Goal: Task Accomplishment & Management: Complete application form

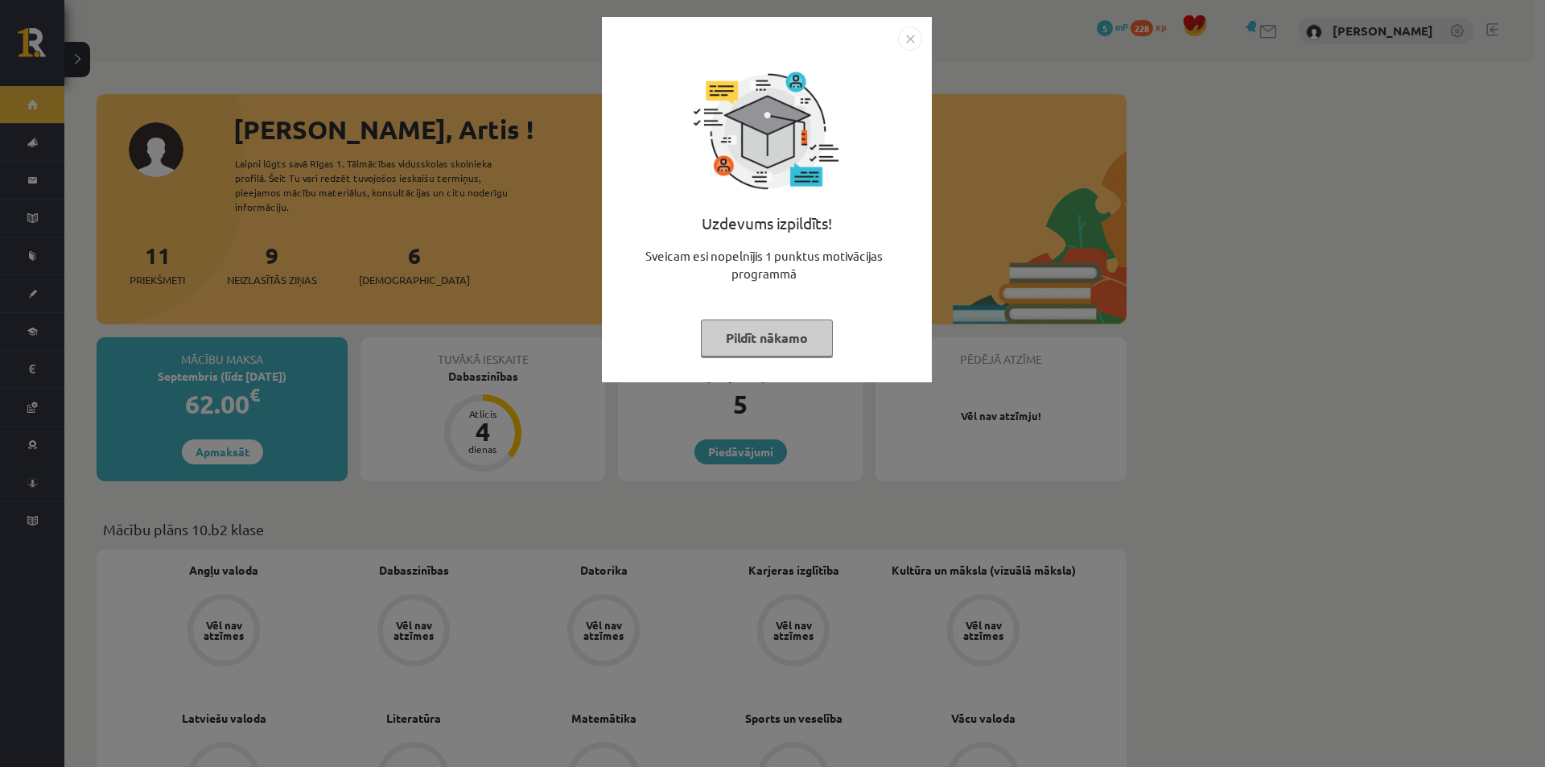
click at [772, 332] on button "Pildīt nākamo" at bounding box center [767, 337] width 132 height 37
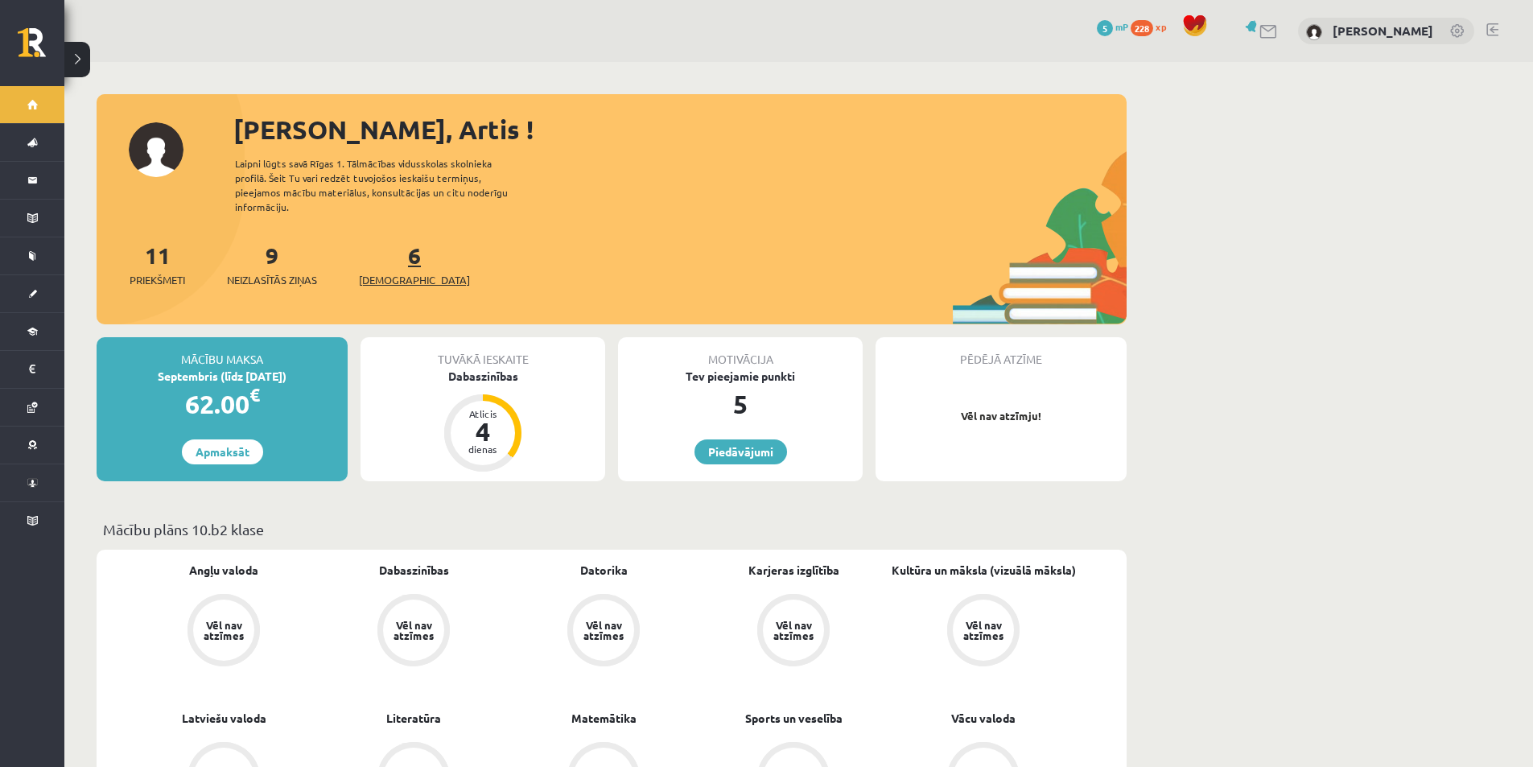
click at [384, 282] on span "[DEMOGRAPHIC_DATA]" at bounding box center [414, 280] width 111 height 16
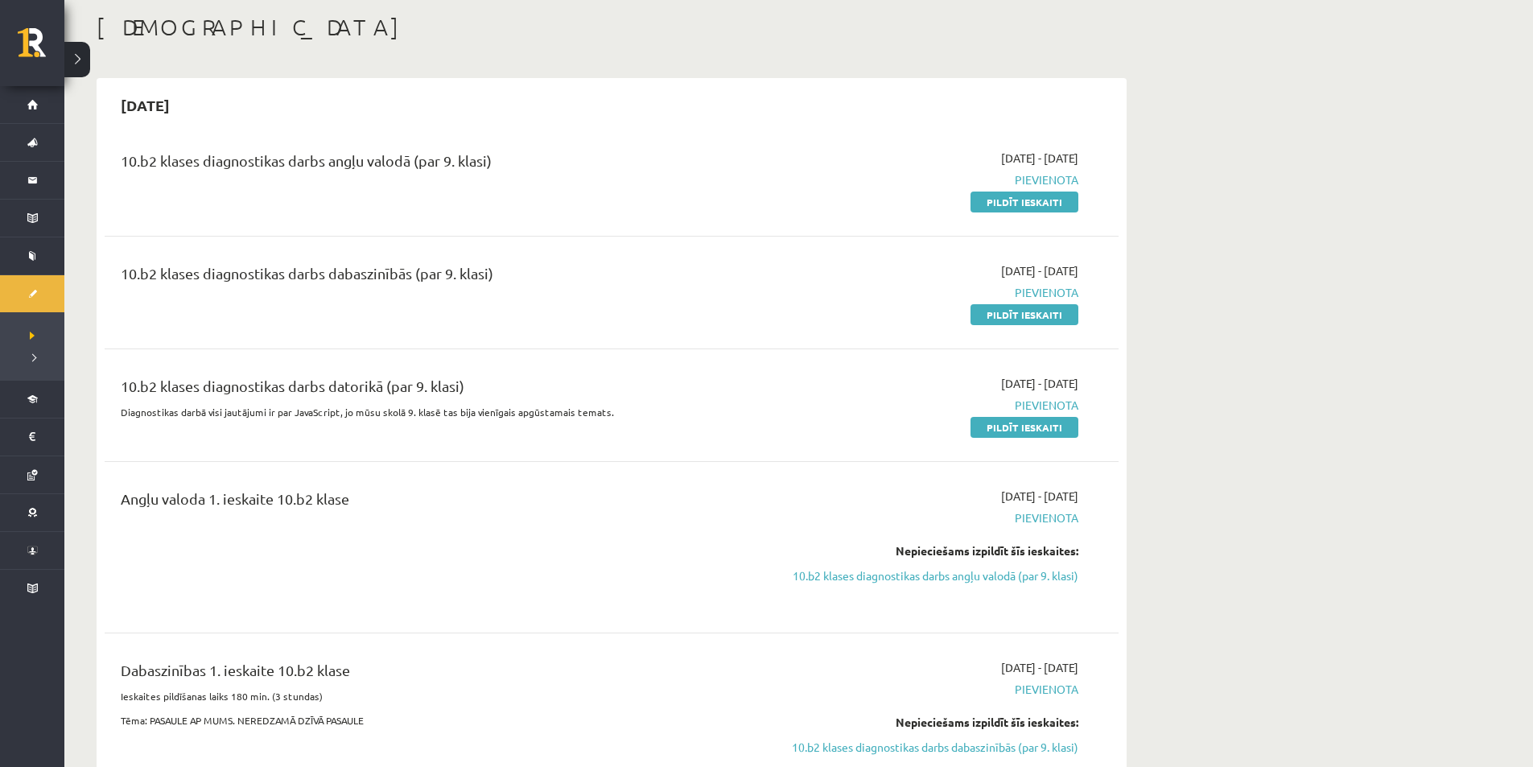
scroll to position [241, 0]
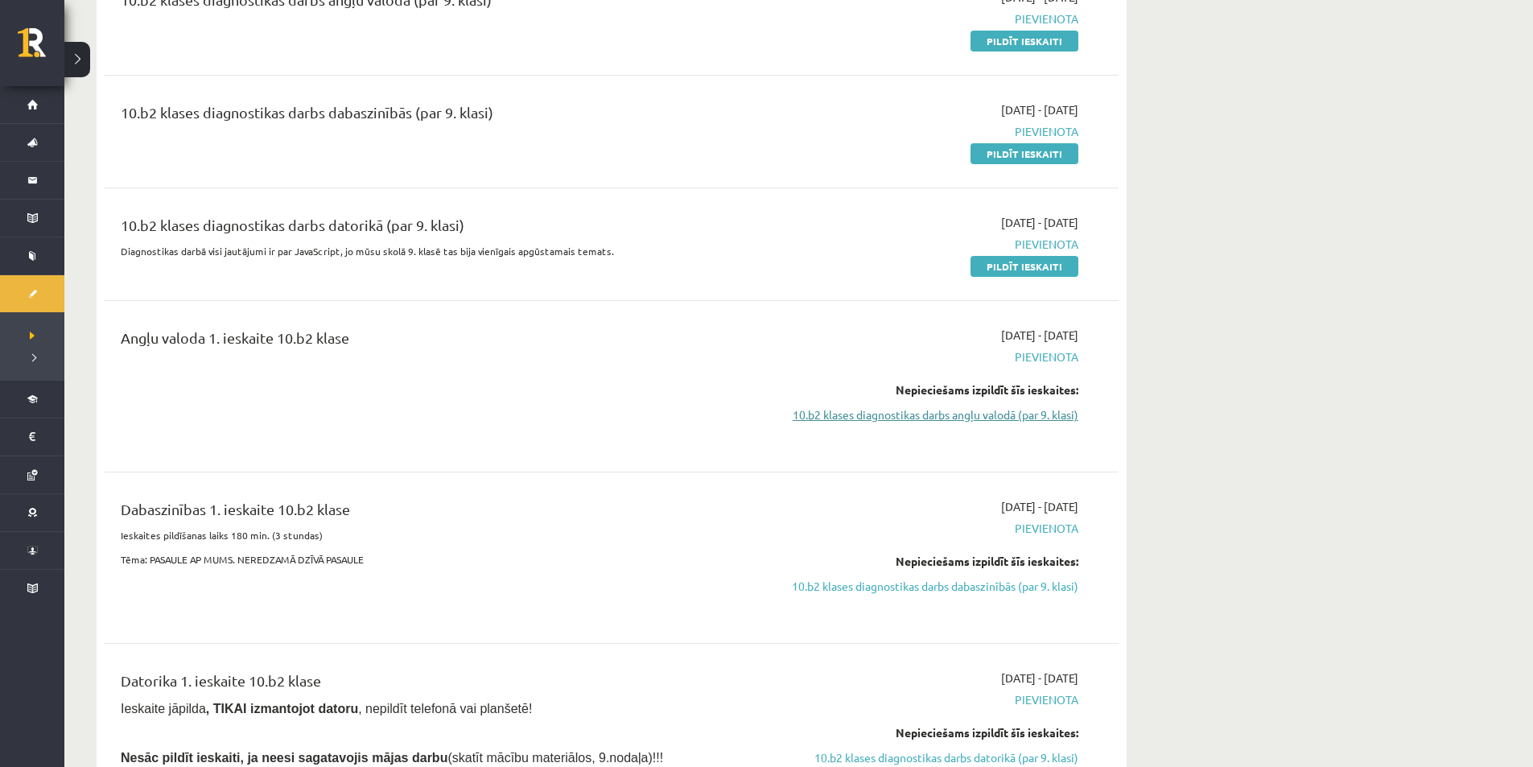
click at [1041, 413] on link "10.b2 klases diagnostikas darbs angļu valodā (par 9. klasi)" at bounding box center [926, 414] width 303 height 17
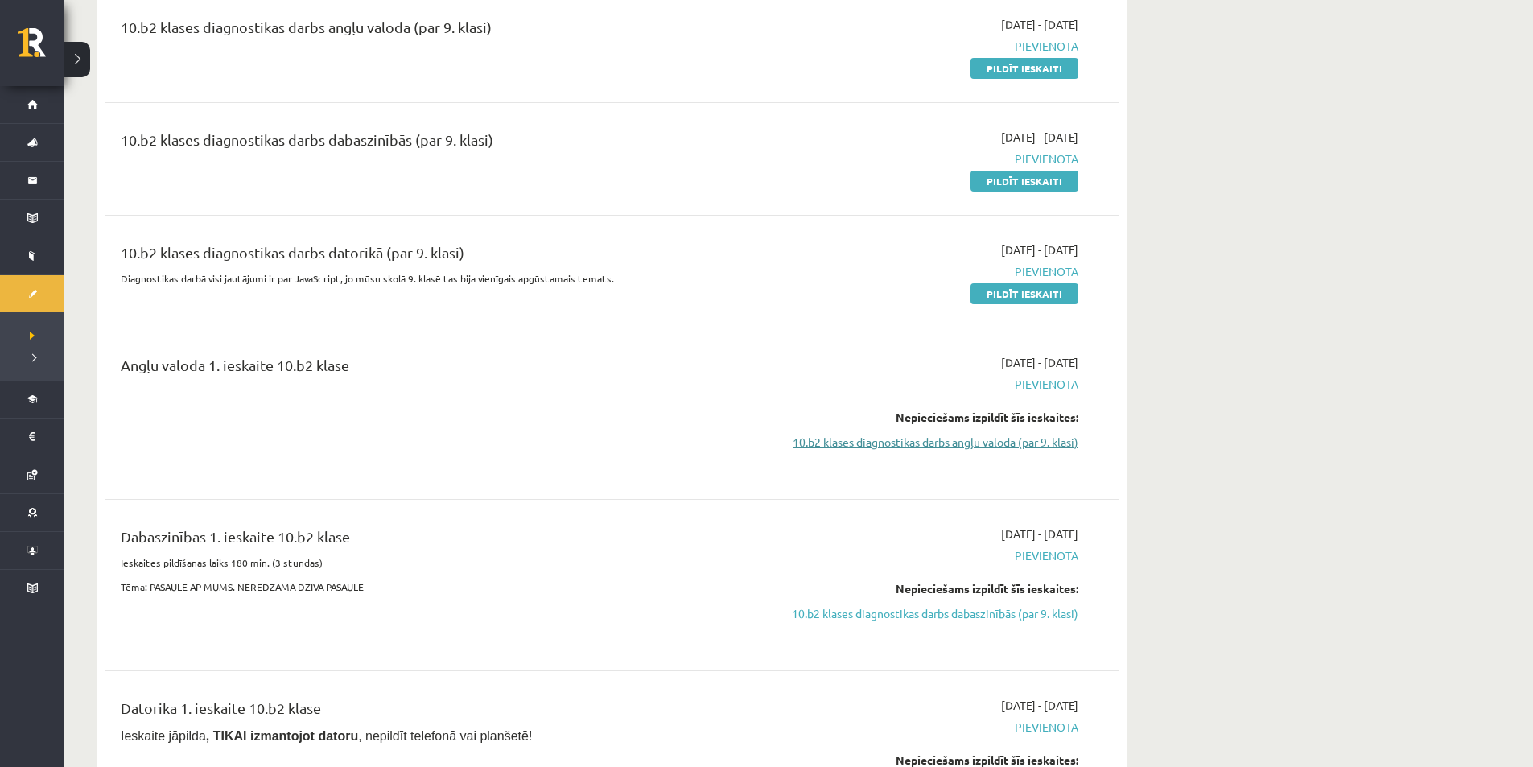
click at [1031, 445] on link "10.b2 klases diagnostikas darbs angļu valodā (par 9. klasi)" at bounding box center [926, 442] width 303 height 17
click at [944, 443] on link "10.b2 klases diagnostikas darbs angļu valodā (par 9. klasi)" at bounding box center [926, 442] width 303 height 17
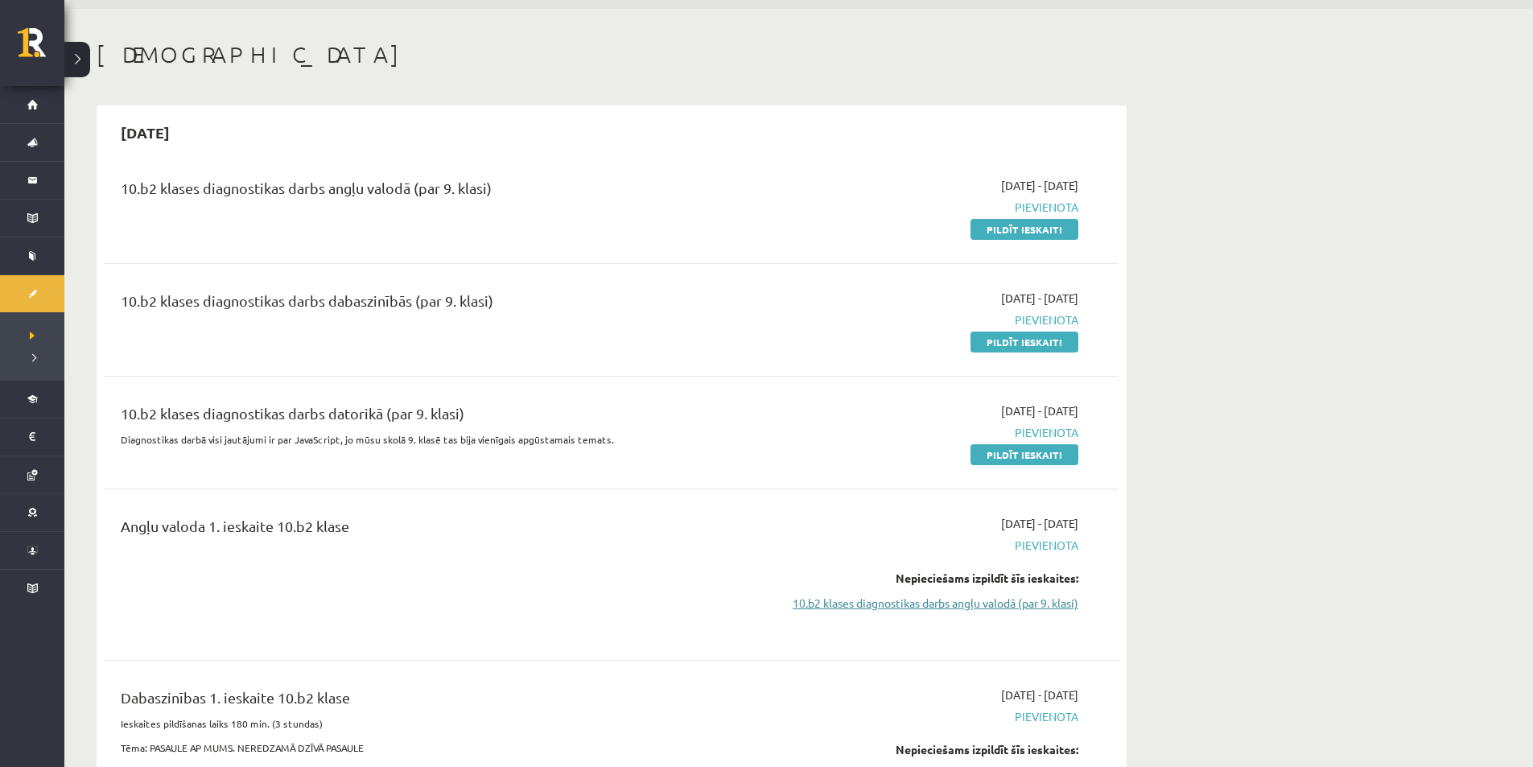
scroll to position [0, 0]
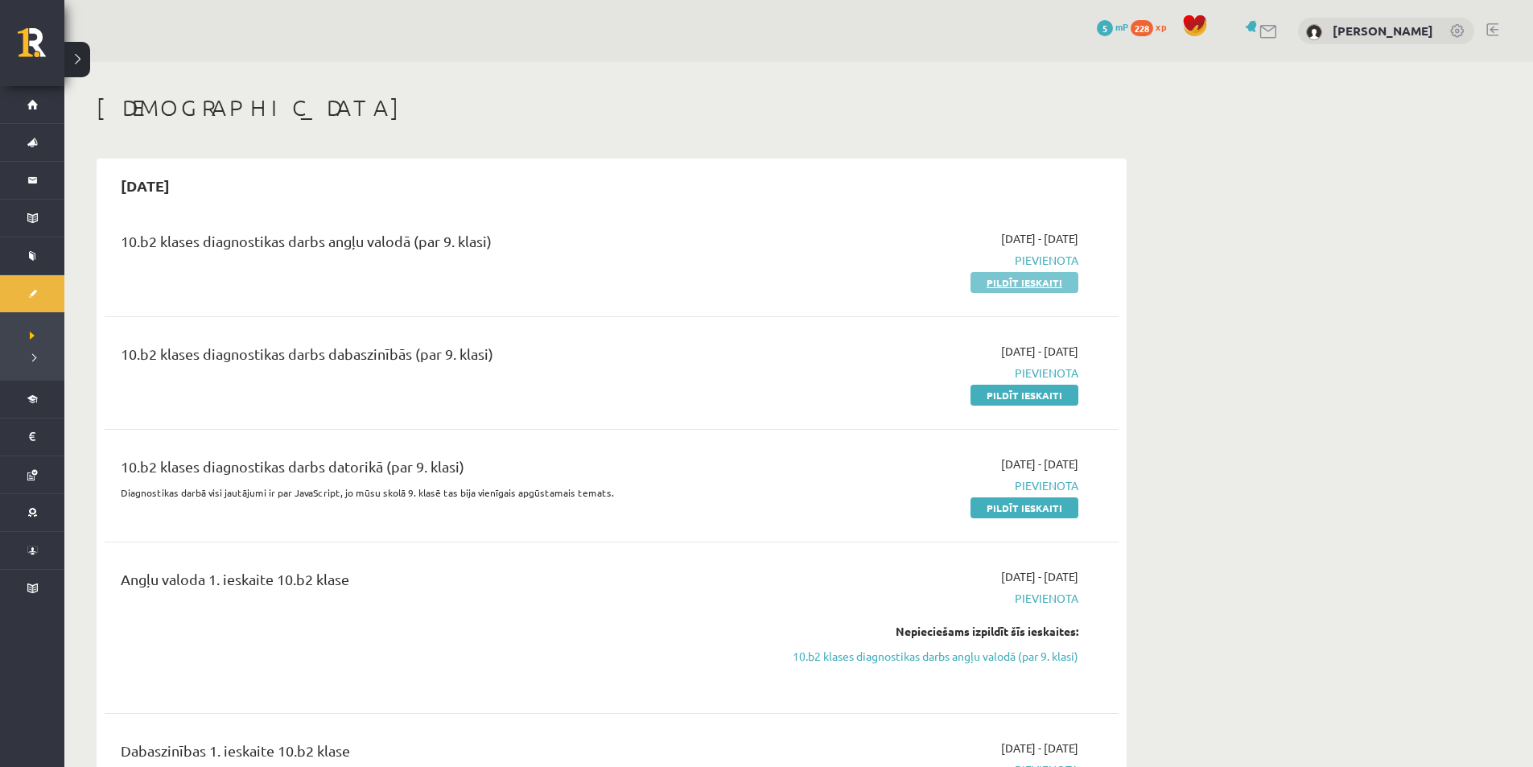
click at [1031, 290] on link "Pildīt ieskaiti" at bounding box center [1025, 282] width 108 height 21
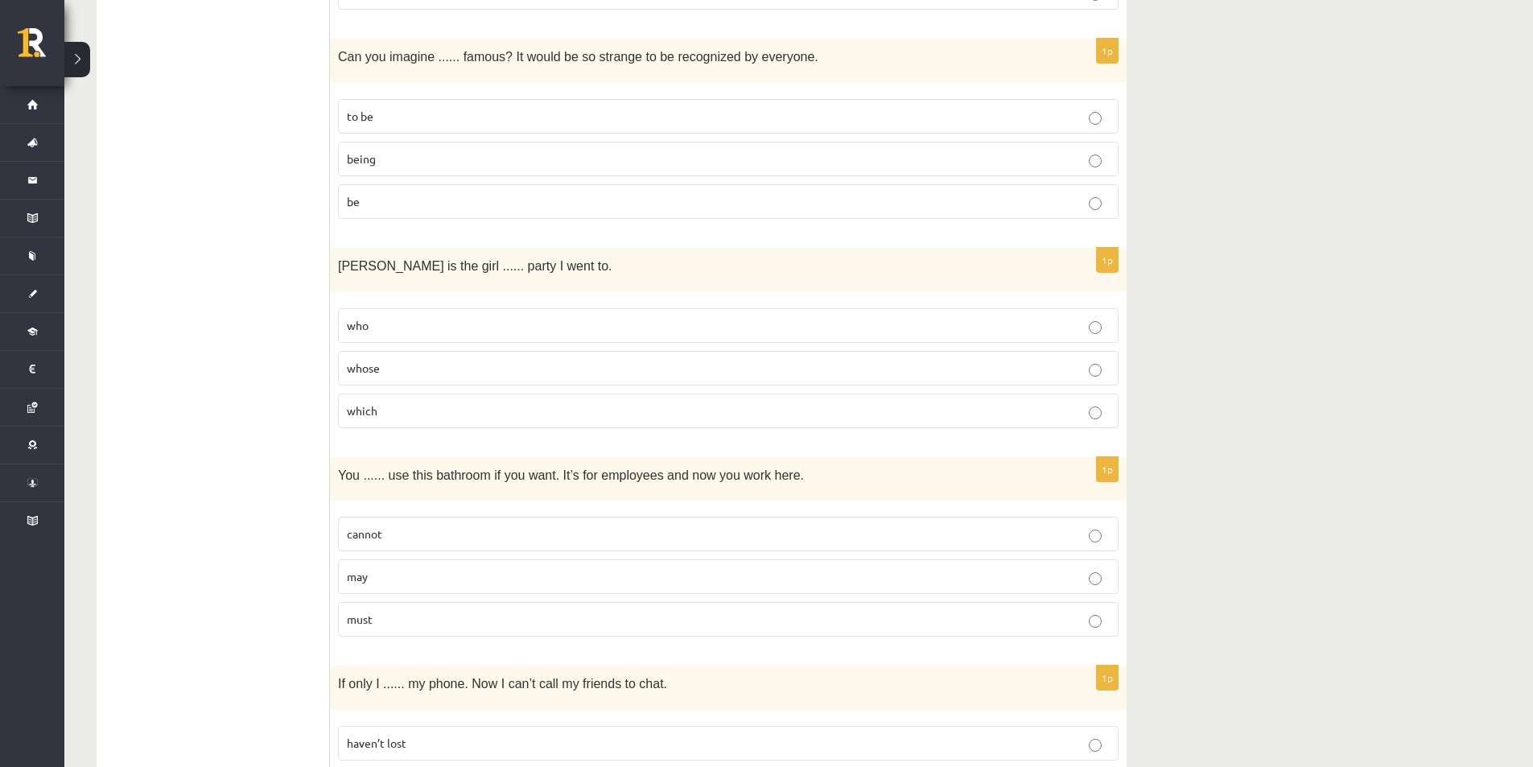
scroll to position [1288, 0]
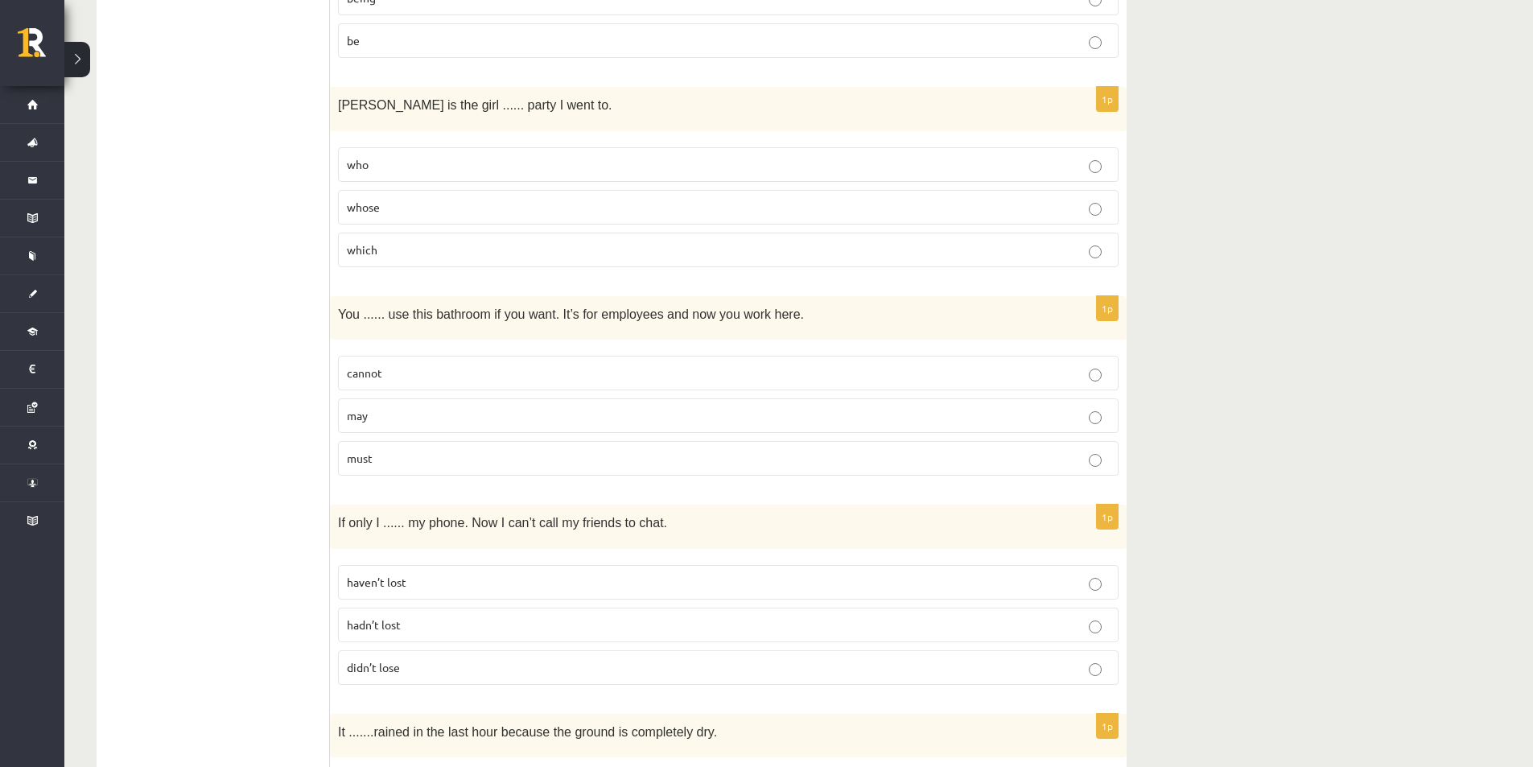
click at [1096, 427] on label "may" at bounding box center [728, 415] width 781 height 35
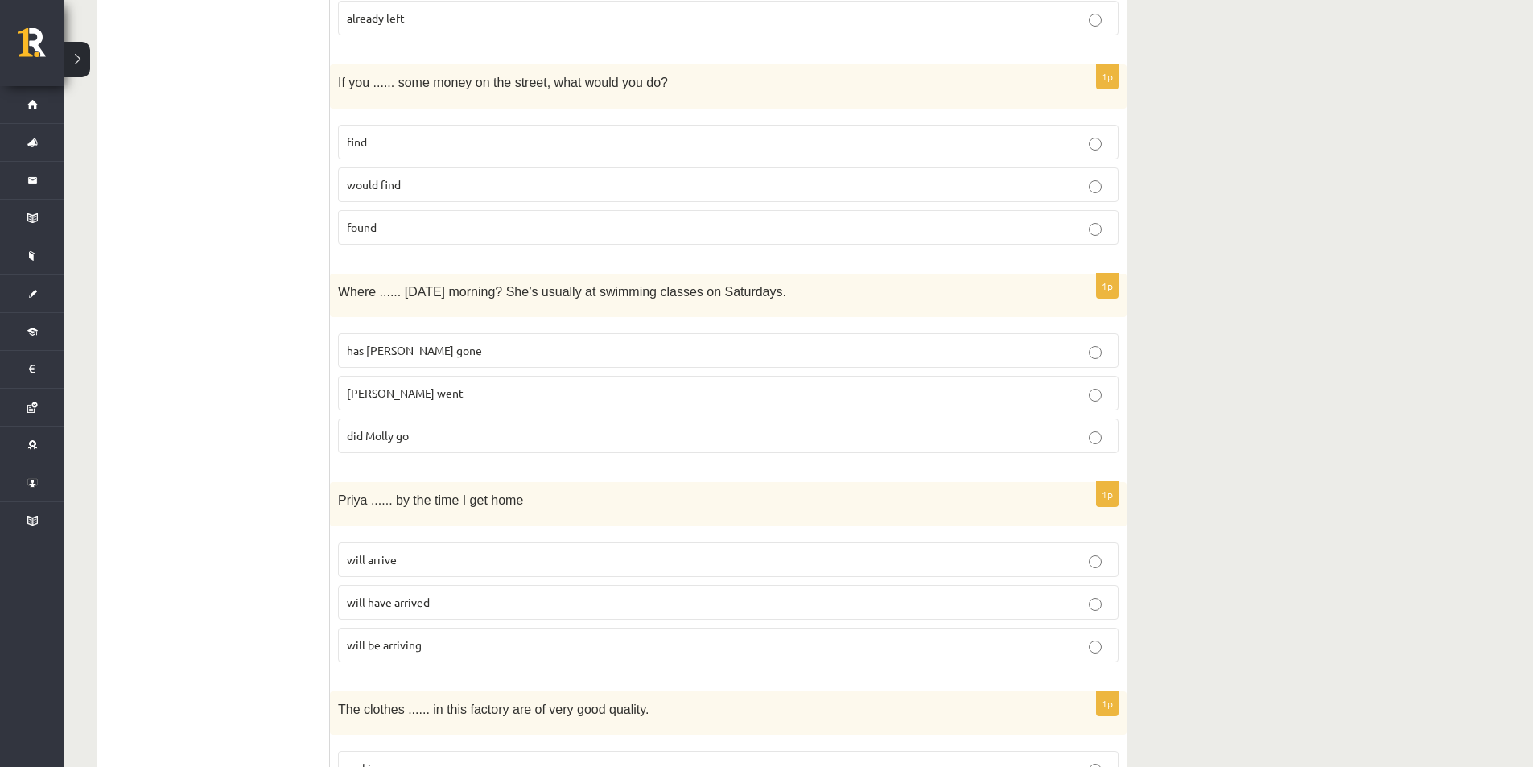
scroll to position [2643, 0]
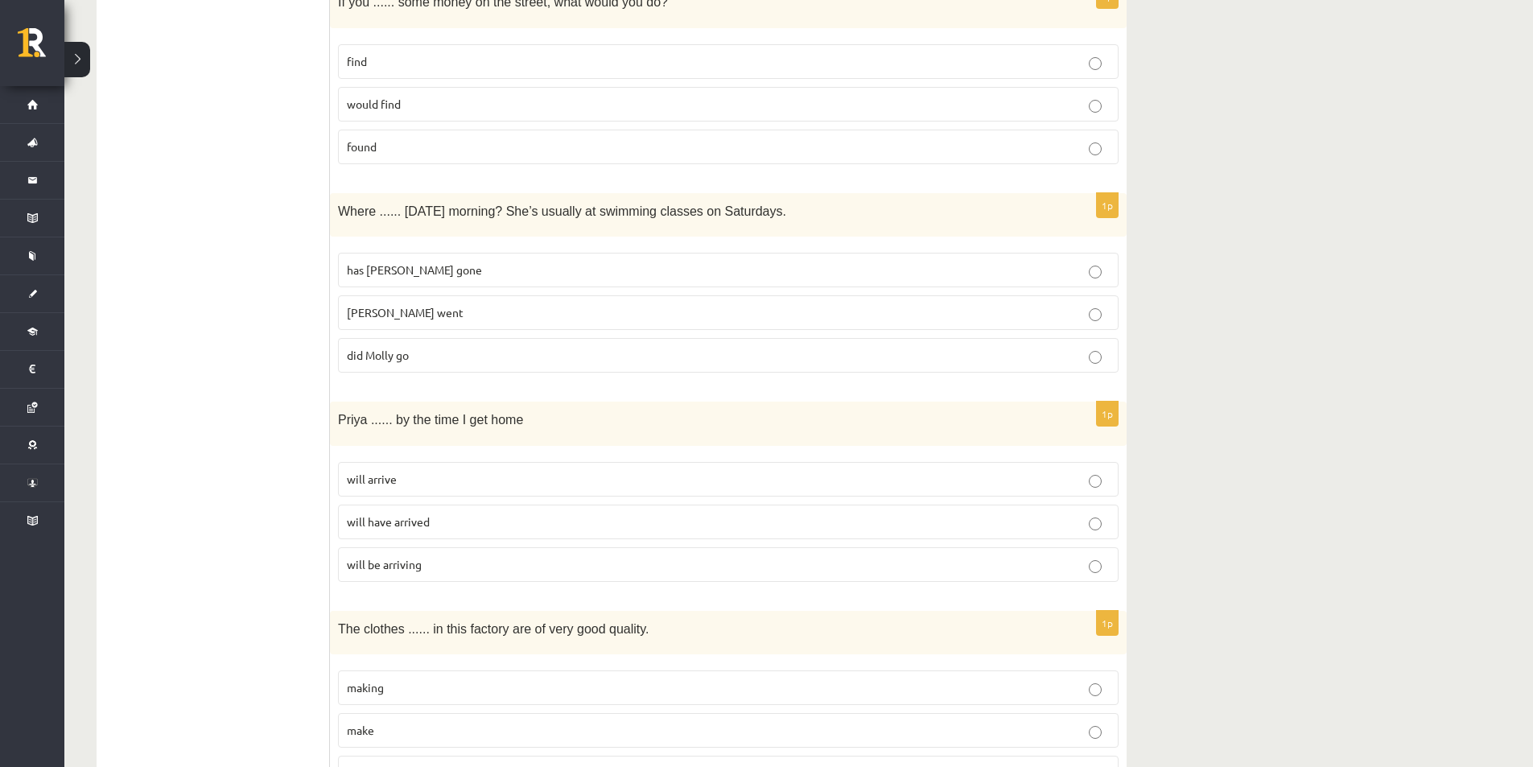
click at [1102, 476] on p "will arrive" at bounding box center [728, 479] width 763 height 17
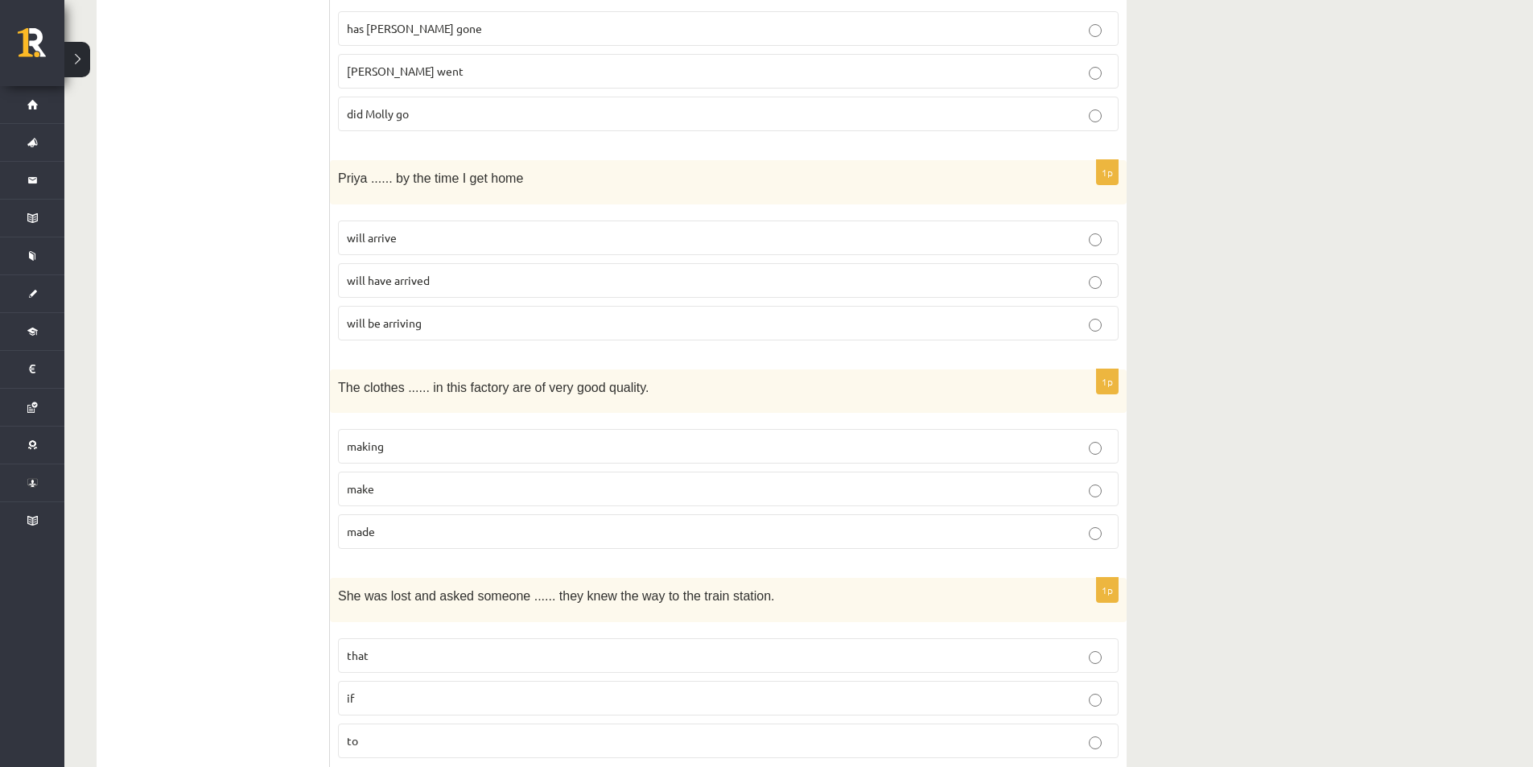
scroll to position [3045, 0]
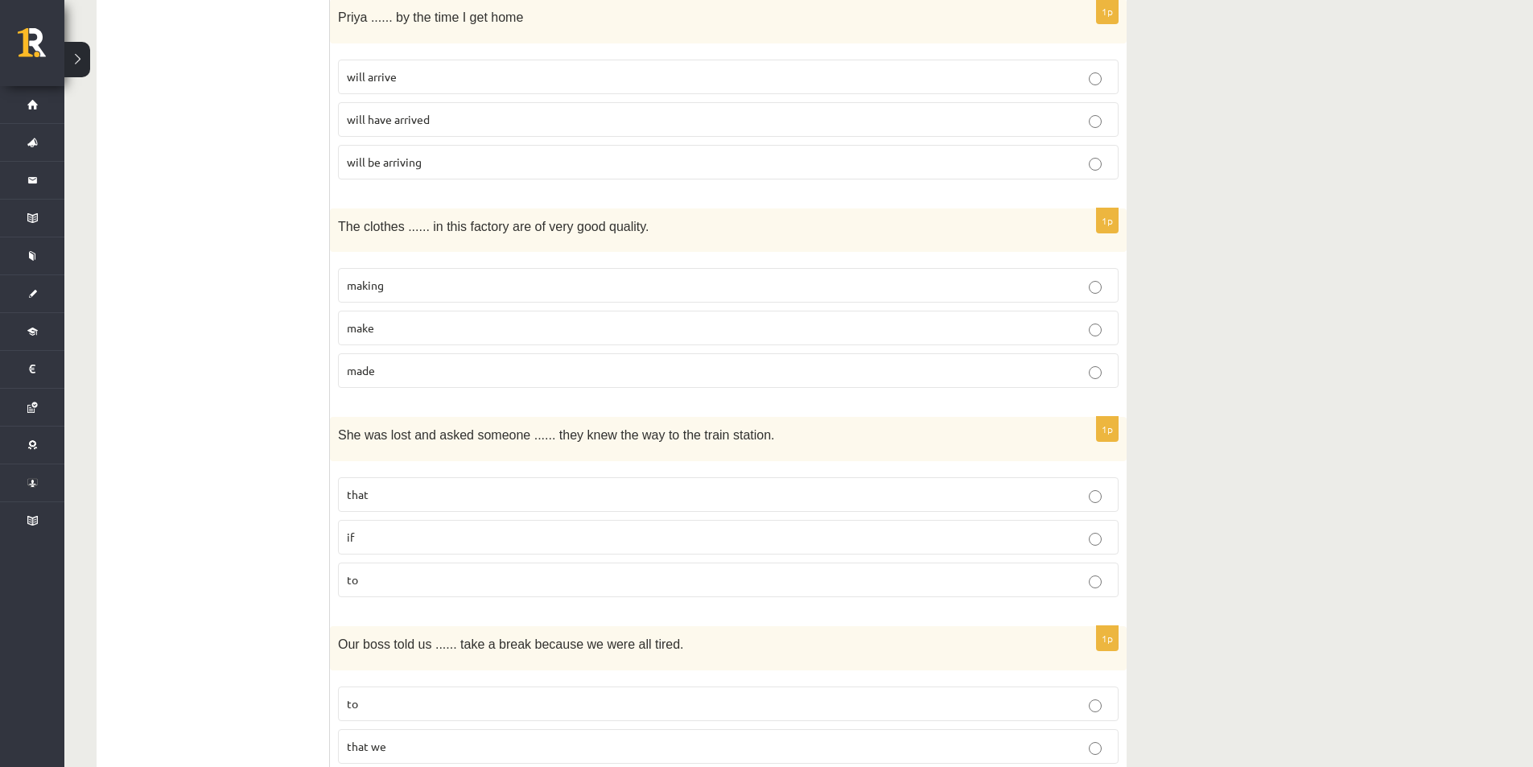
click at [1088, 554] on fieldset "that if to" at bounding box center [728, 535] width 781 height 133
click at [1095, 546] on label "if" at bounding box center [728, 537] width 781 height 35
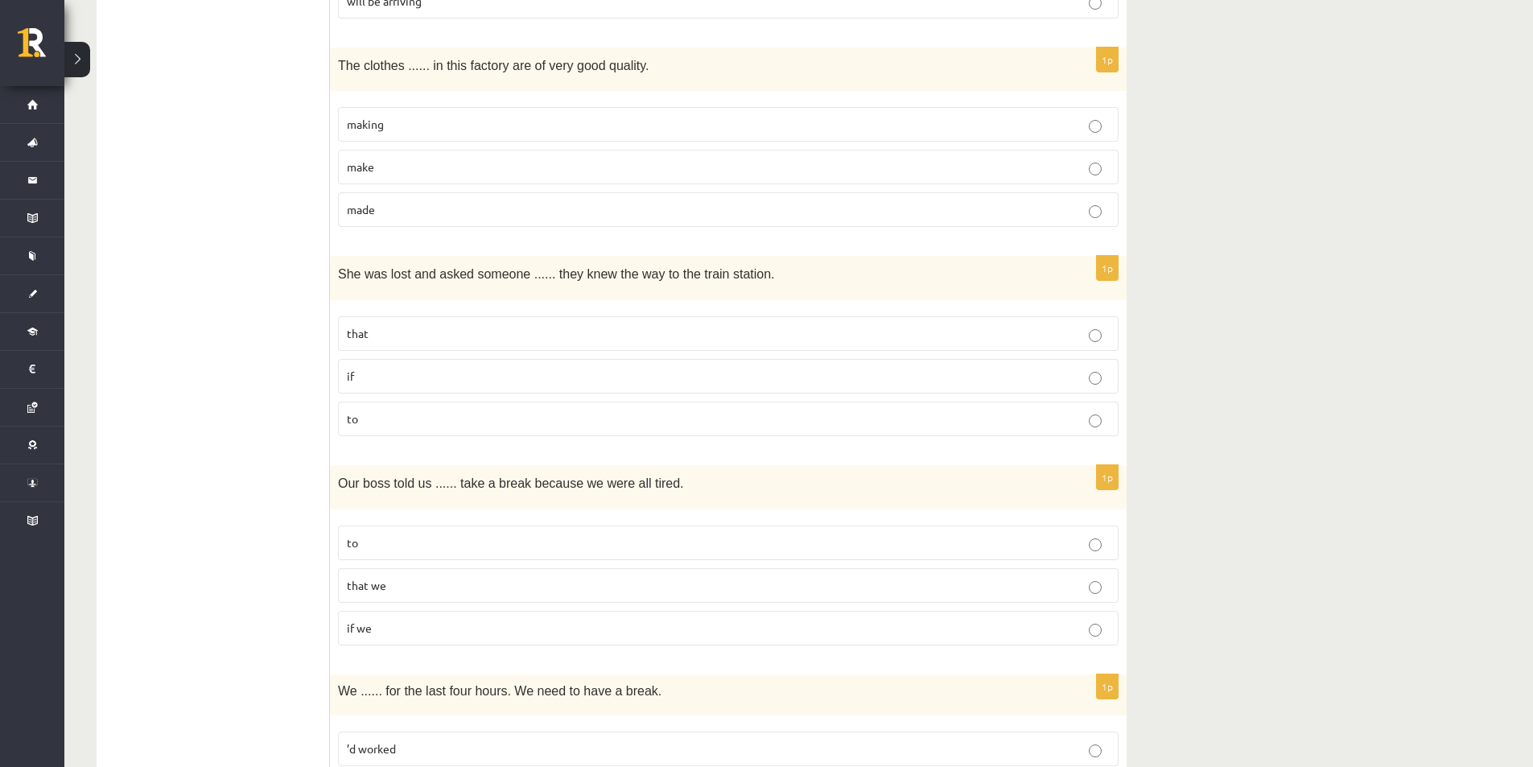
scroll to position [3287, 0]
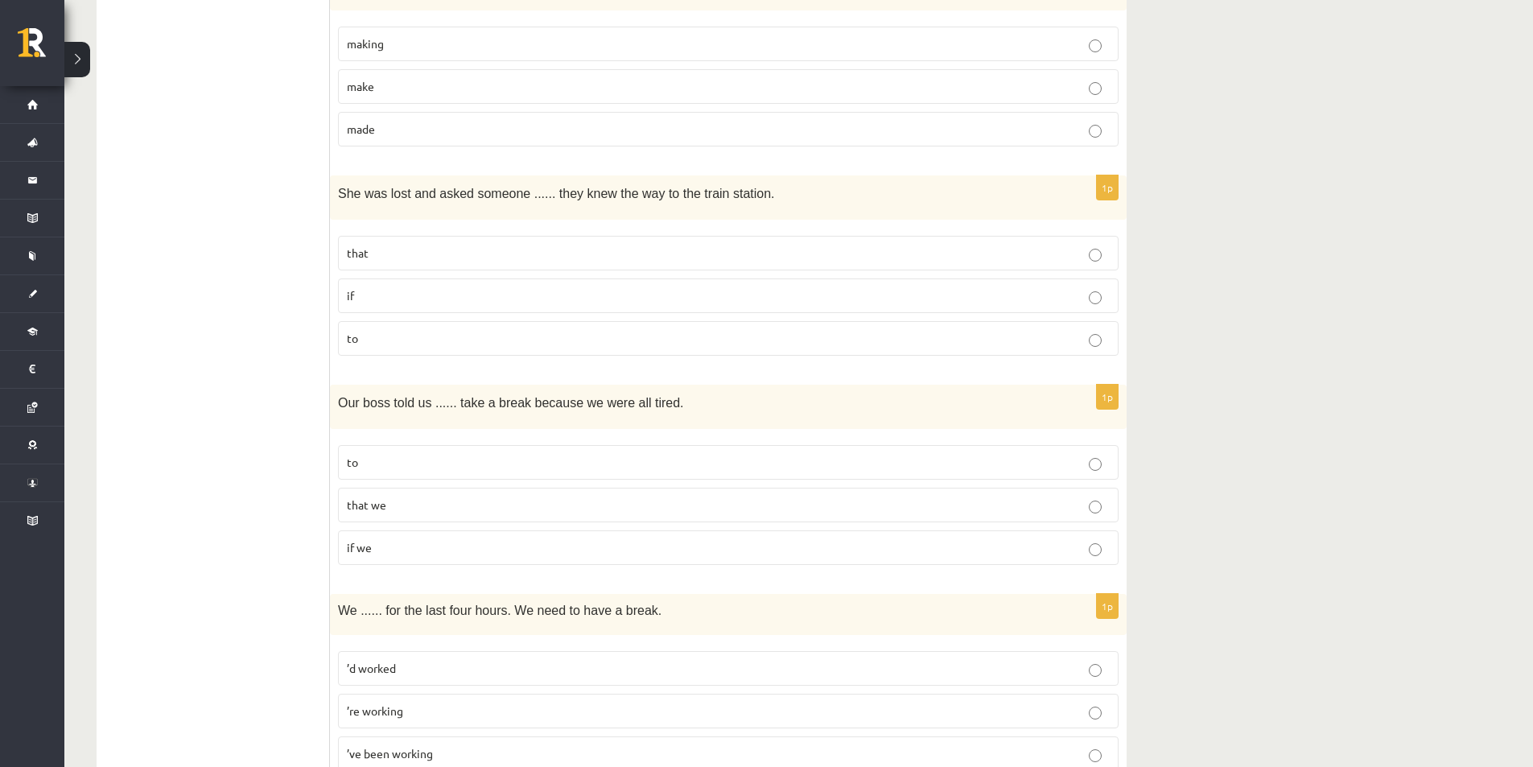
click at [1102, 468] on p "to" at bounding box center [728, 462] width 763 height 17
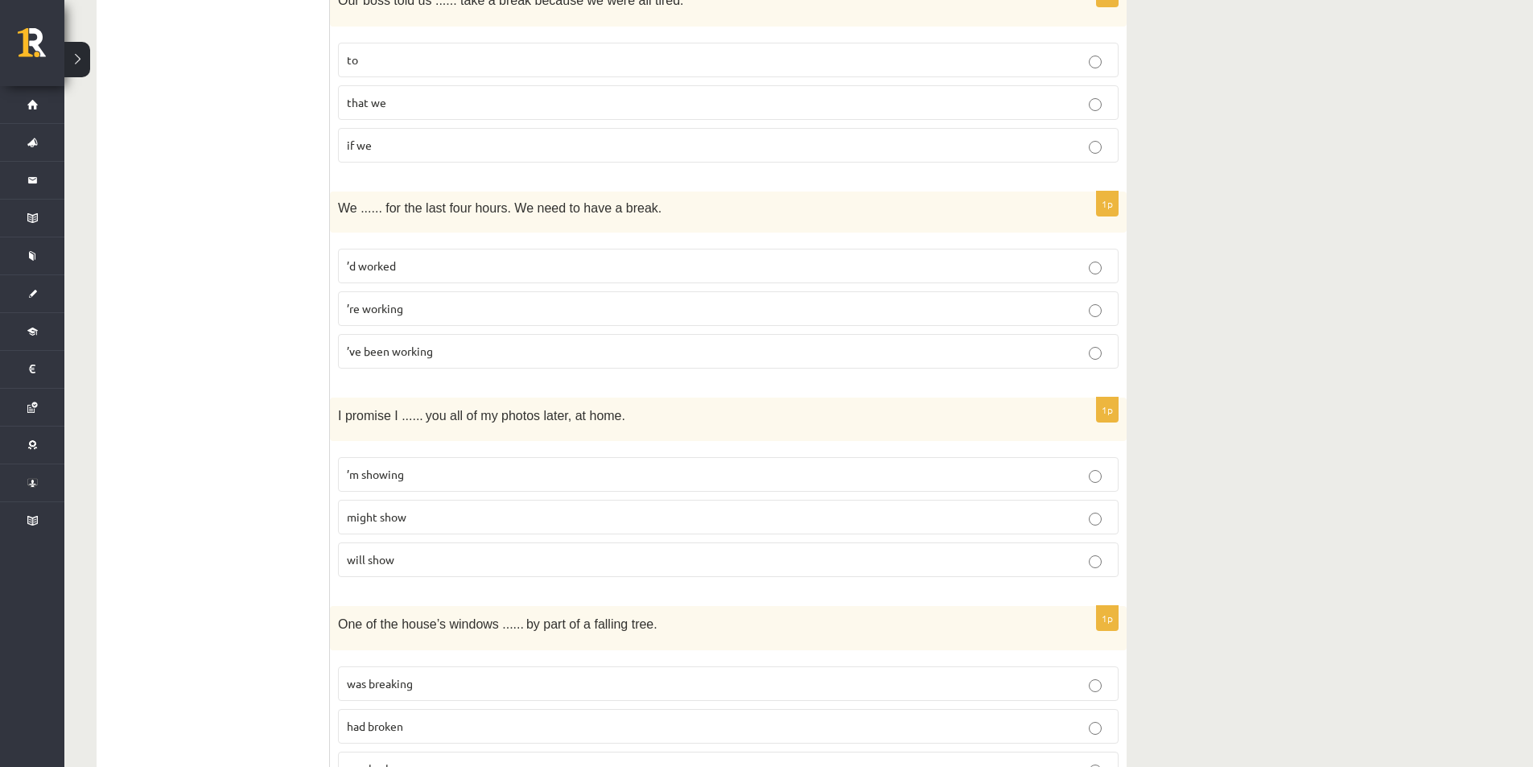
scroll to position [3769, 0]
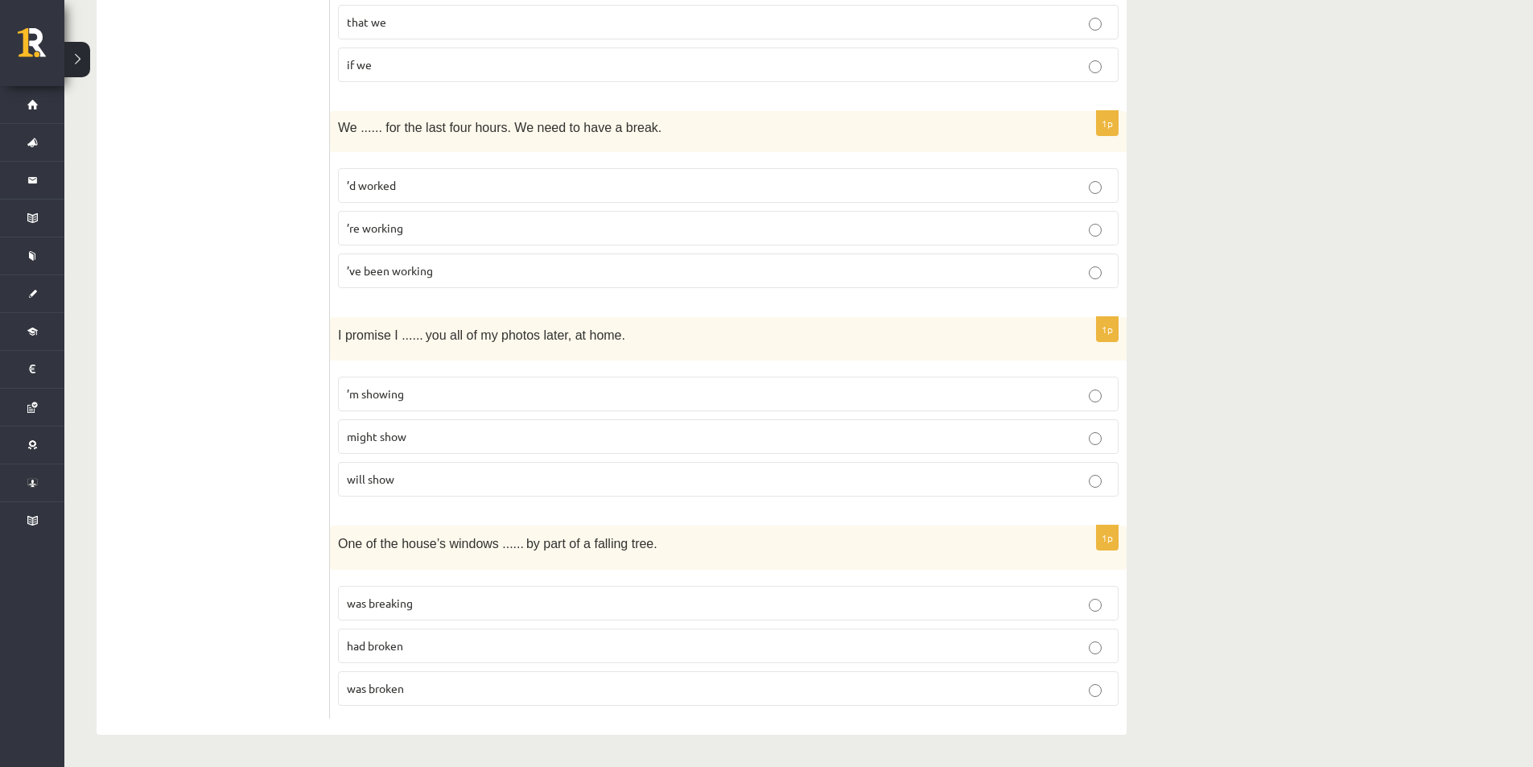
click at [1103, 481] on p "will show" at bounding box center [728, 479] width 763 height 17
click at [1106, 689] on p "was broken" at bounding box center [728, 688] width 763 height 17
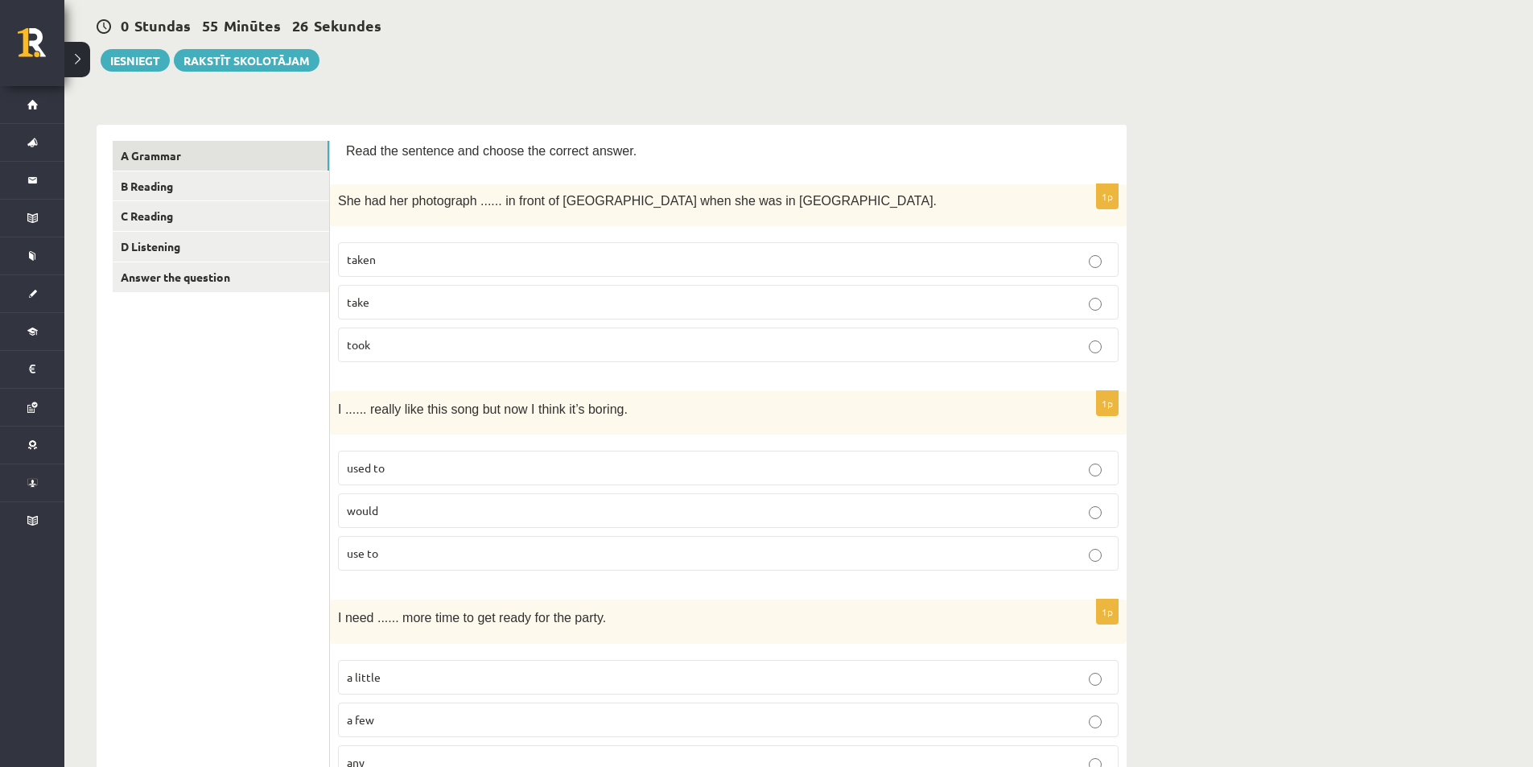
scroll to position [0, 0]
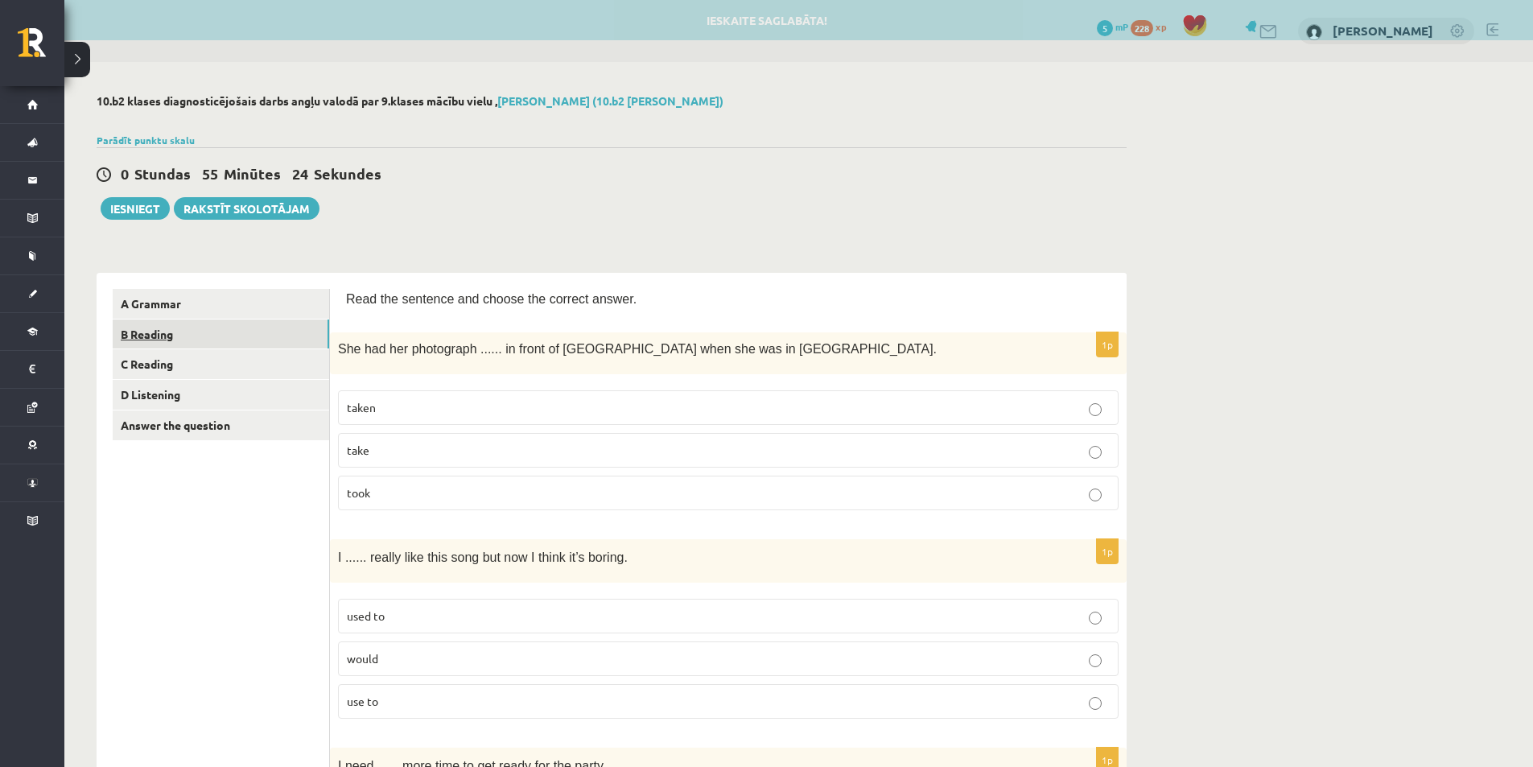
click at [193, 333] on link "B Reading" at bounding box center [221, 334] width 216 height 30
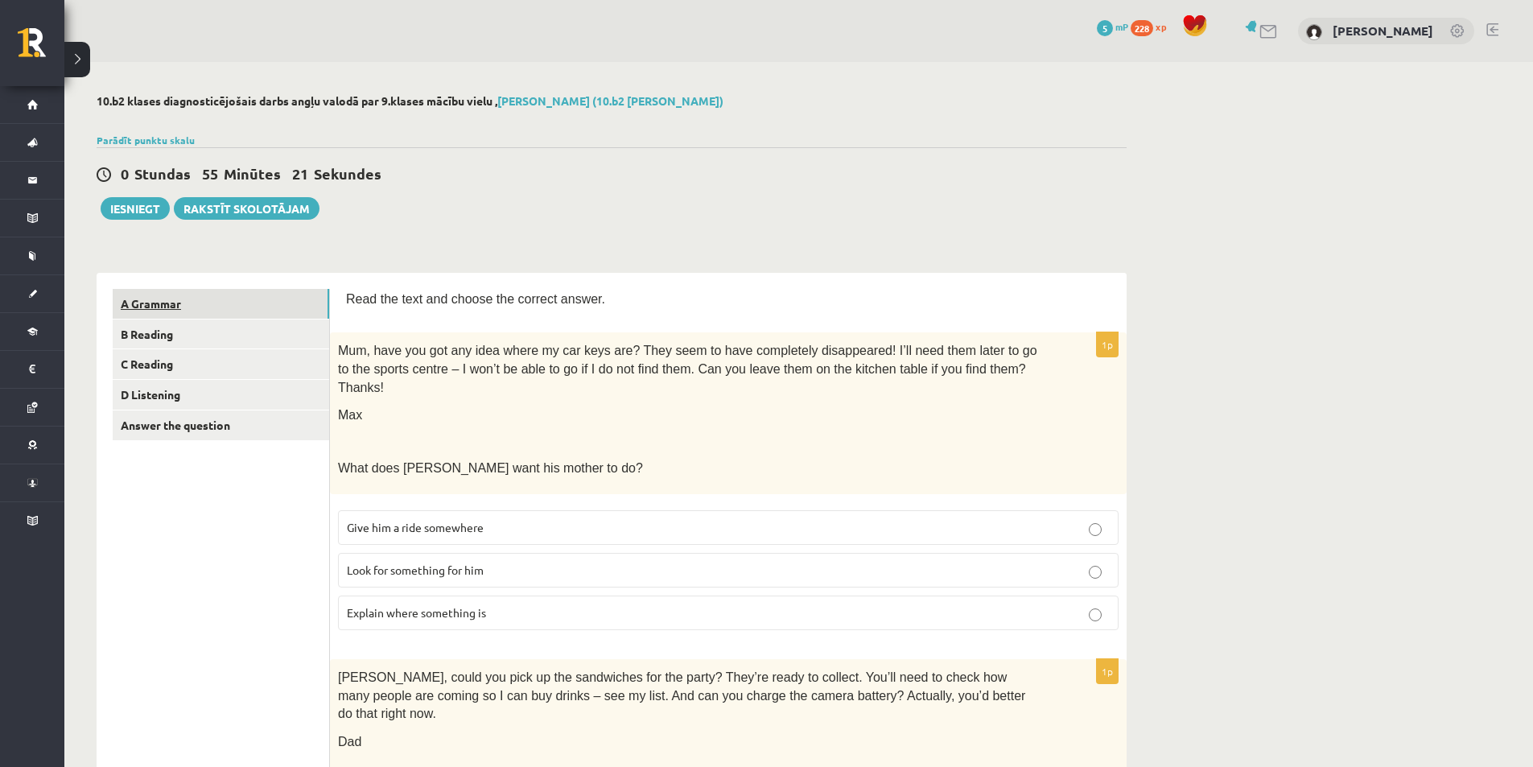
click at [178, 304] on link "A Grammar" at bounding box center [221, 304] width 216 height 30
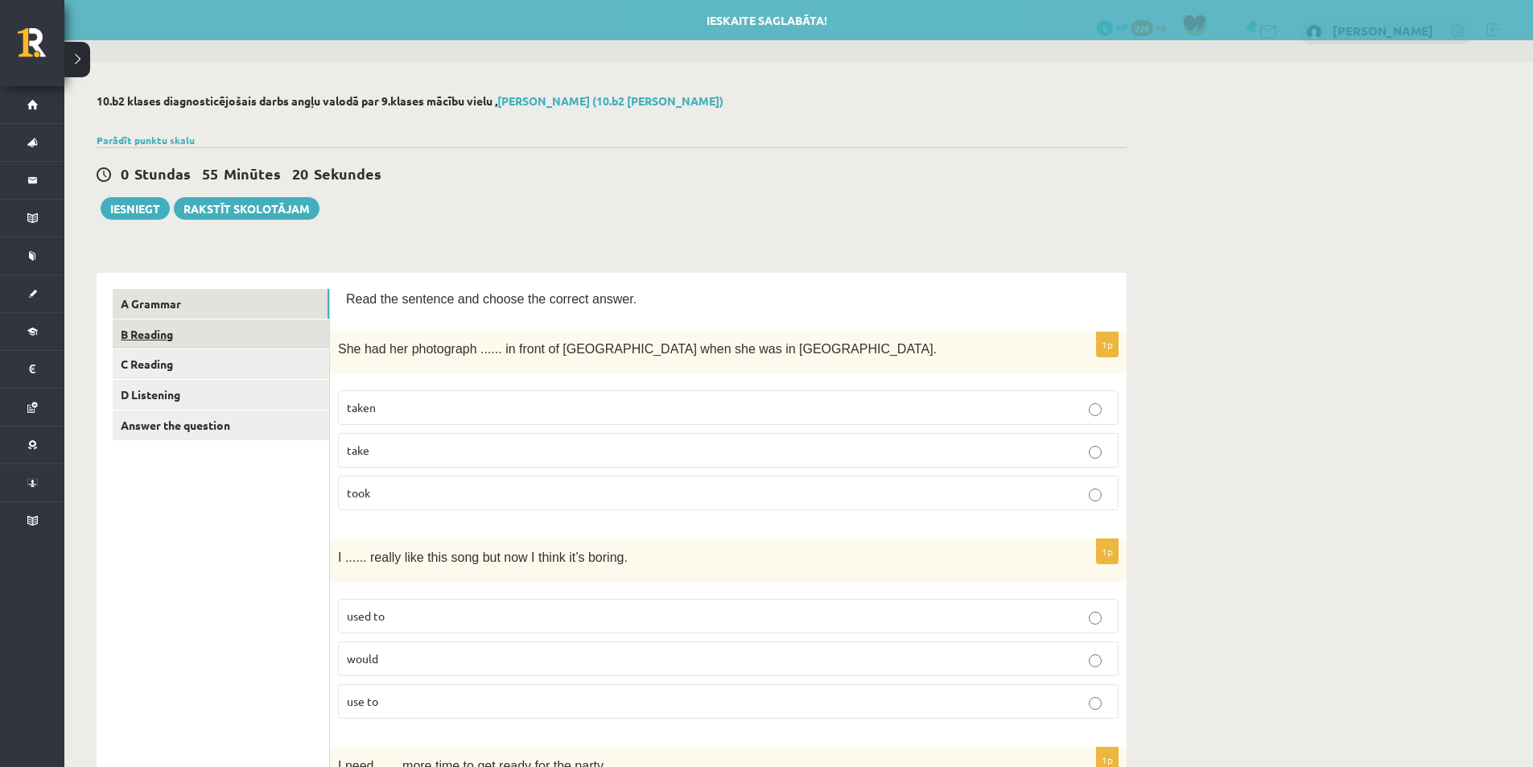
click at [220, 342] on link "B Reading" at bounding box center [221, 334] width 216 height 30
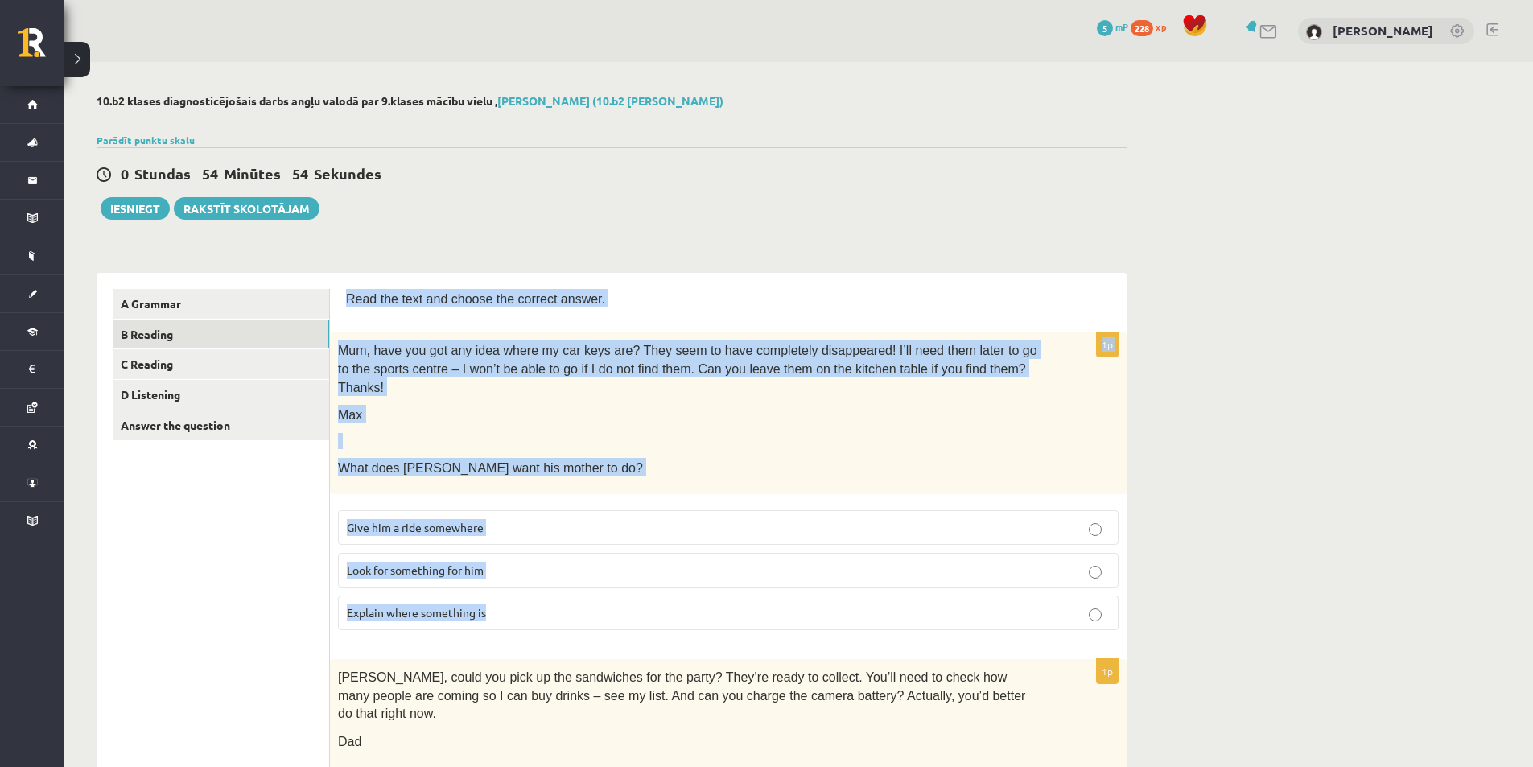
drag, startPoint x: 345, startPoint y: 297, endPoint x: 650, endPoint y: 581, distance: 416.8
copy form "Read the text and choose the correct answer. 1p Mum, have you got any idea wher…"
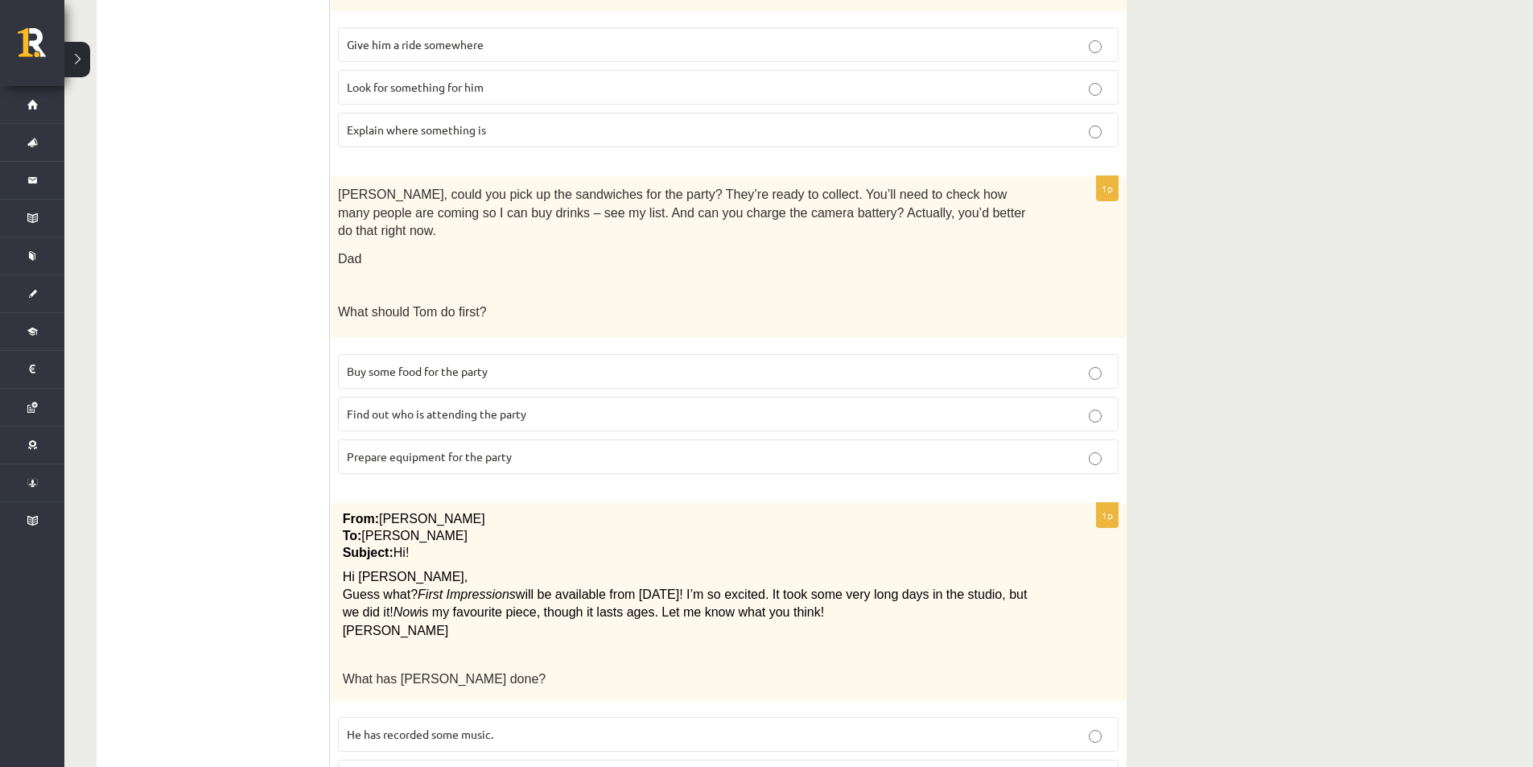
scroll to position [644, 0]
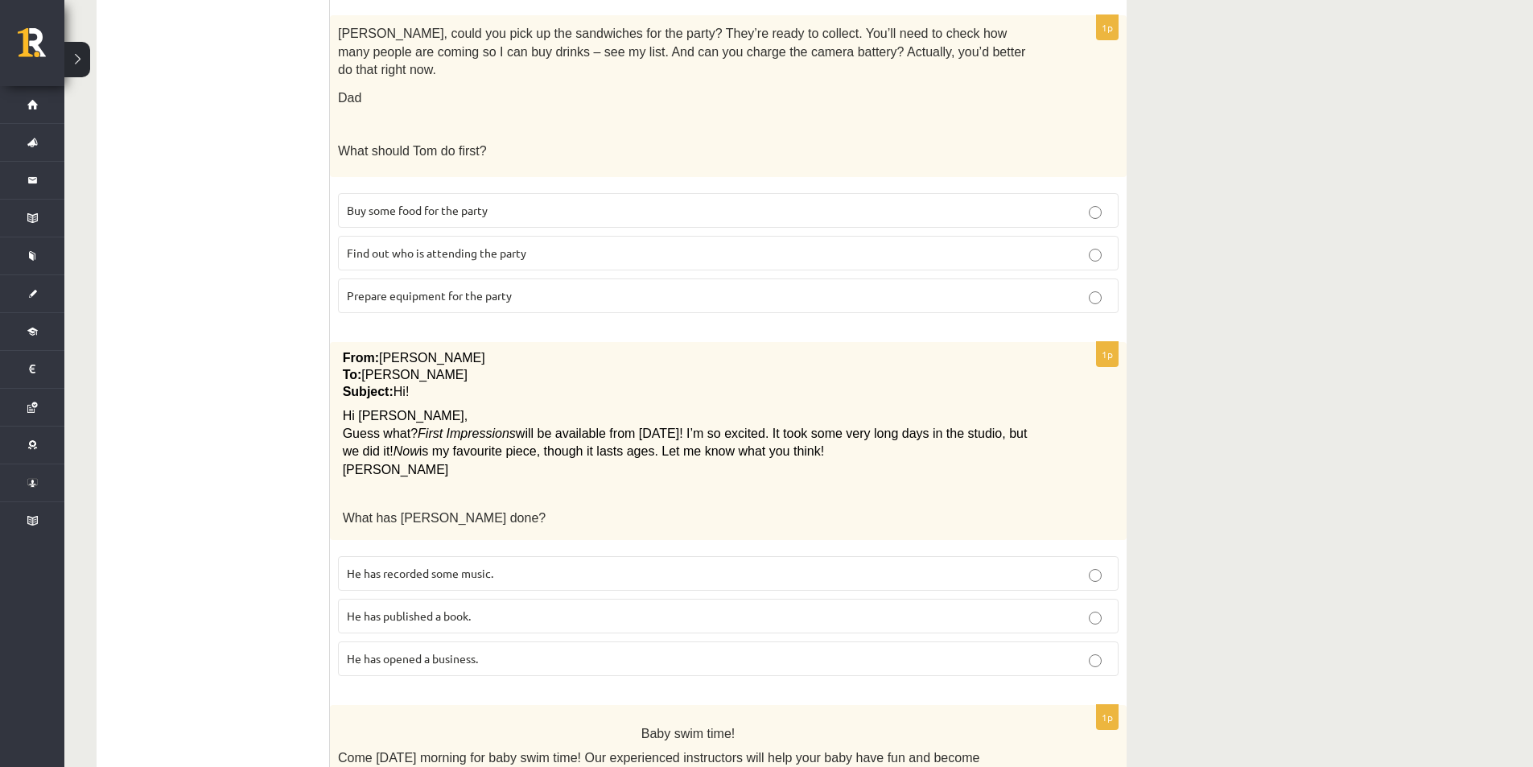
click at [1097, 565] on p "He has recorded some music." at bounding box center [728, 573] width 763 height 17
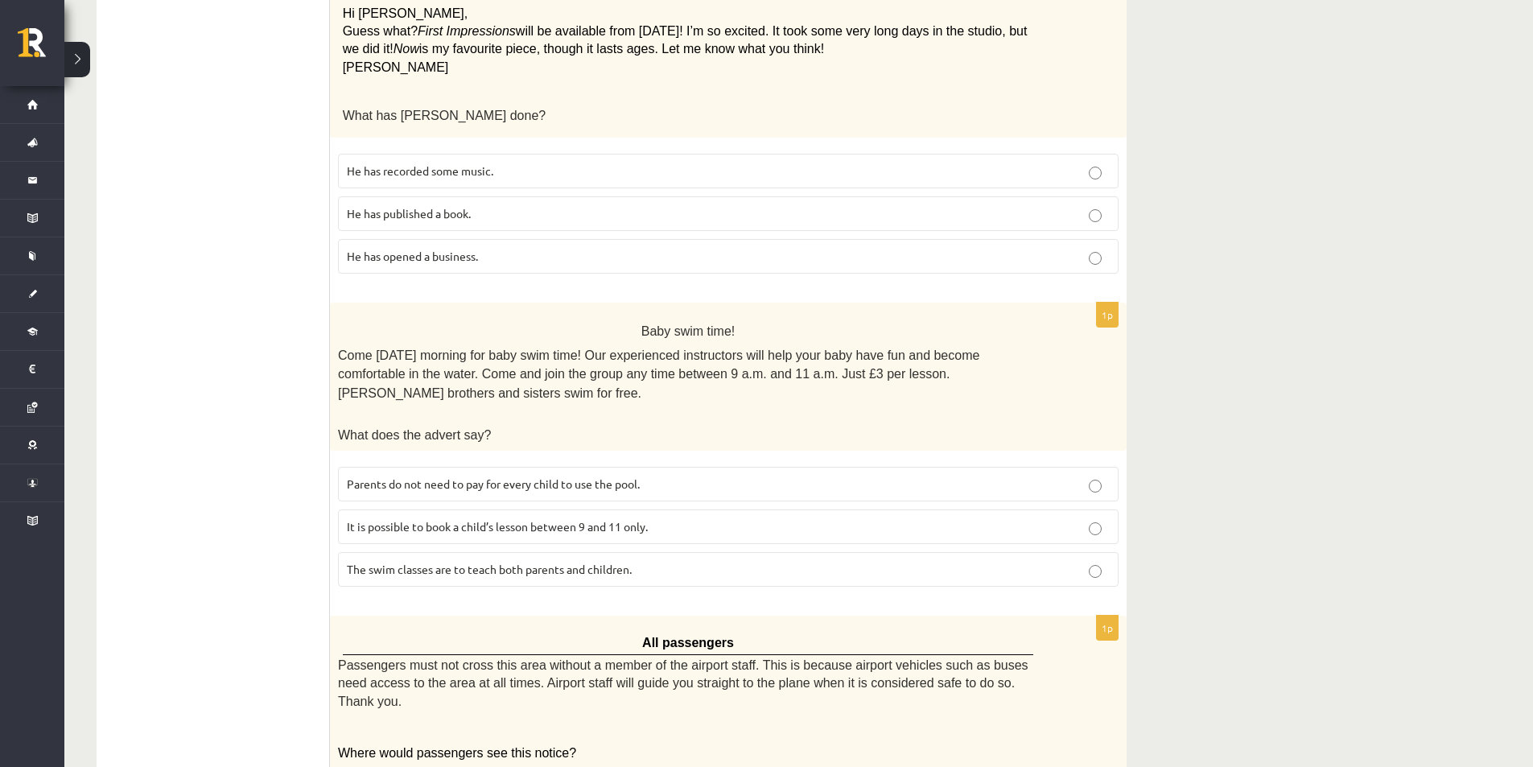
click at [1083, 476] on p "Parents do not need to pay for every child to use the pool." at bounding box center [728, 484] width 763 height 17
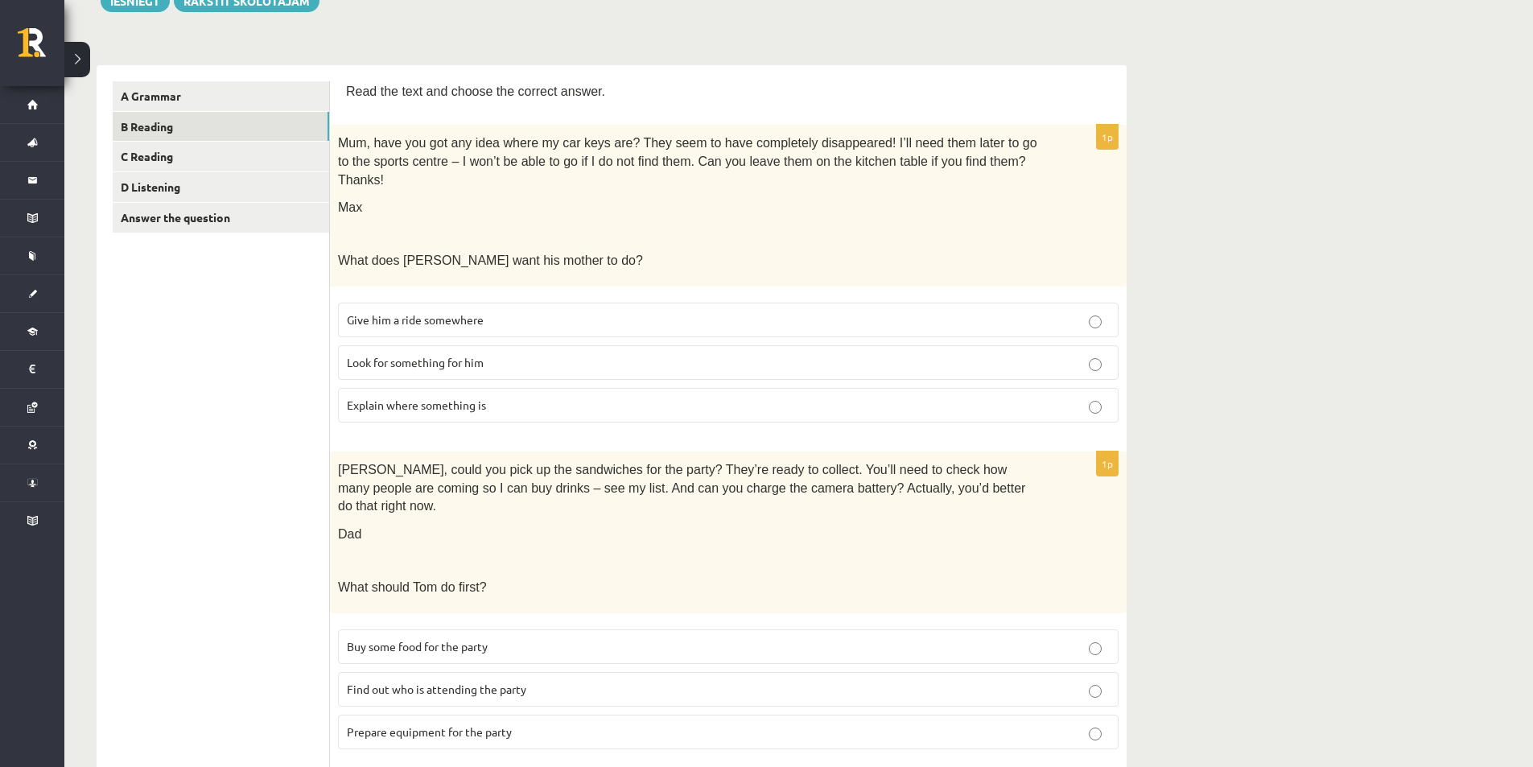
scroll to position [0, 0]
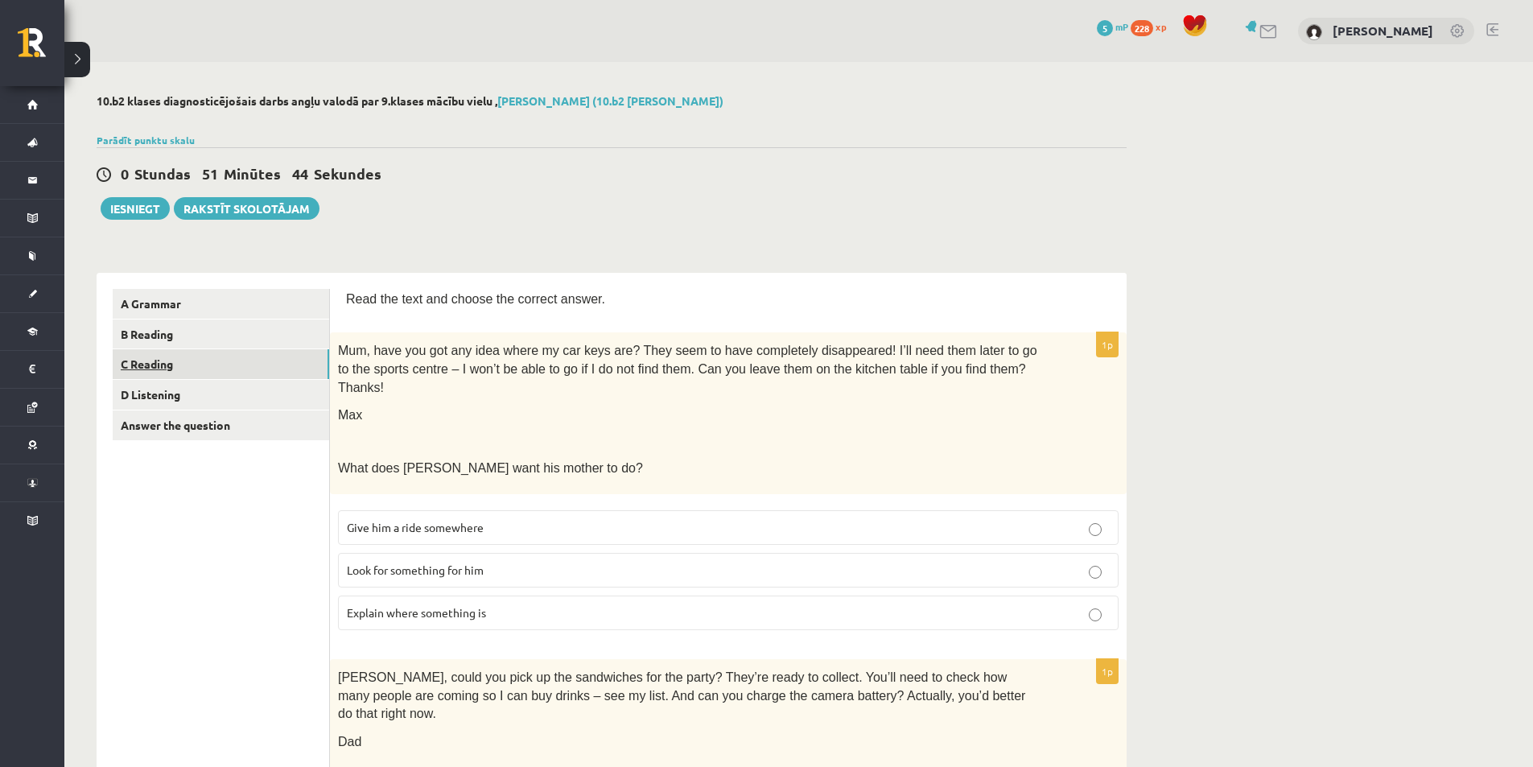
click at [215, 367] on link "C Reading" at bounding box center [221, 364] width 216 height 30
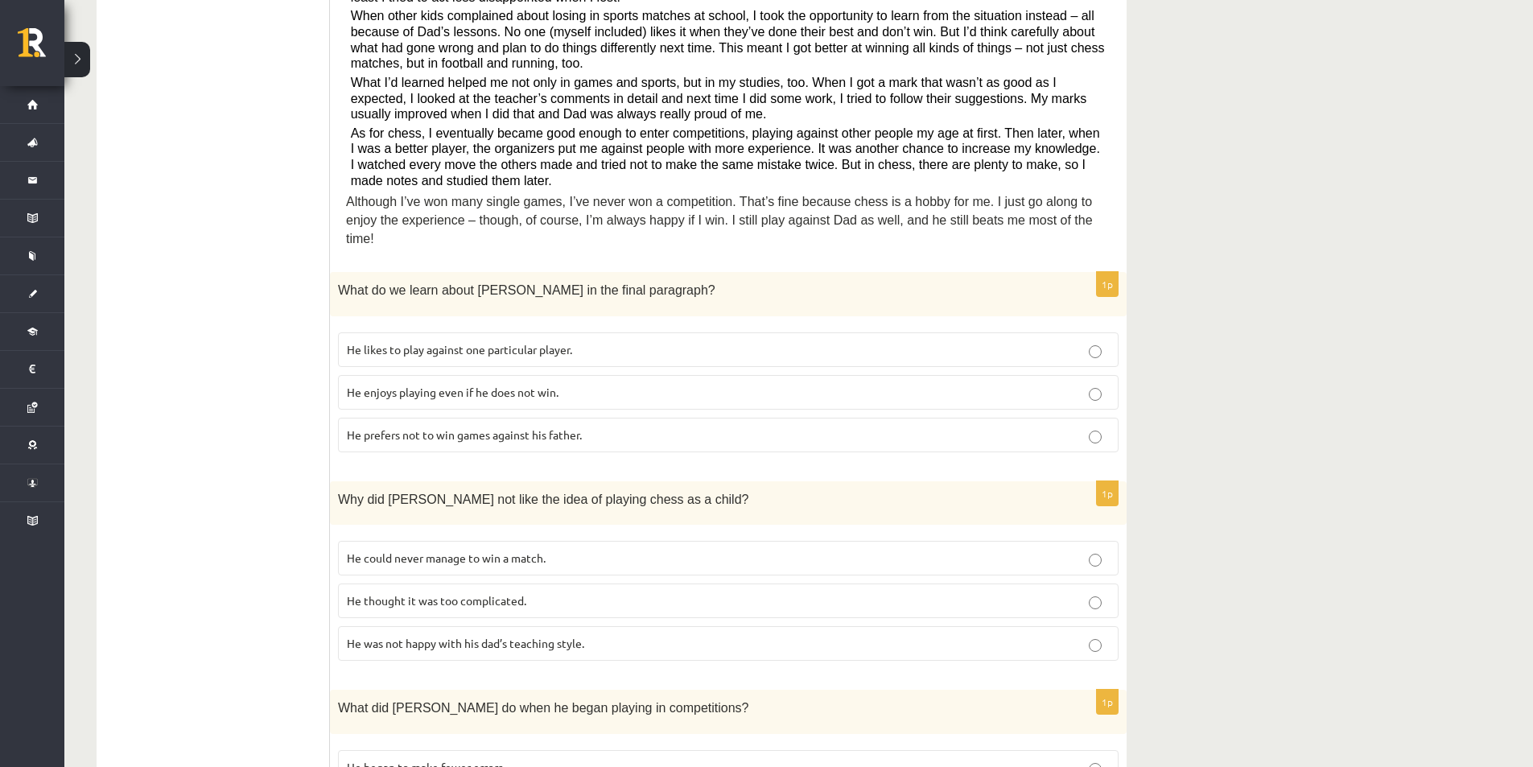
scroll to position [322, 0]
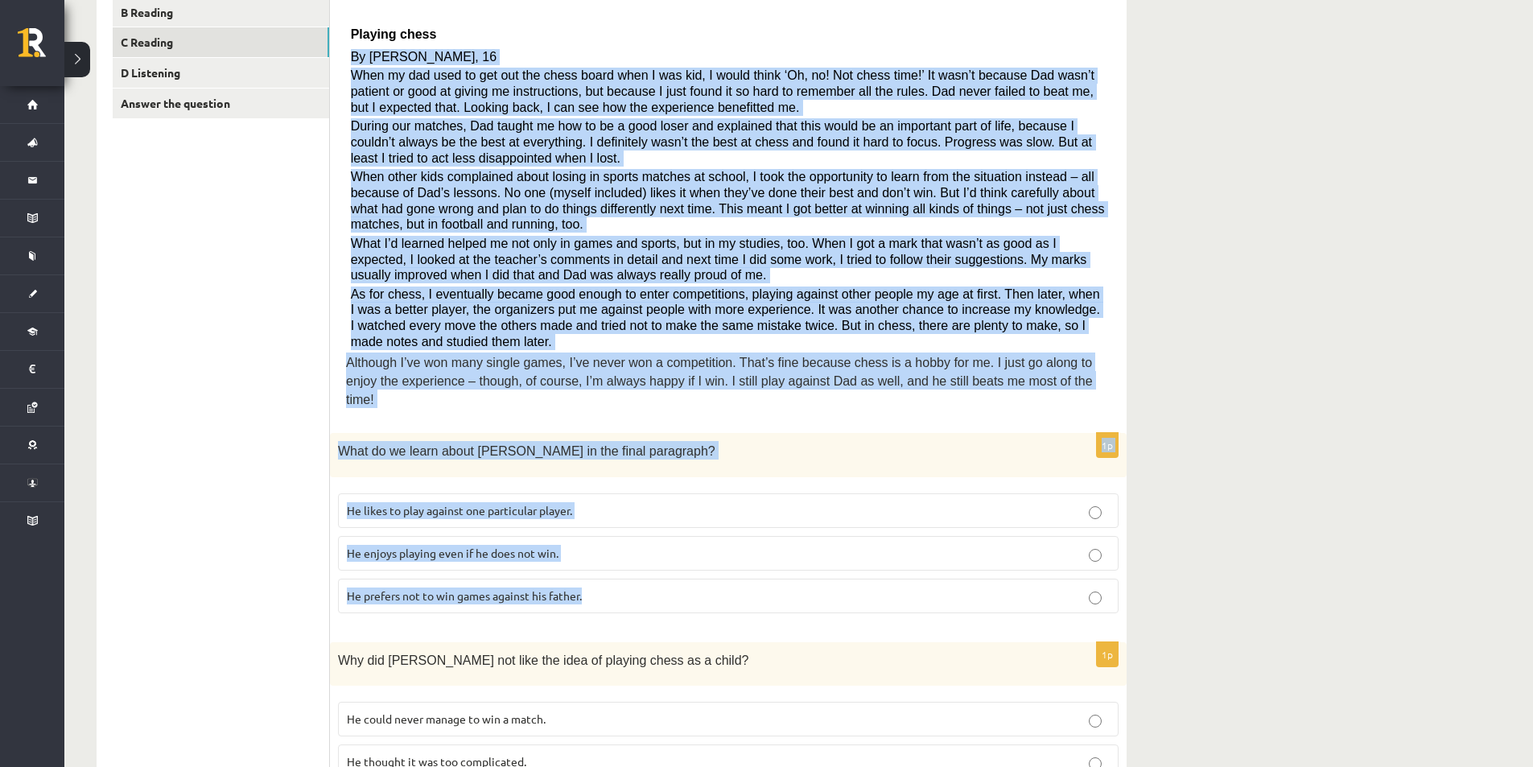
drag, startPoint x: 350, startPoint y: 50, endPoint x: 925, endPoint y: 559, distance: 768.5
copy form "By Sam Long, 16 When my dad used to get out the chess board when I was kid, I w…"
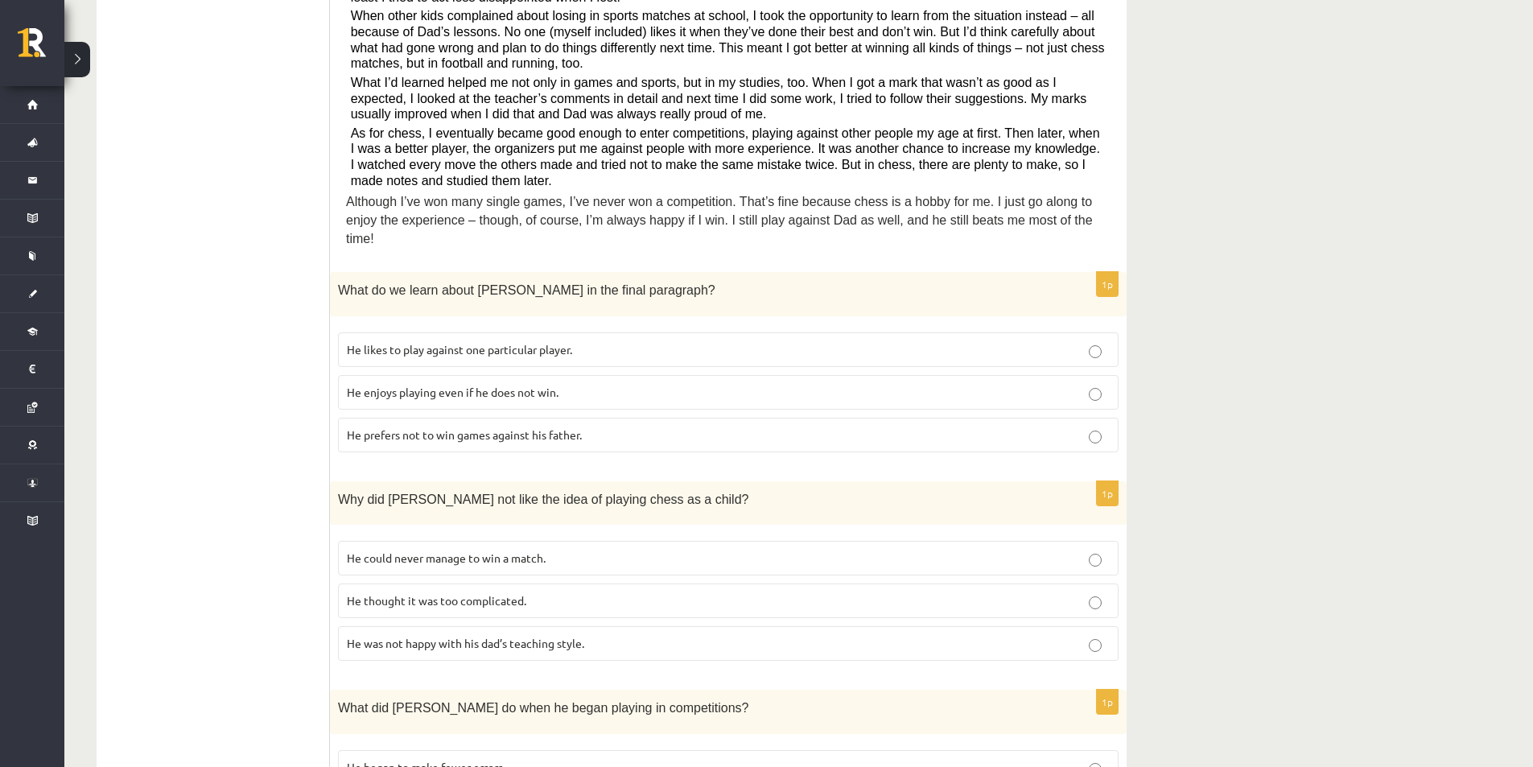
scroll to position [644, 0]
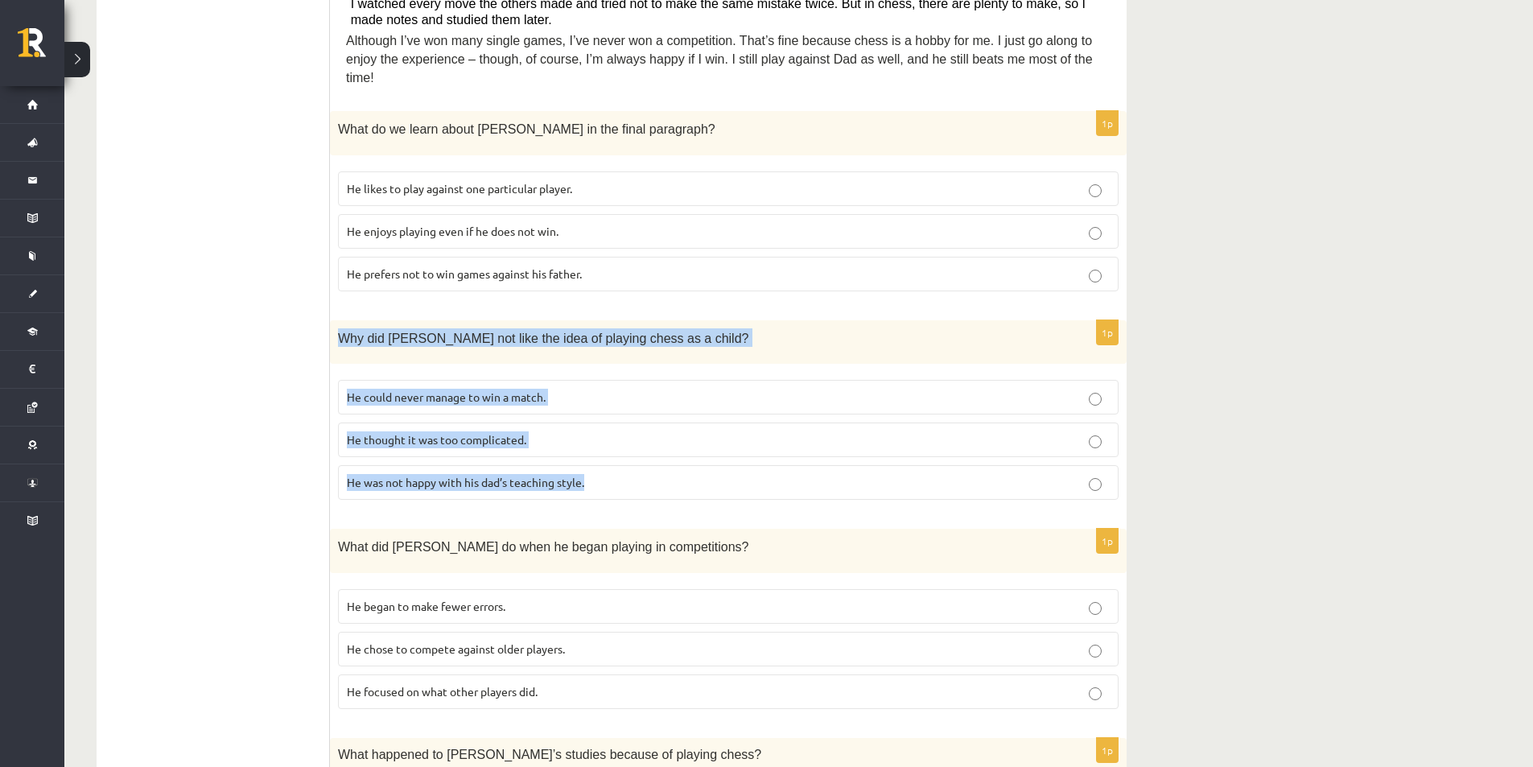
drag, startPoint x: 343, startPoint y: 323, endPoint x: 648, endPoint y: 451, distance: 331.1
click at [648, 451] on div "1p Why did Sam not like the idea of playing chess as a child? He could never ma…" at bounding box center [728, 416] width 797 height 193
copy div "Why did Sam not like the idea of playing chess as a child? He could never manag…"
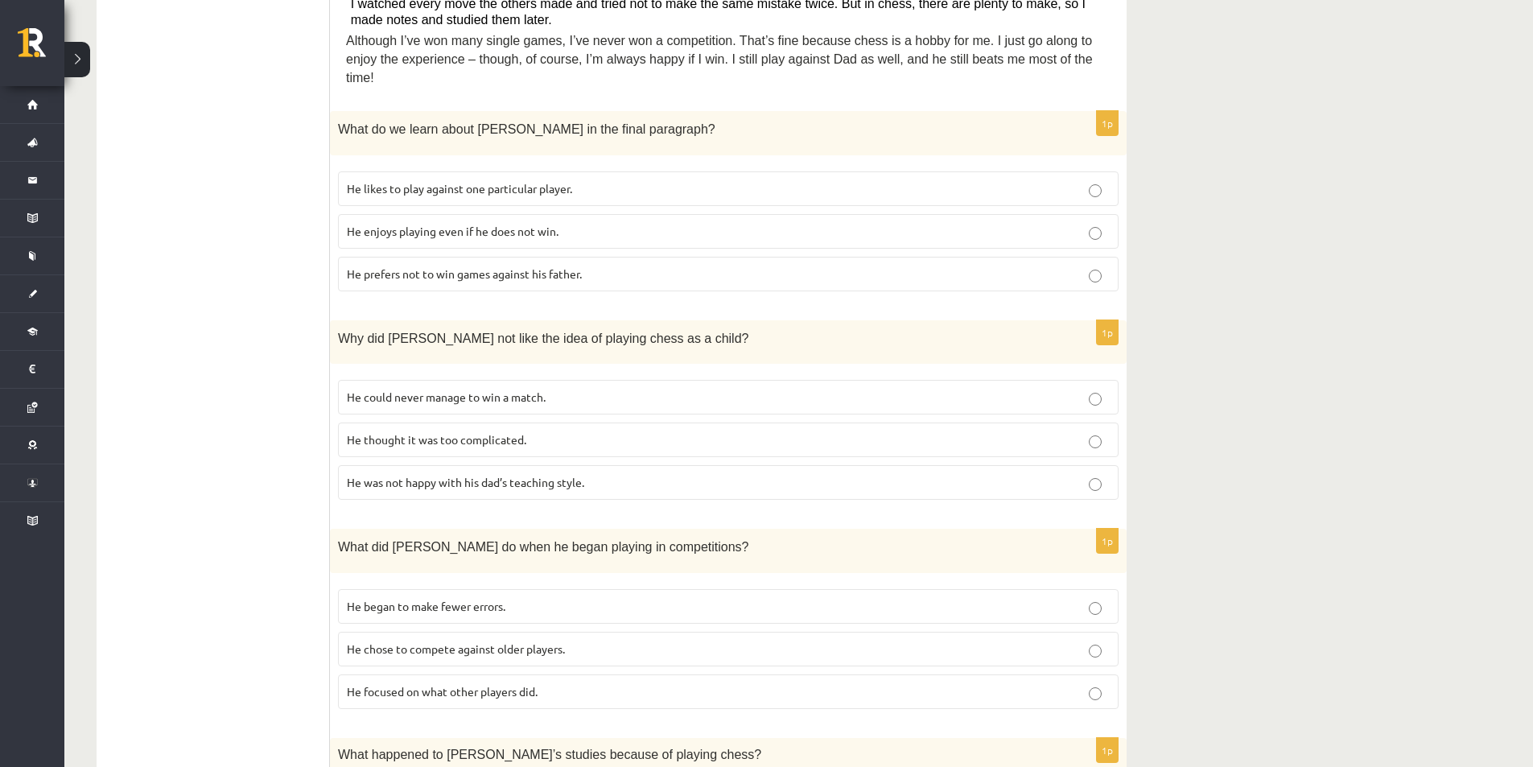
click at [307, 484] on ul "A Grammar B Reading C Reading D Listening Answer the question" at bounding box center [221, 495] width 217 height 1701
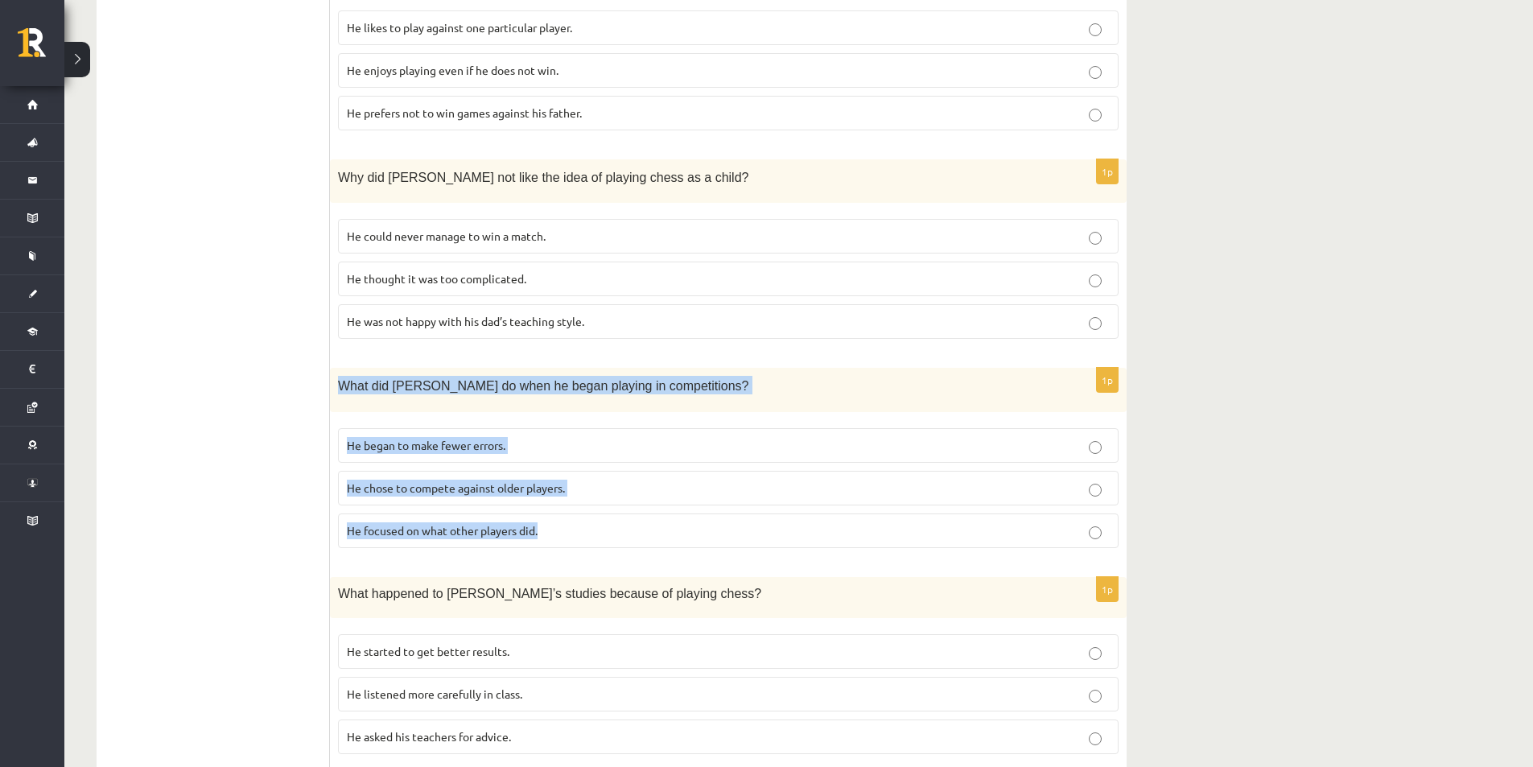
drag, startPoint x: 336, startPoint y: 363, endPoint x: 591, endPoint y: 513, distance: 296.2
click at [591, 513] on div "1p What did Sam do when he began playing in competitions? He began to make fewe…" at bounding box center [728, 464] width 797 height 193
copy div "What did Sam do when he began playing in competitions? He began to make fewer e…"
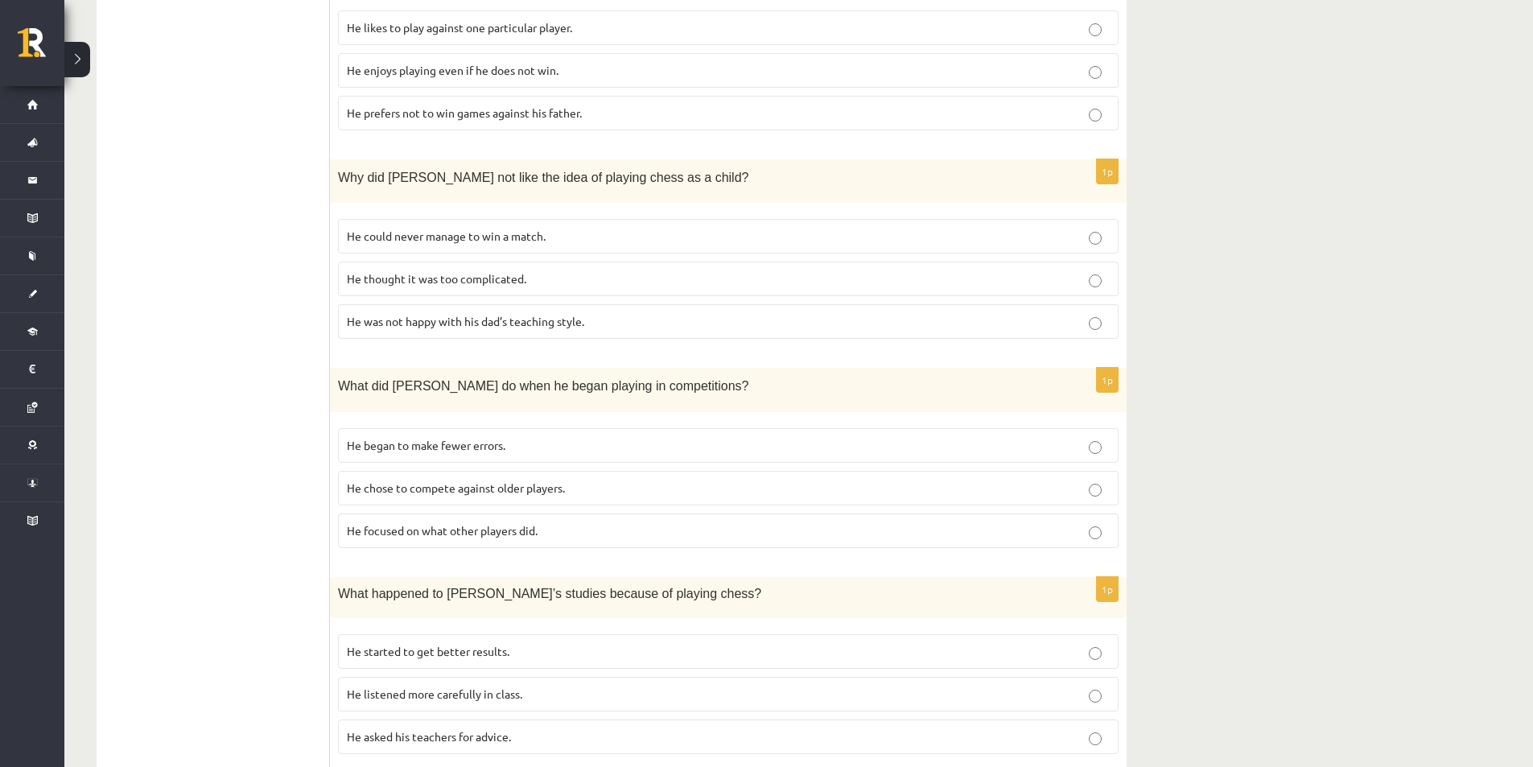
click at [245, 426] on ul "A Grammar B Reading C Reading D Listening Answer the question" at bounding box center [221, 334] width 217 height 1701
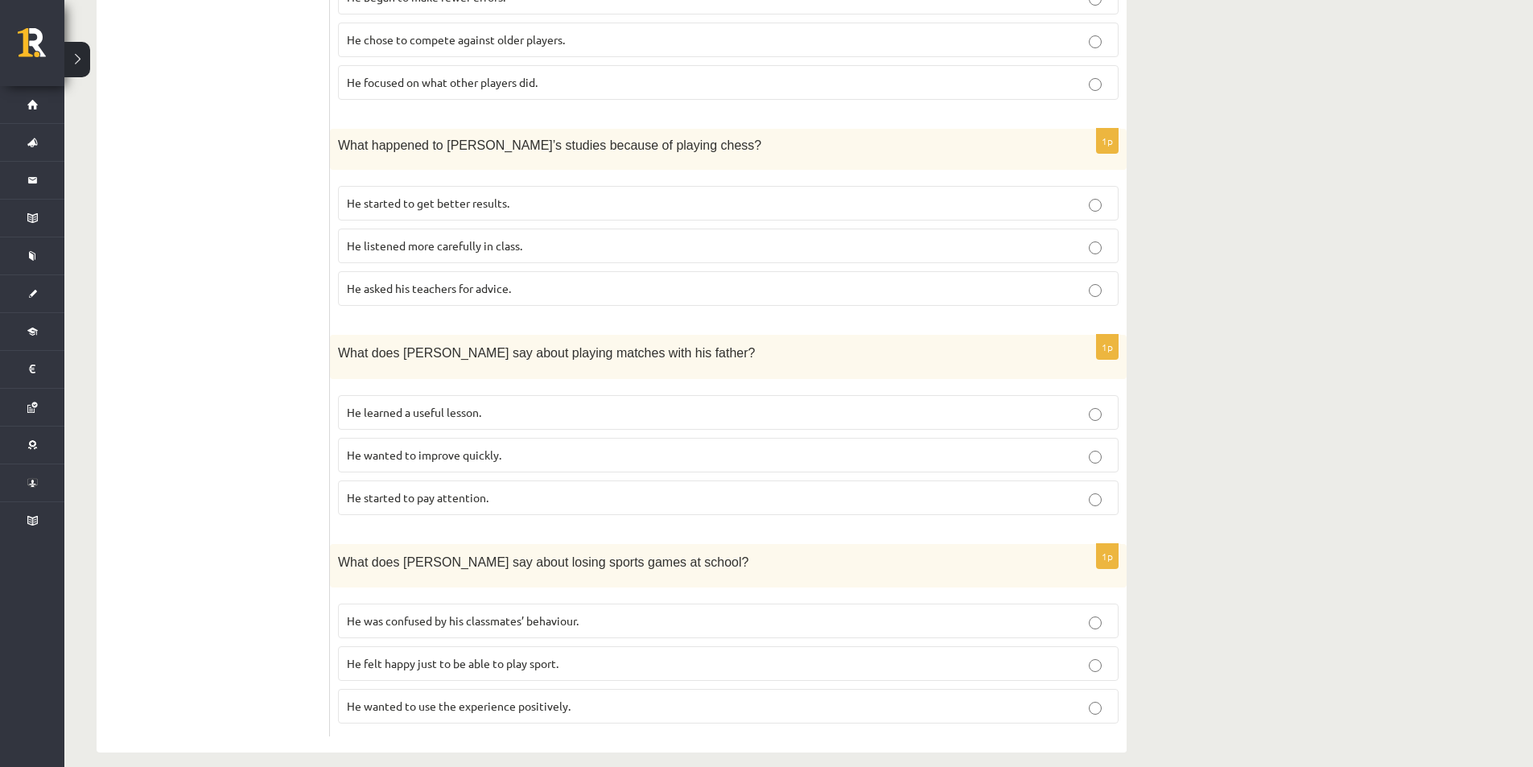
scroll to position [1172, 0]
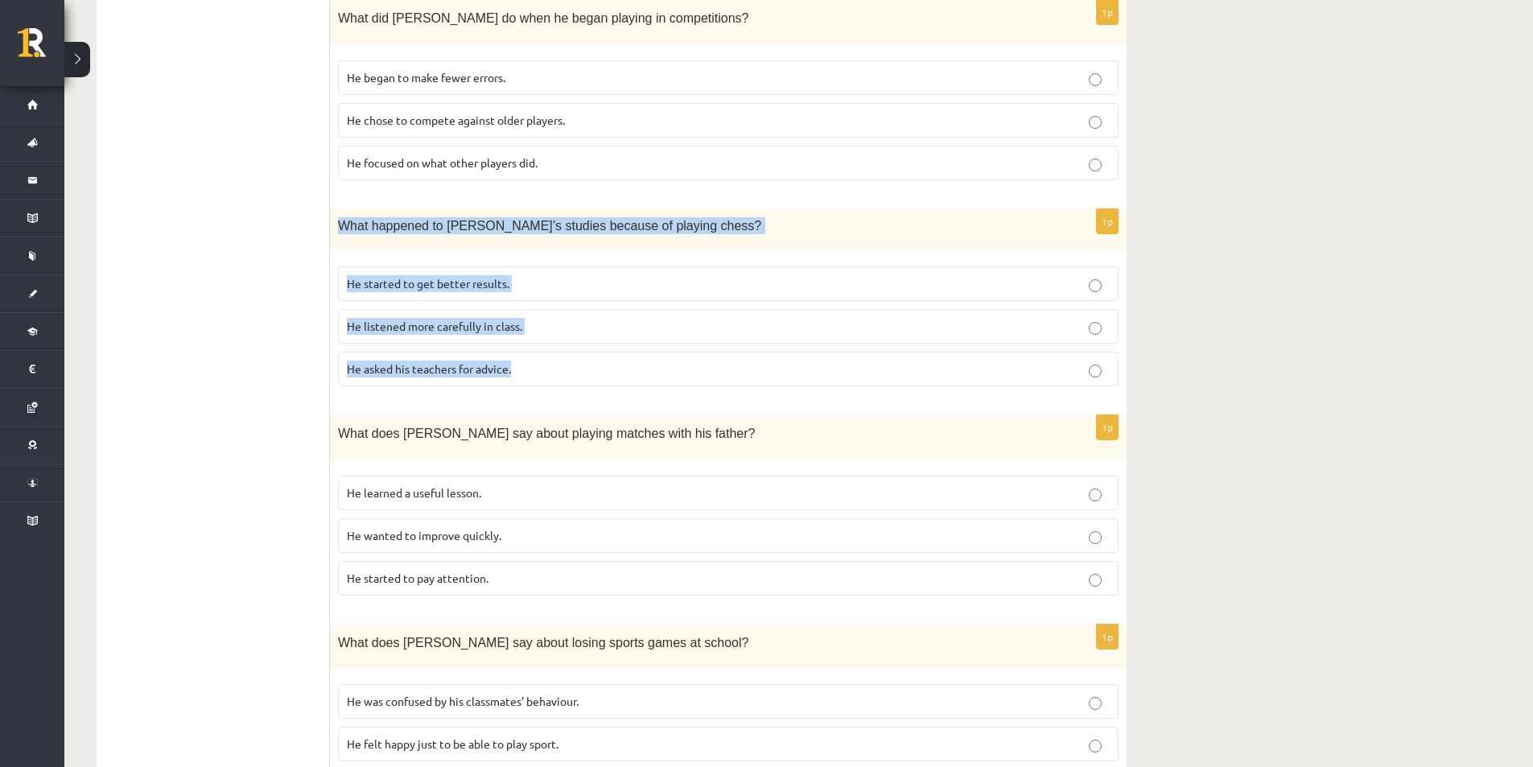
drag, startPoint x: 339, startPoint y: 200, endPoint x: 641, endPoint y: 344, distance: 335.1
click at [641, 344] on div "1p What happened to Sam’s studies because of playing chess? He started to get b…" at bounding box center [728, 304] width 797 height 190
copy div "What happened to Sam’s studies because of playing chess? He started to get bett…"
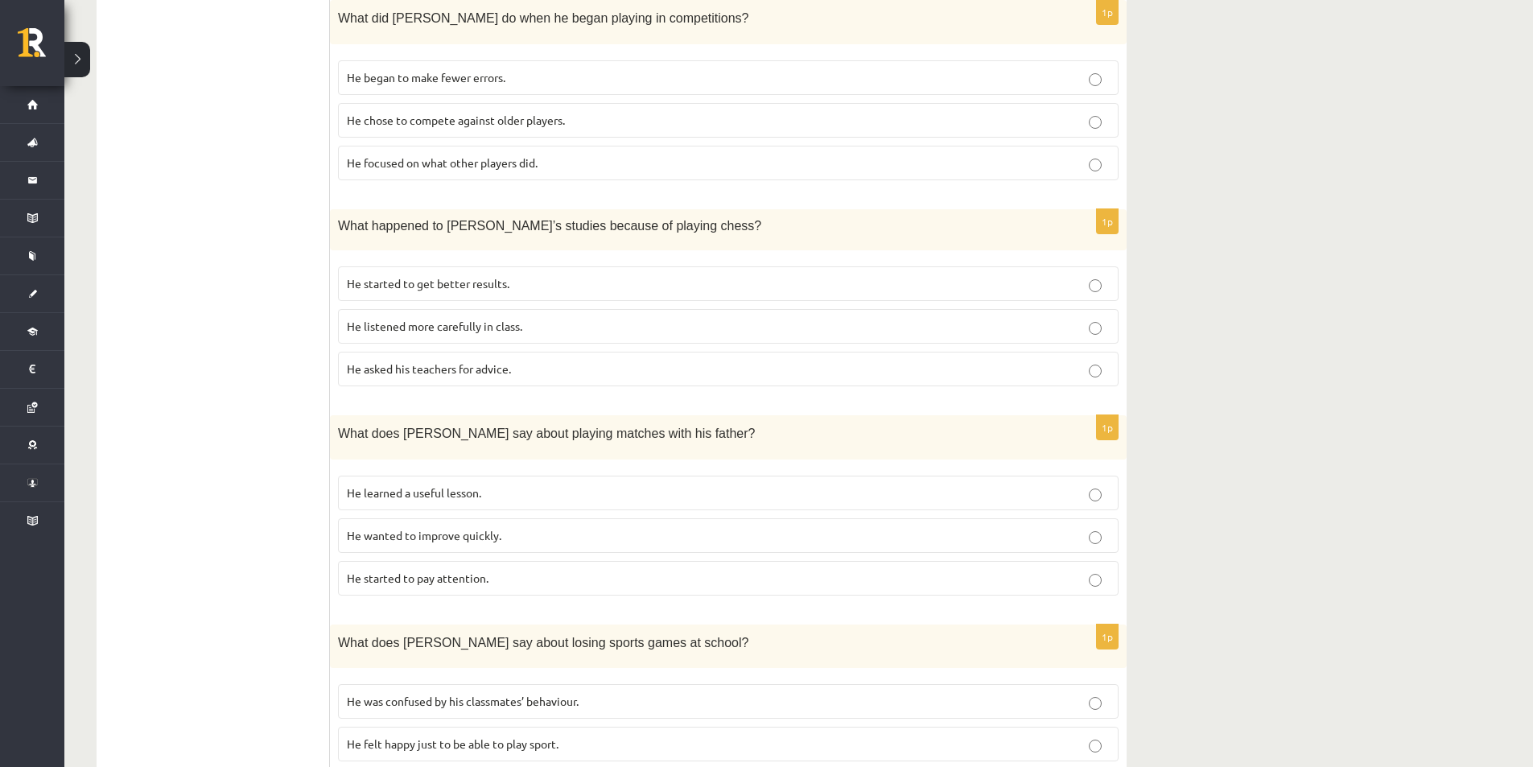
scroll to position [1253, 0]
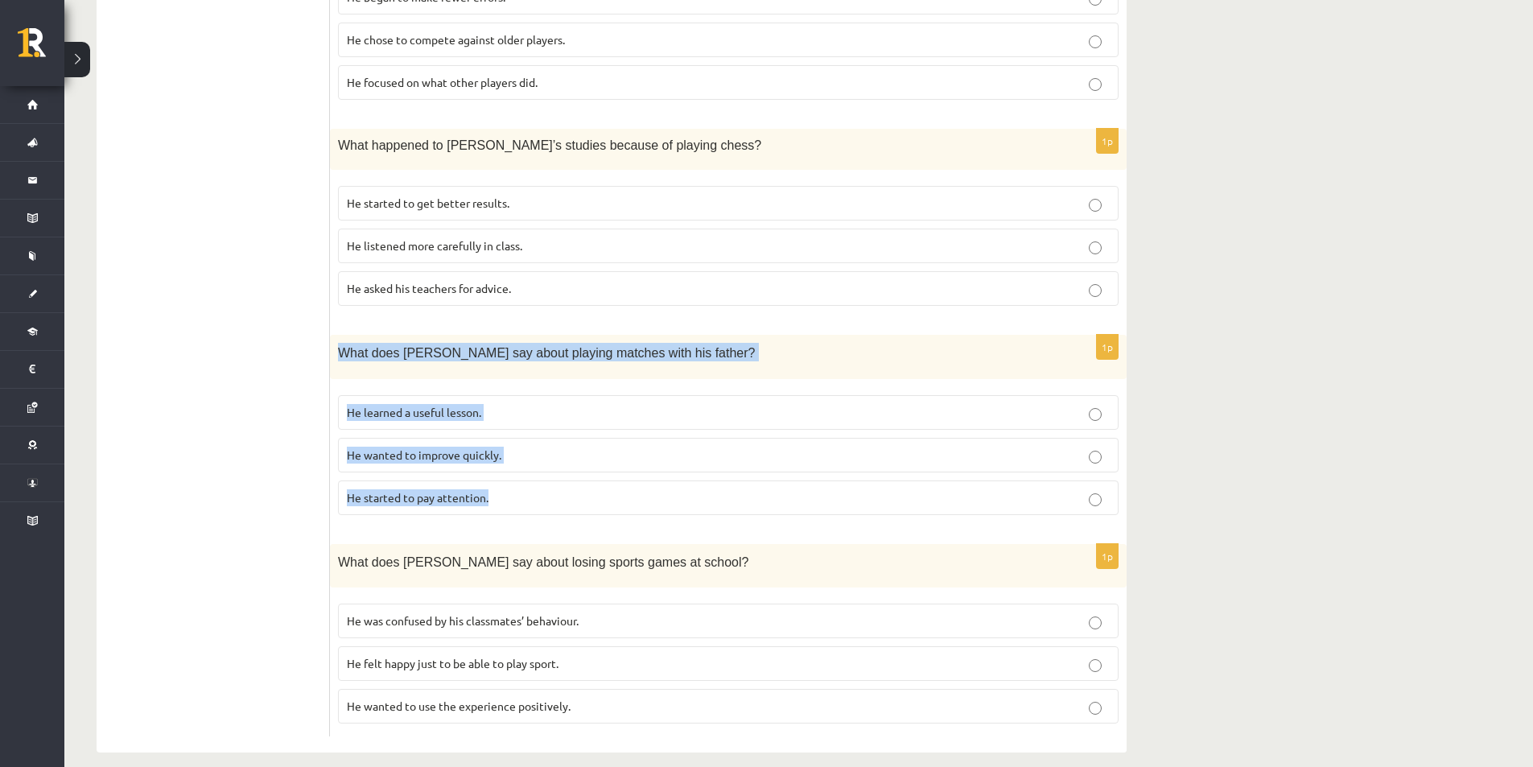
drag, startPoint x: 336, startPoint y: 333, endPoint x: 661, endPoint y: 466, distance: 351.2
click at [659, 467] on div "1p What does Sam say about playing matches with his father? He learned a useful…" at bounding box center [728, 431] width 797 height 193
copy div "What does Sam say about playing matches with his father? He learned a useful le…"
click at [1102, 404] on p "He learned a useful lesson." at bounding box center [728, 412] width 763 height 17
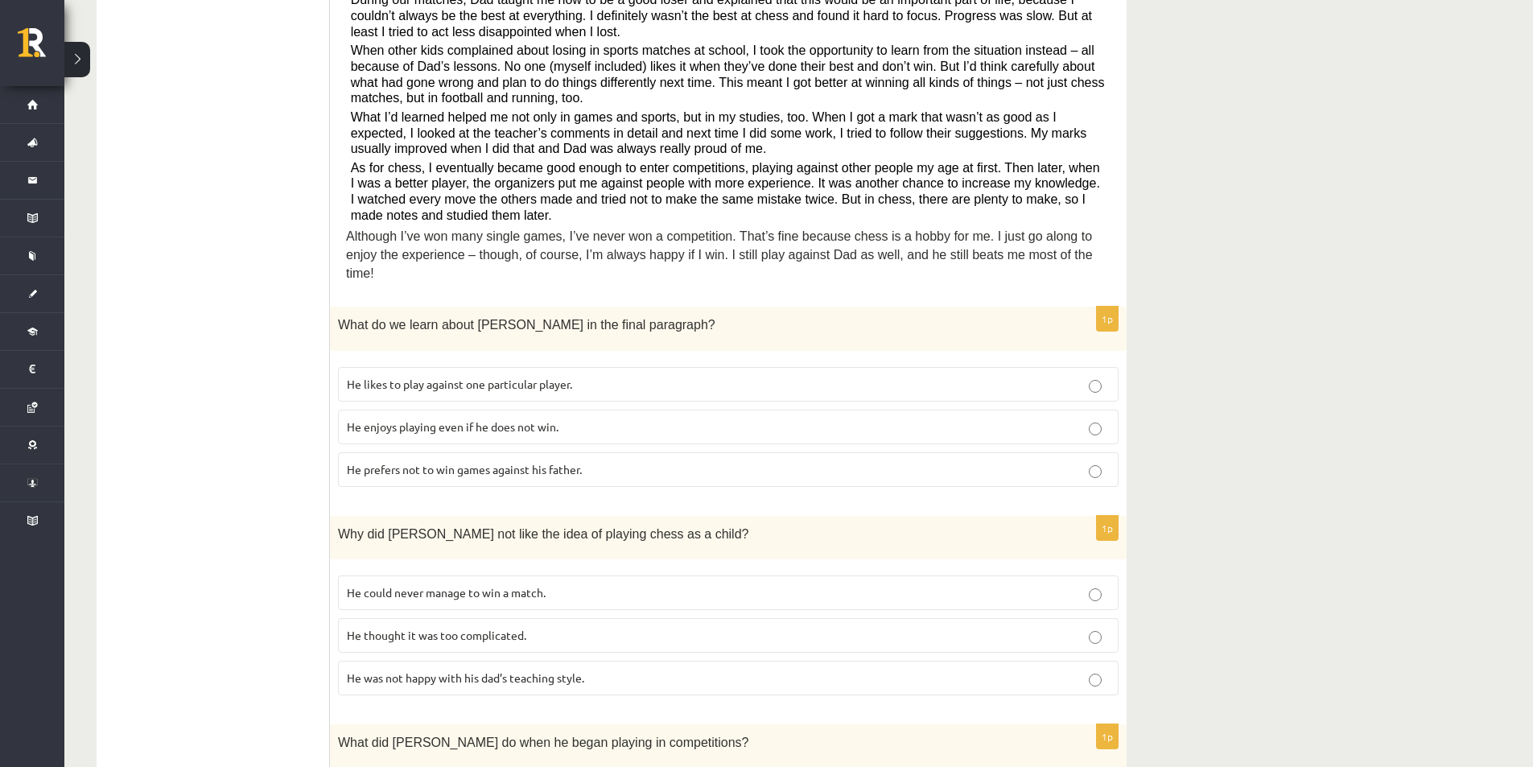
scroll to position [126, 0]
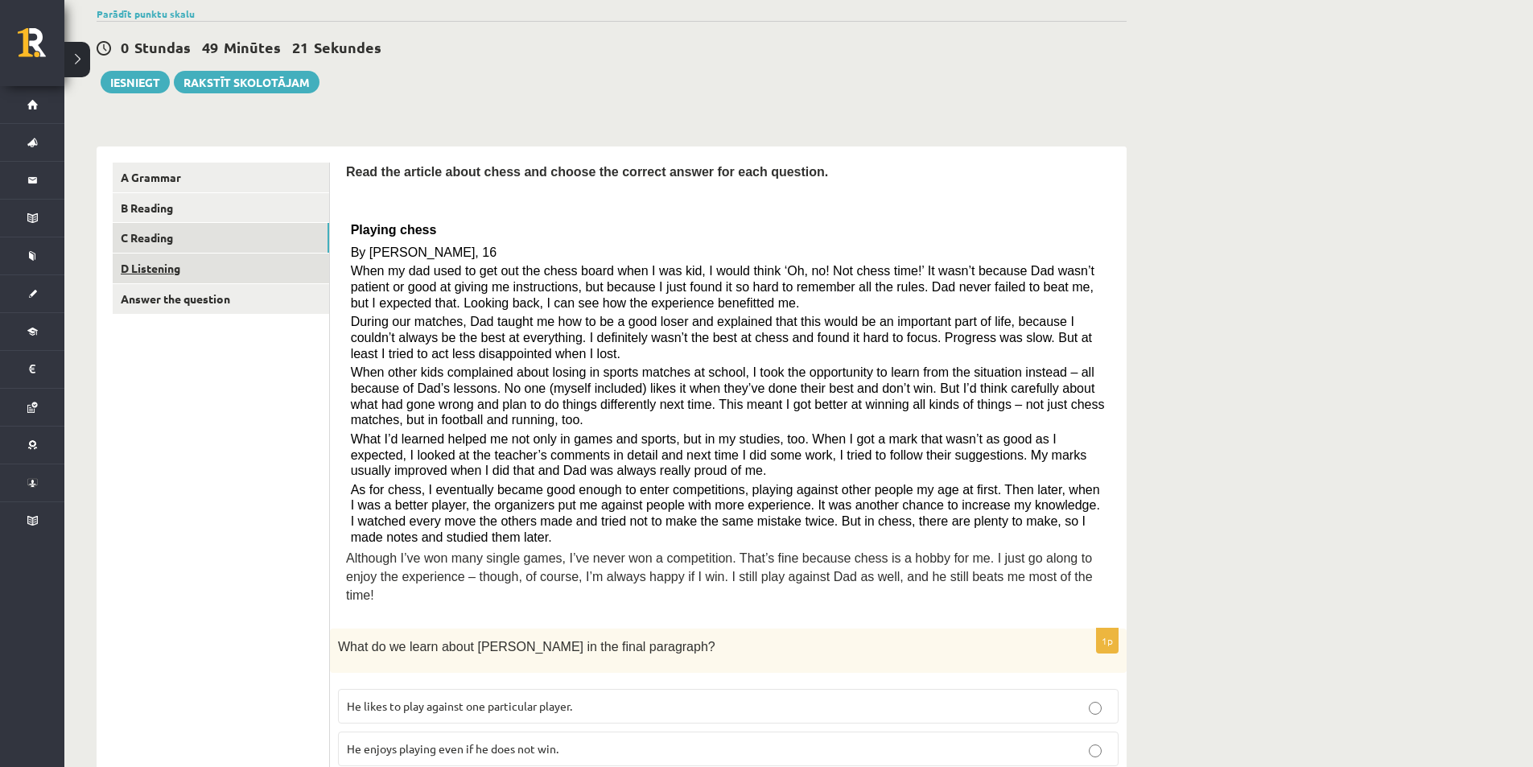
click at [245, 278] on link "D Listening" at bounding box center [221, 268] width 216 height 30
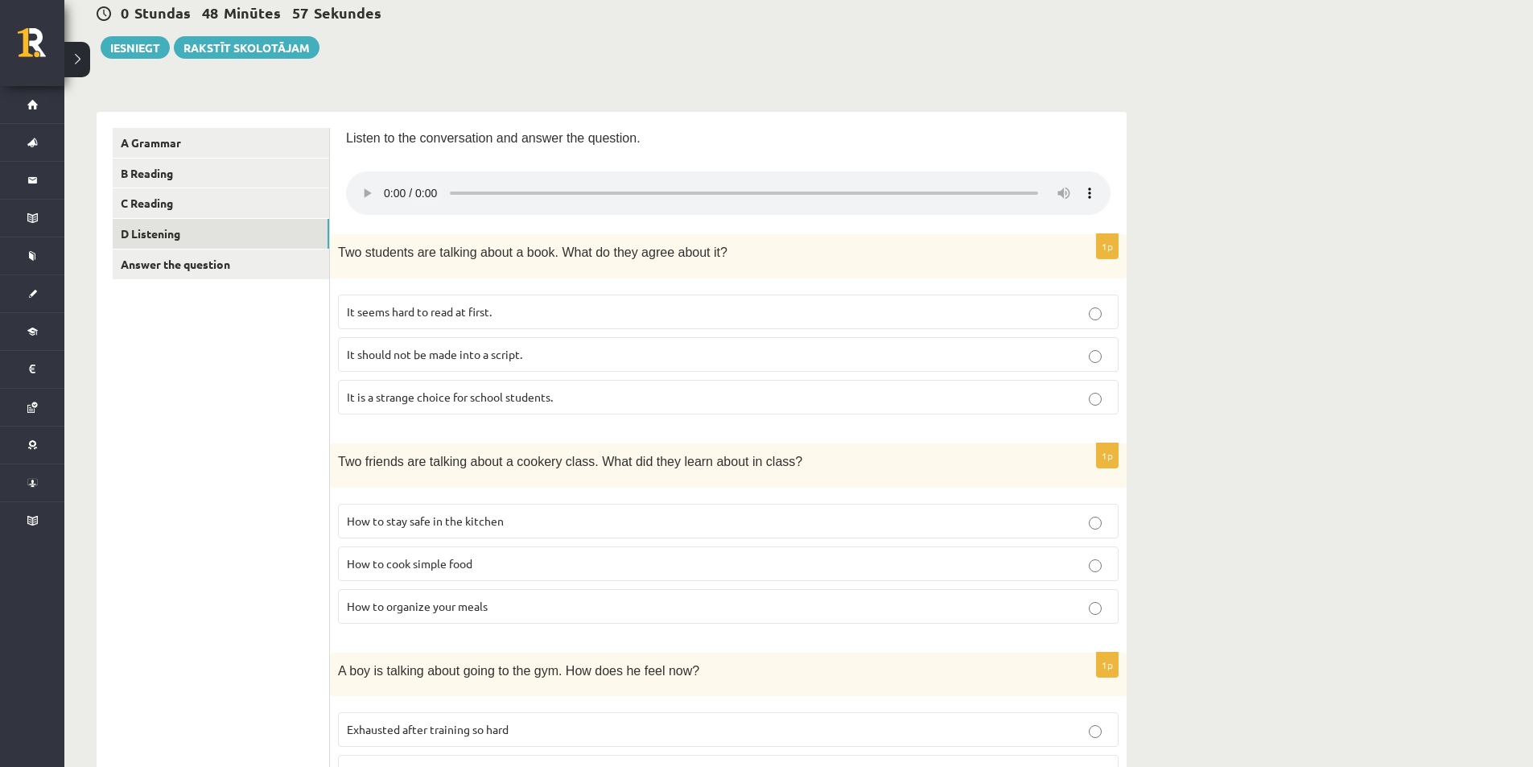
scroll to position [0, 0]
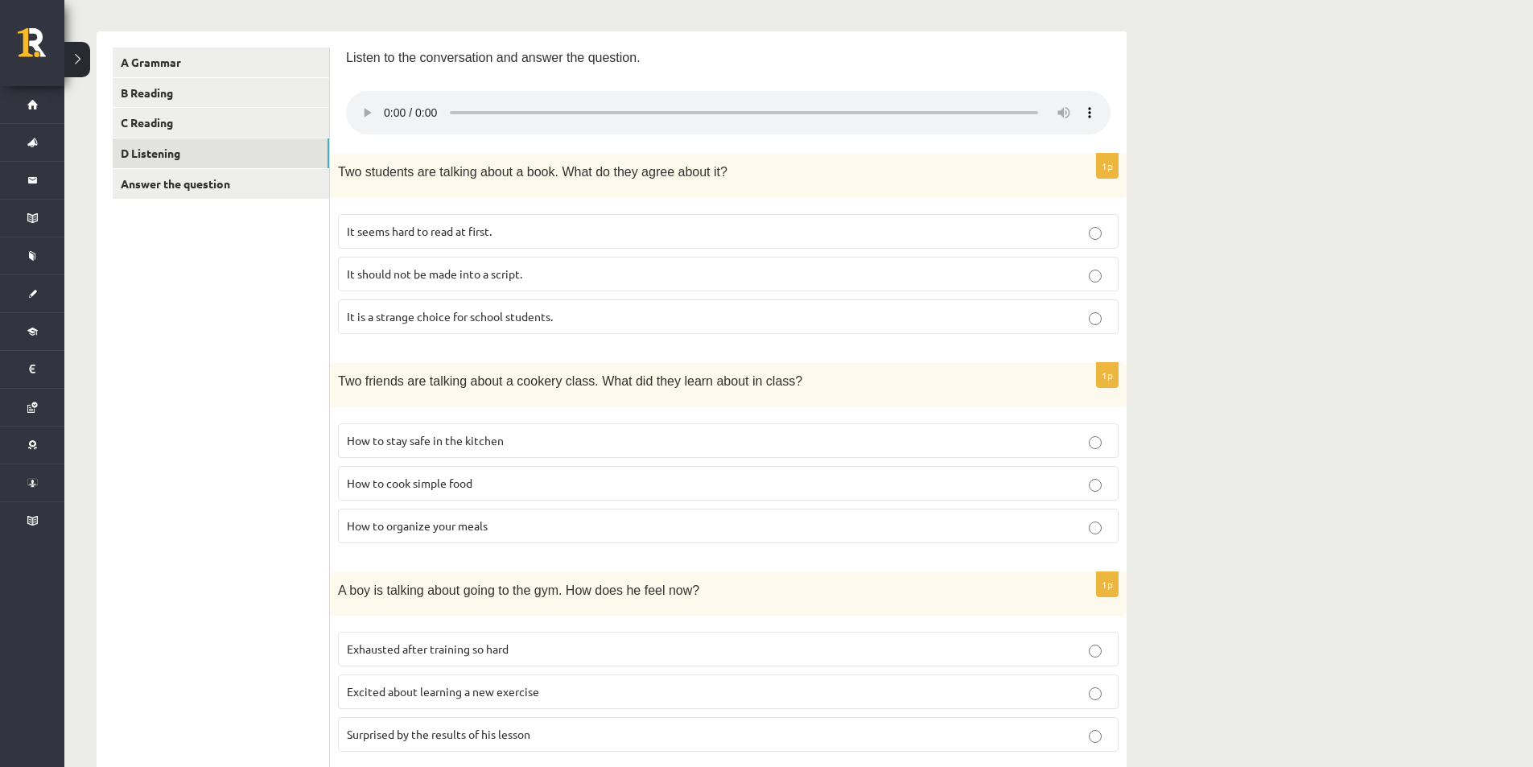
scroll to position [322, 0]
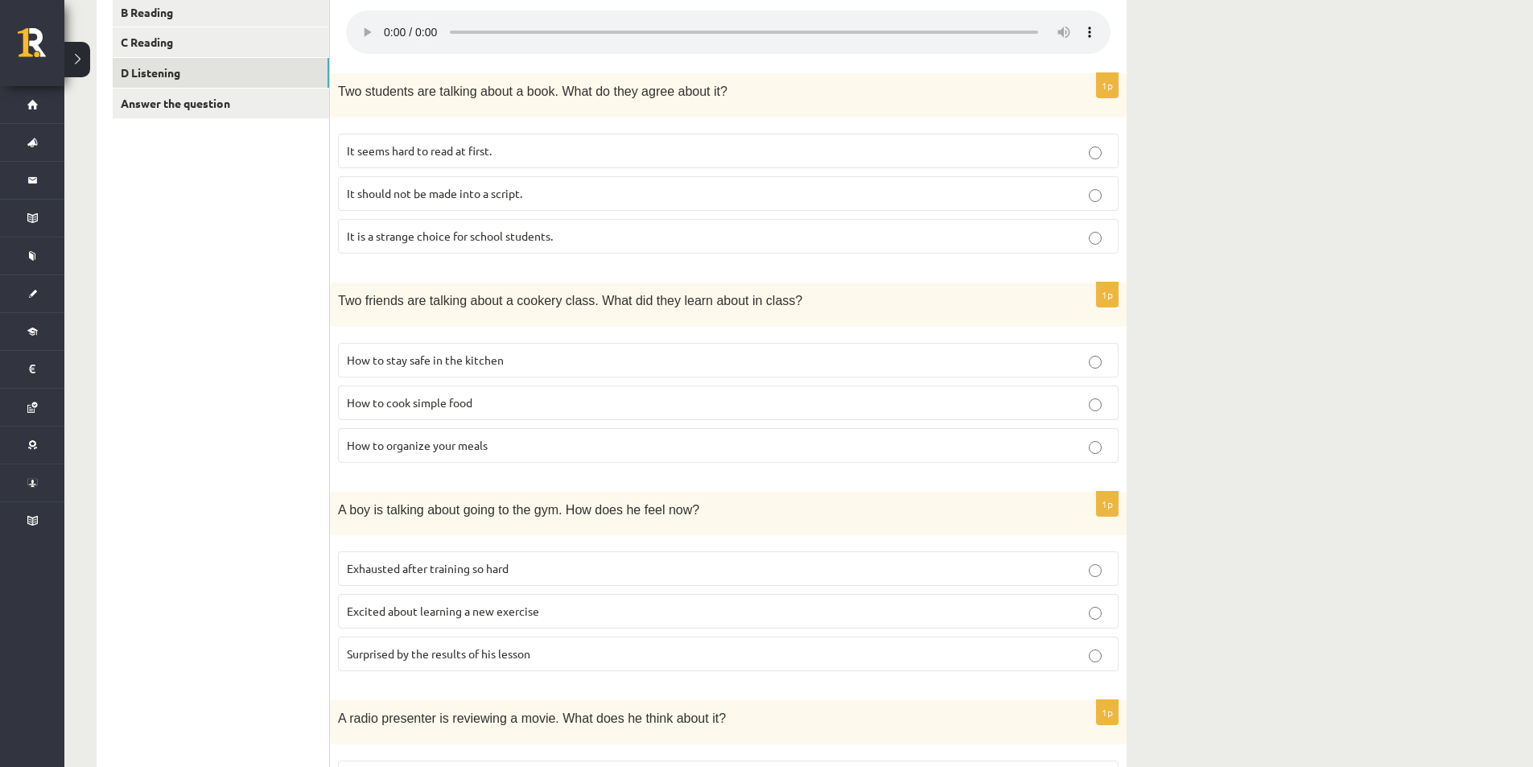
click at [1097, 581] on label "Exhausted after training so hard" at bounding box center [728, 568] width 781 height 35
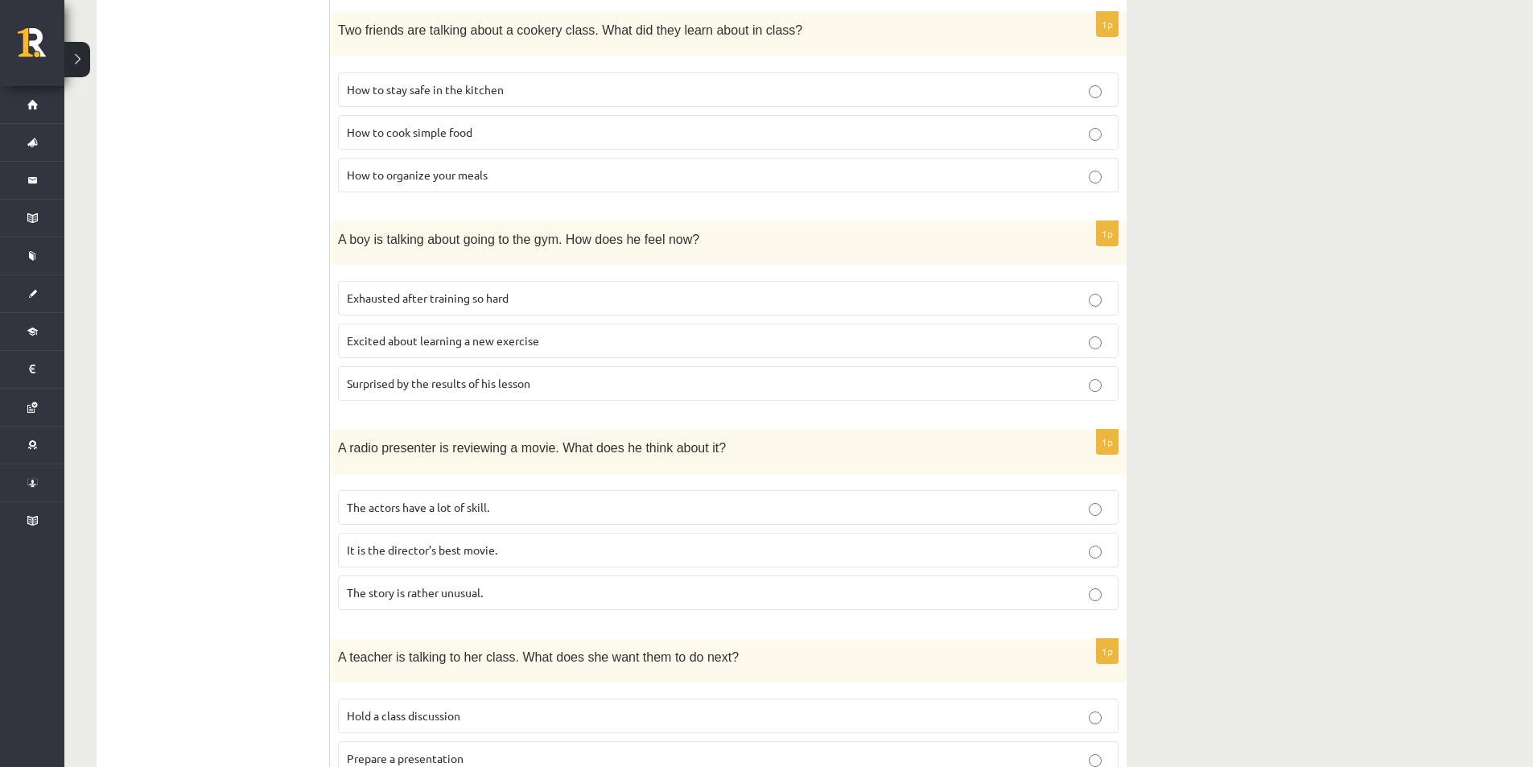
scroll to position [914, 0]
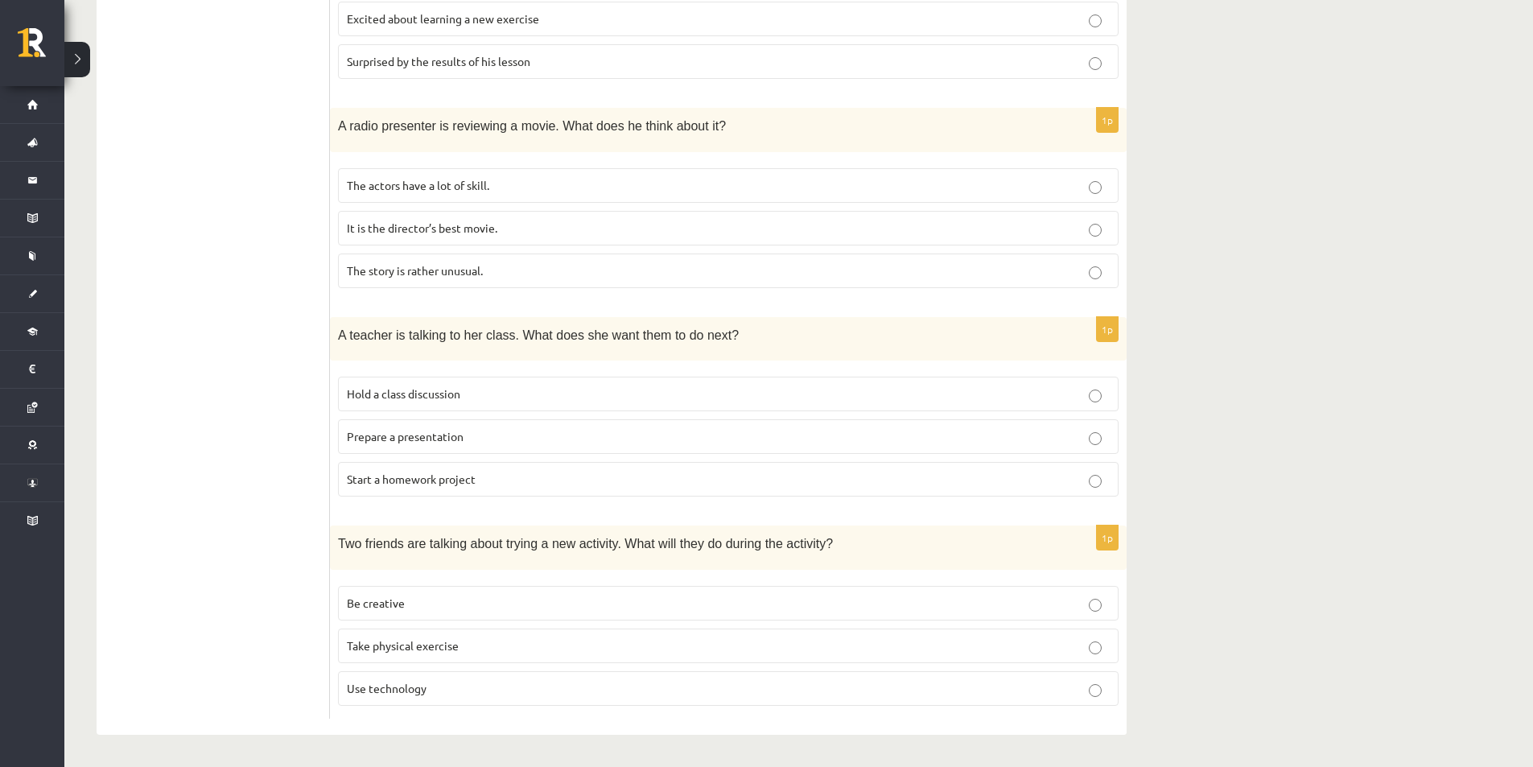
click at [1102, 604] on p "Be creative" at bounding box center [728, 603] width 763 height 17
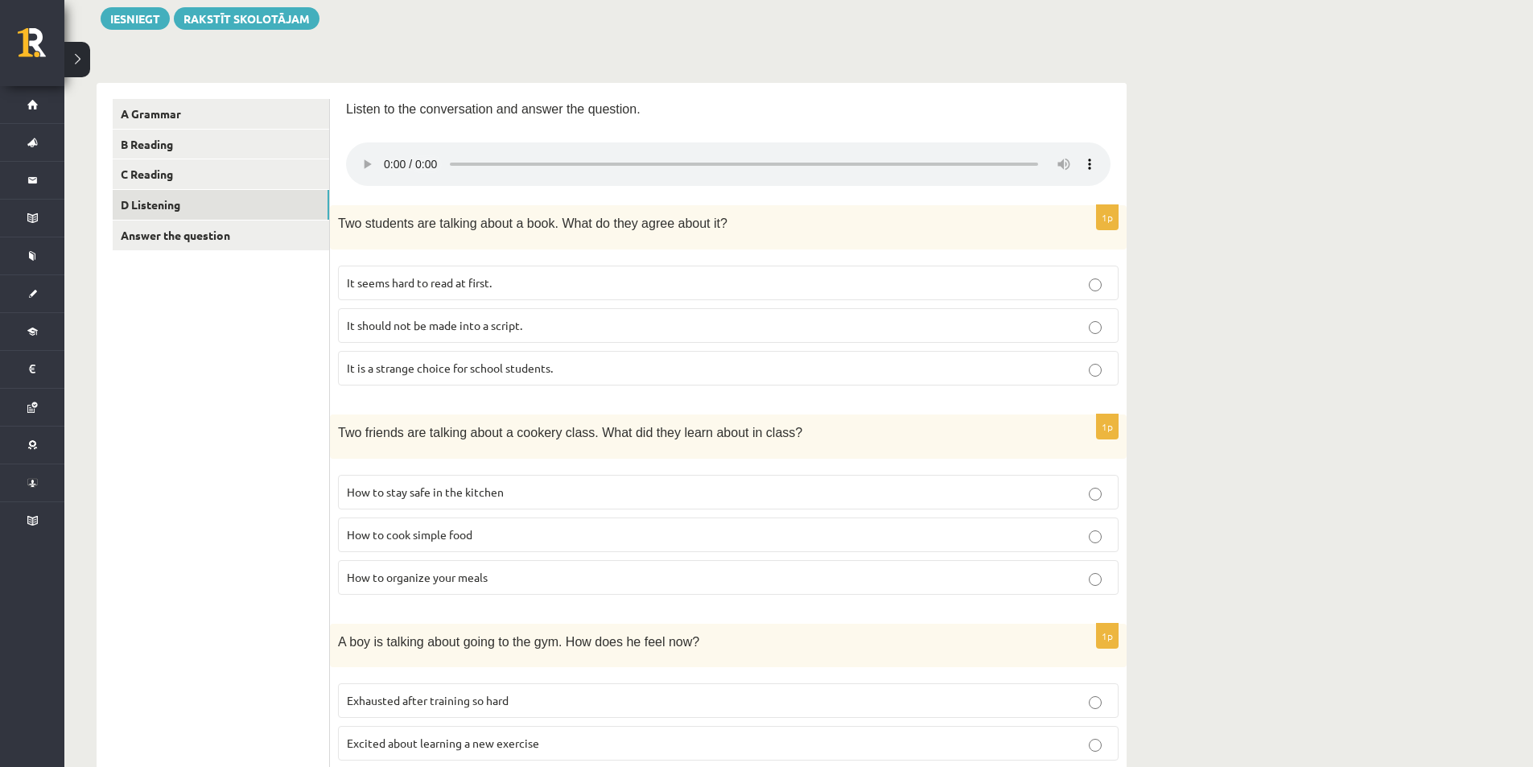
scroll to position [270, 0]
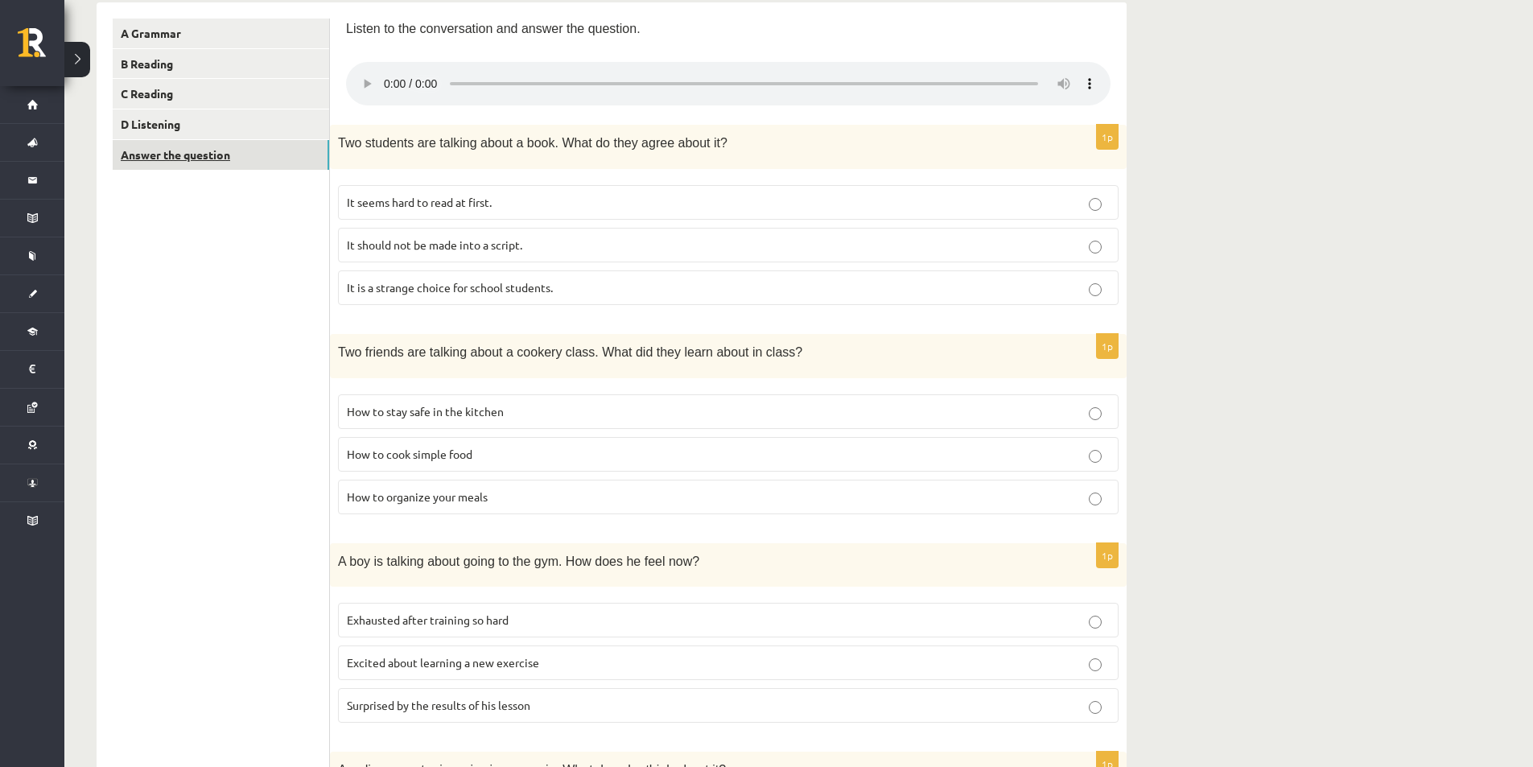
click at [240, 159] on link "Answer the question" at bounding box center [221, 155] width 216 height 30
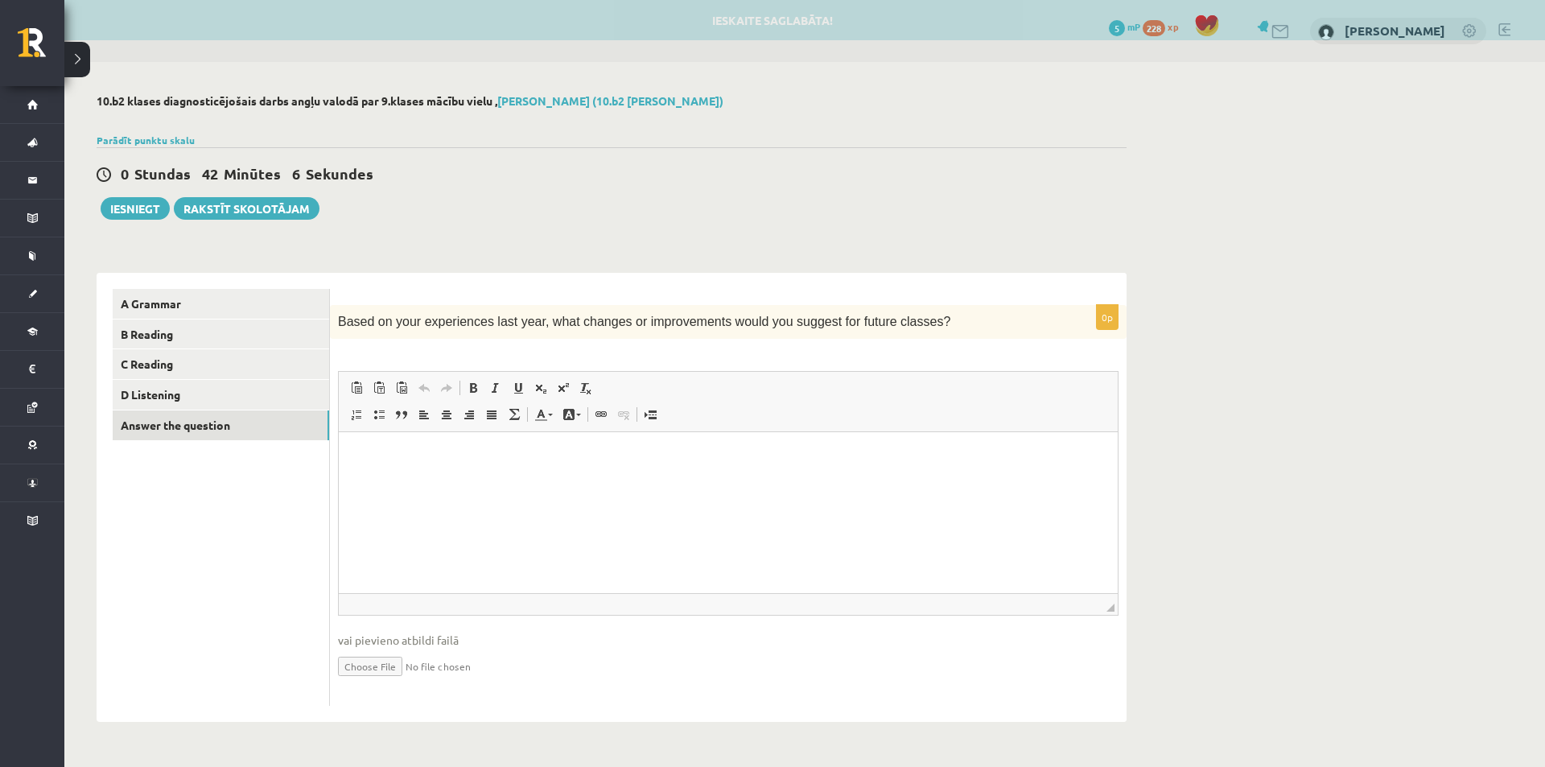
scroll to position [0, 0]
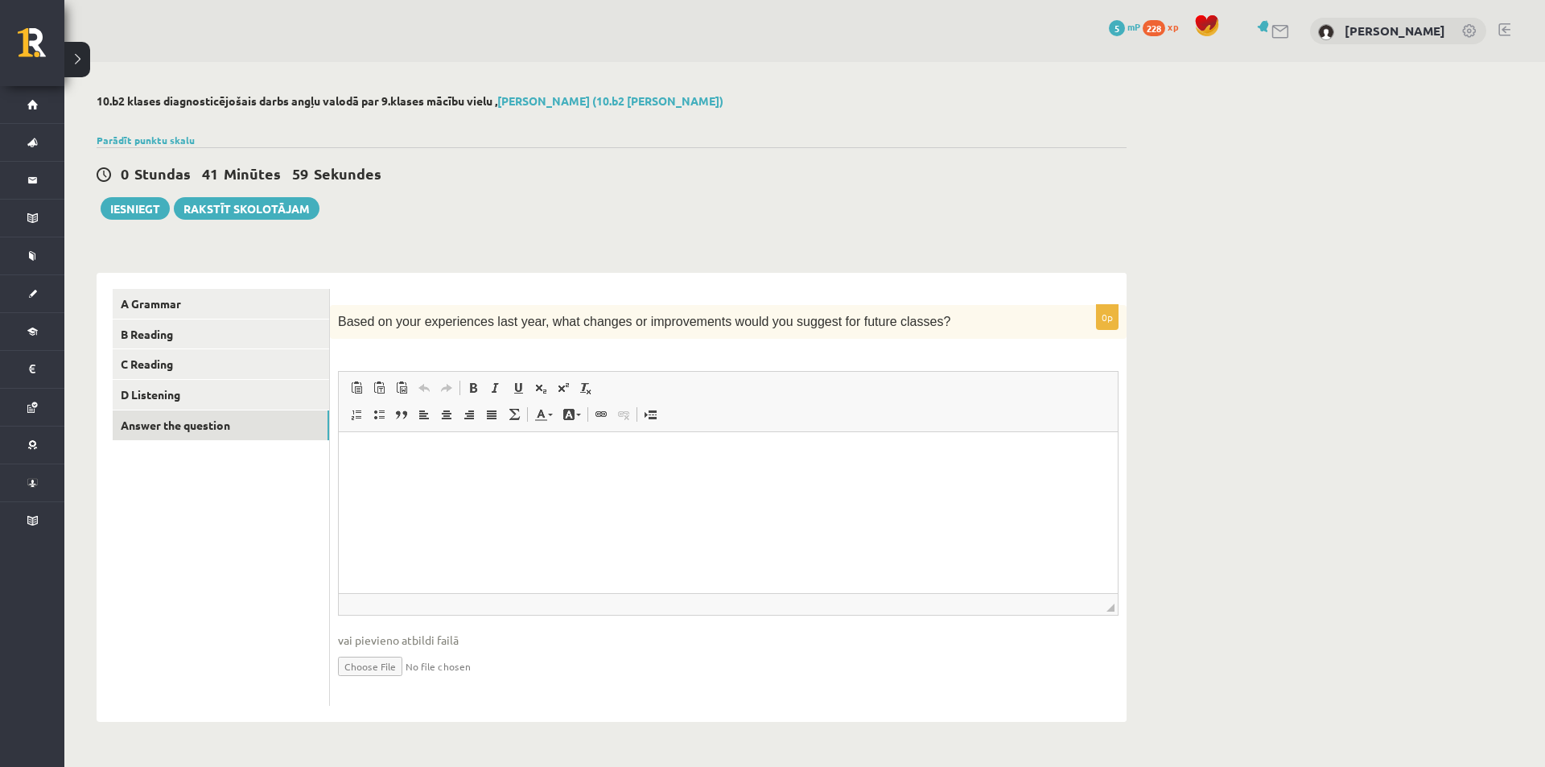
click at [376, 475] on html at bounding box center [728, 456] width 779 height 49
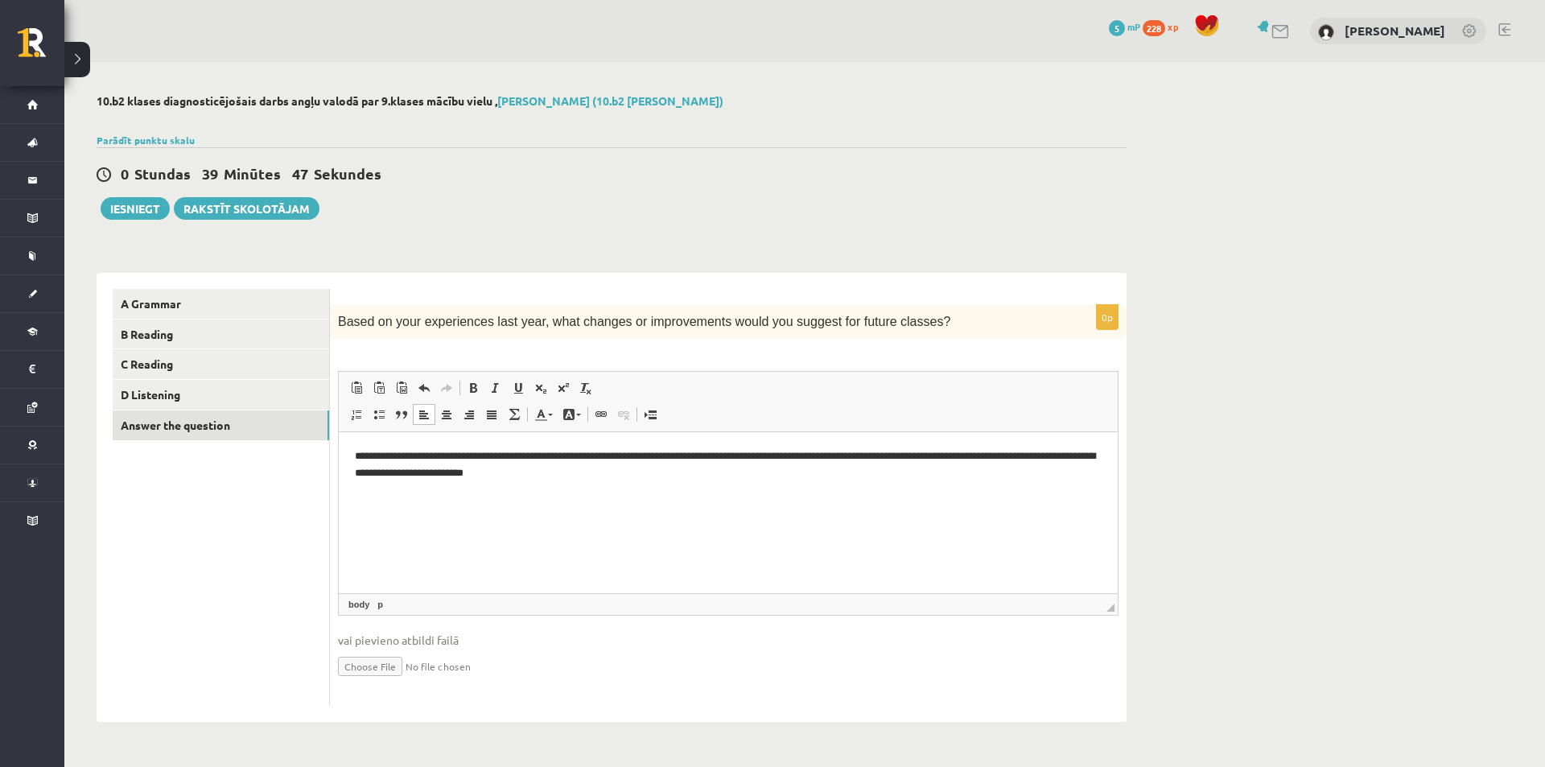
click at [460, 480] on p "**********" at bounding box center [728, 465] width 747 height 34
click at [464, 475] on p "**********" at bounding box center [728, 465] width 747 height 34
click at [597, 468] on p "**********" at bounding box center [728, 465] width 747 height 34
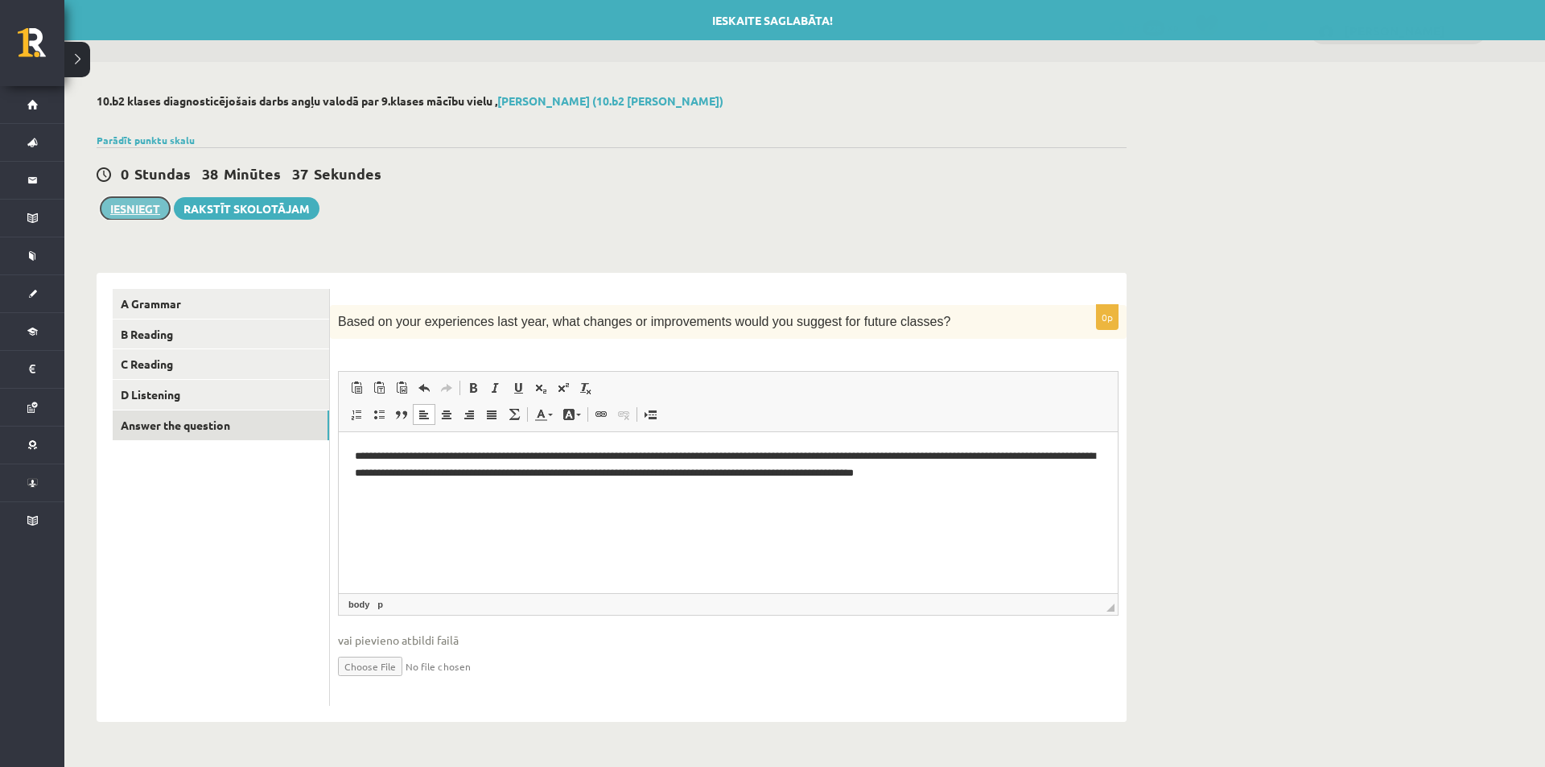
click at [146, 215] on button "Iesniegt" at bounding box center [135, 208] width 69 height 23
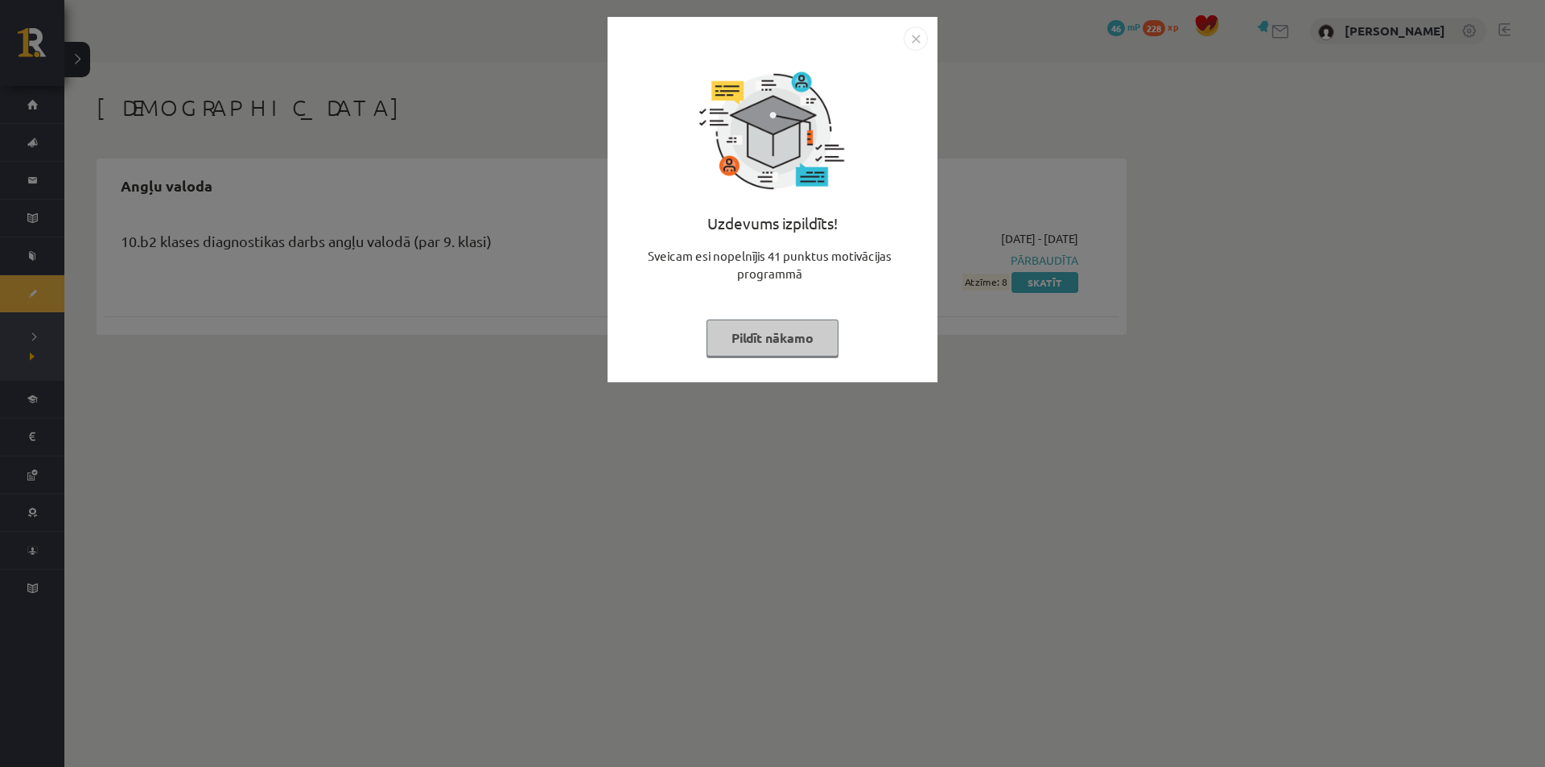
click at [768, 344] on button "Pildīt nākamo" at bounding box center [773, 337] width 132 height 37
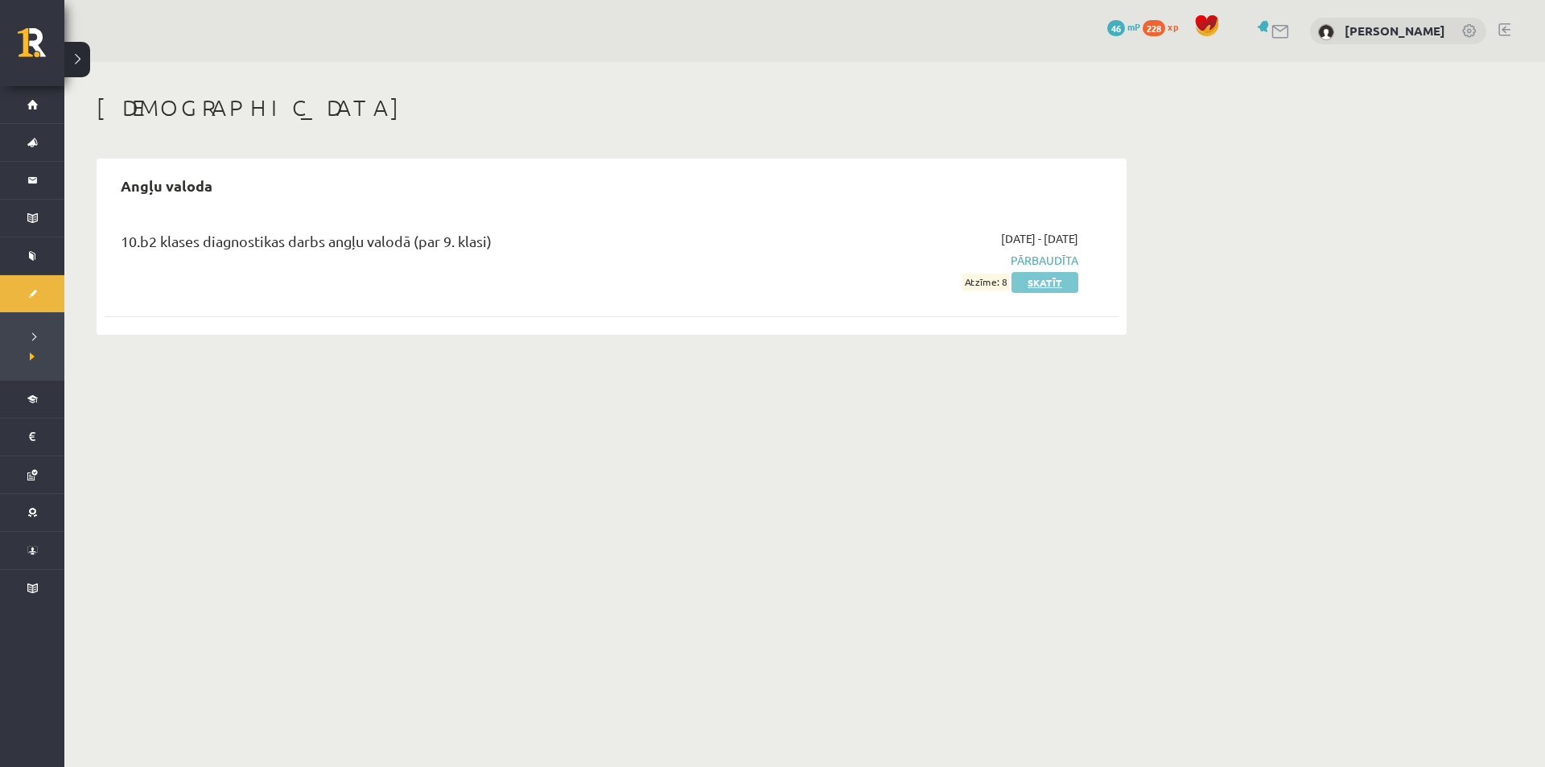
click at [1037, 288] on link "Skatīt" at bounding box center [1045, 282] width 67 height 21
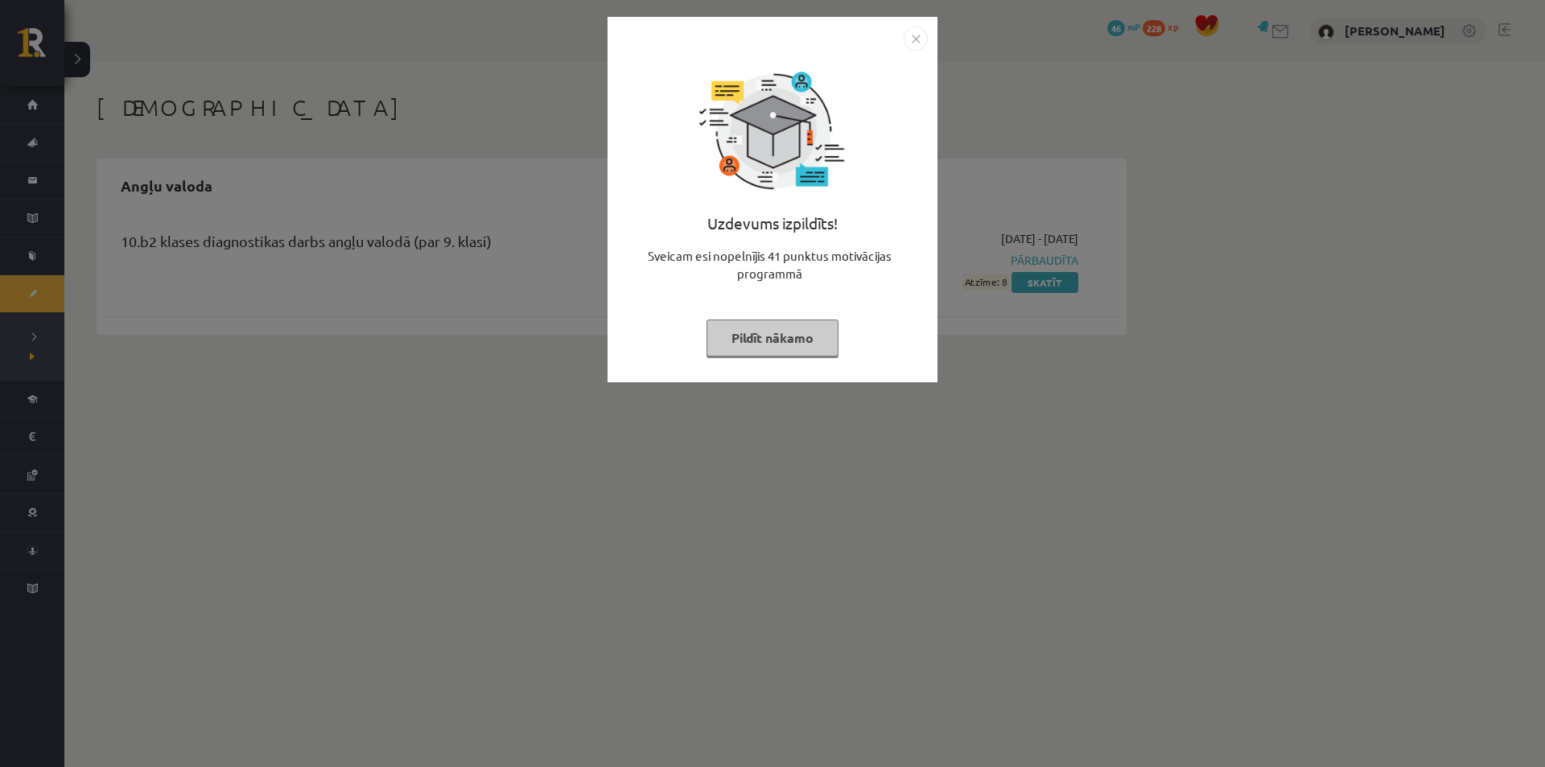
click at [818, 326] on button "Pildīt nākamo" at bounding box center [773, 337] width 132 height 37
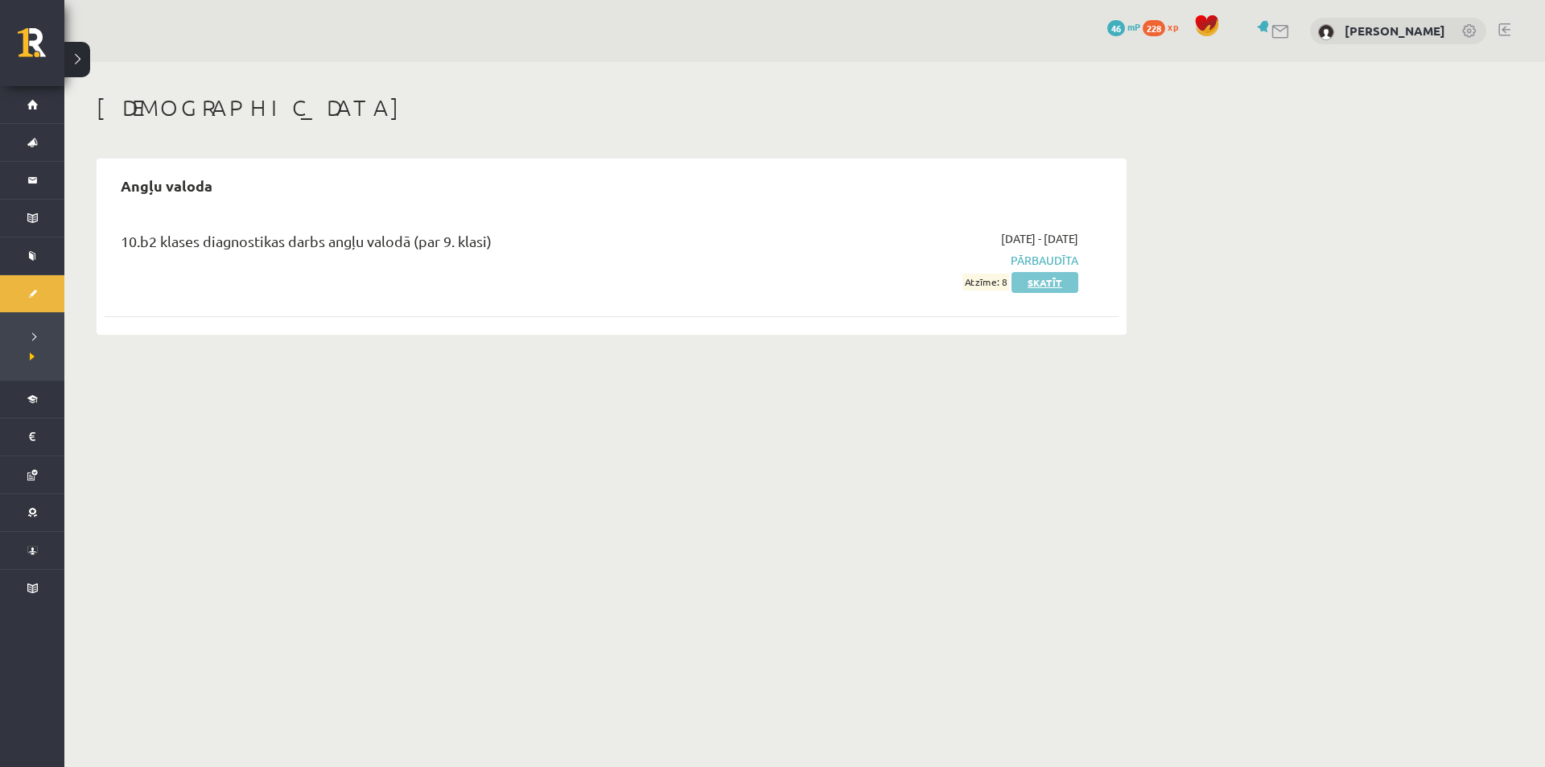
click at [1036, 272] on link "Skatīt" at bounding box center [1045, 282] width 67 height 21
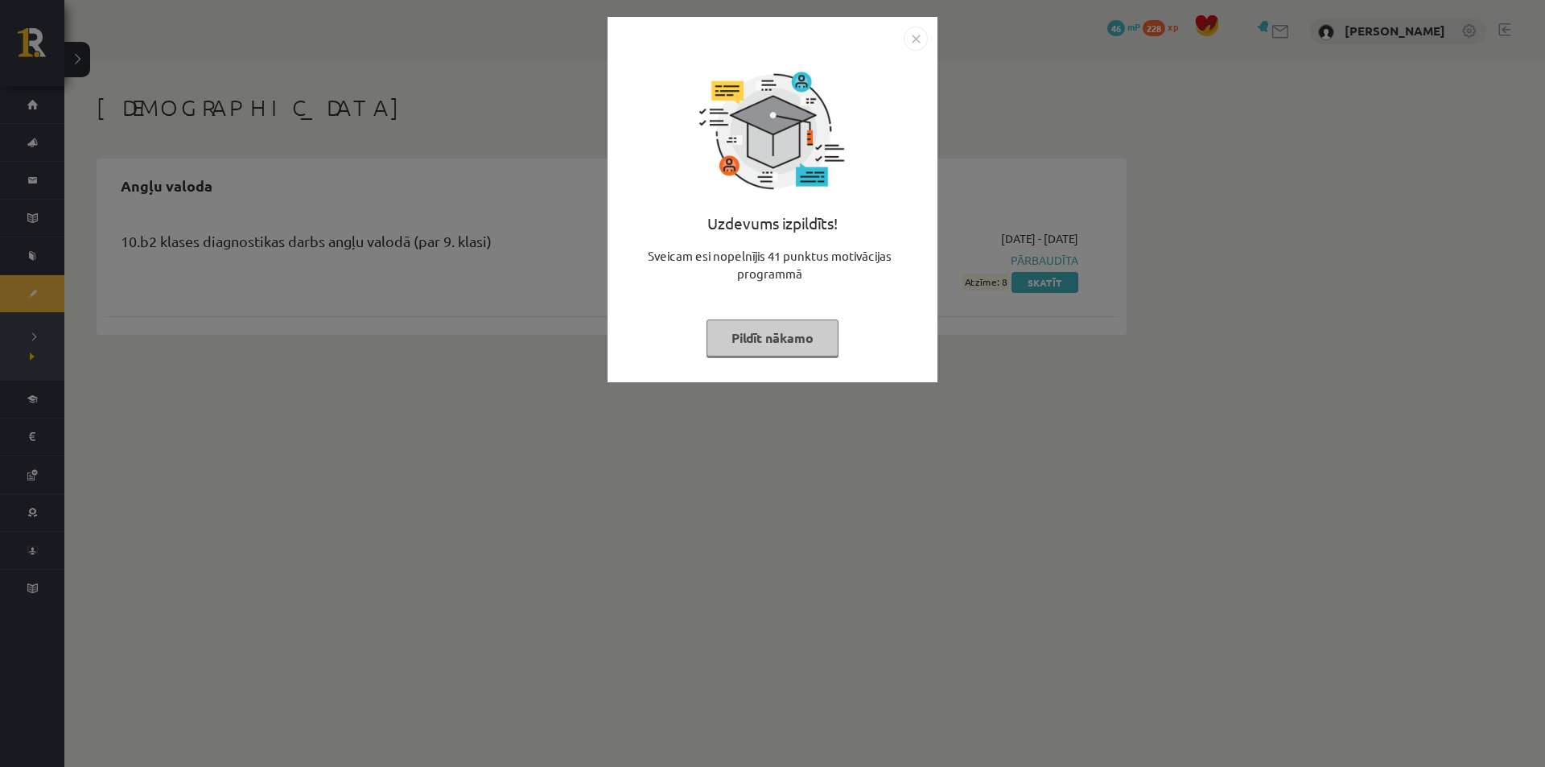
click at [919, 42] on img "Close" at bounding box center [916, 39] width 24 height 24
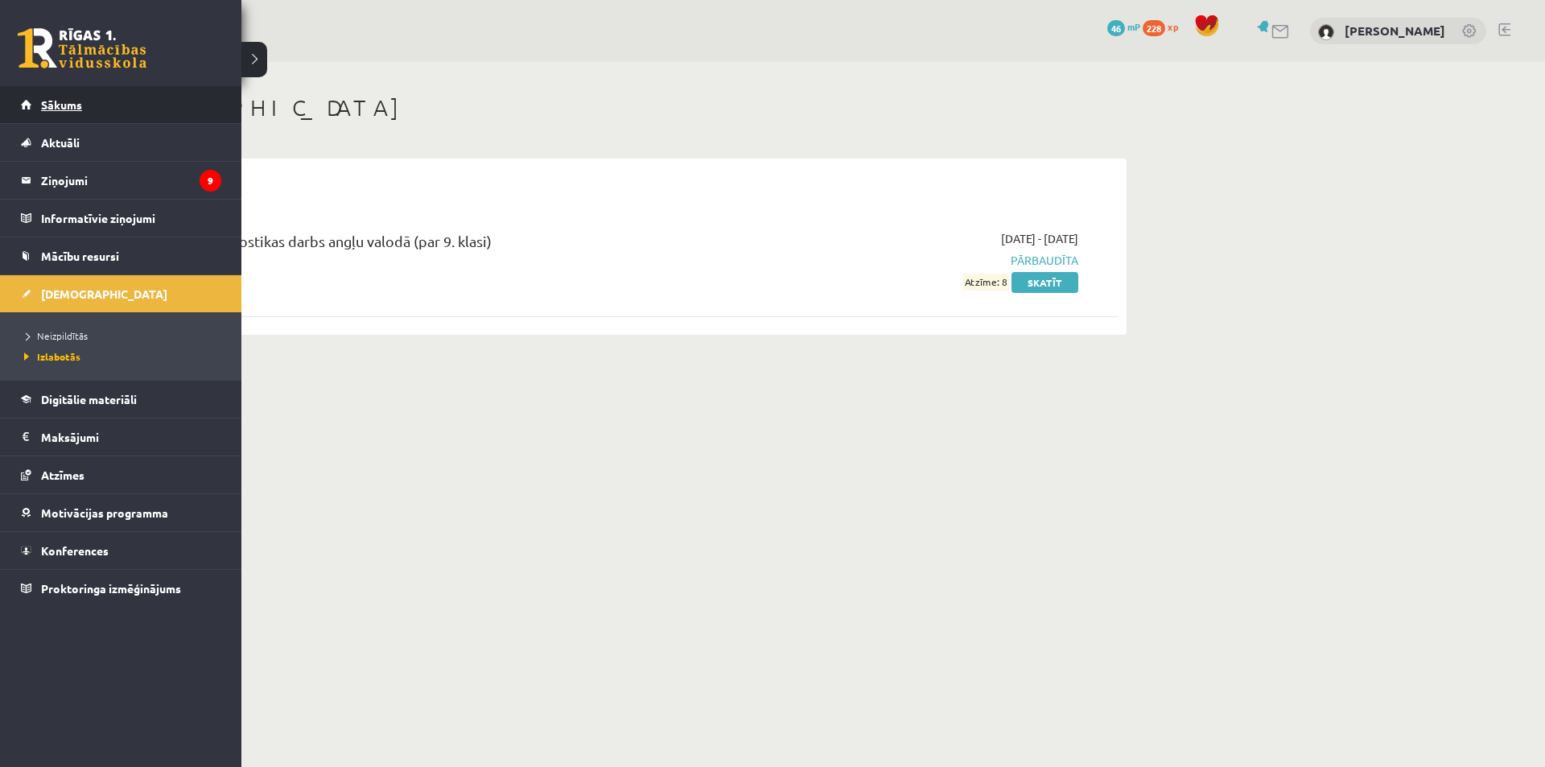
click at [163, 117] on link "Sākums" at bounding box center [121, 104] width 200 height 37
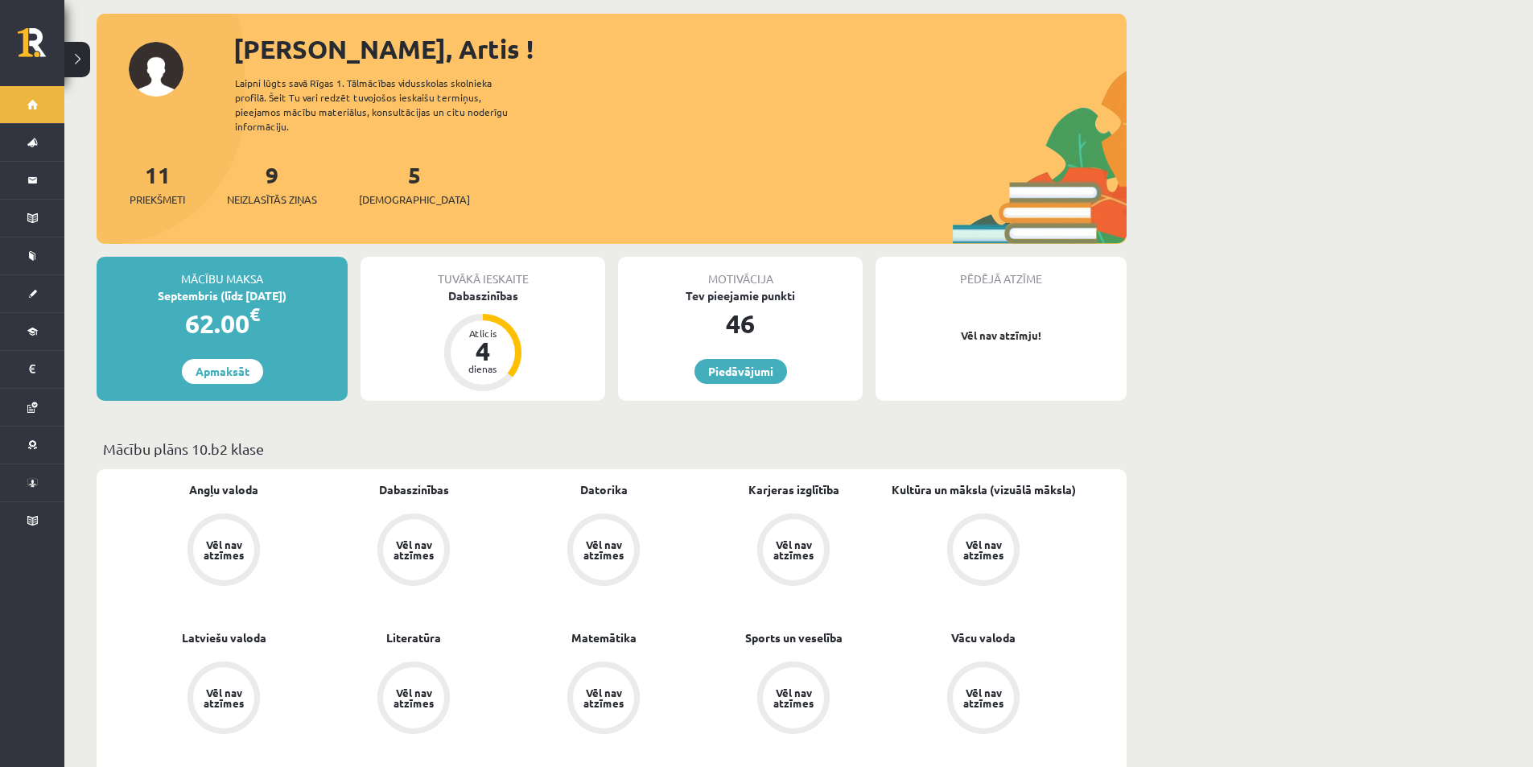
scroll to position [161, 0]
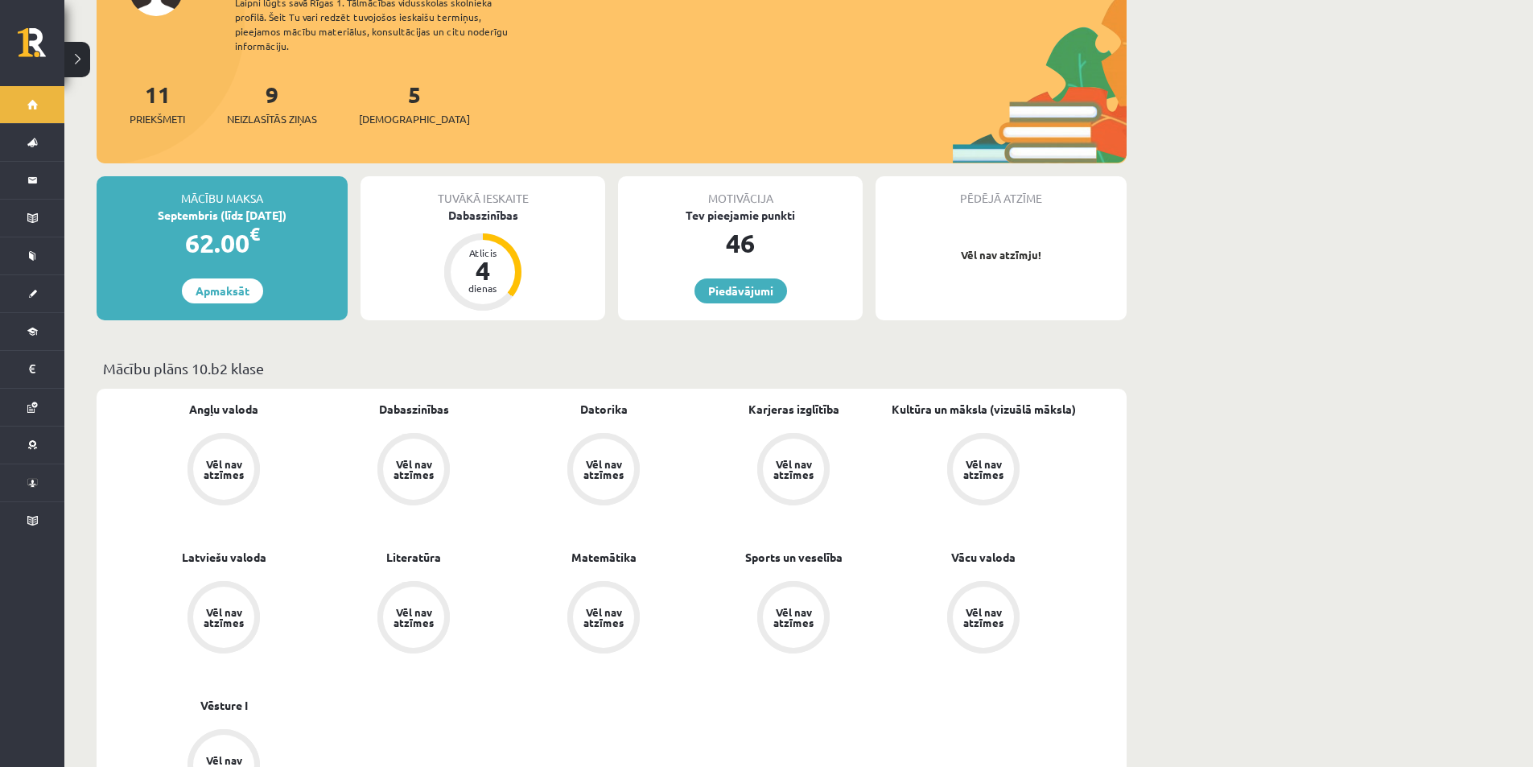
click at [253, 110] on div "9 Neizlasītās ziņas" at bounding box center [272, 102] width 90 height 50
click at [272, 117] on span "Neizlasītās ziņas" at bounding box center [272, 119] width 90 height 16
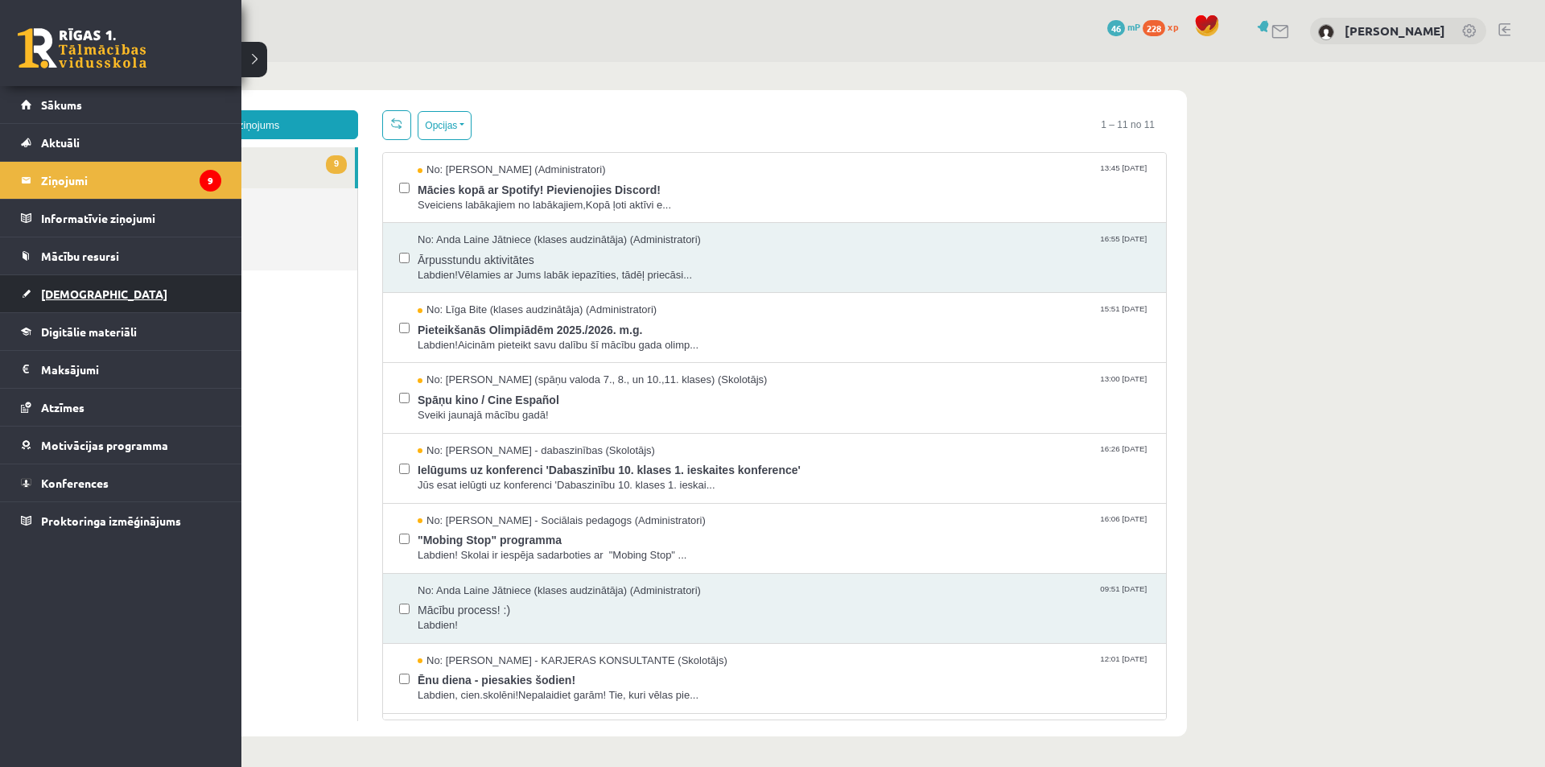
click at [159, 294] on link "[DEMOGRAPHIC_DATA]" at bounding box center [121, 293] width 200 height 37
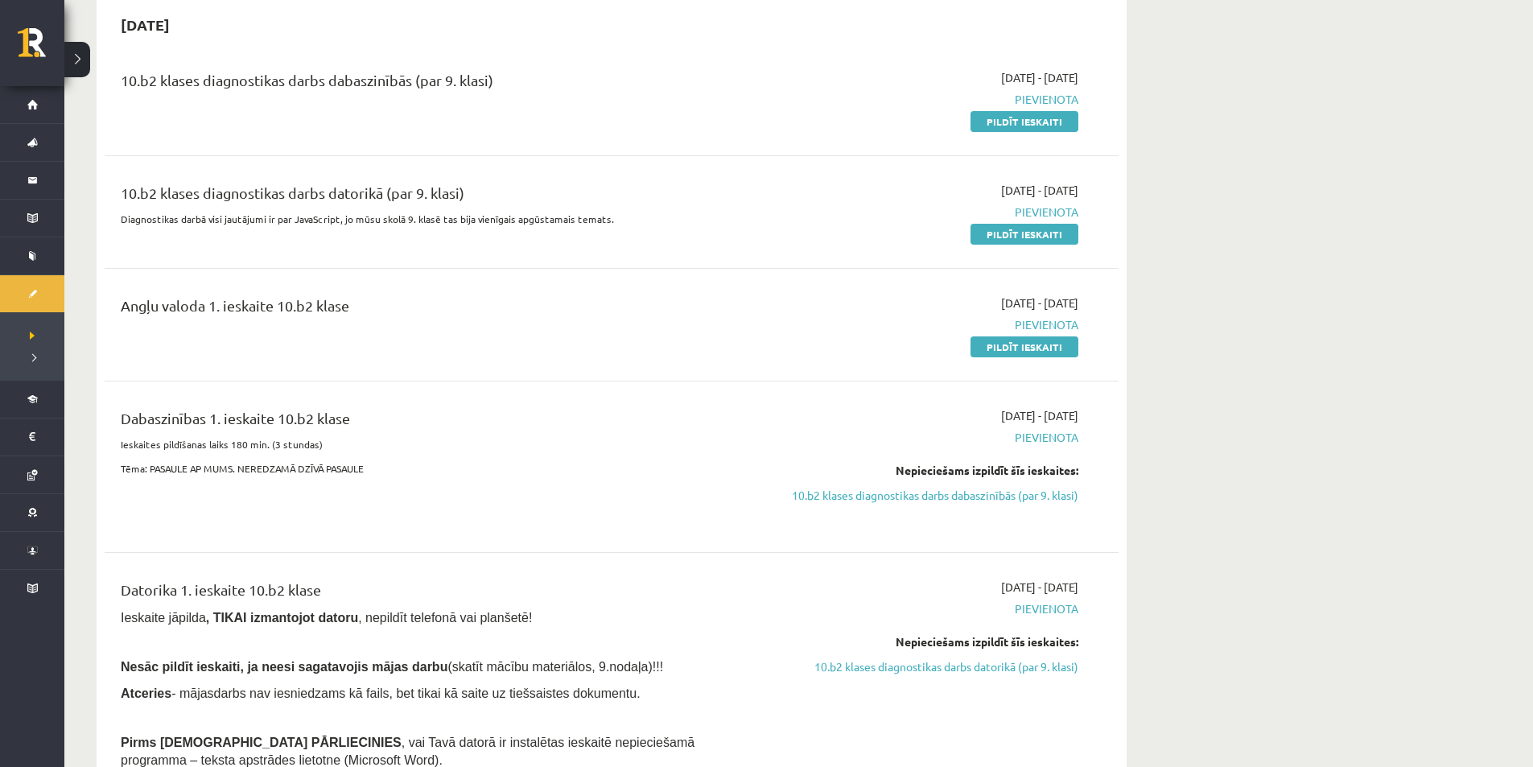
scroll to position [80, 0]
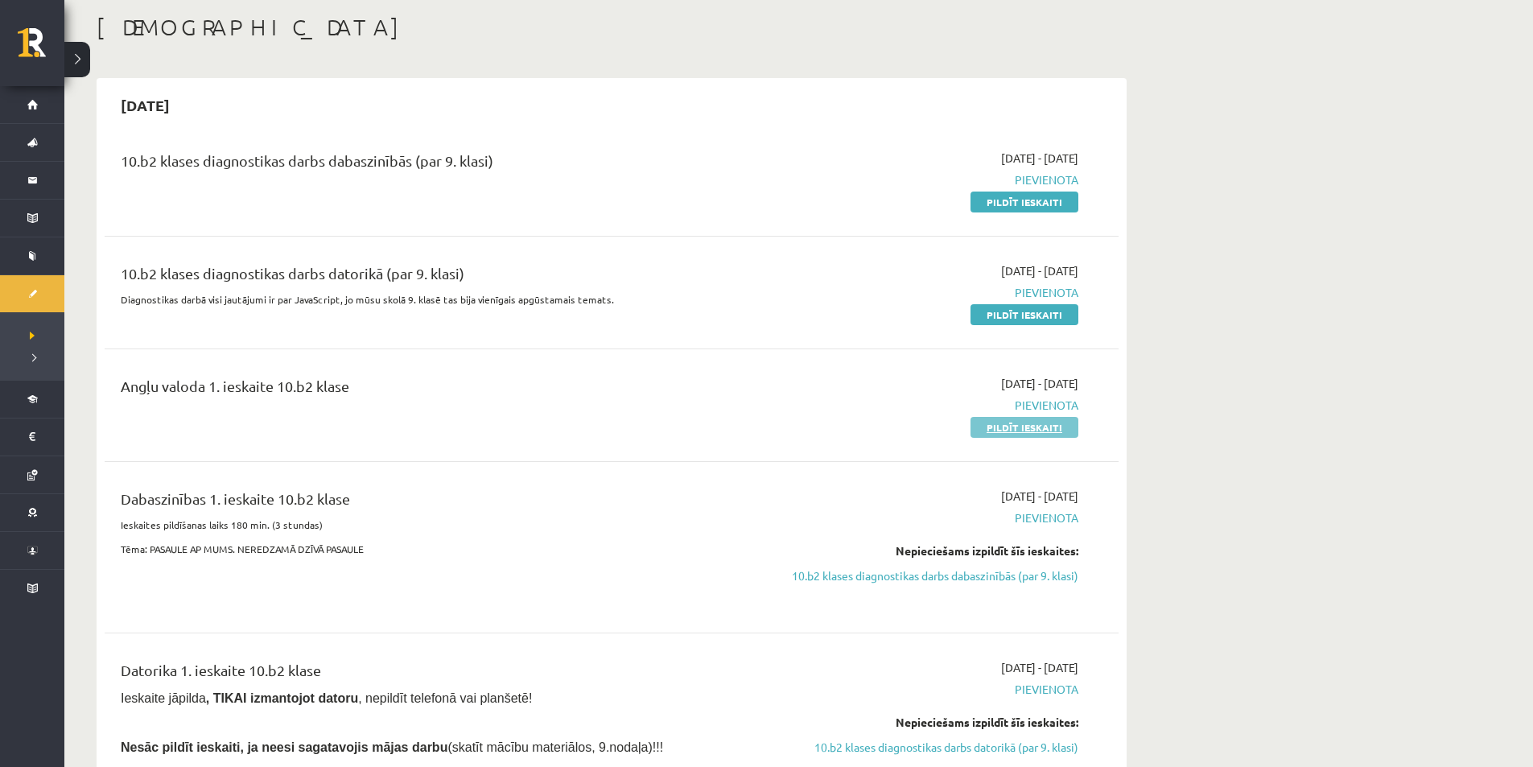
click at [1038, 430] on link "Pildīt ieskaiti" at bounding box center [1025, 427] width 108 height 21
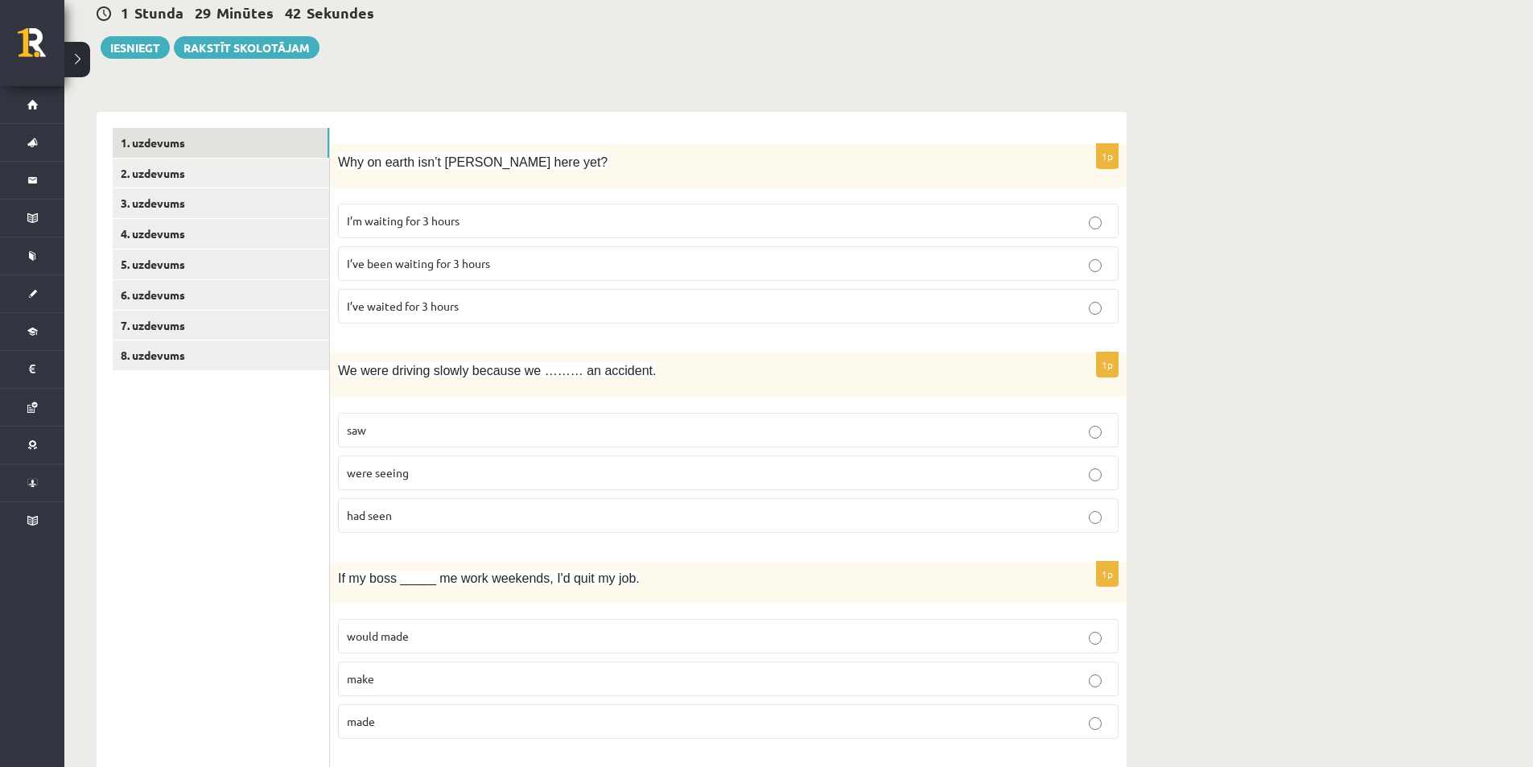
scroll to position [241, 0]
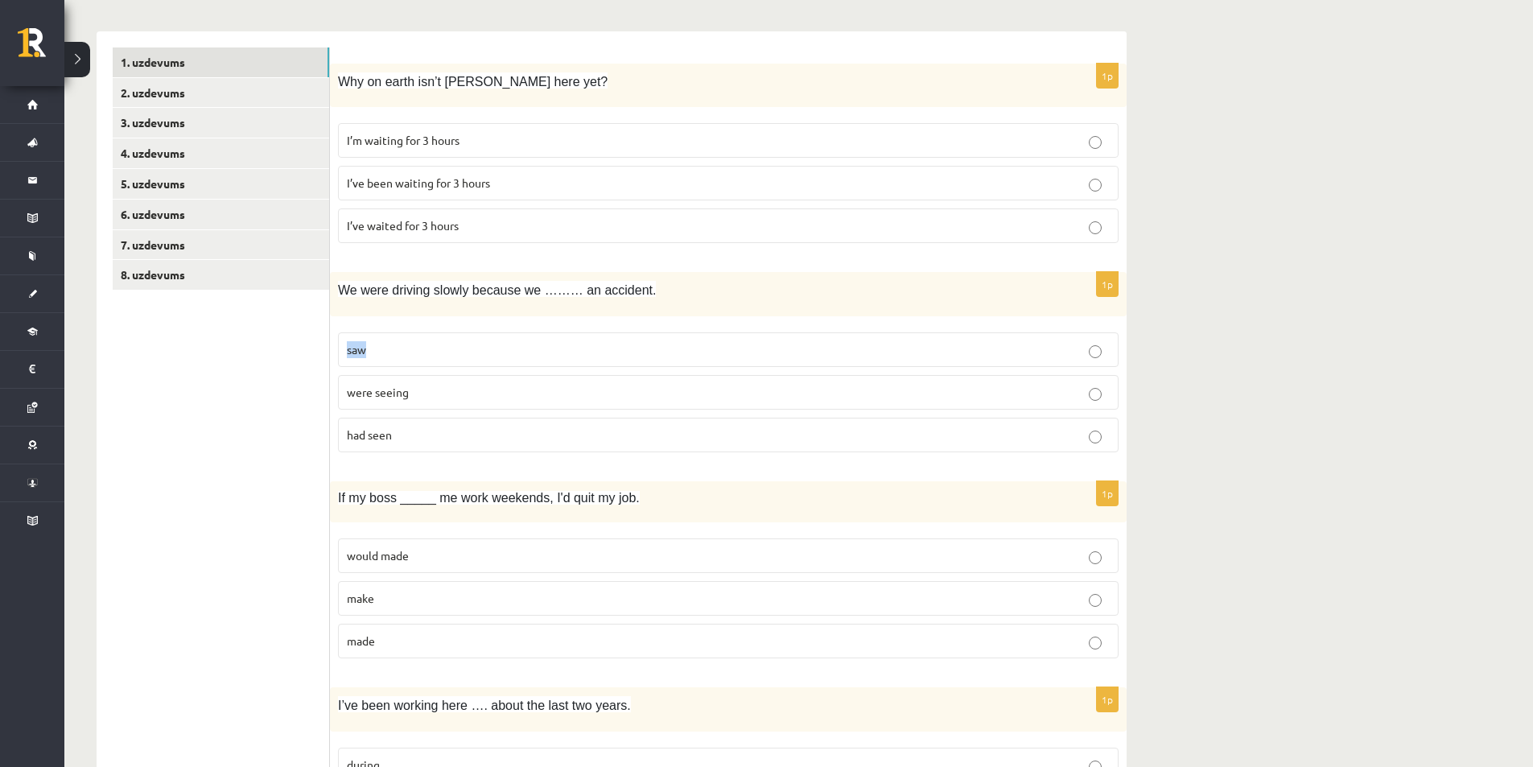
click at [1099, 349] on label "saw" at bounding box center [728, 349] width 781 height 35
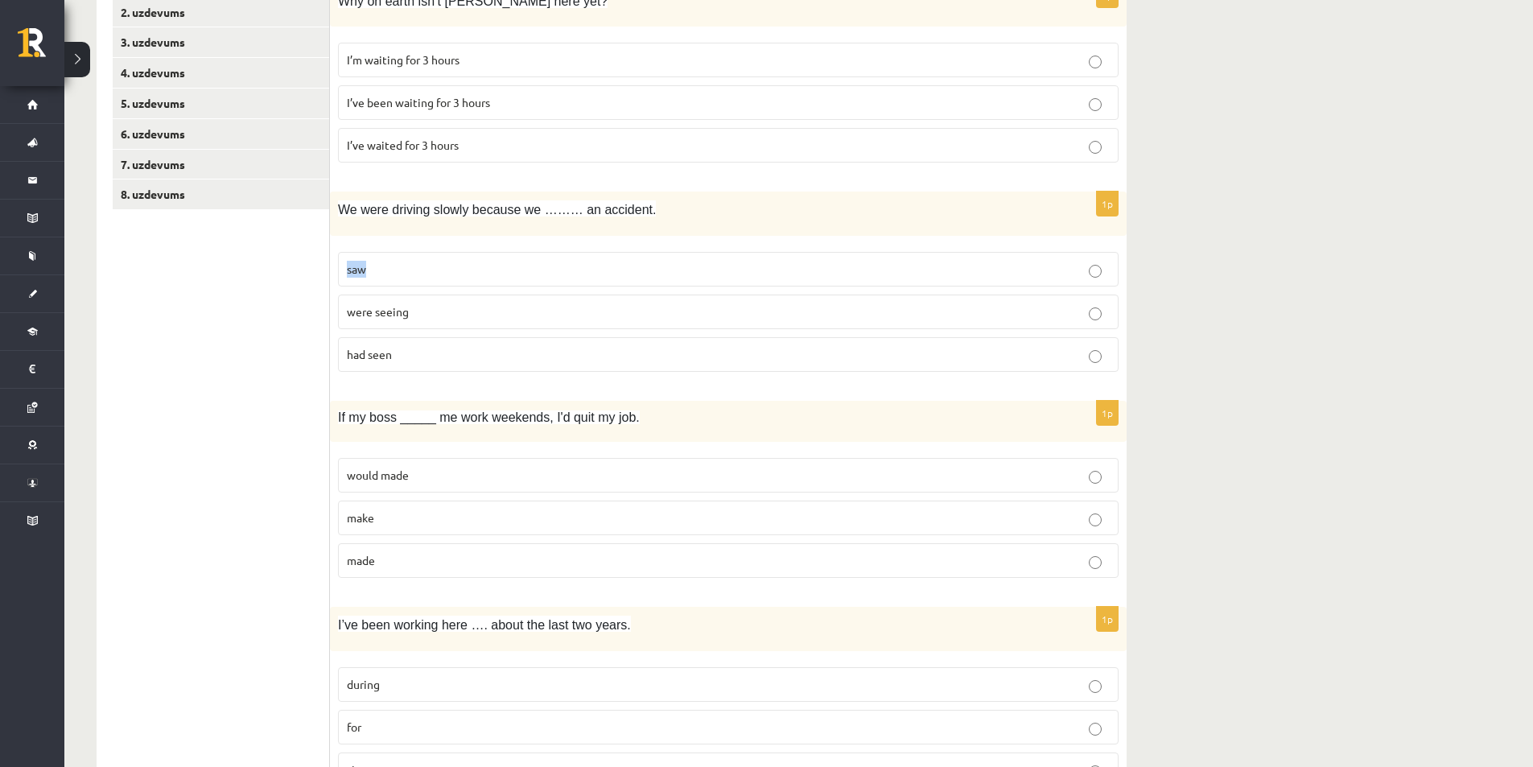
scroll to position [563, 0]
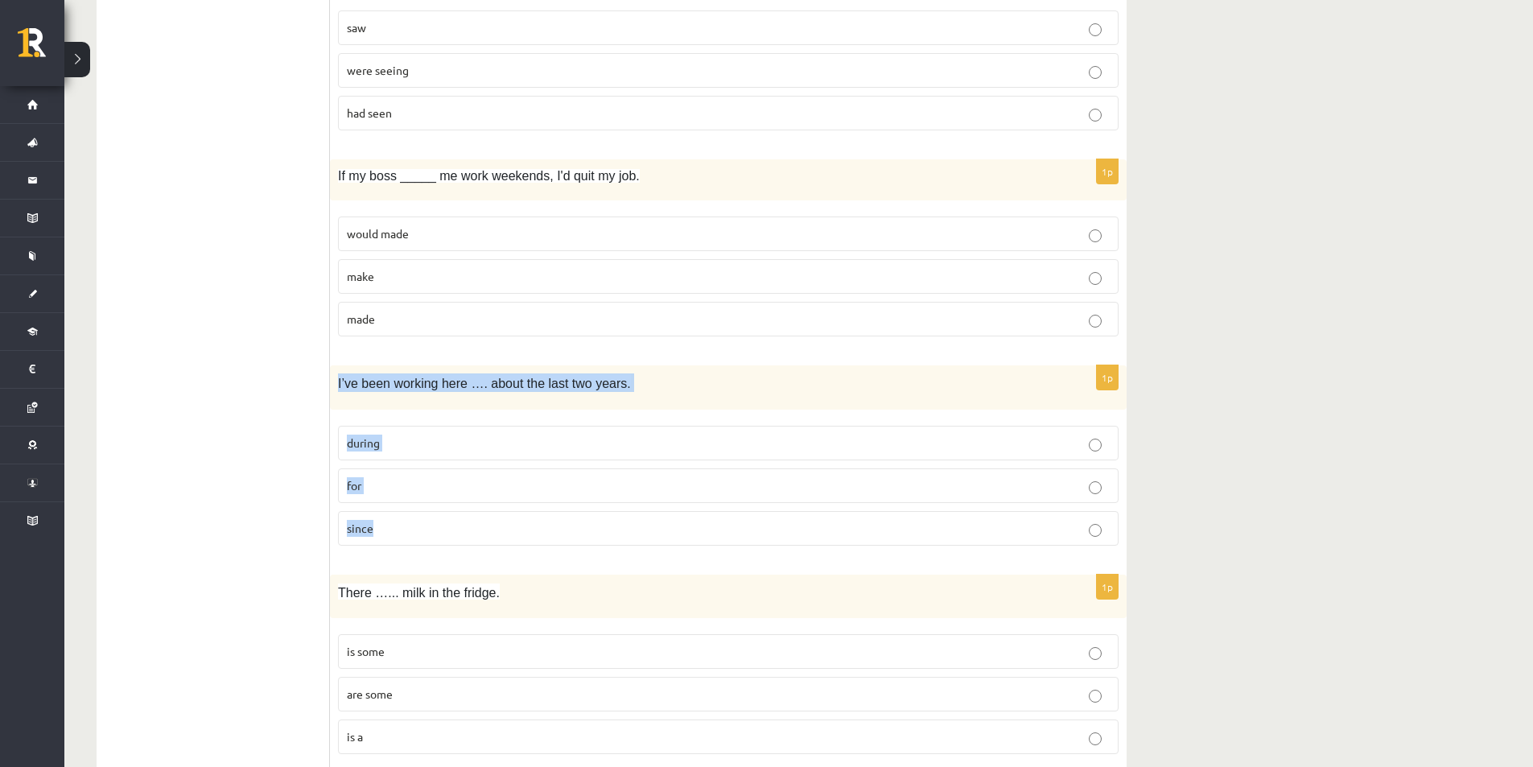
drag, startPoint x: 338, startPoint y: 381, endPoint x: 576, endPoint y: 520, distance: 275.9
click at [576, 520] on div "1p I’ve been working here …. about the last two years. during for since" at bounding box center [728, 461] width 797 height 193
copy div "I’ve been working here …. about the last two years. during for since"
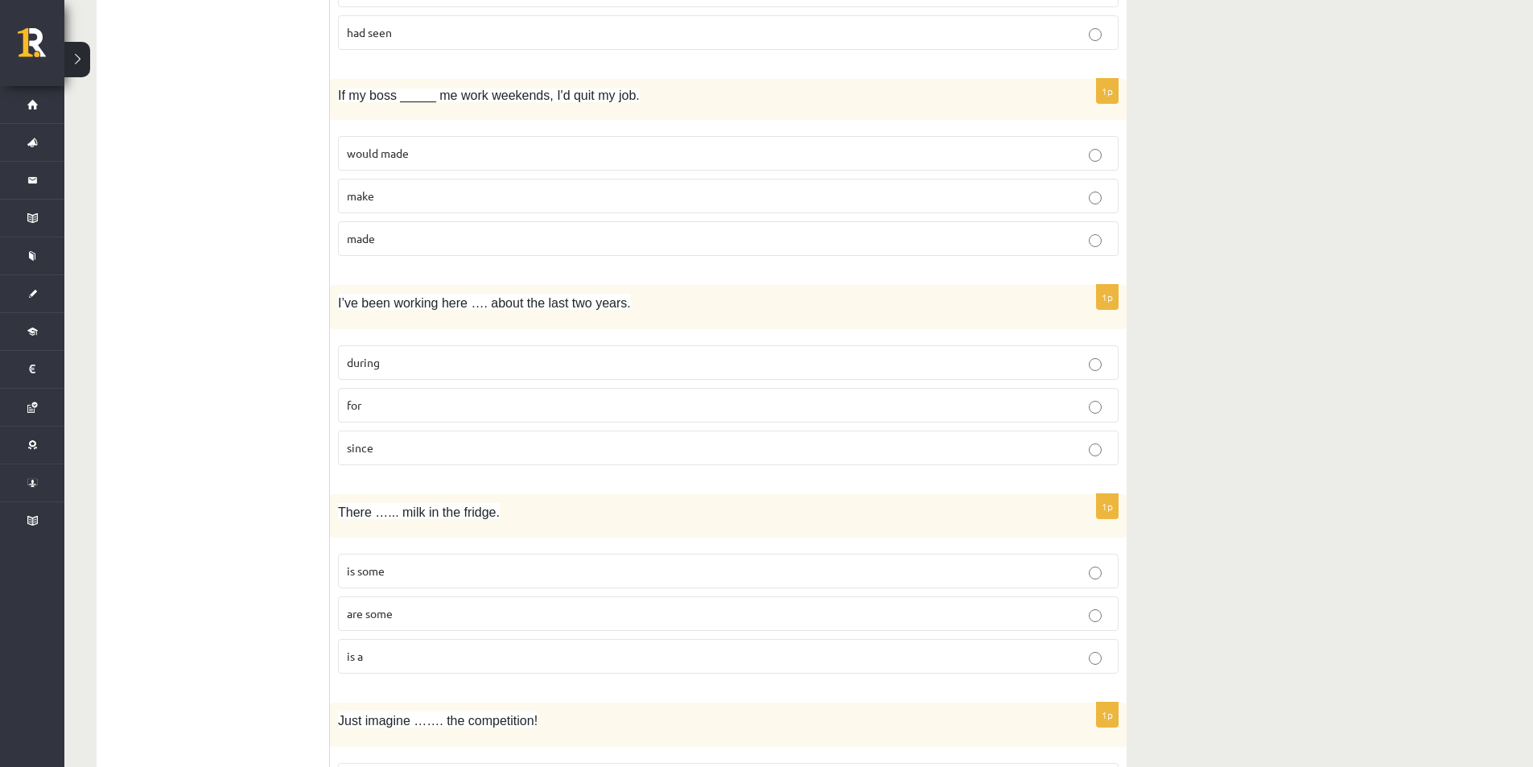
scroll to position [724, 0]
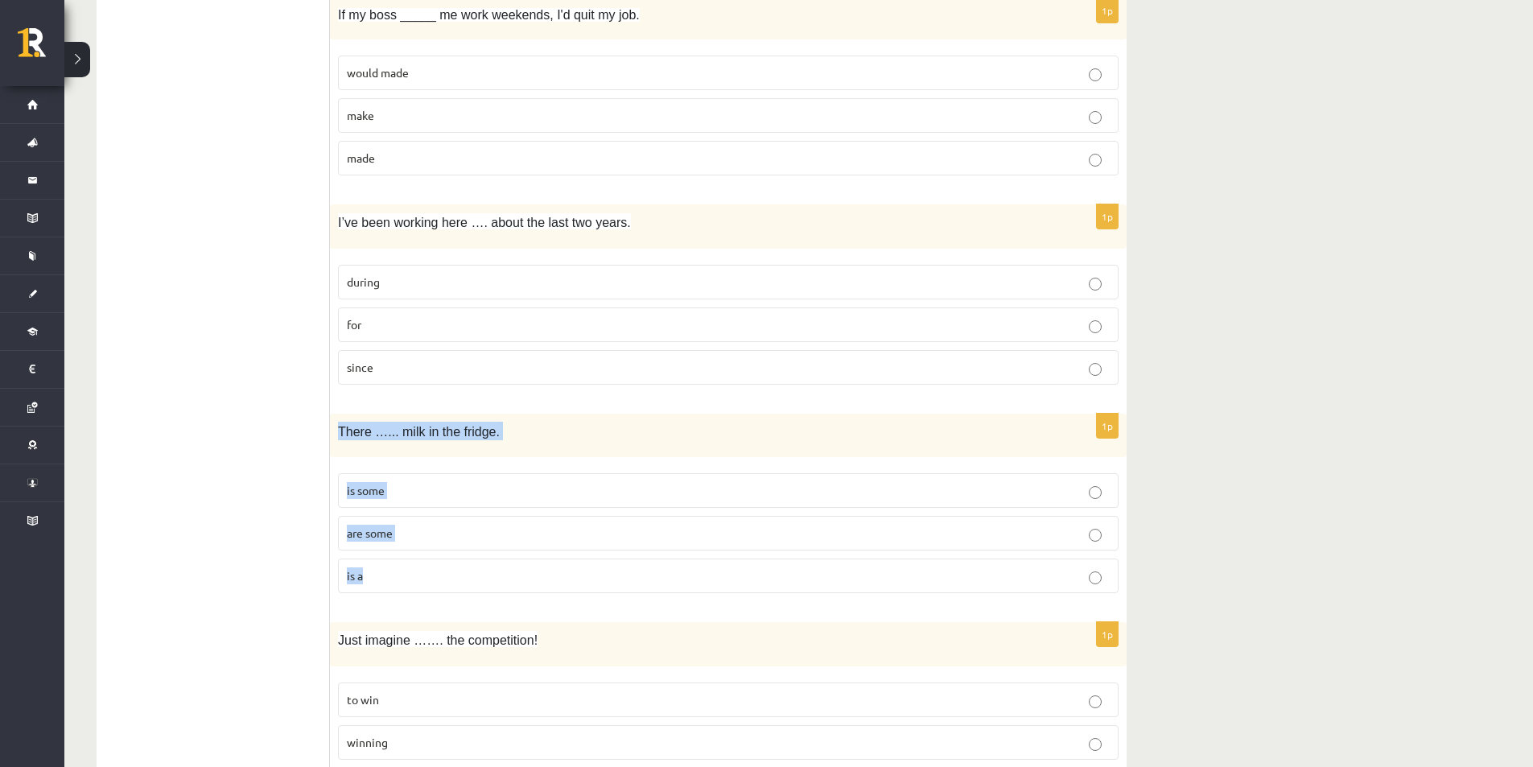
drag, startPoint x: 333, startPoint y: 432, endPoint x: 515, endPoint y: 565, distance: 225.2
click at [515, 565] on div "1p There …... milk in the fridge. is some are some is a" at bounding box center [728, 510] width 797 height 193
copy div "There …... milk in the fridge. is some are some is a"
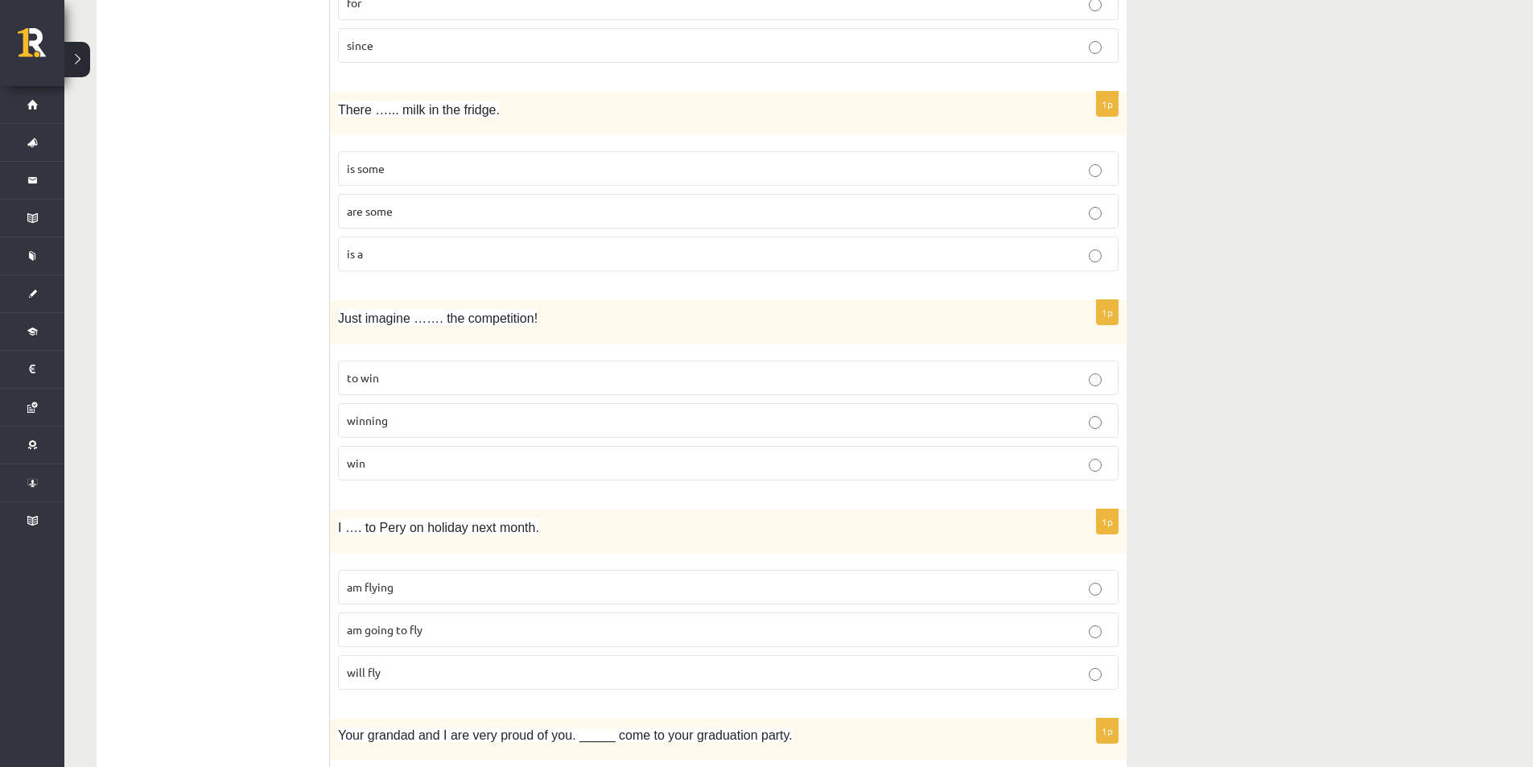
scroll to position [1127, 0]
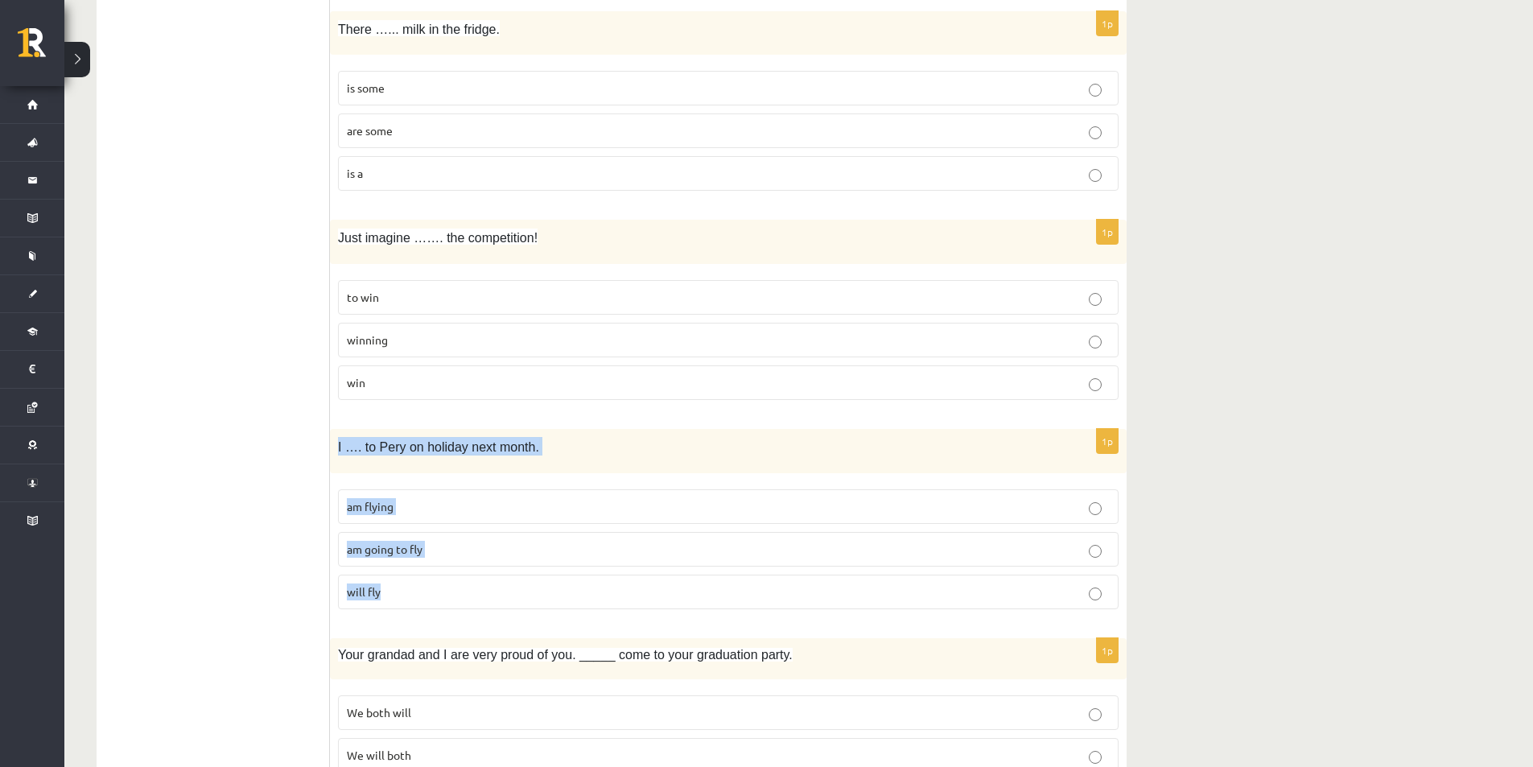
drag, startPoint x: 337, startPoint y: 445, endPoint x: 525, endPoint y: 601, distance: 244.0
click at [525, 601] on div "1p I …. to Pery on holiday next month. am flying am going to fly will fly" at bounding box center [728, 525] width 797 height 193
copy div "I …. to Pery on holiday next month. am flying am going to fly will fly"
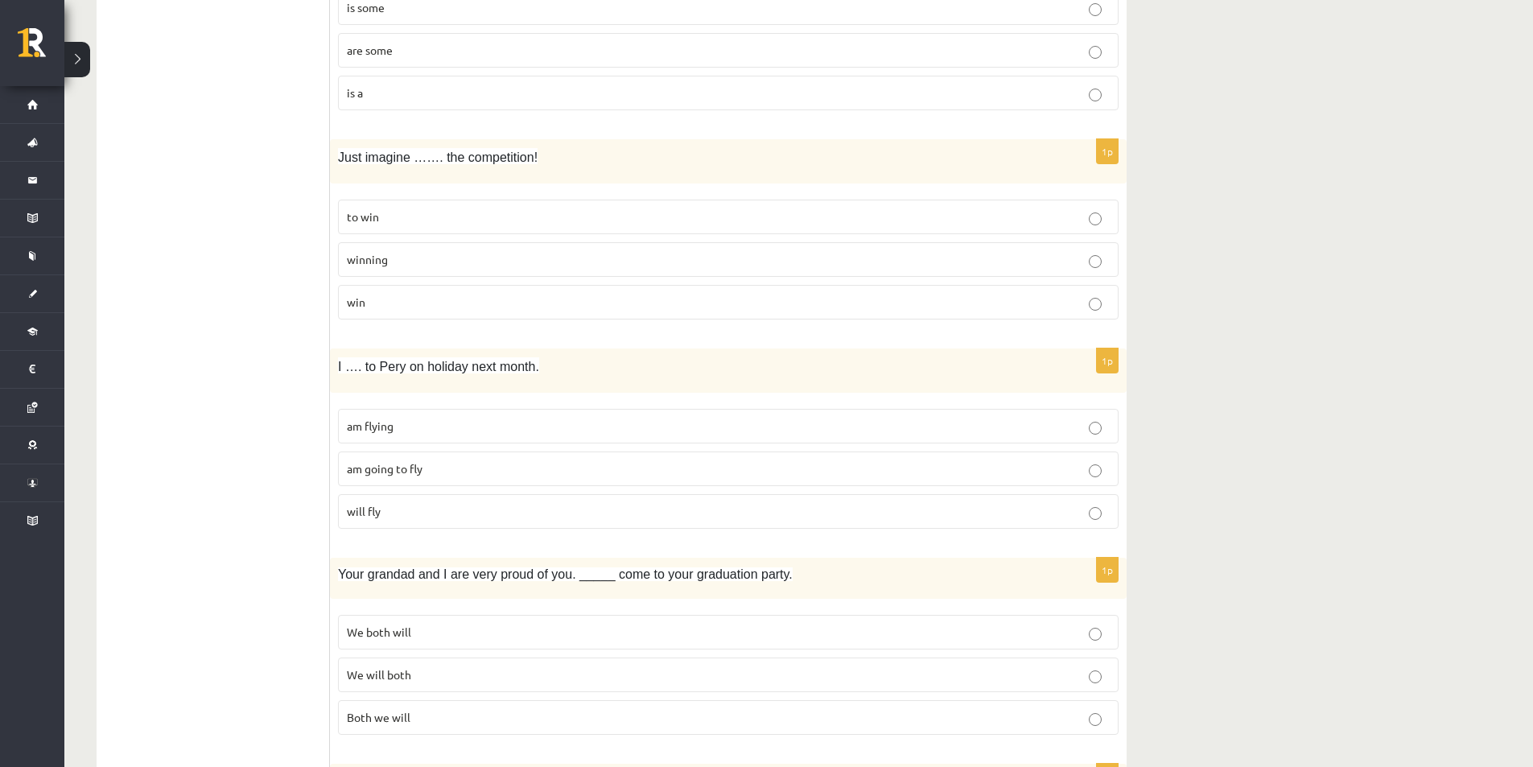
scroll to position [1288, 0]
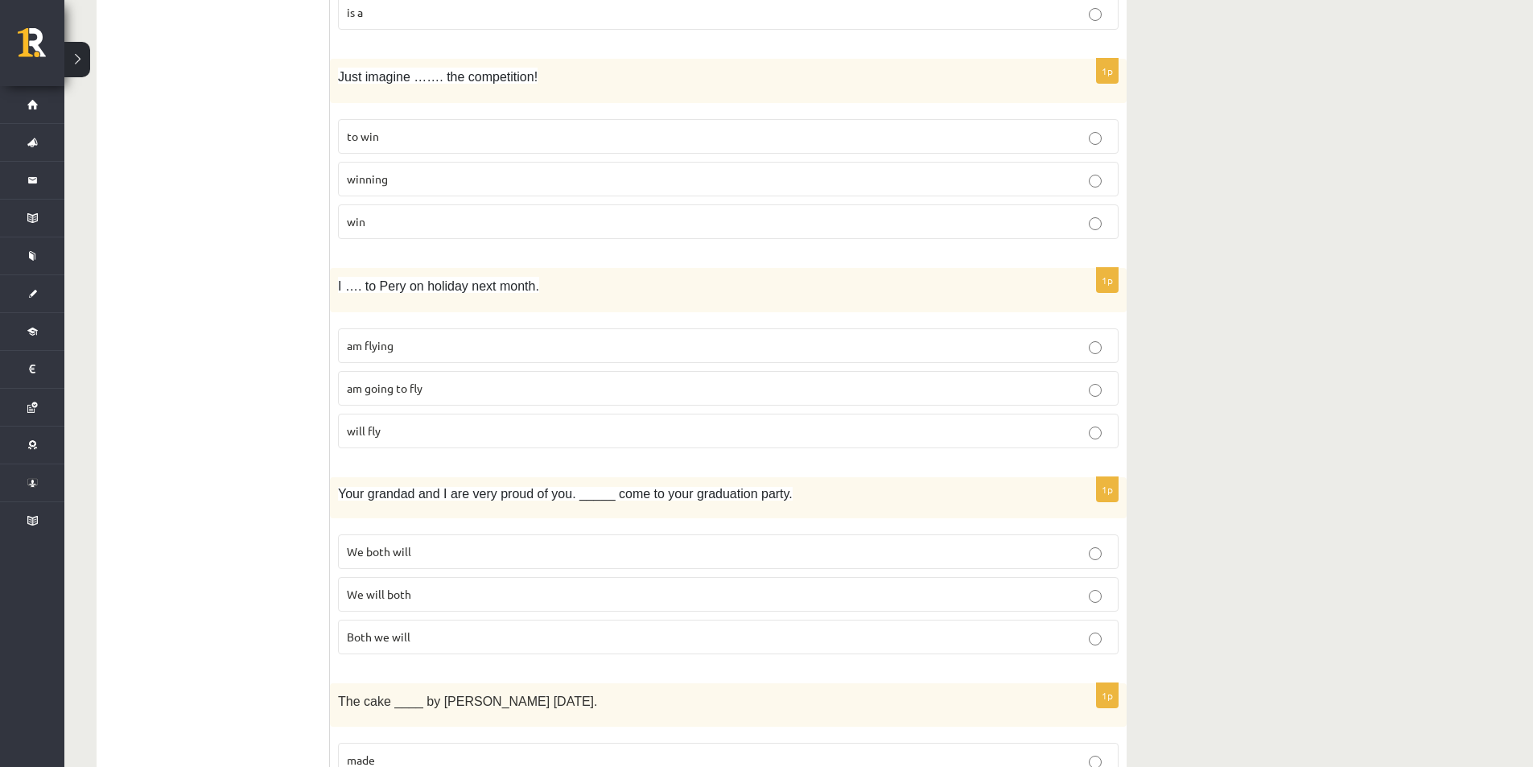
click at [1085, 593] on p "We will both" at bounding box center [728, 594] width 763 height 17
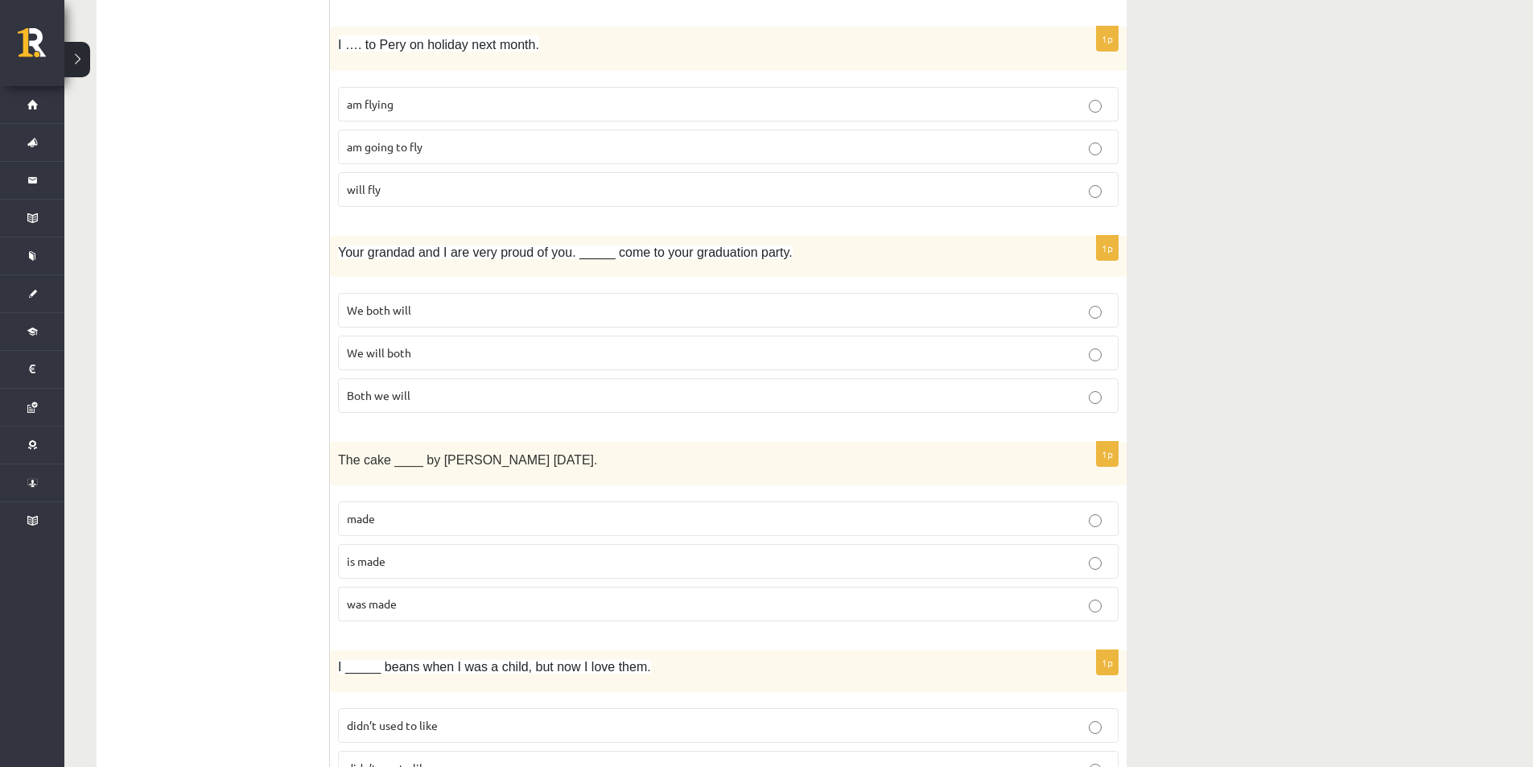
scroll to position [1690, 0]
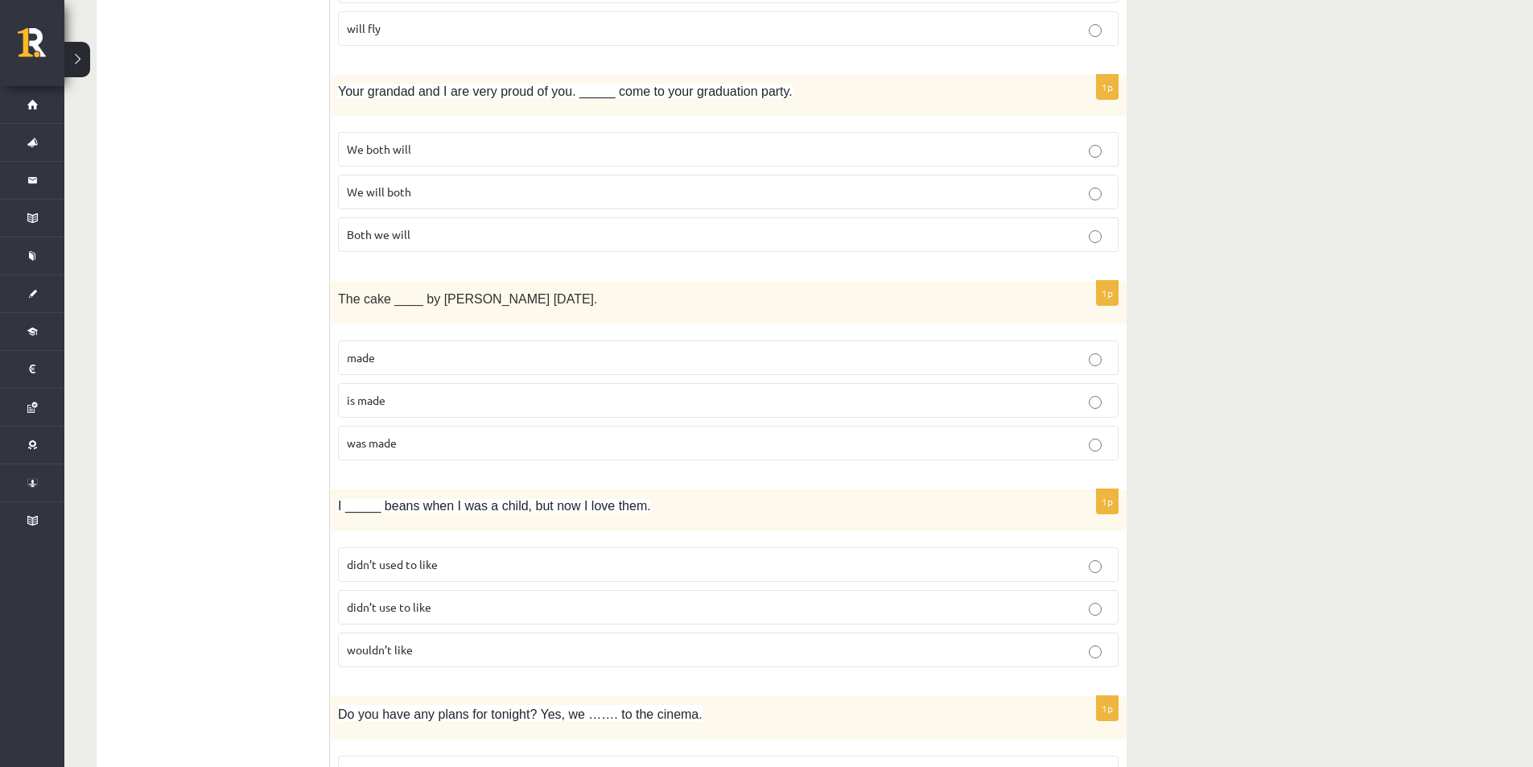
click at [1088, 606] on p "didn’t use to like" at bounding box center [728, 607] width 763 height 17
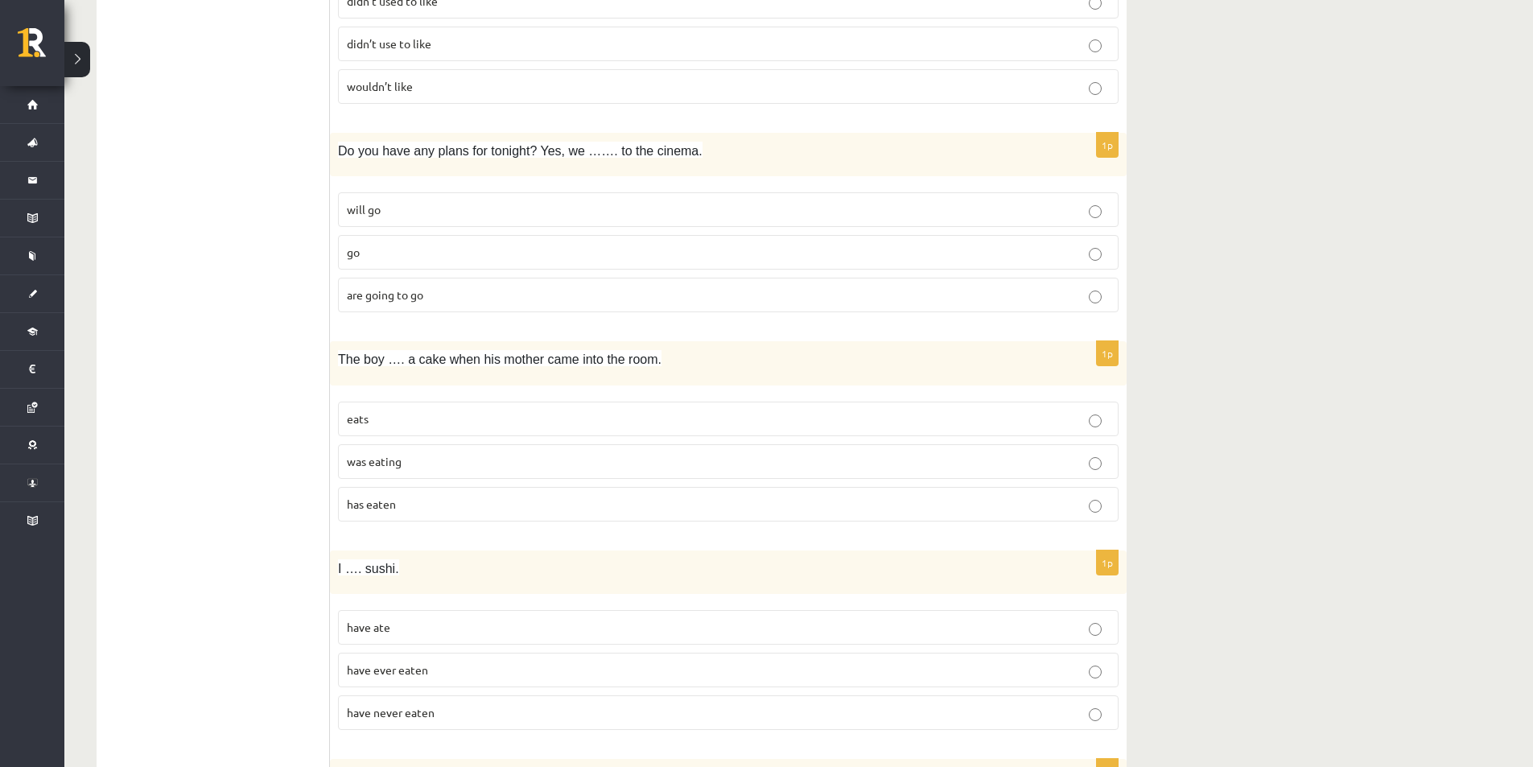
scroll to position [2414, 0]
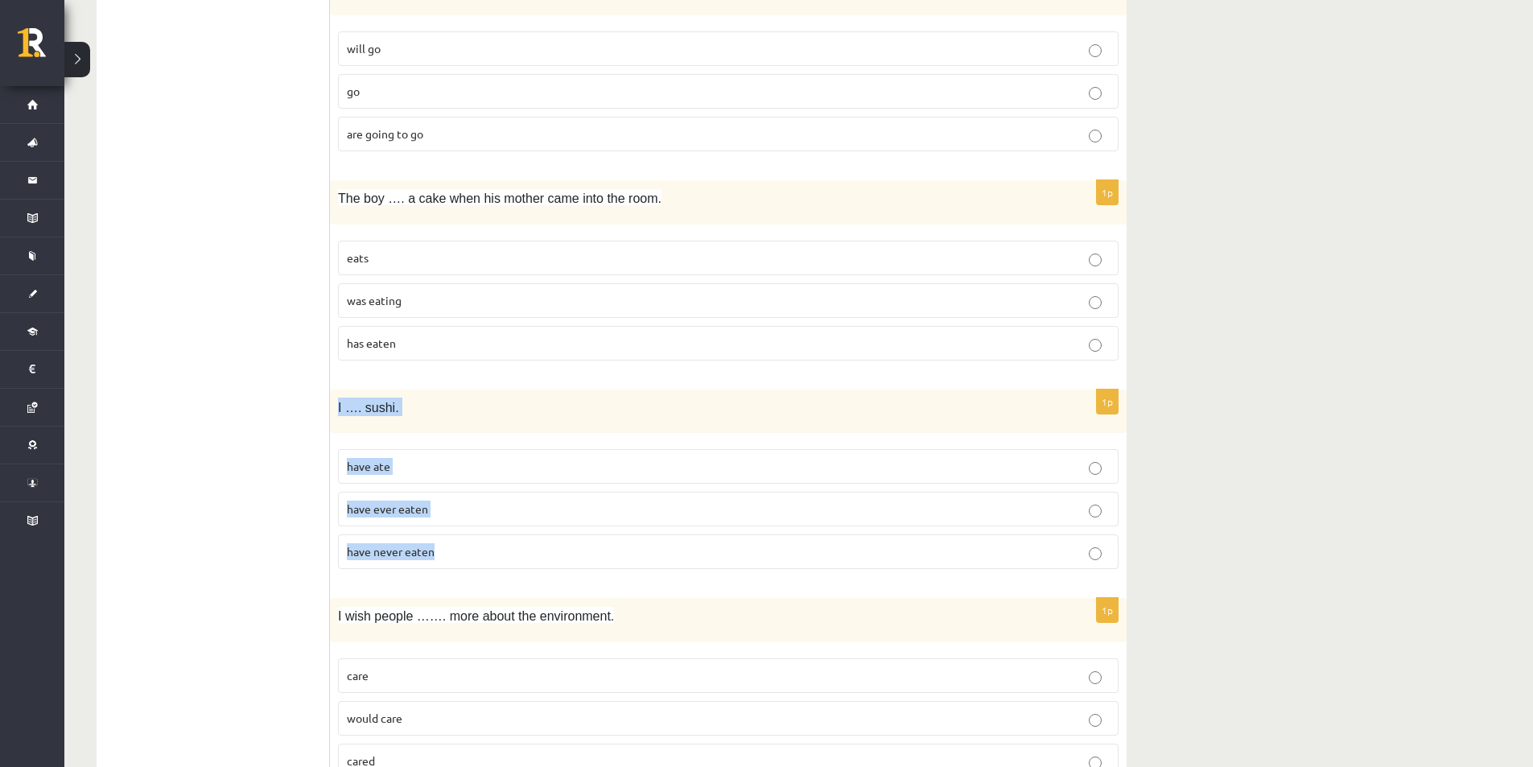
drag, startPoint x: 338, startPoint y: 405, endPoint x: 530, endPoint y: 548, distance: 239.8
click at [530, 548] on div "1p I …. sushi. have ate have ever eaten have never eaten" at bounding box center [728, 485] width 797 height 193
copy div "I …. sushi. have ate have ever eaten have never eaten"
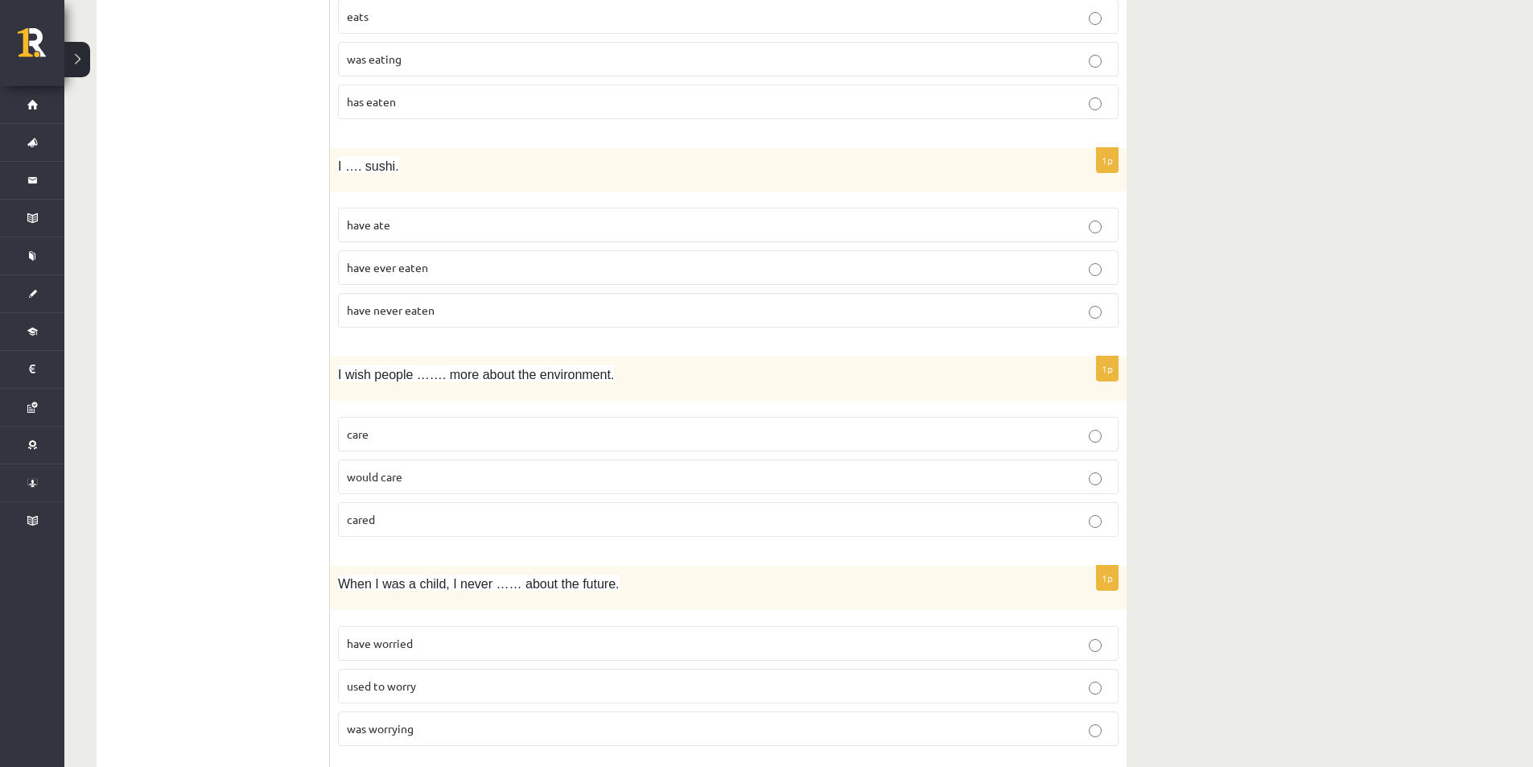
scroll to position [2897, 0]
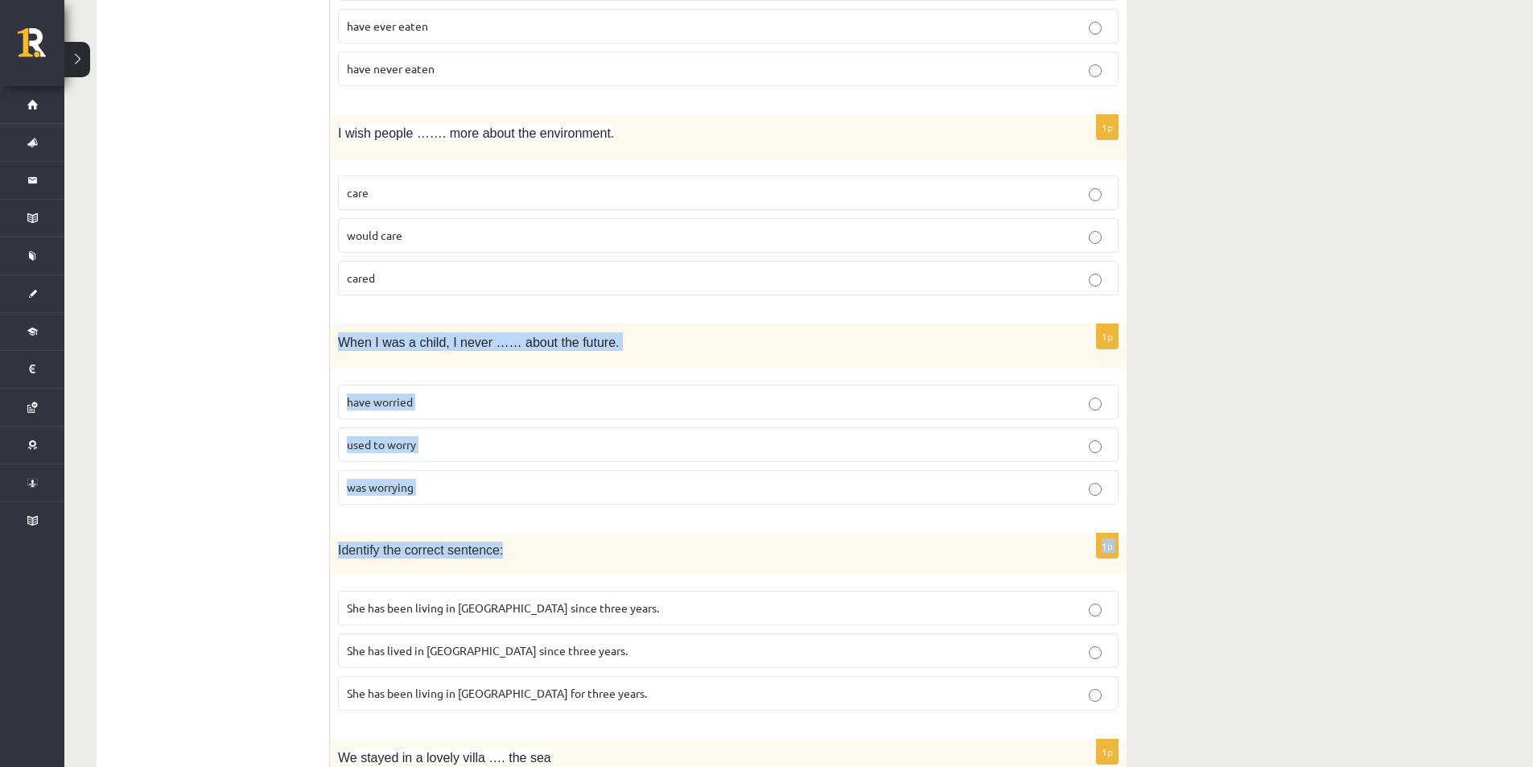
drag, startPoint x: 337, startPoint y: 340, endPoint x: 556, endPoint y: 523, distance: 285.6
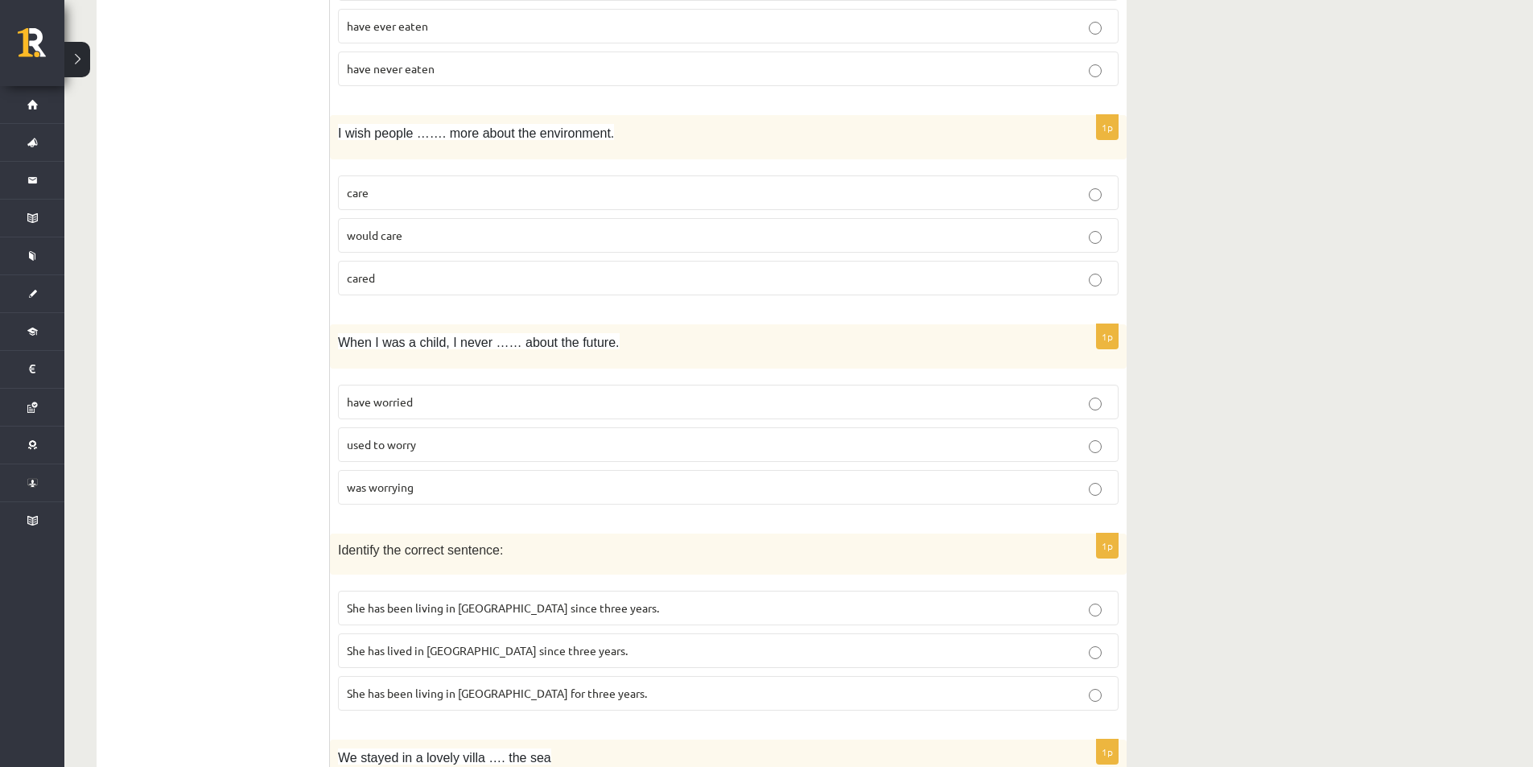
drag, startPoint x: 361, startPoint y: 370, endPoint x: 517, endPoint y: 487, distance: 194.9
click at [517, 487] on div "1p When I was a child, I never …… about the future. have worried used to worry …" at bounding box center [728, 420] width 797 height 193
copy div "When I was a child, I never …… about the future. have worried used to worry was…"
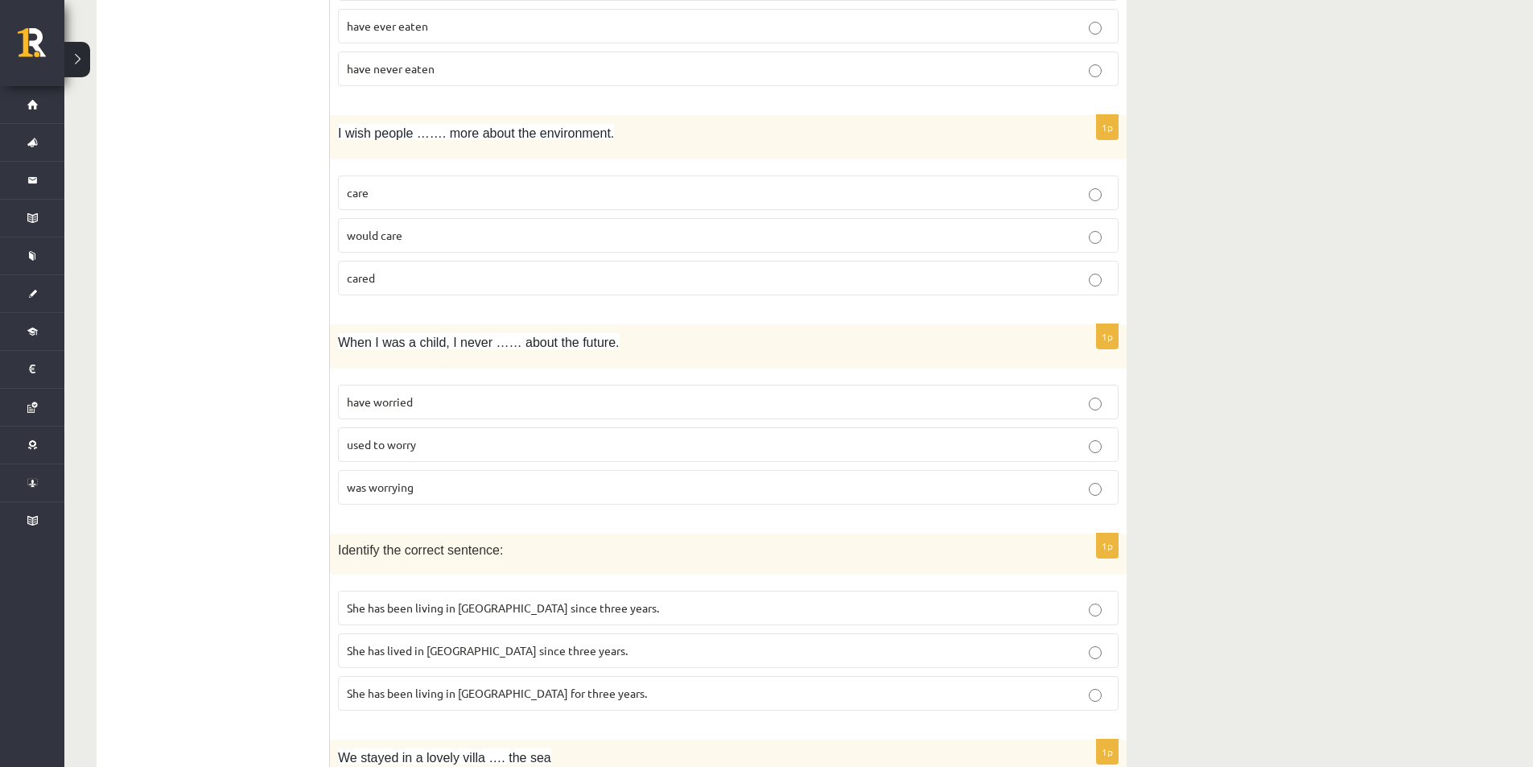
scroll to position [3058, 0]
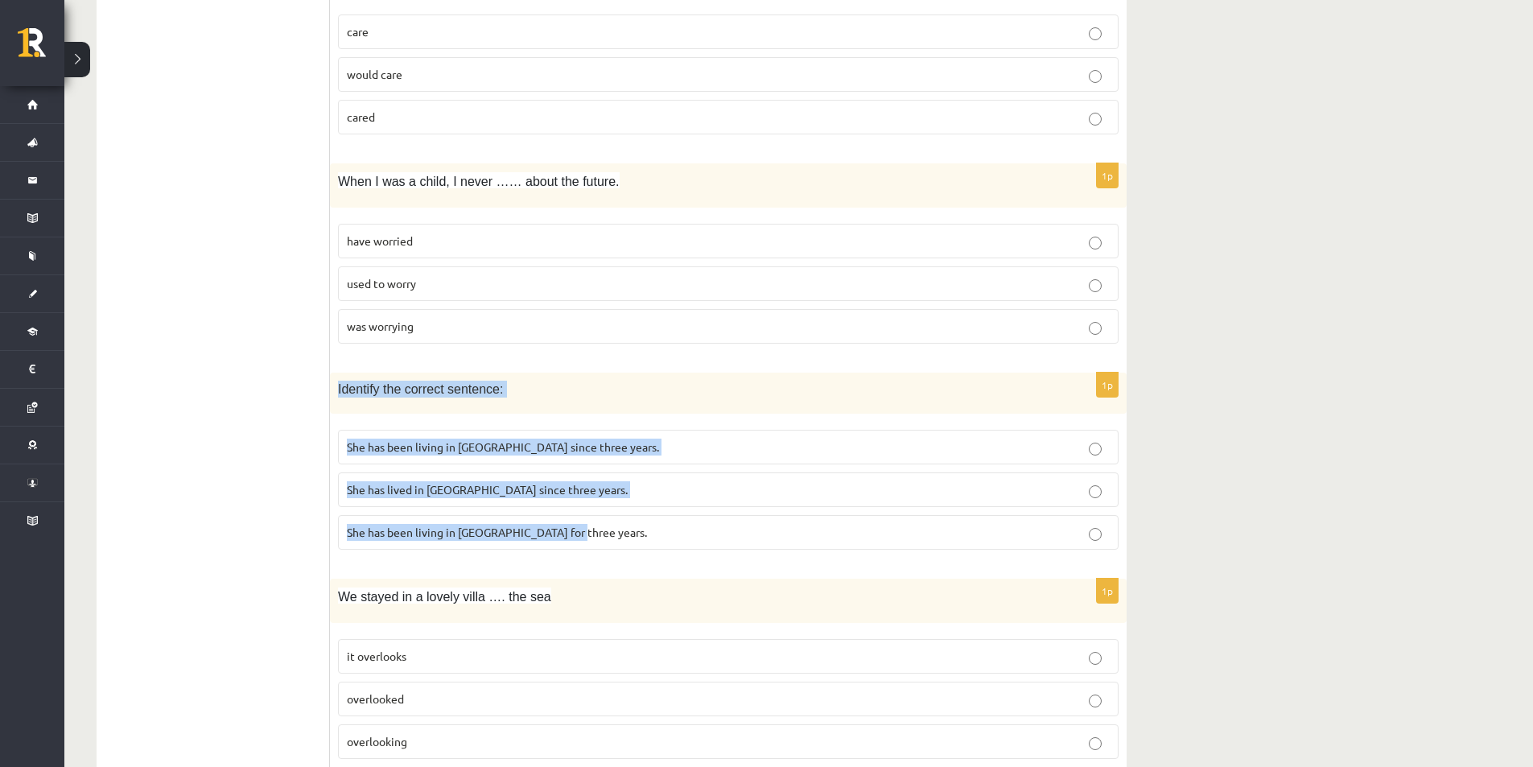
drag, startPoint x: 335, startPoint y: 388, endPoint x: 646, endPoint y: 514, distance: 336.1
click at [646, 514] on div "1p Identify the correct sentence: She has been living in Paris since three year…" at bounding box center [728, 468] width 797 height 190
copy div "Identify the correct sentence: She has been living in Paris since three years. …"
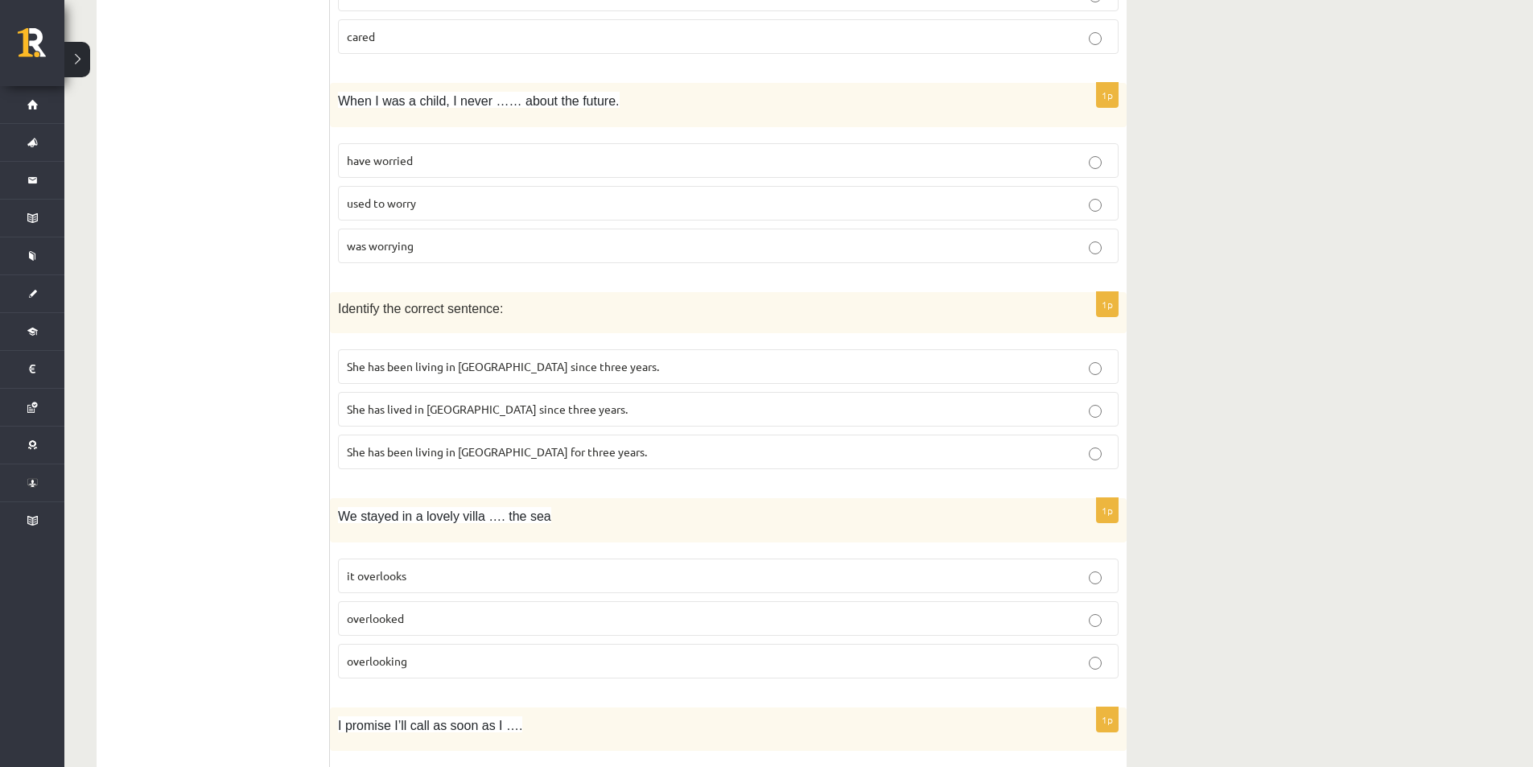
scroll to position [3380, 0]
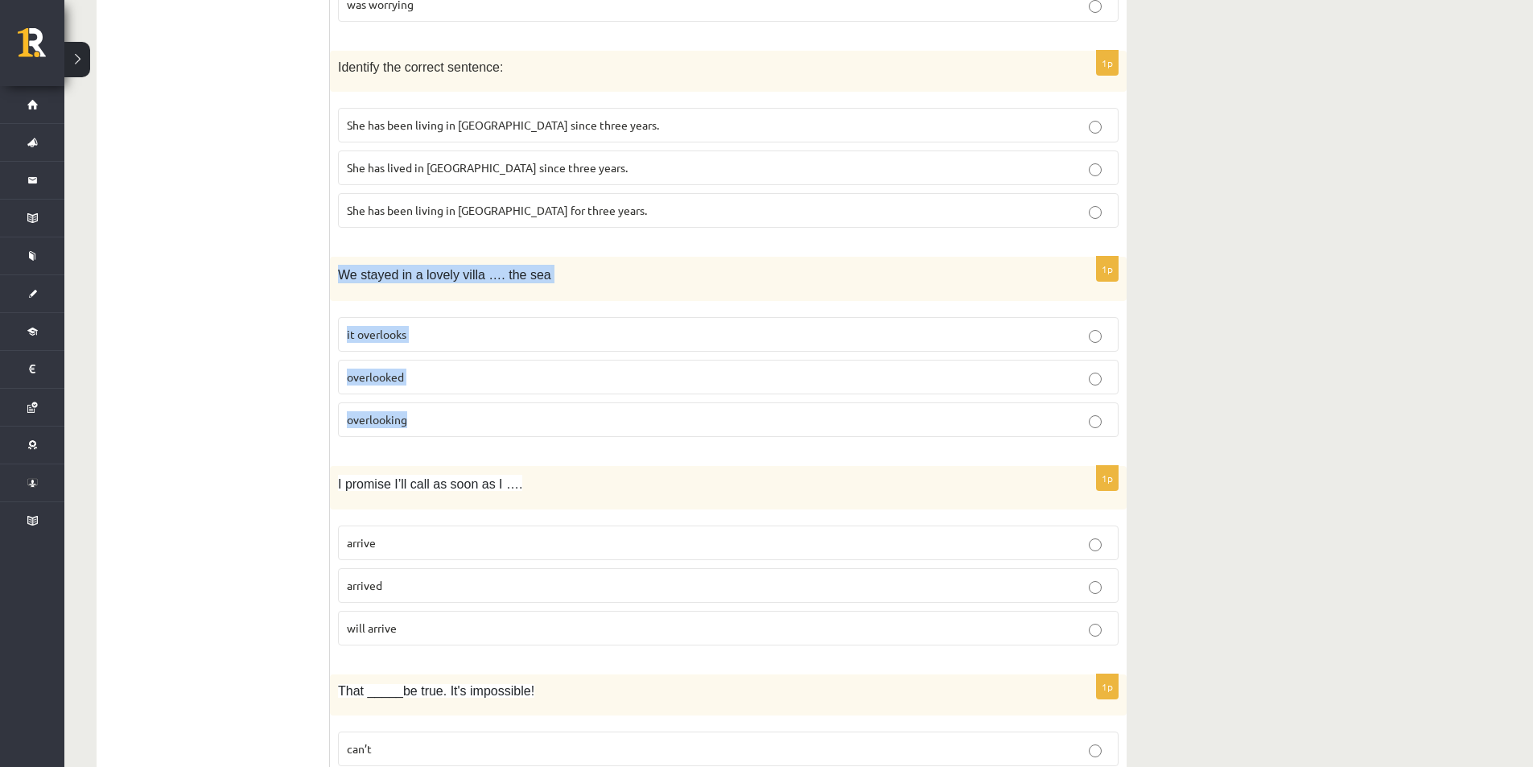
drag, startPoint x: 340, startPoint y: 273, endPoint x: 492, endPoint y: 411, distance: 205.6
click at [492, 412] on div "1p We stayed in a lovely villa …. the sea it overlooks overlooked overlooking" at bounding box center [728, 353] width 797 height 193
copy div "We stayed in a lovely villa …. the sea it overlooks overlooked overlooking"
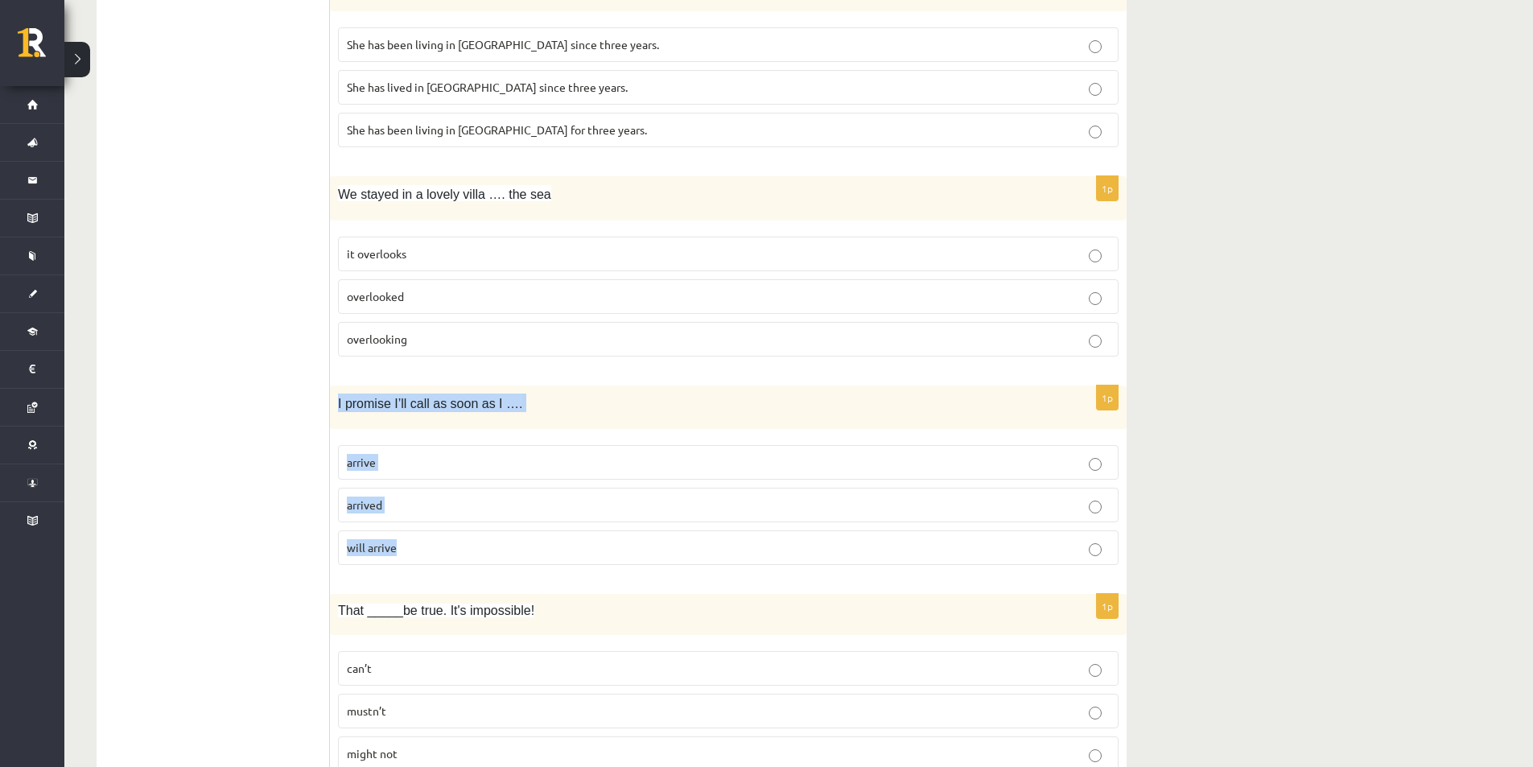
drag, startPoint x: 330, startPoint y: 405, endPoint x: 550, endPoint y: 541, distance: 258.4
click at [550, 541] on div "1p I promise I’ll call as soon as I …. arrive arrived will arrive" at bounding box center [728, 481] width 797 height 193
copy div "I promise I’ll call as soon as I …. arrive arrived will arrive"
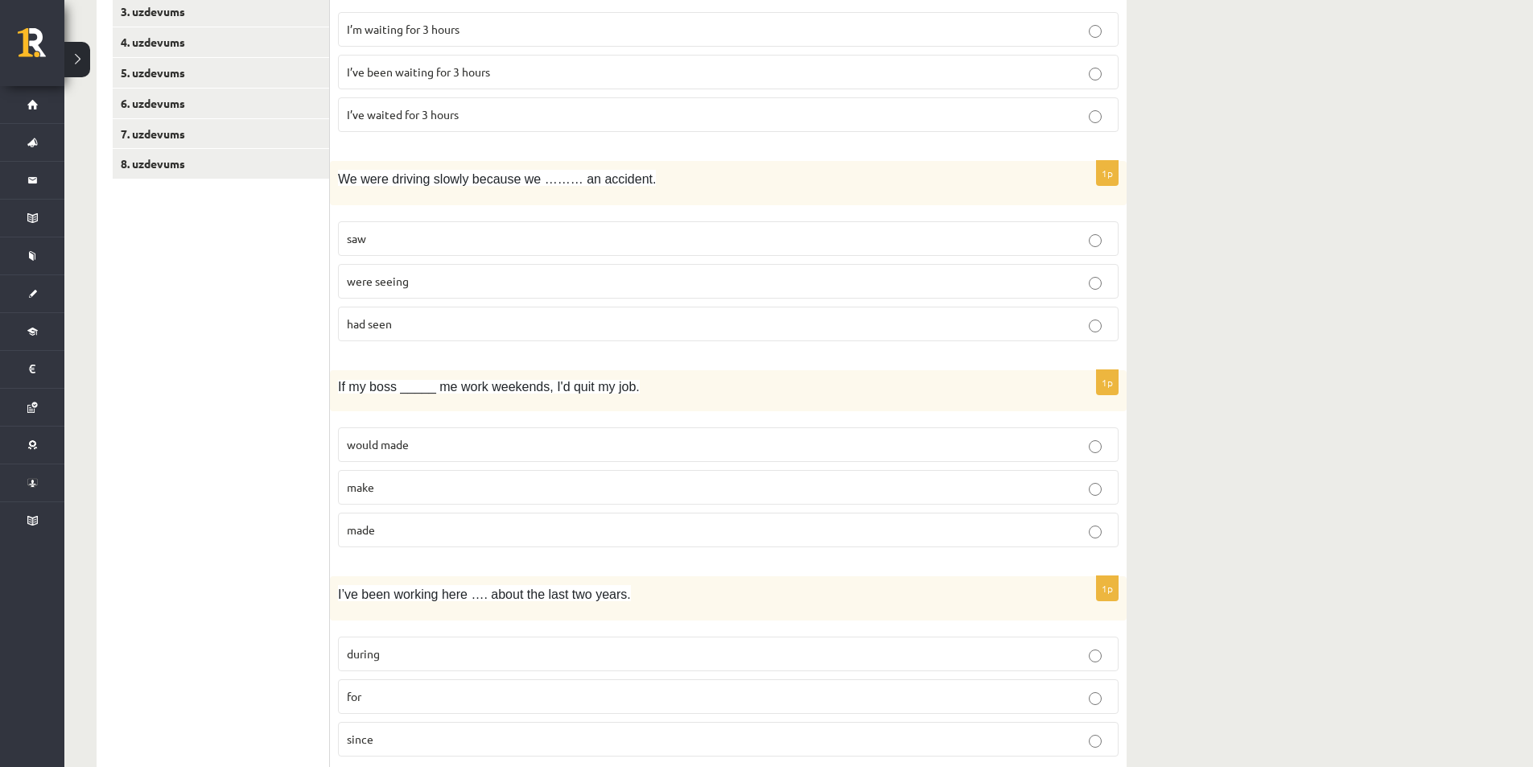
scroll to position [111, 0]
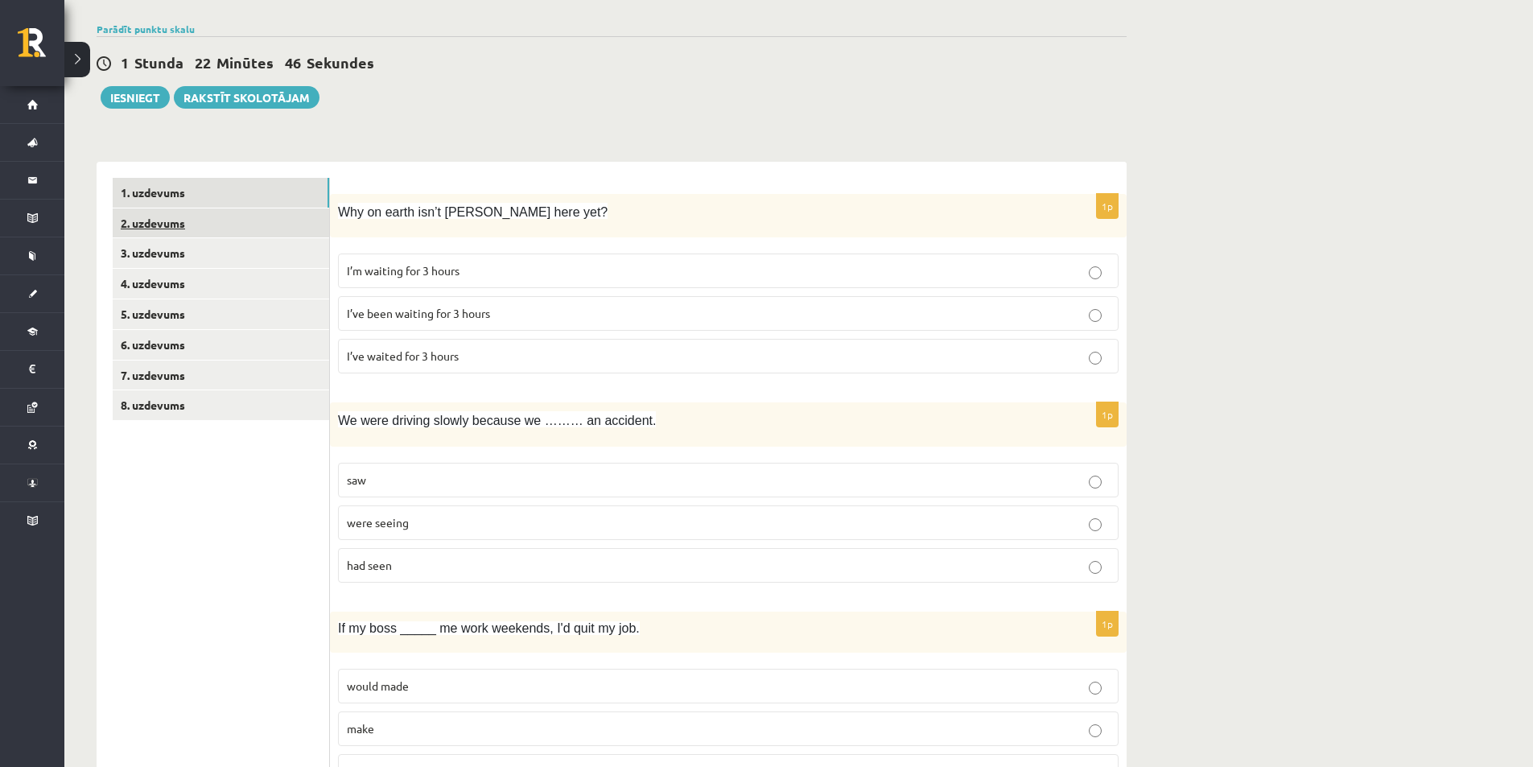
click at [206, 228] on link "2. uzdevums" at bounding box center [221, 223] width 216 height 30
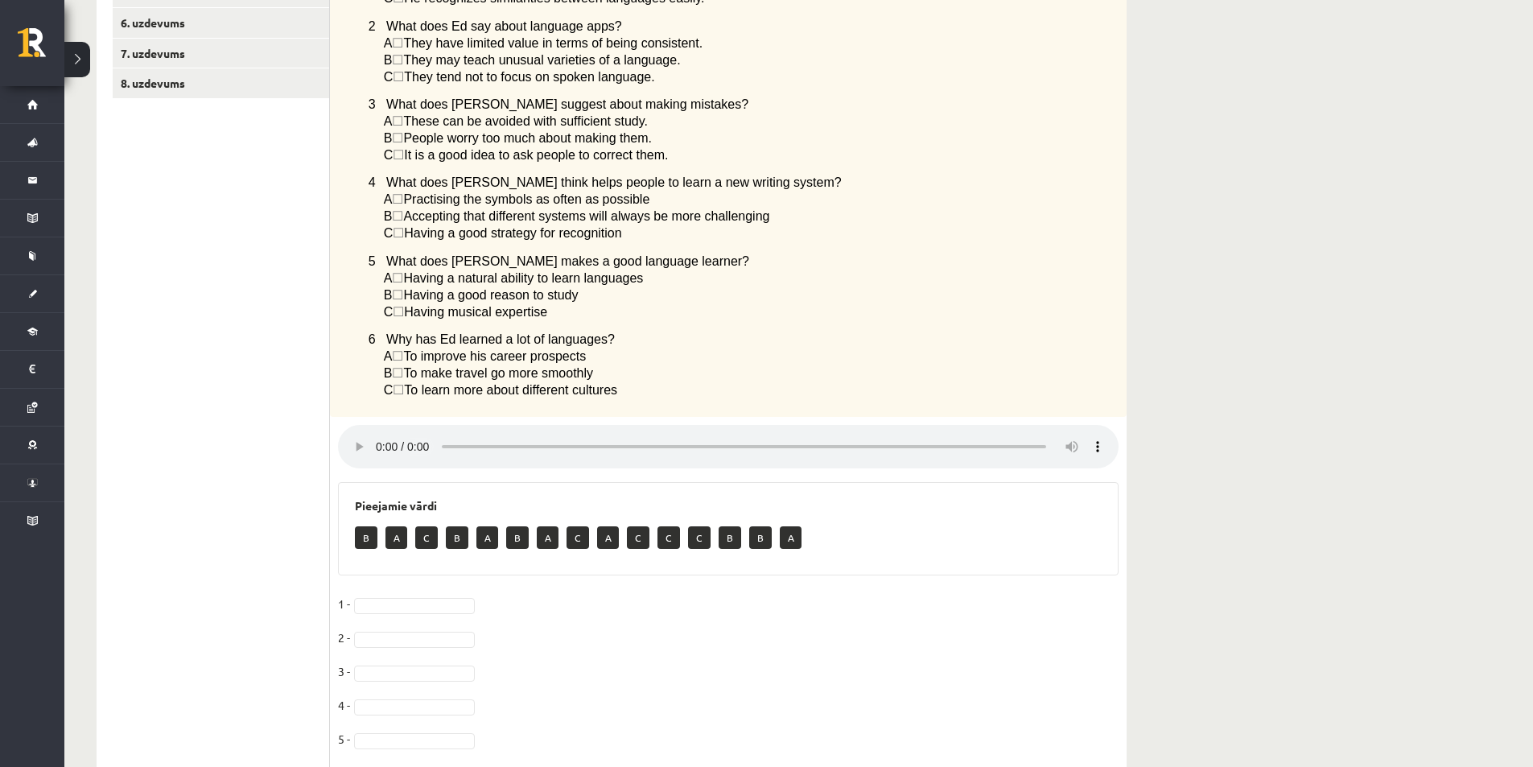
scroll to position [517, 0]
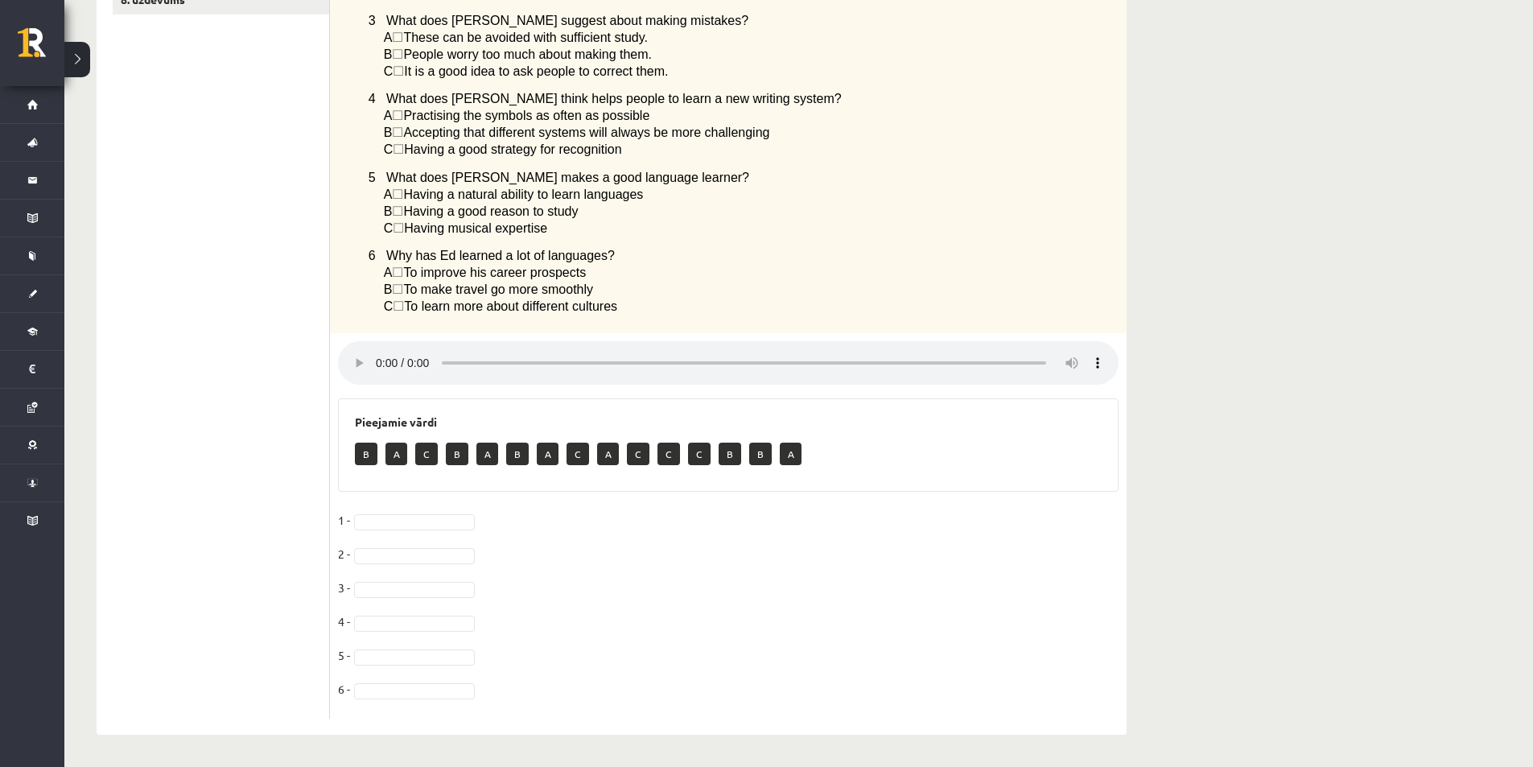
click at [388, 454] on p "A" at bounding box center [396, 454] width 22 height 23
click at [394, 456] on p "A" at bounding box center [396, 454] width 22 height 23
click at [373, 457] on p "B" at bounding box center [366, 454] width 23 height 23
drag, startPoint x: 371, startPoint y: 457, endPoint x: 398, endPoint y: 473, distance: 31.1
click at [396, 473] on div "B A C B A B A C A C C C B B A" at bounding box center [728, 456] width 747 height 38
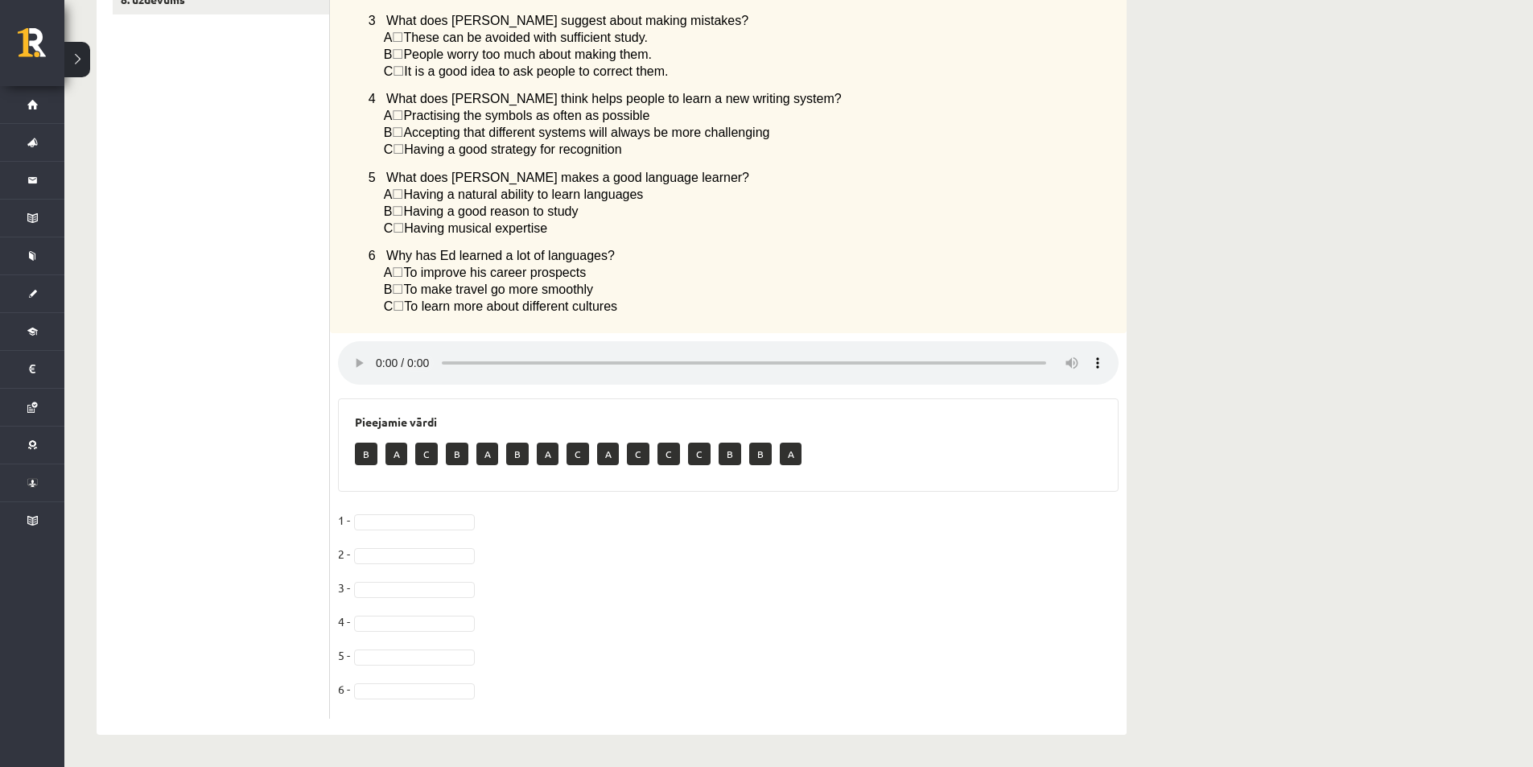
click at [351, 485] on div "Pieejamie vārdi B A C B A B A C A C C C B B A" at bounding box center [728, 444] width 781 height 93
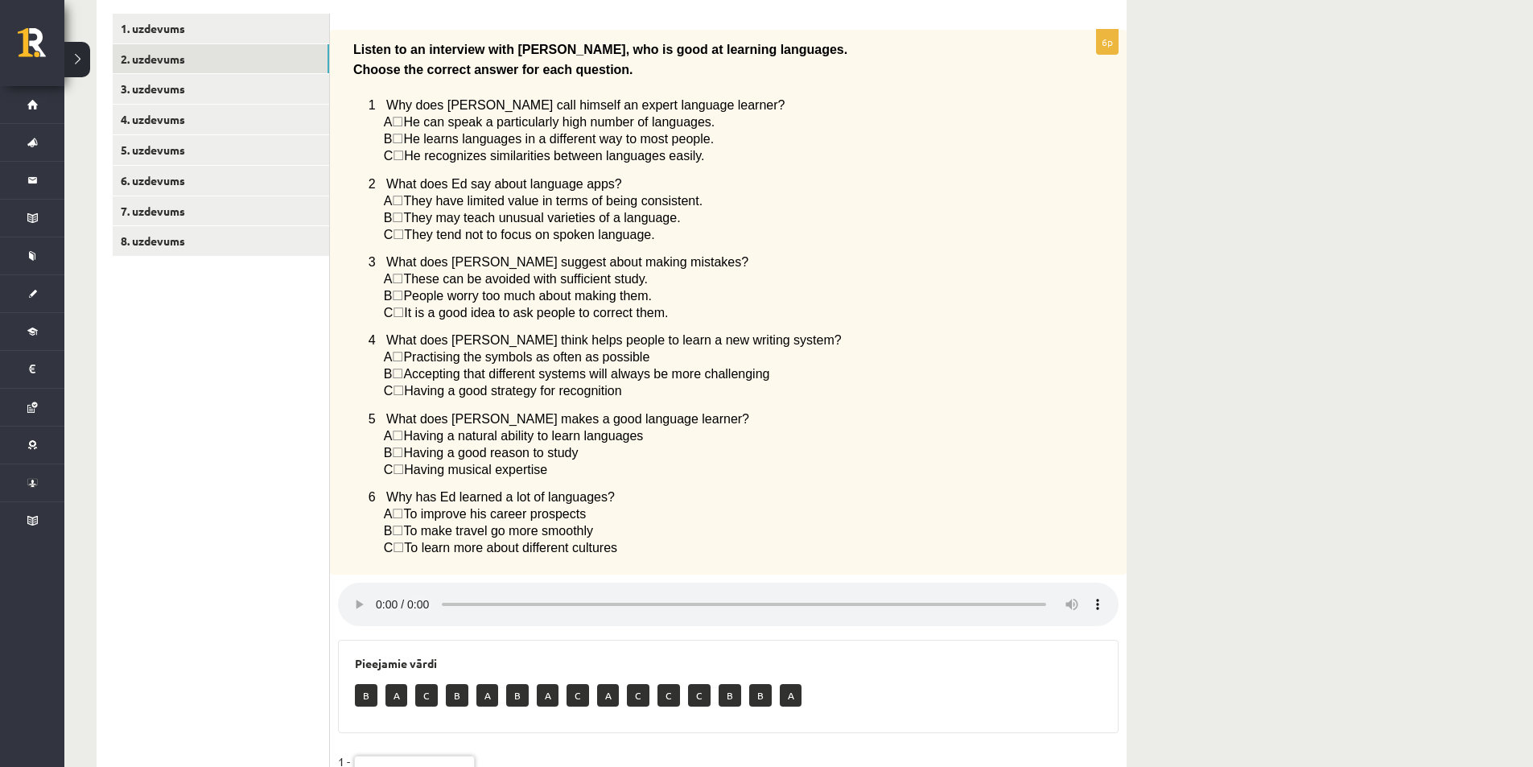
scroll to position [114, 0]
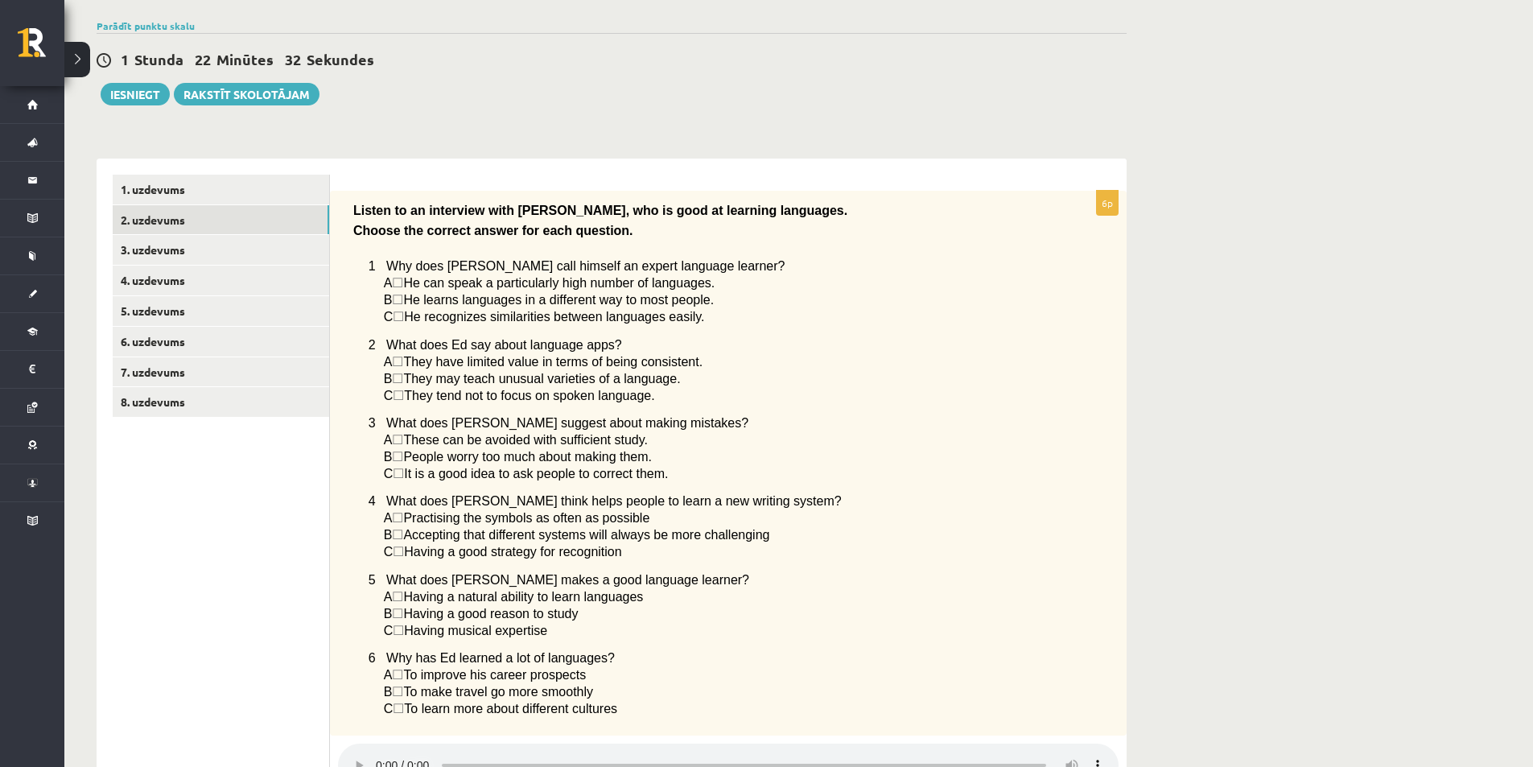
drag, startPoint x: 355, startPoint y: 207, endPoint x: 743, endPoint y: 707, distance: 633.2
click at [738, 709] on div "Listen to an interview with Ed, who is good at learning languages. Choose the c…" at bounding box center [728, 464] width 797 height 546
copy div "Listen to an interview with Ed, who is good at learning languages. Choose the c…"
click at [377, 342] on span "2 What does Ed say about language apps?" at bounding box center [495, 345] width 253 height 14
click at [403, 304] on span "☐" at bounding box center [397, 300] width 11 height 14
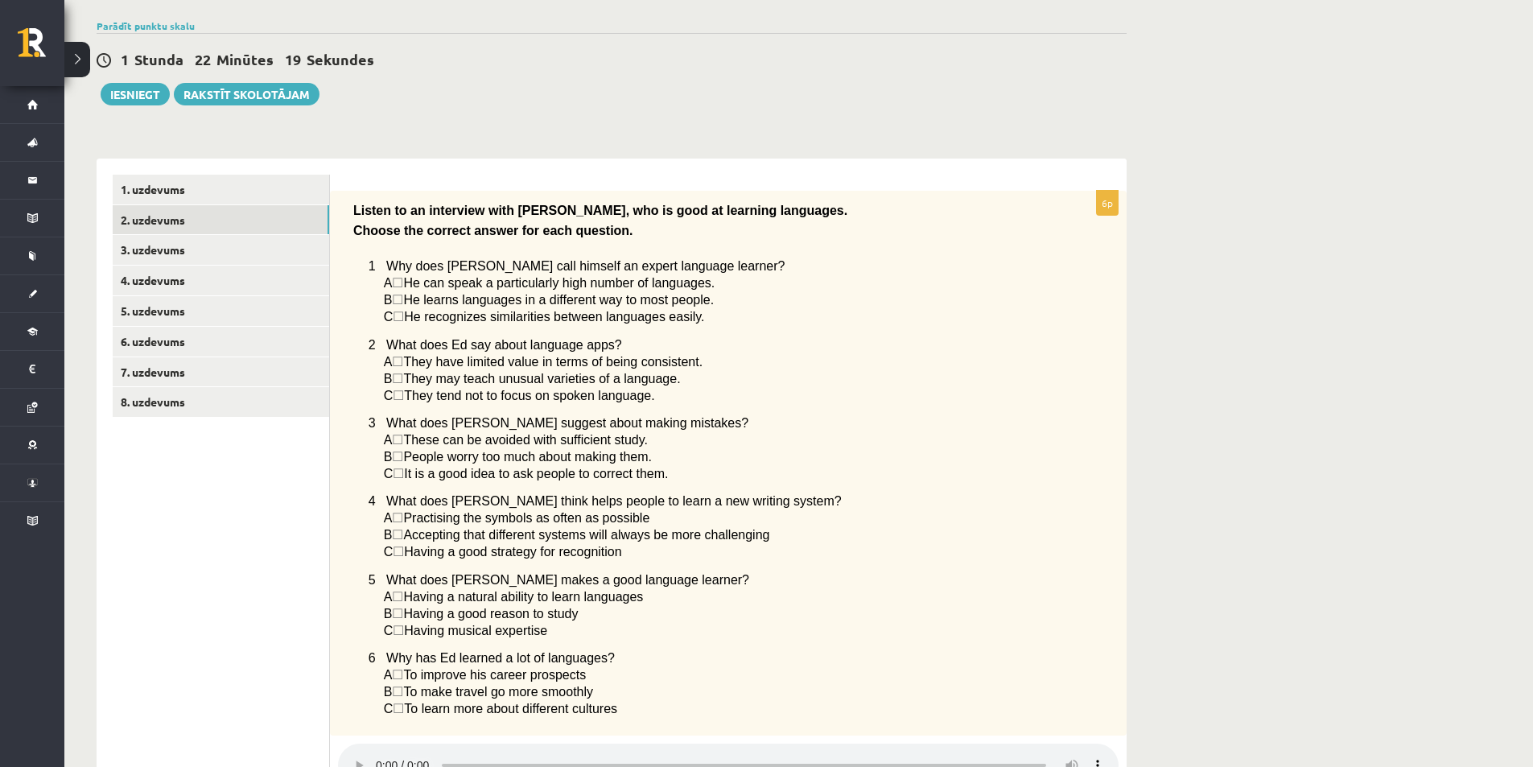
click at [403, 300] on span "☐" at bounding box center [397, 300] width 11 height 14
click at [385, 299] on span "B" at bounding box center [388, 300] width 9 height 14
click at [488, 150] on div "**********" at bounding box center [612, 639] width 1030 height 995
click at [404, 476] on span "☐" at bounding box center [398, 474] width 11 height 14
click at [403, 460] on span "☐" at bounding box center [397, 457] width 11 height 14
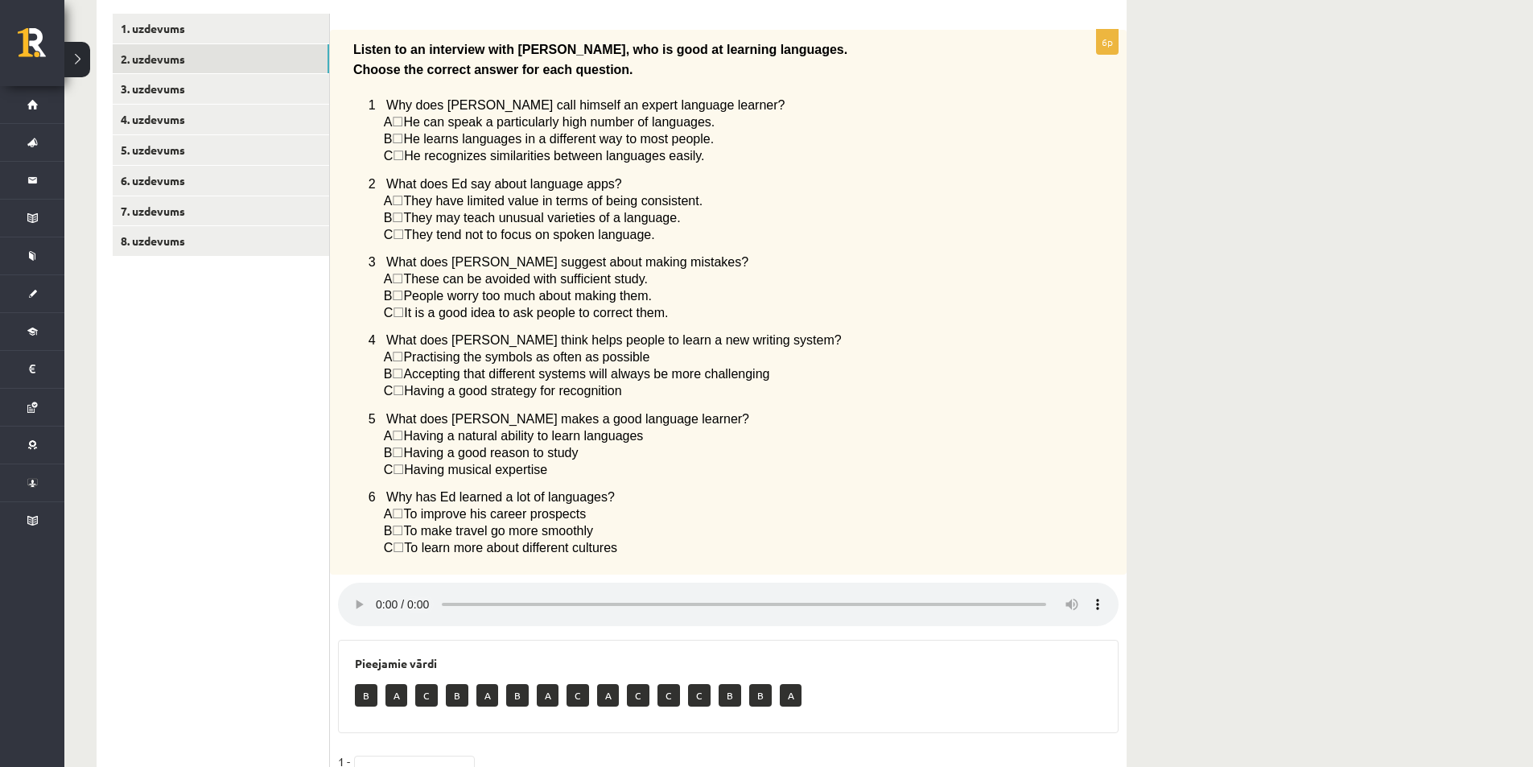
scroll to position [34, 0]
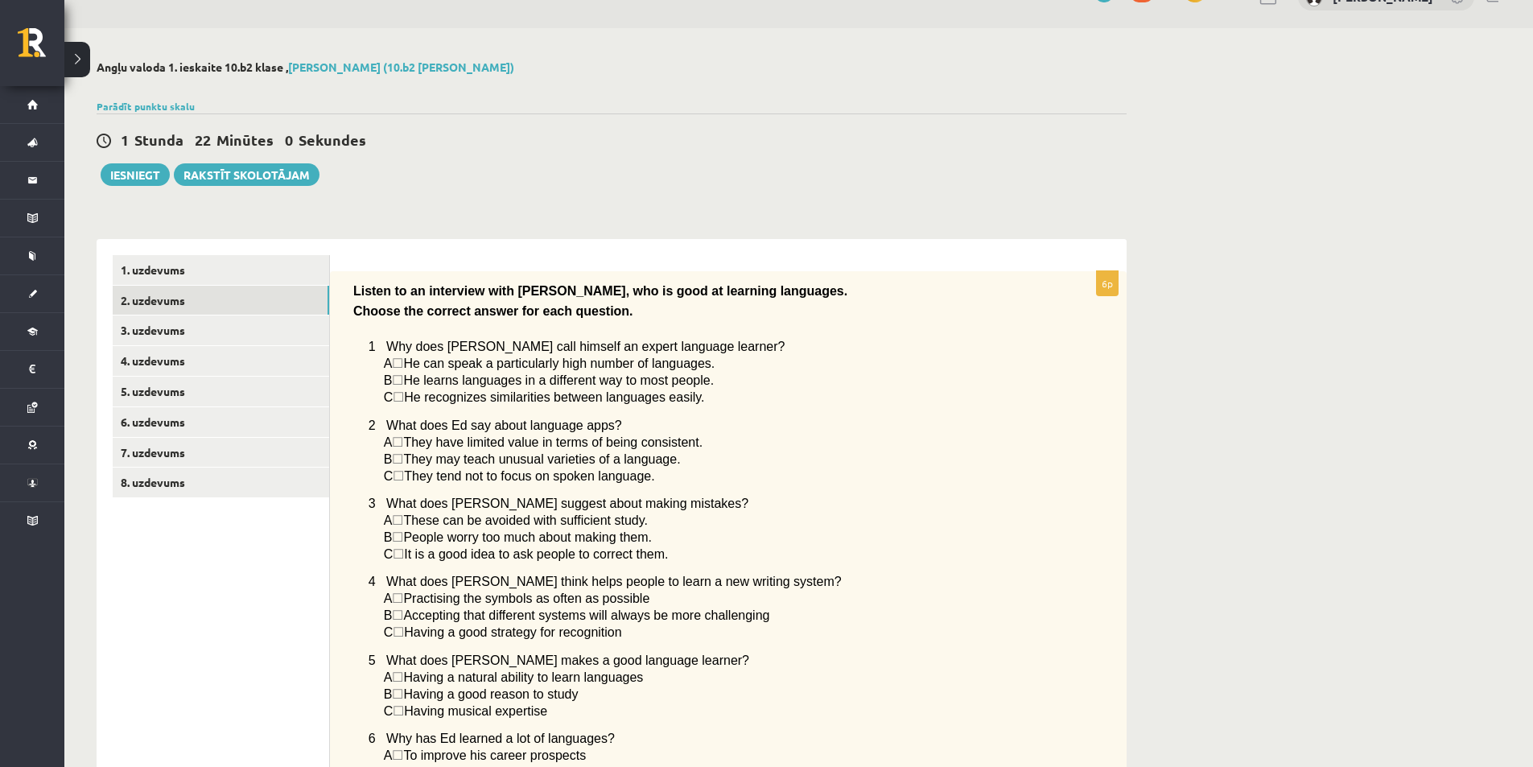
click at [403, 377] on span "☐" at bounding box center [397, 380] width 11 height 14
click at [403, 363] on span "☐" at bounding box center [397, 363] width 11 height 14
click at [385, 381] on span "B" at bounding box center [388, 380] width 9 height 14
click at [403, 381] on span "☐" at bounding box center [397, 380] width 11 height 14
click at [403, 380] on span "☐" at bounding box center [397, 380] width 11 height 14
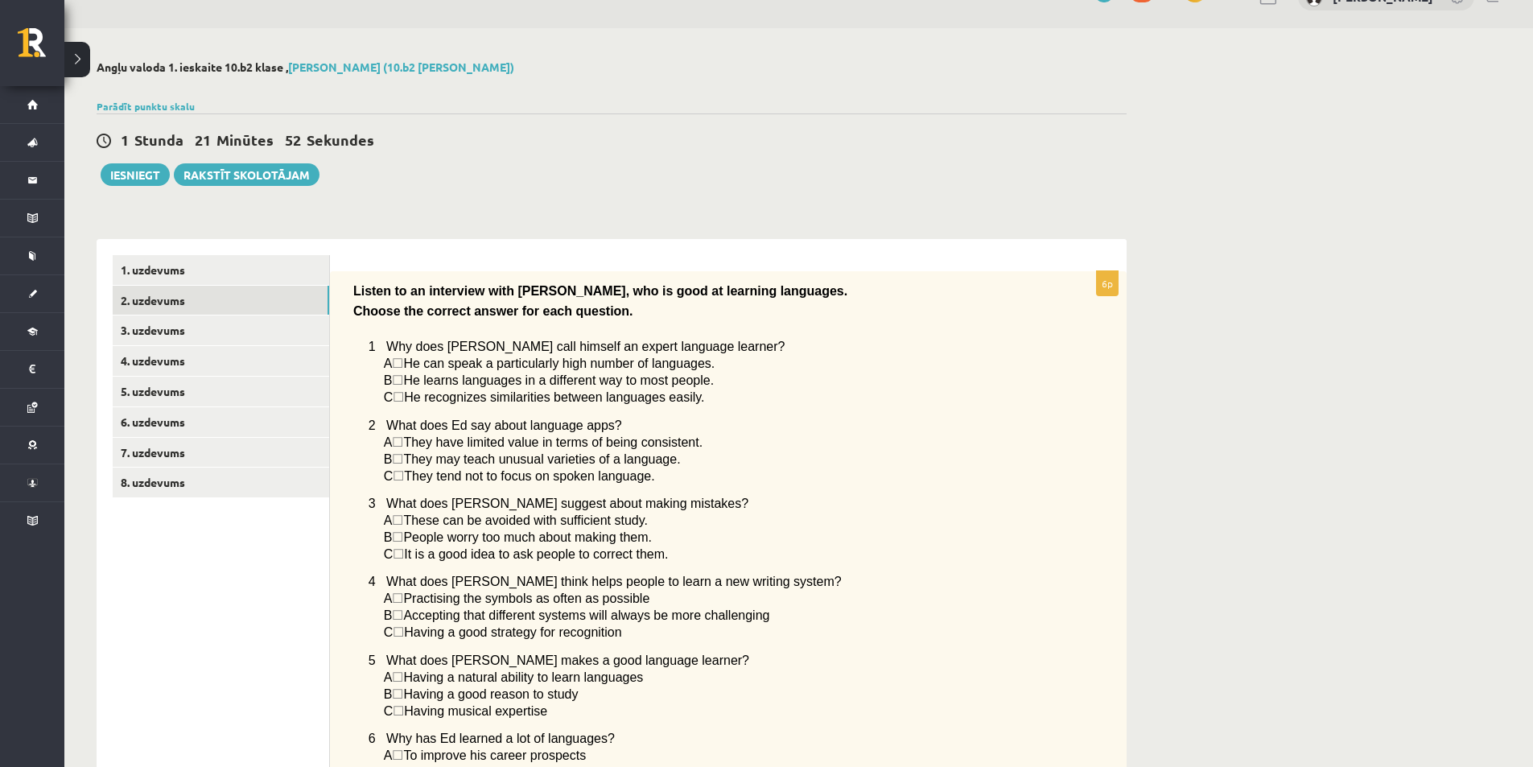
click at [403, 378] on span "☐" at bounding box center [397, 380] width 11 height 14
click at [403, 379] on span "☐" at bounding box center [397, 380] width 11 height 14
click at [207, 335] on link "3. uzdevums" at bounding box center [221, 330] width 216 height 30
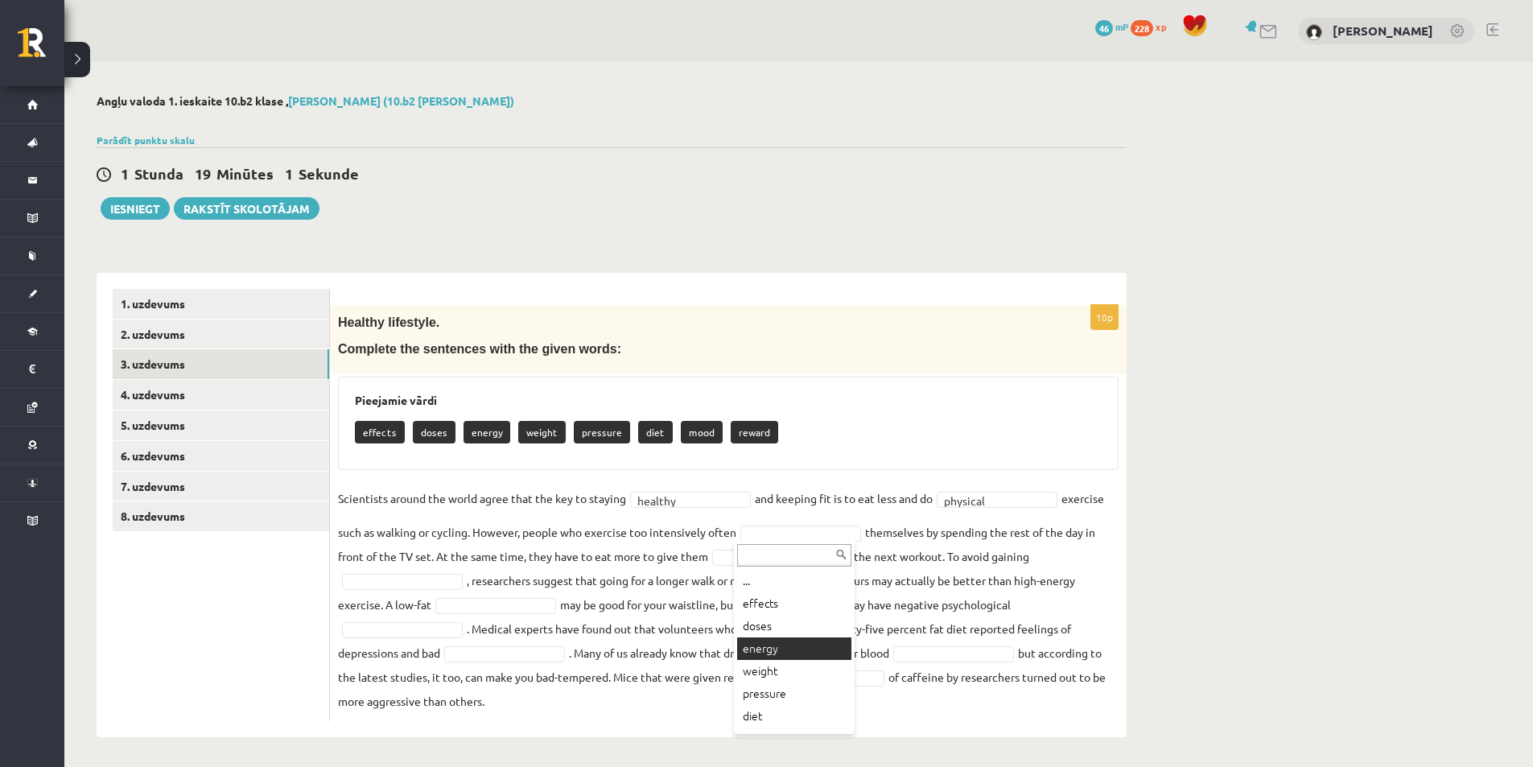
scroll to position [42, 0]
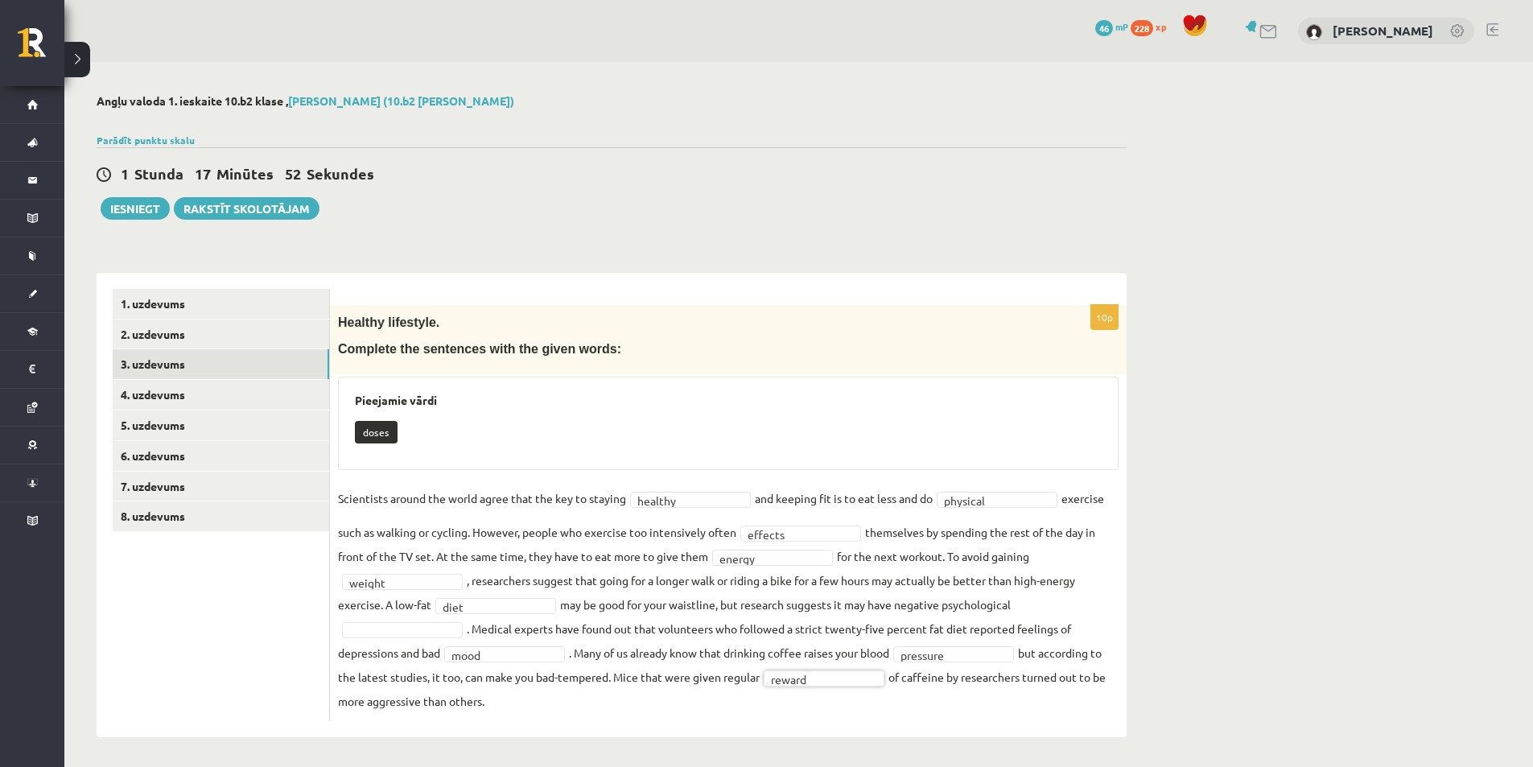
click at [409, 709] on fieldset "Scientists around the world agree that the key to staying healthy ******* and k…" at bounding box center [728, 599] width 781 height 227
click at [198, 402] on link "4. uzdevums" at bounding box center [221, 395] width 216 height 30
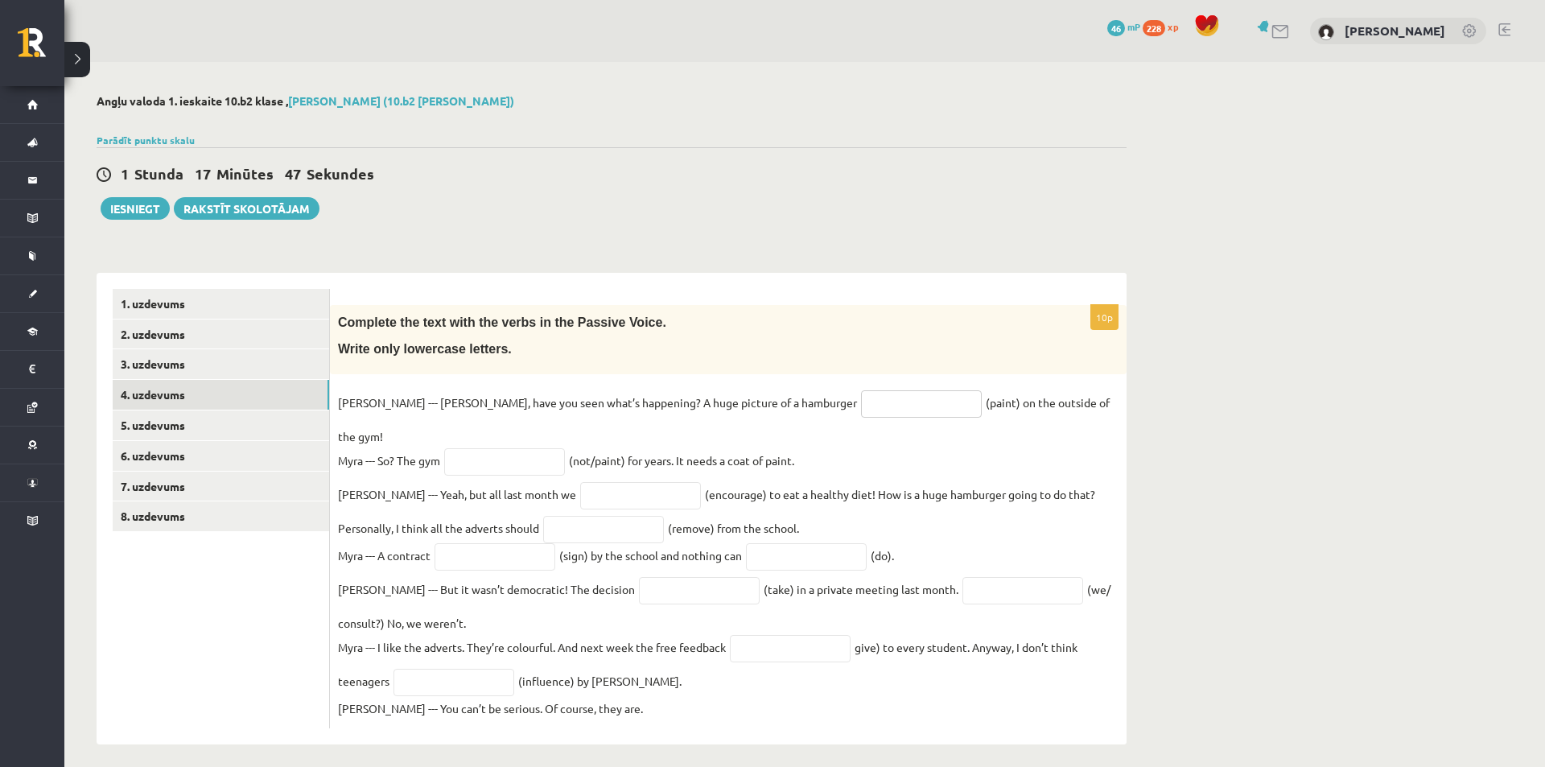
click at [861, 402] on input "text" at bounding box center [921, 403] width 121 height 27
type input "**********"
click at [498, 448] on input "text" at bounding box center [504, 461] width 121 height 27
type input "**********"
click at [580, 484] on input "text" at bounding box center [640, 495] width 121 height 27
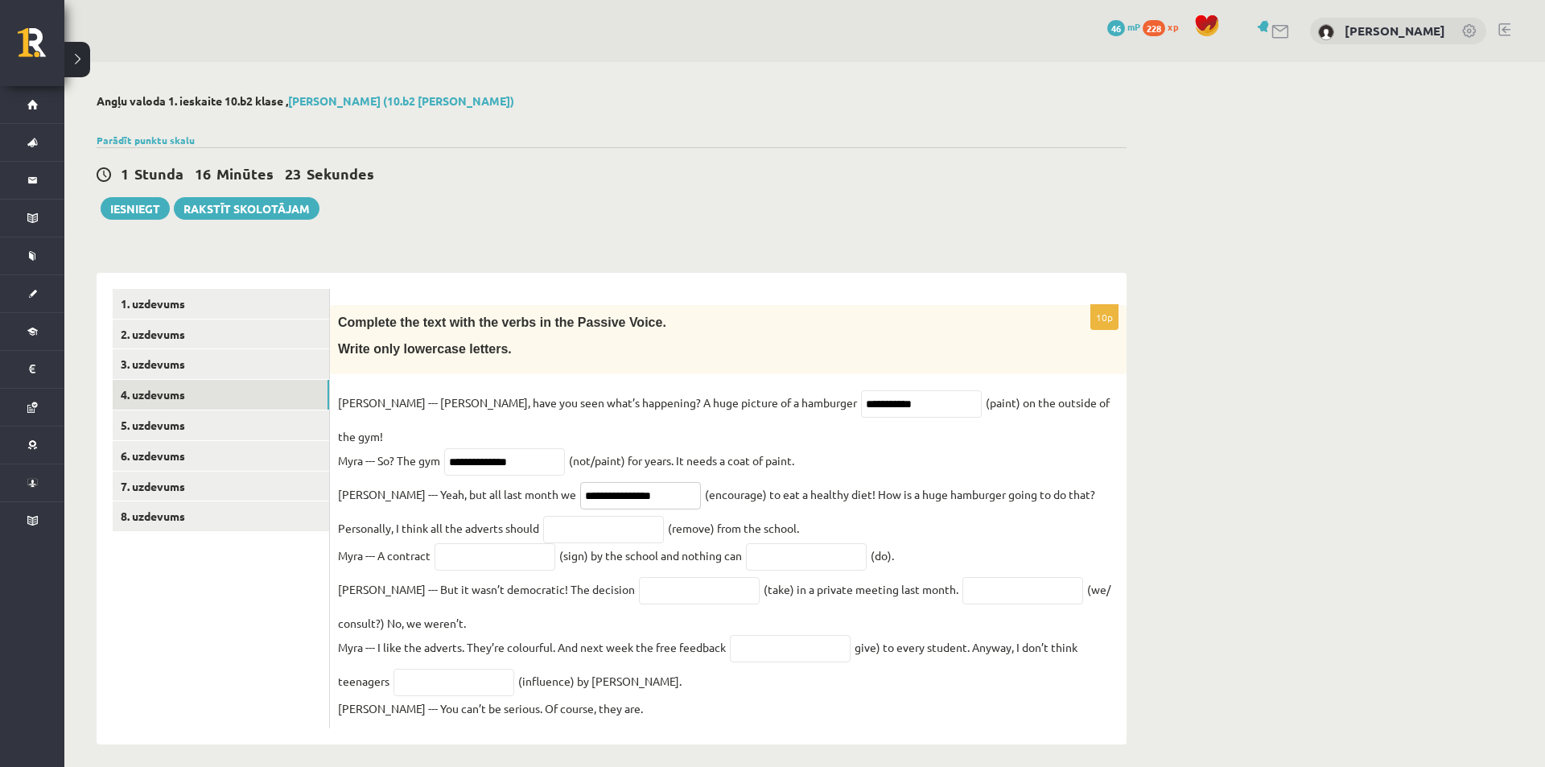
type input "**********"
click at [543, 516] on input "text" at bounding box center [603, 529] width 121 height 27
click at [543, 516] on input "**********" at bounding box center [603, 529] width 121 height 27
drag, startPoint x: 581, startPoint y: 512, endPoint x: 591, endPoint y: 521, distance: 13.1
click at [583, 516] on input "**********" at bounding box center [603, 529] width 121 height 27
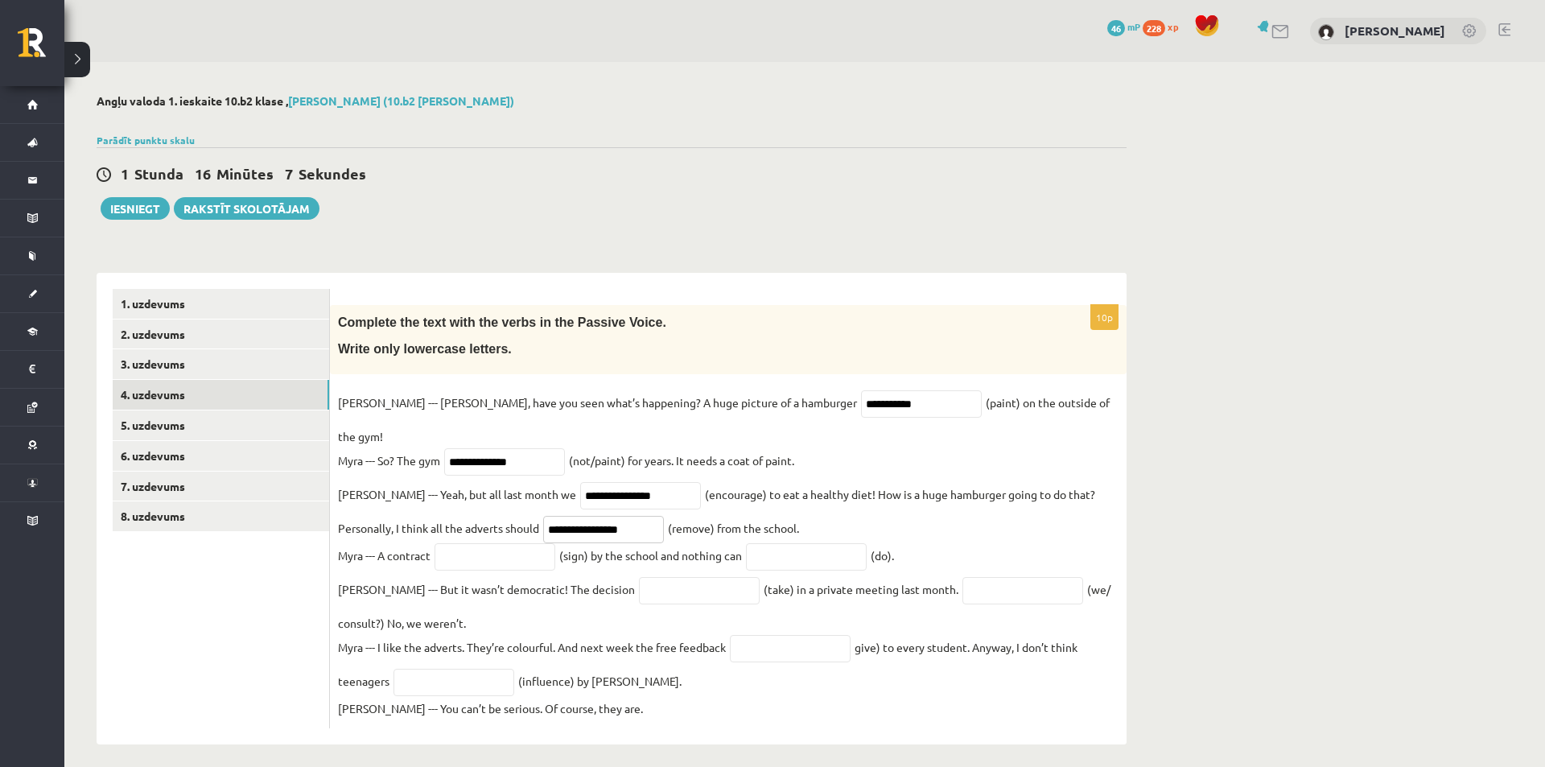
click at [592, 517] on input "**********" at bounding box center [603, 529] width 121 height 27
type input "**********"
click at [466, 543] on input "text" at bounding box center [495, 556] width 121 height 27
click at [799, 543] on input "text" at bounding box center [806, 556] width 121 height 27
click at [455, 544] on input "********" at bounding box center [495, 556] width 121 height 27
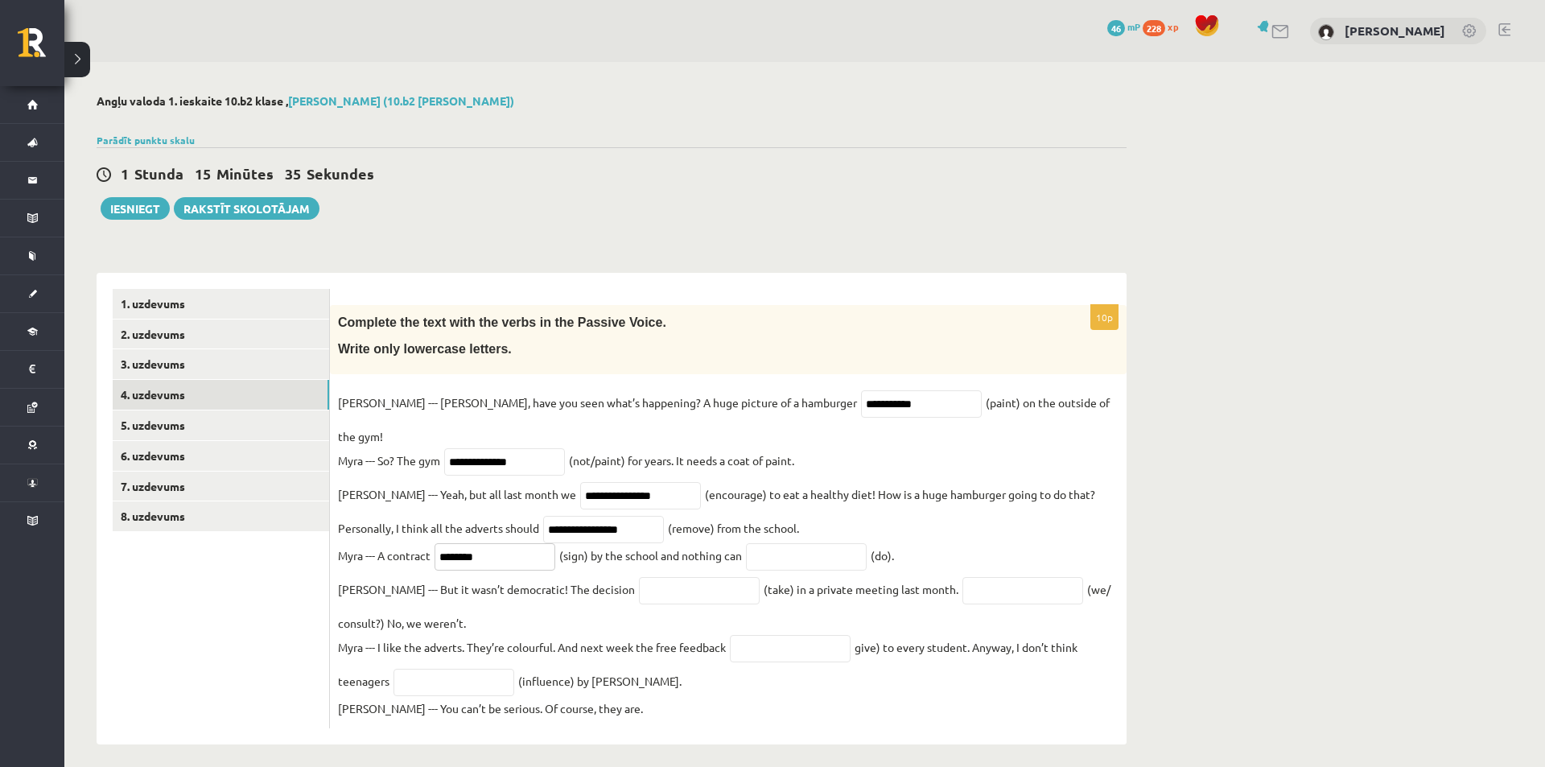
click at [457, 546] on input "********" at bounding box center [495, 556] width 121 height 27
click at [462, 543] on input "********" at bounding box center [495, 556] width 121 height 27
click at [517, 543] on input "*********" at bounding box center [495, 556] width 121 height 27
type input "*********"
click at [639, 577] on input "text" at bounding box center [699, 590] width 121 height 27
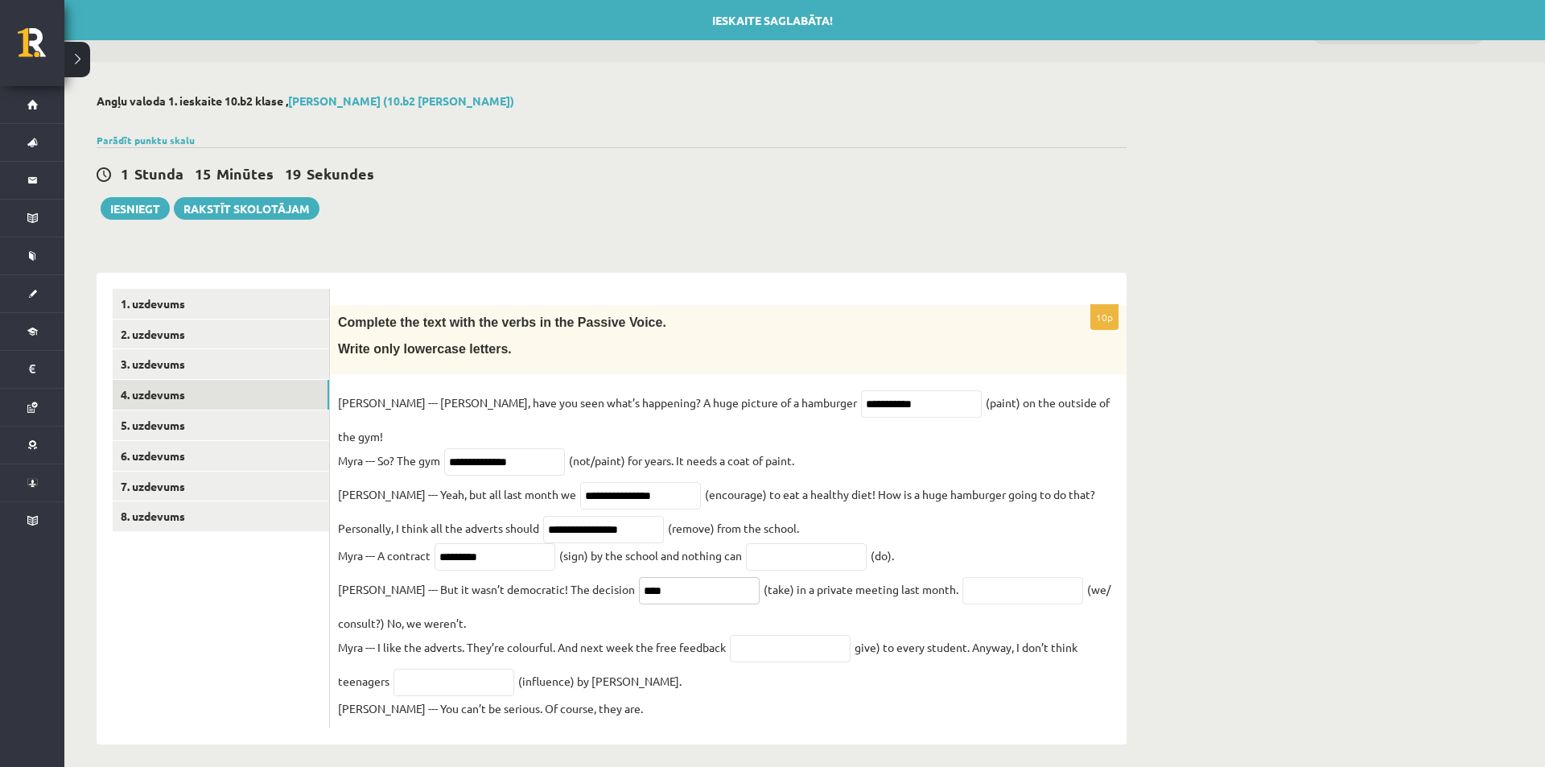
type input "****"
click at [962, 577] on input "text" at bounding box center [1022, 590] width 121 height 27
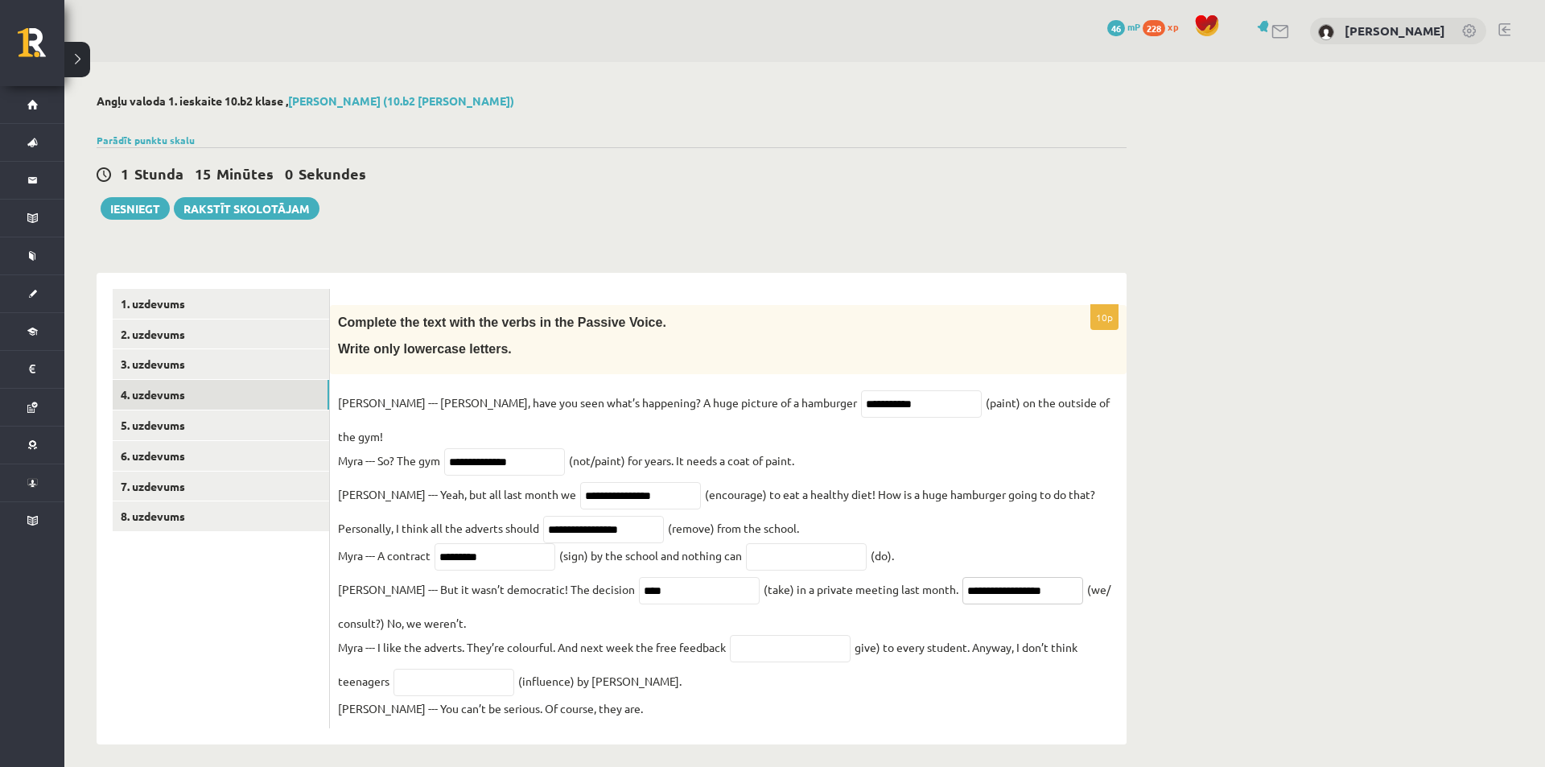
click at [962, 577] on input "**********" at bounding box center [1022, 590] width 121 height 27
type input "**********"
click at [775, 637] on input "text" at bounding box center [790, 648] width 121 height 27
type input "*********"
click at [427, 672] on input "text" at bounding box center [454, 682] width 121 height 27
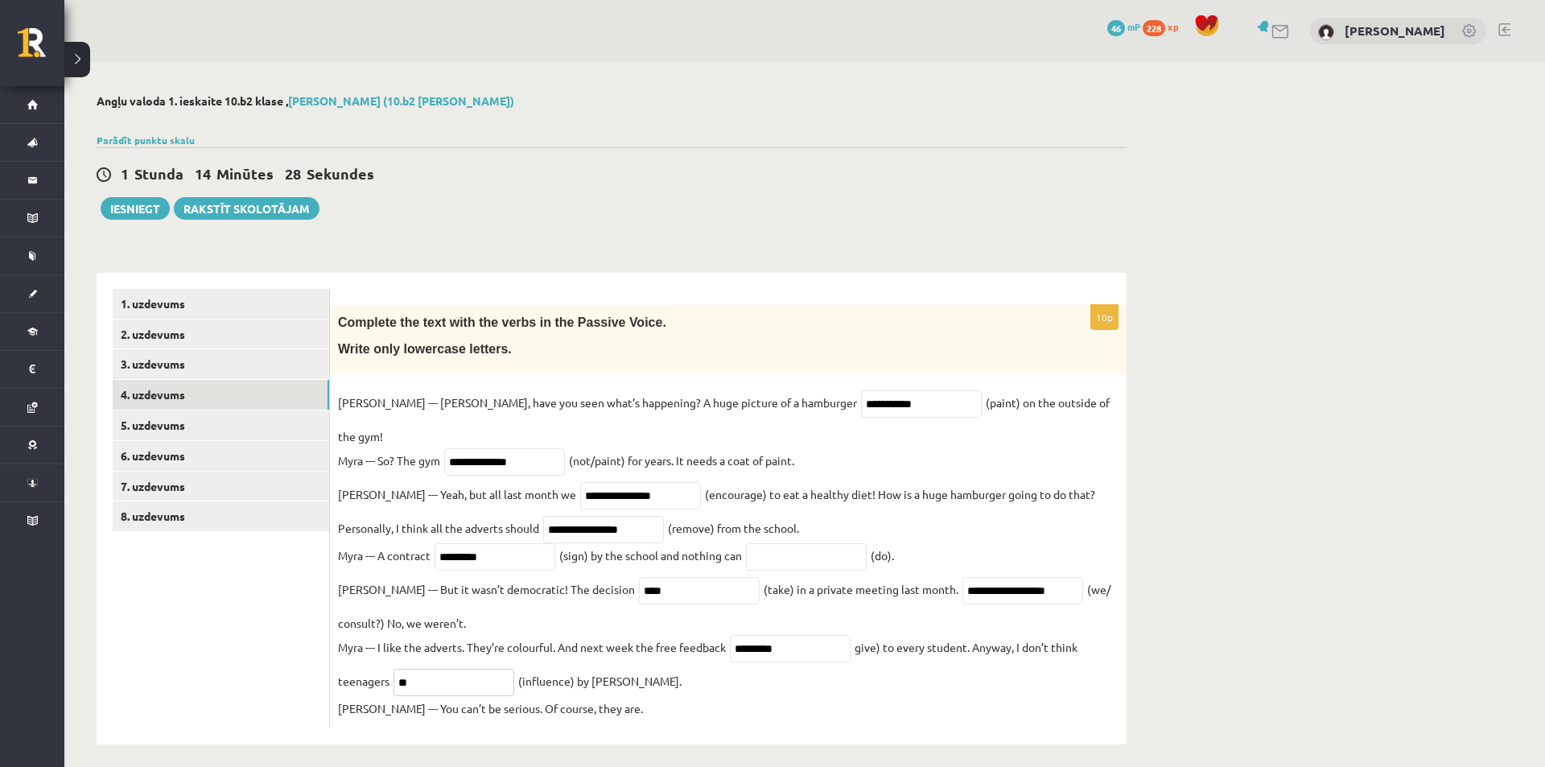
type input "*"
type input "**********"
click at [220, 431] on link "5. uzdevums" at bounding box center [221, 425] width 216 height 30
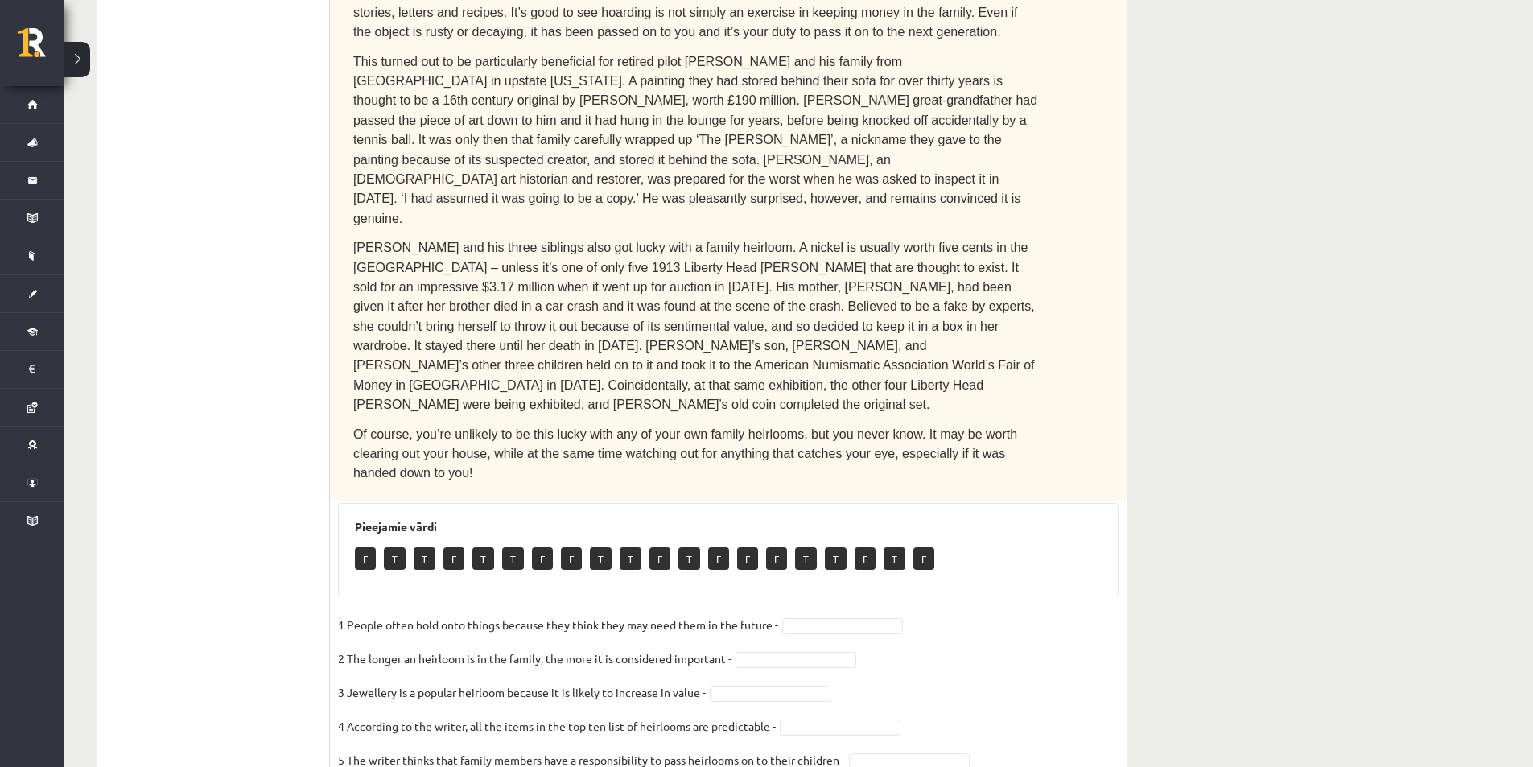
scroll to position [706, 0]
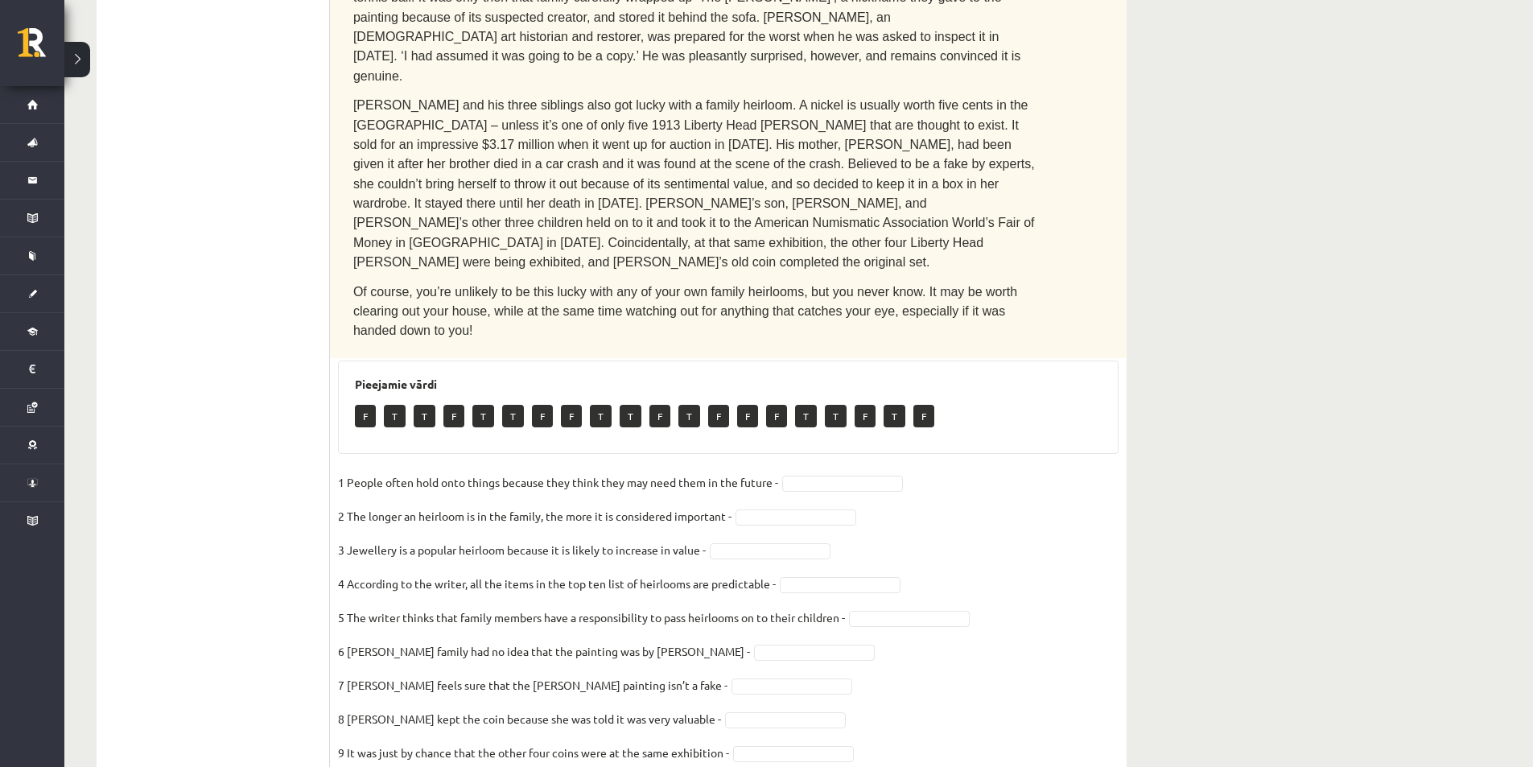
click at [365, 405] on p "F" at bounding box center [365, 416] width 21 height 23
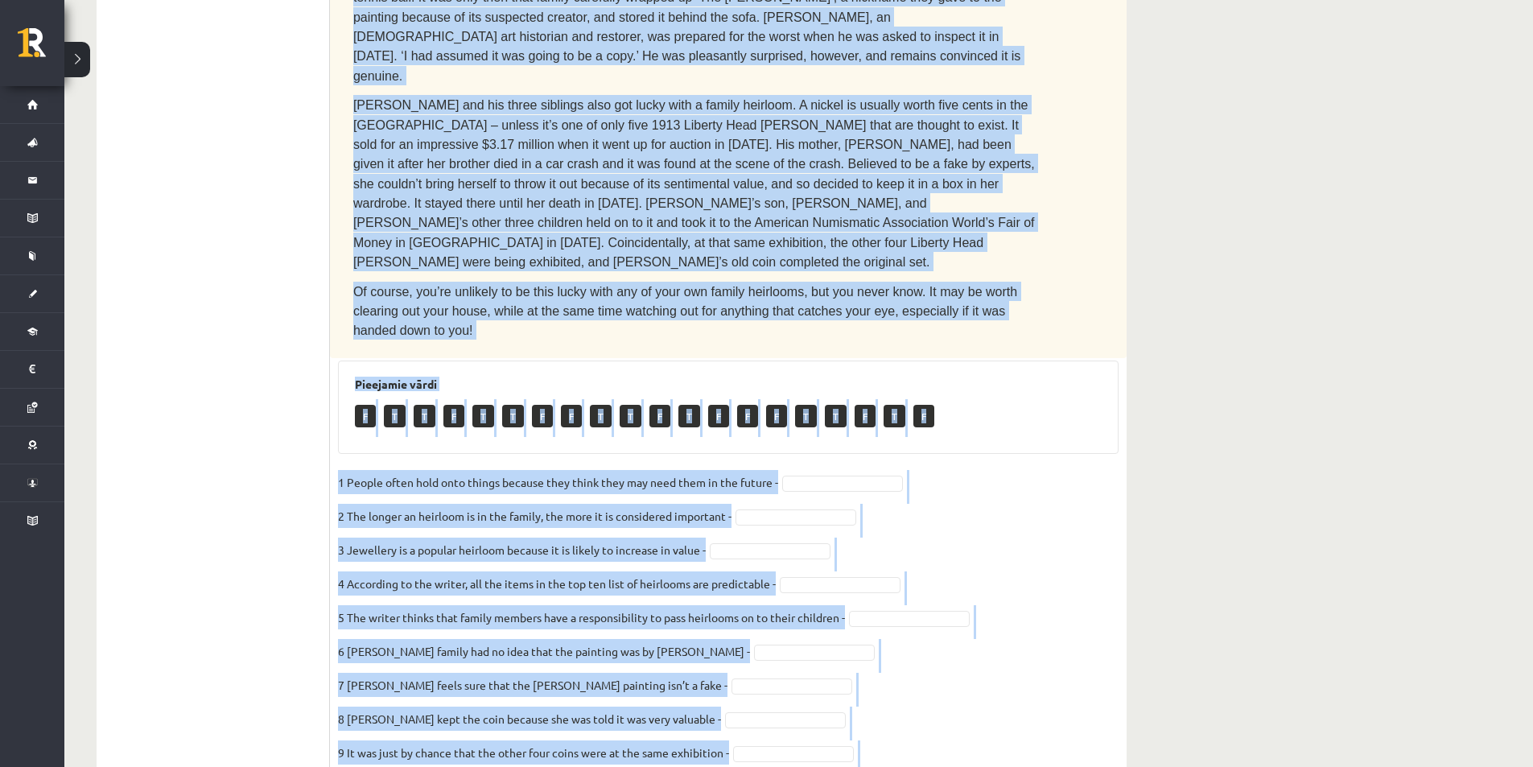
drag, startPoint x: 355, startPoint y: 164, endPoint x: 964, endPoint y: 699, distance: 810.3
click at [964, 699] on div "10p Read the text. Are the sentences true (T) or false (F)? You can’t take it w…" at bounding box center [728, 207] width 797 height 1217
copy div "Most of us go through life acquiring junk that piles up in our lofts or garages…"
click at [1120, 422] on div "10p Read the text. Are the sentences true (T) or false (F)? You can’t take it w…" at bounding box center [728, 207] width 797 height 1217
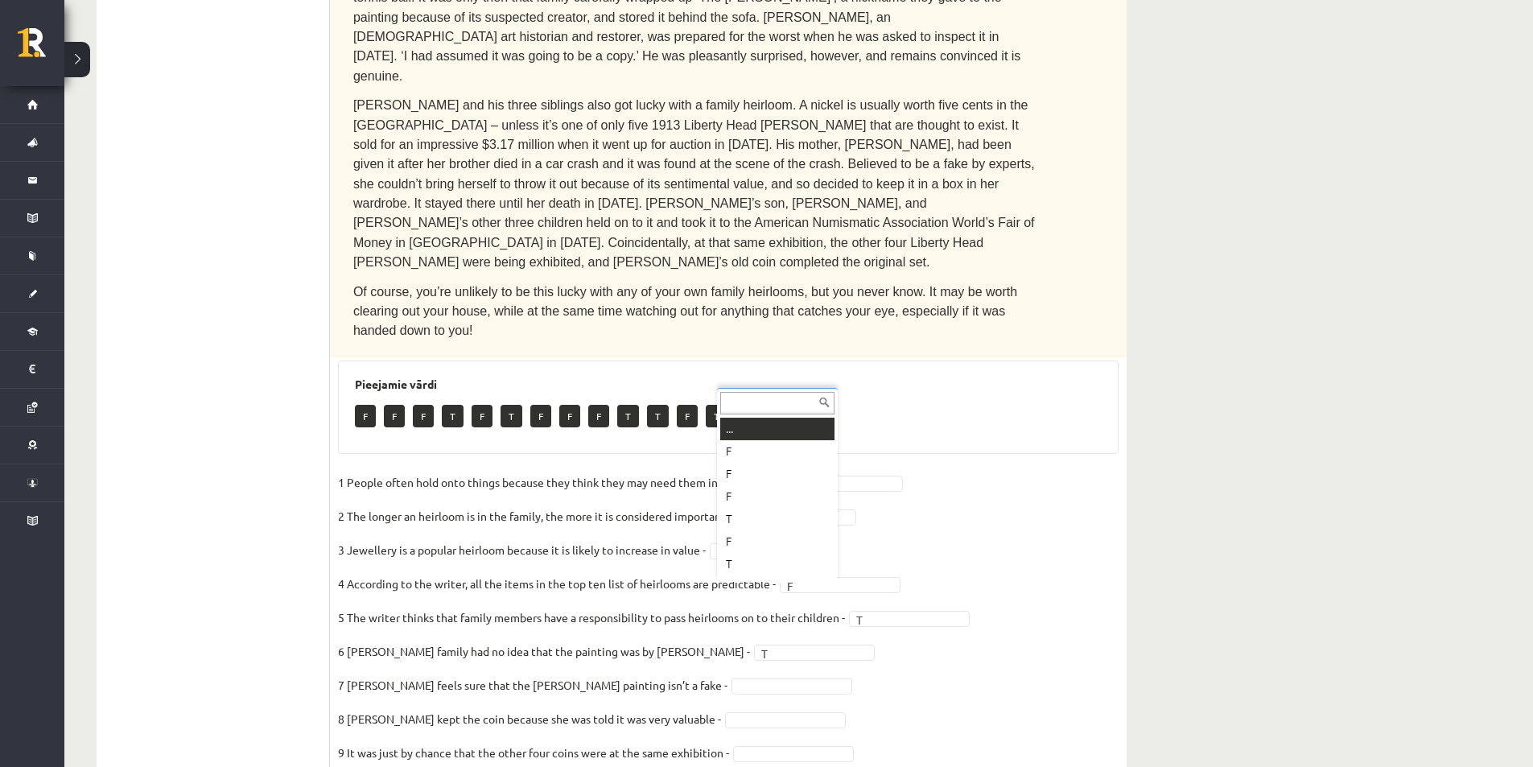
drag, startPoint x: 741, startPoint y: 591, endPoint x: 745, endPoint y: 626, distance: 35.6
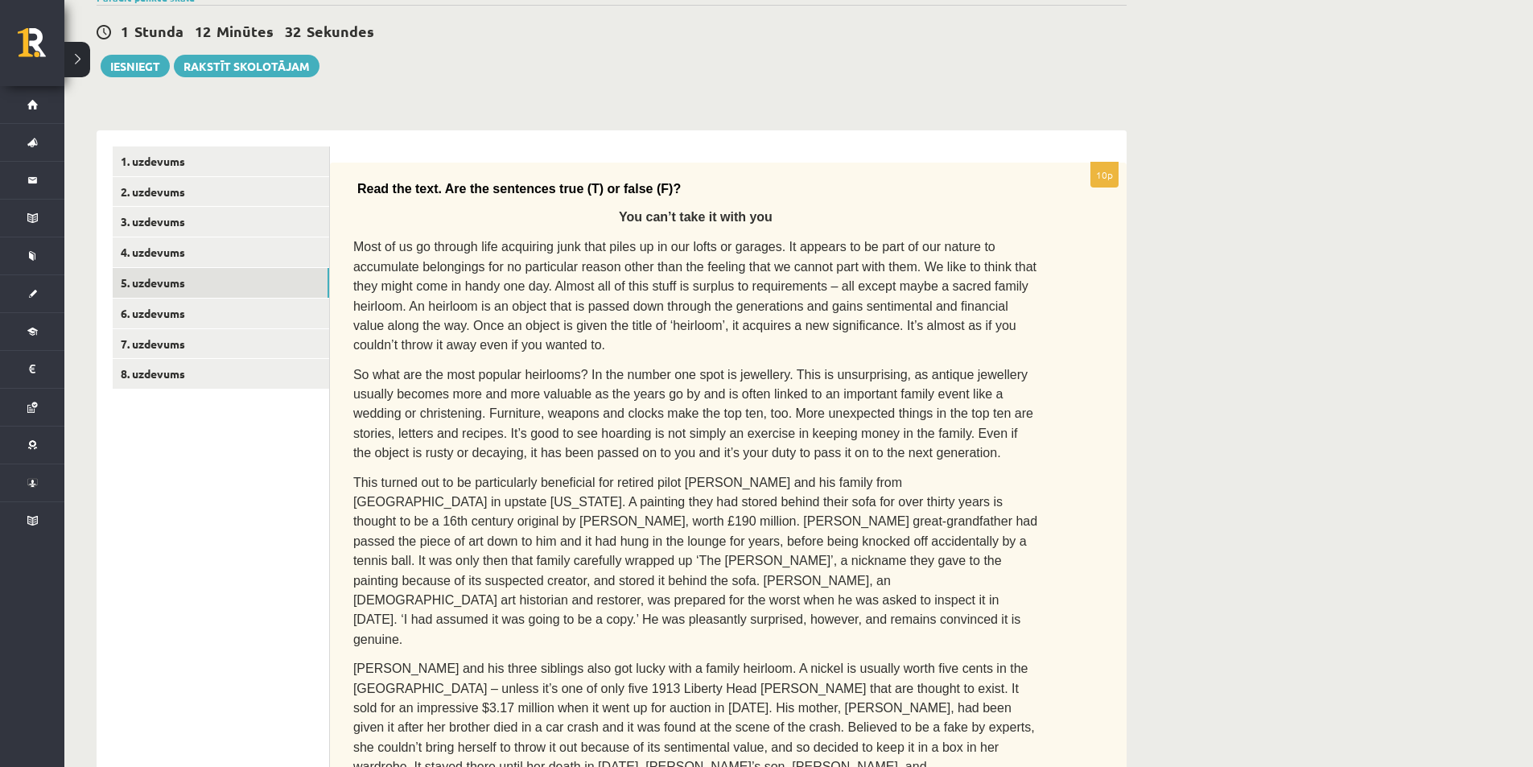
scroll to position [62, 0]
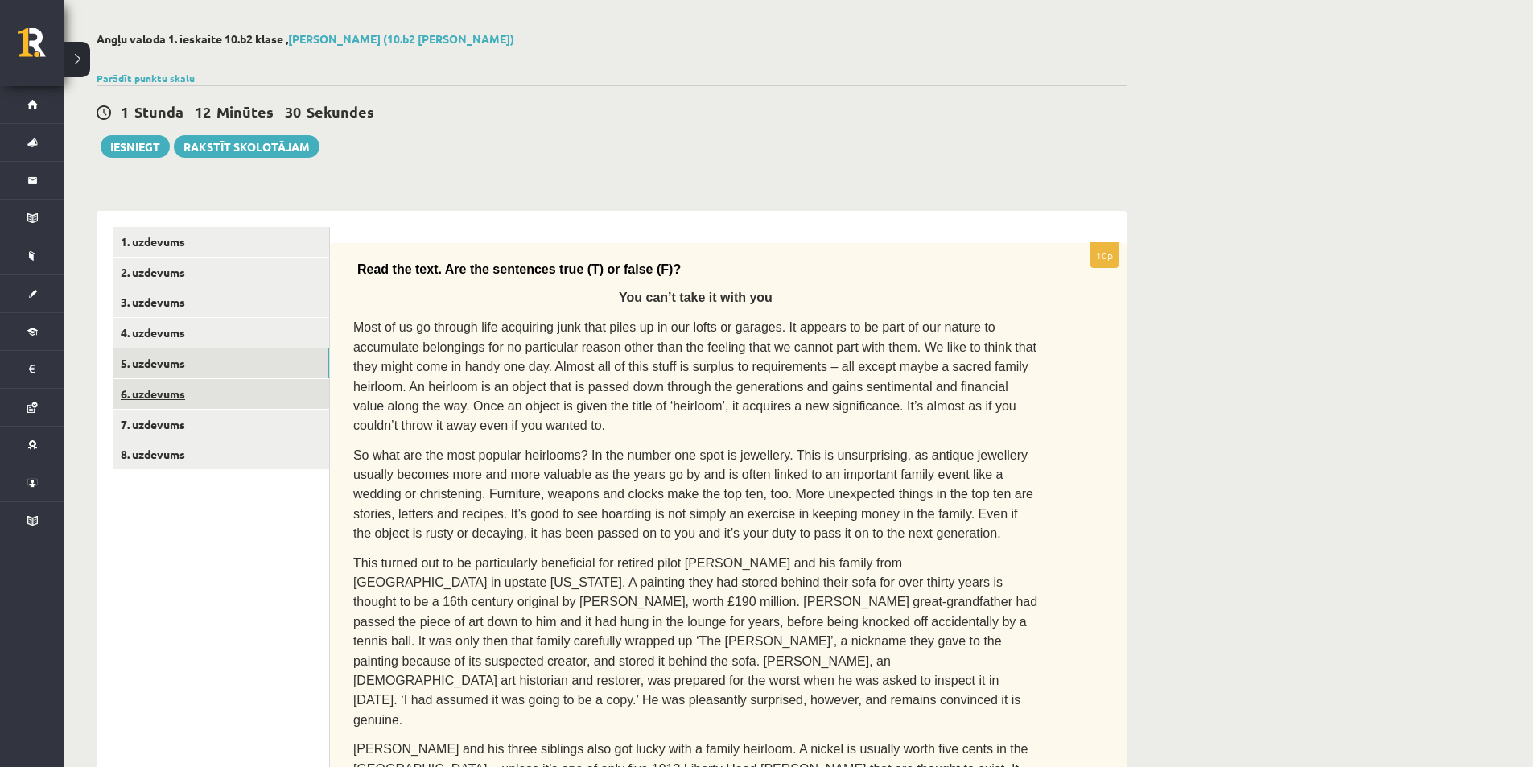
click at [212, 397] on link "6. uzdevums" at bounding box center [221, 394] width 216 height 30
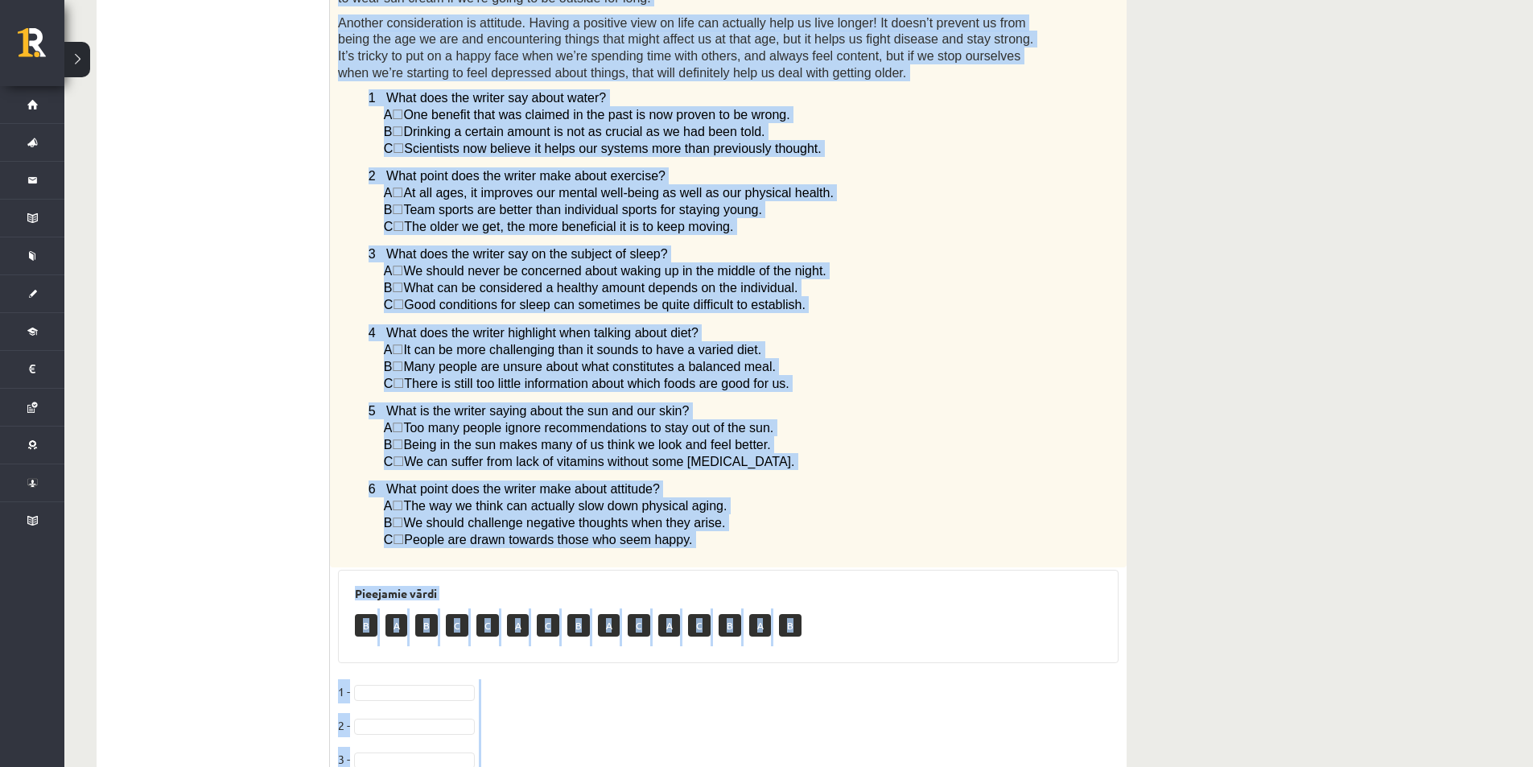
scroll to position [965, 0]
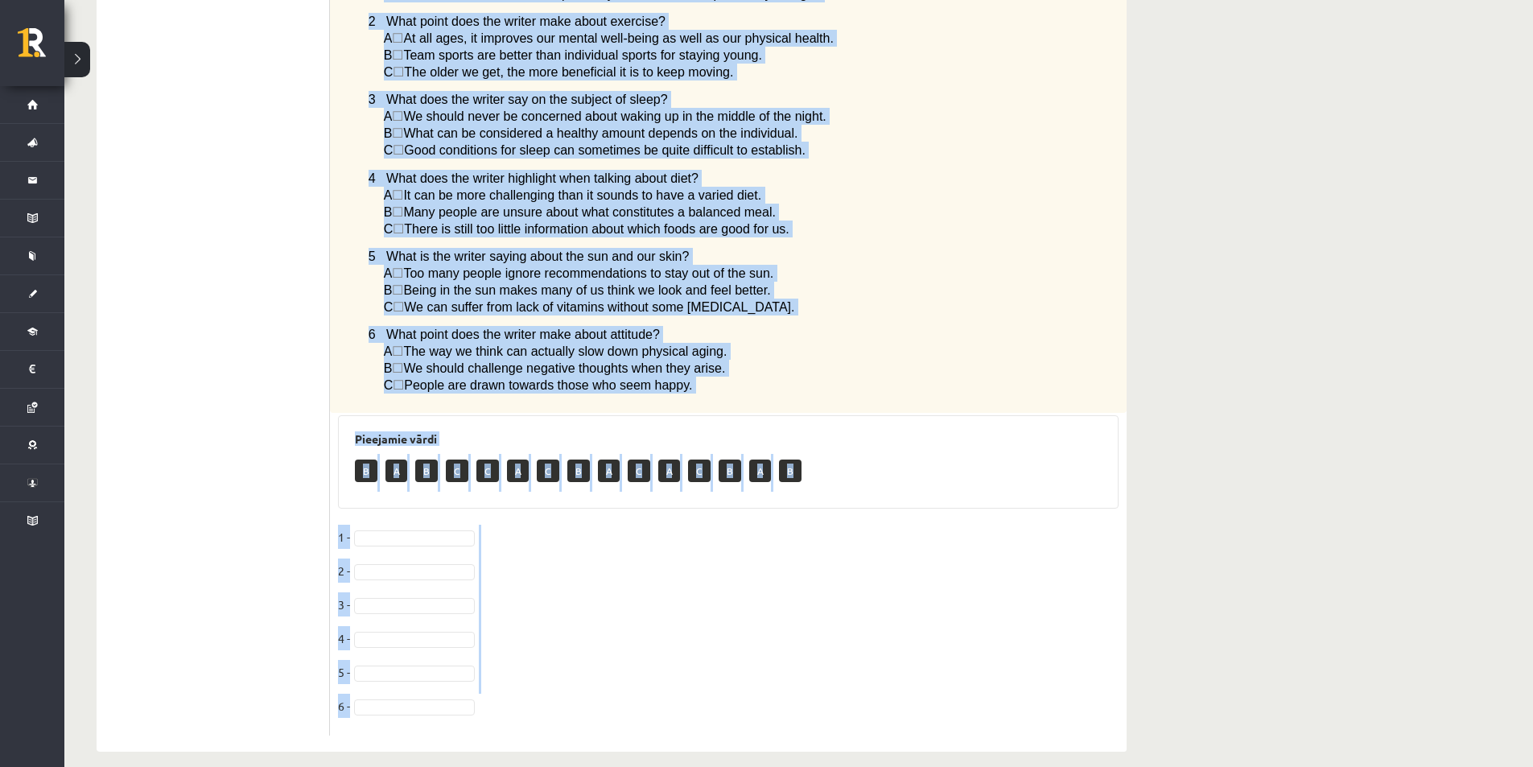
drag, startPoint x: 338, startPoint y: 200, endPoint x: 895, endPoint y: 720, distance: 761.8
click at [895, 720] on div "6p Read the article about staying young and choose the correct answer. Staying …" at bounding box center [728, 30] width 797 height 1444
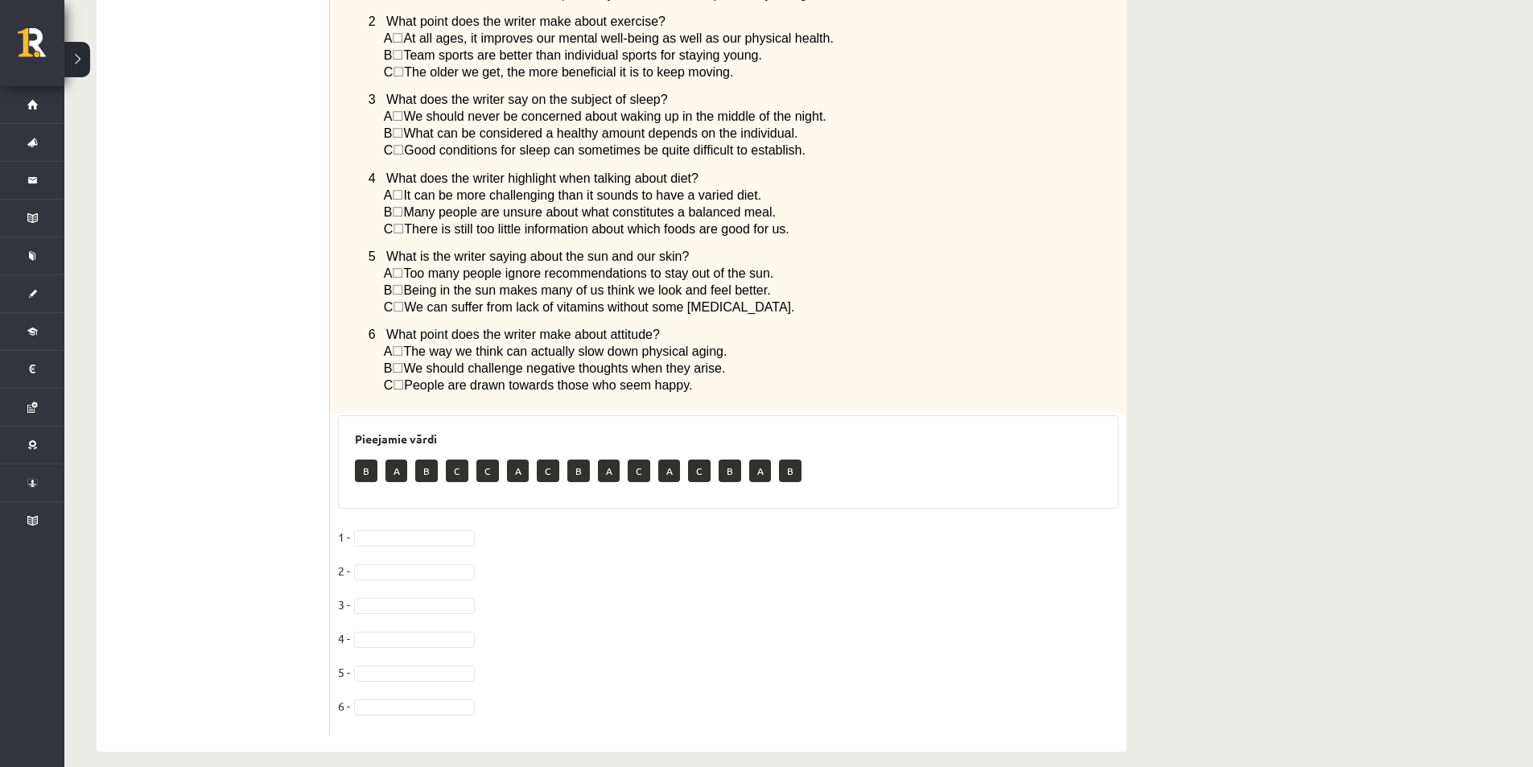
click at [243, 393] on ul "1. uzdevums 2. uzdevums 3. uzdevums 4. uzdevums 5. uzdevums 6. uzdevums 7. uzde…" at bounding box center [221, 30] width 217 height 1412
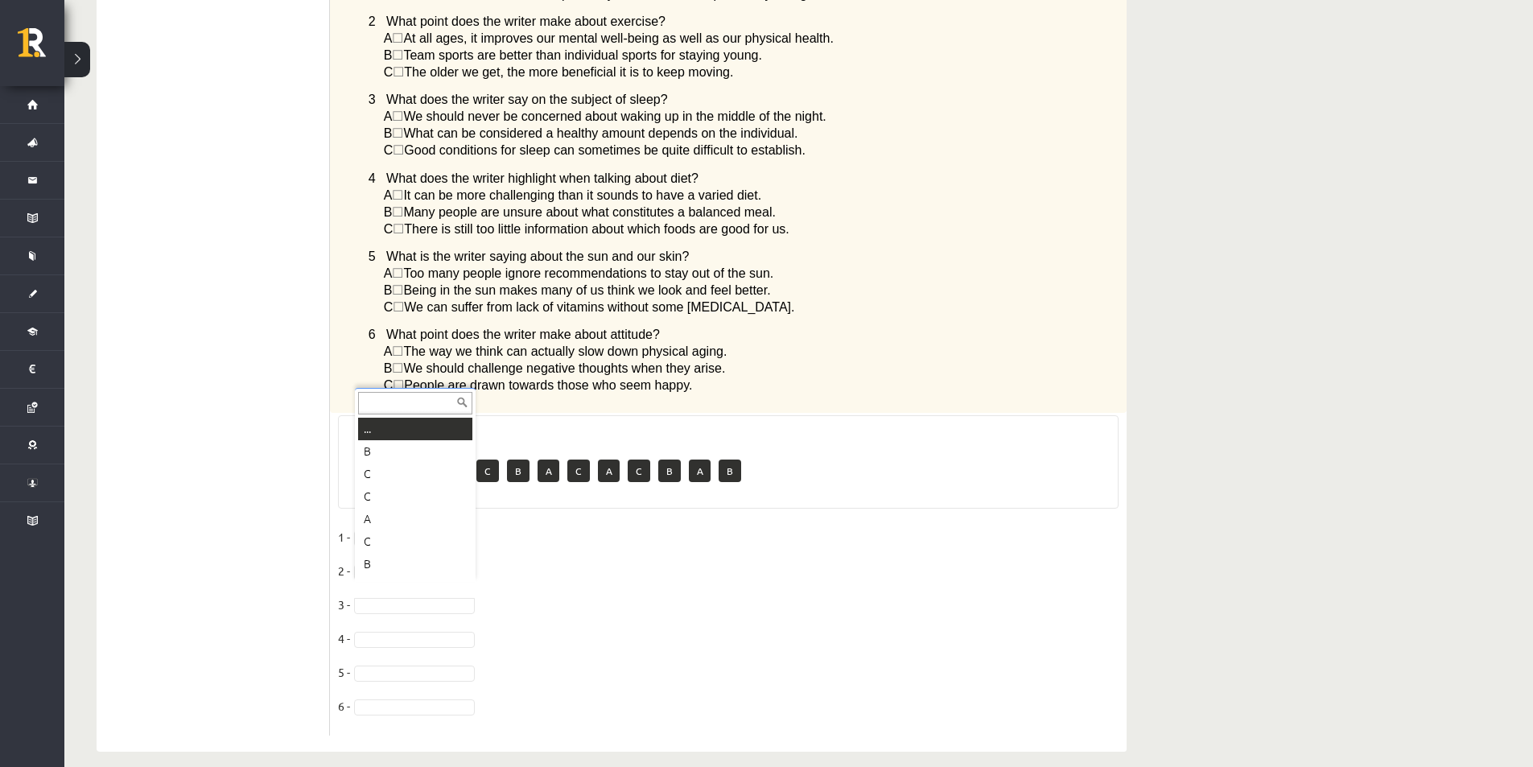
scroll to position [19, 0]
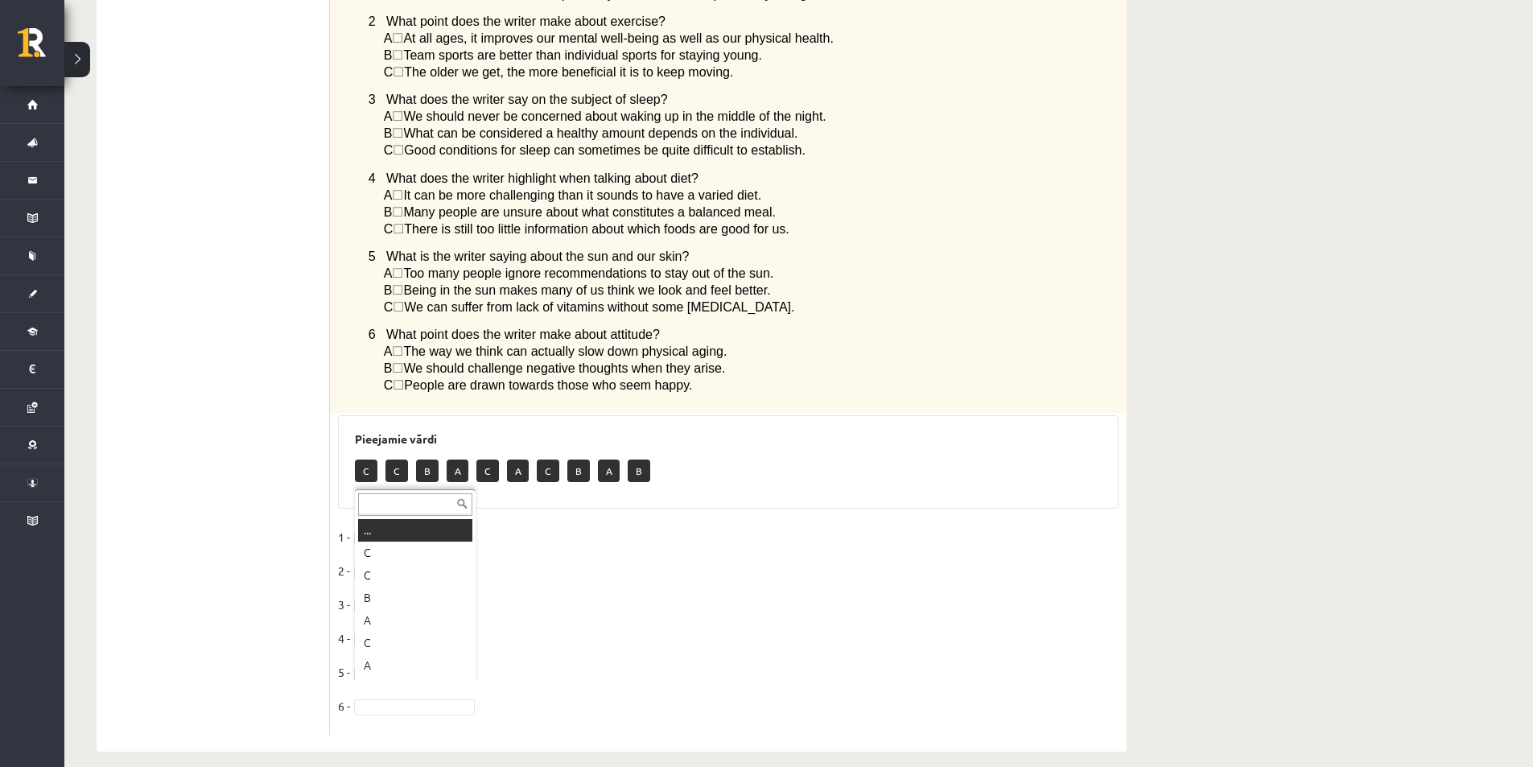
drag, startPoint x: 406, startPoint y: 688, endPoint x: 394, endPoint y: 664, distance: 27.0
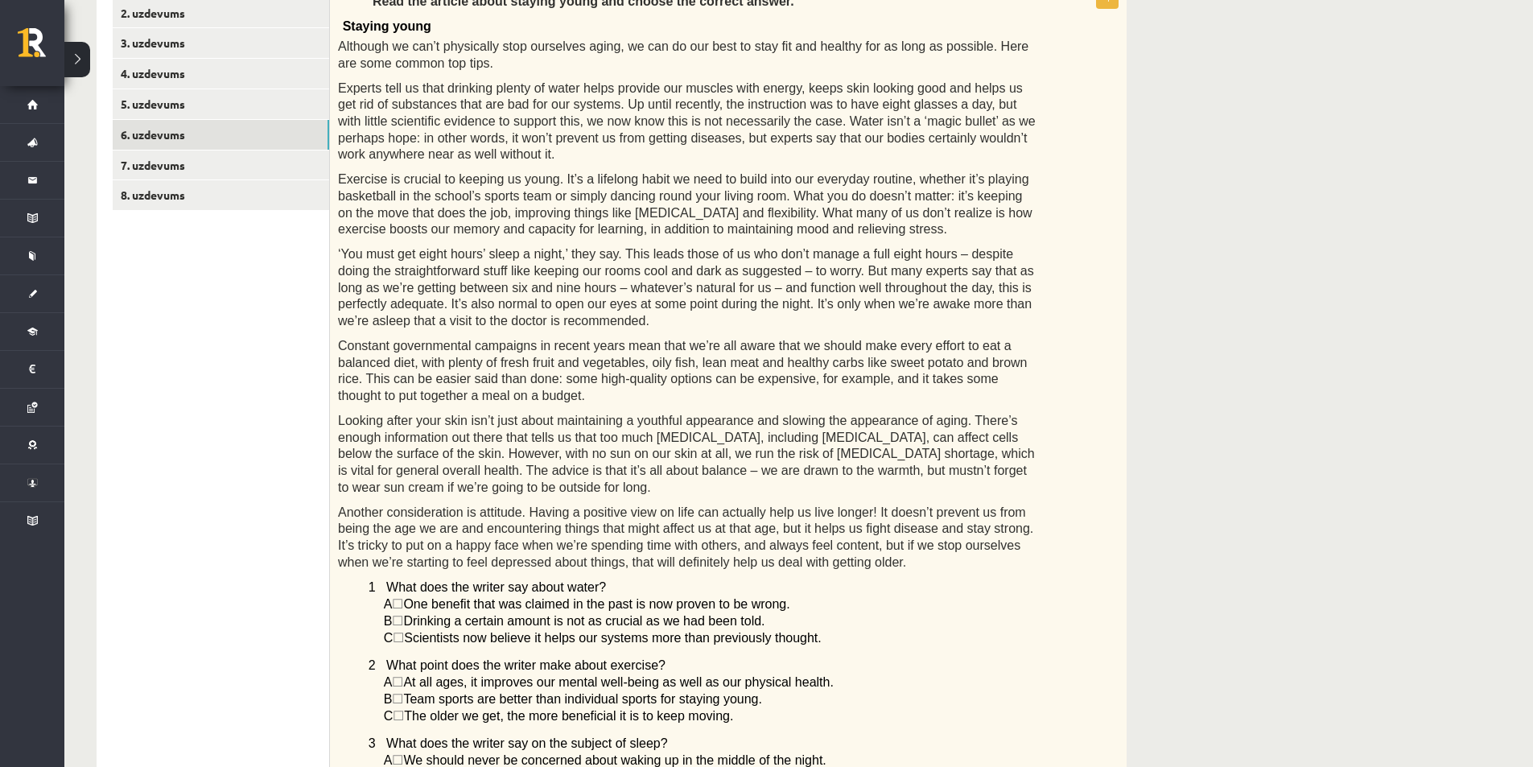
scroll to position [80, 0]
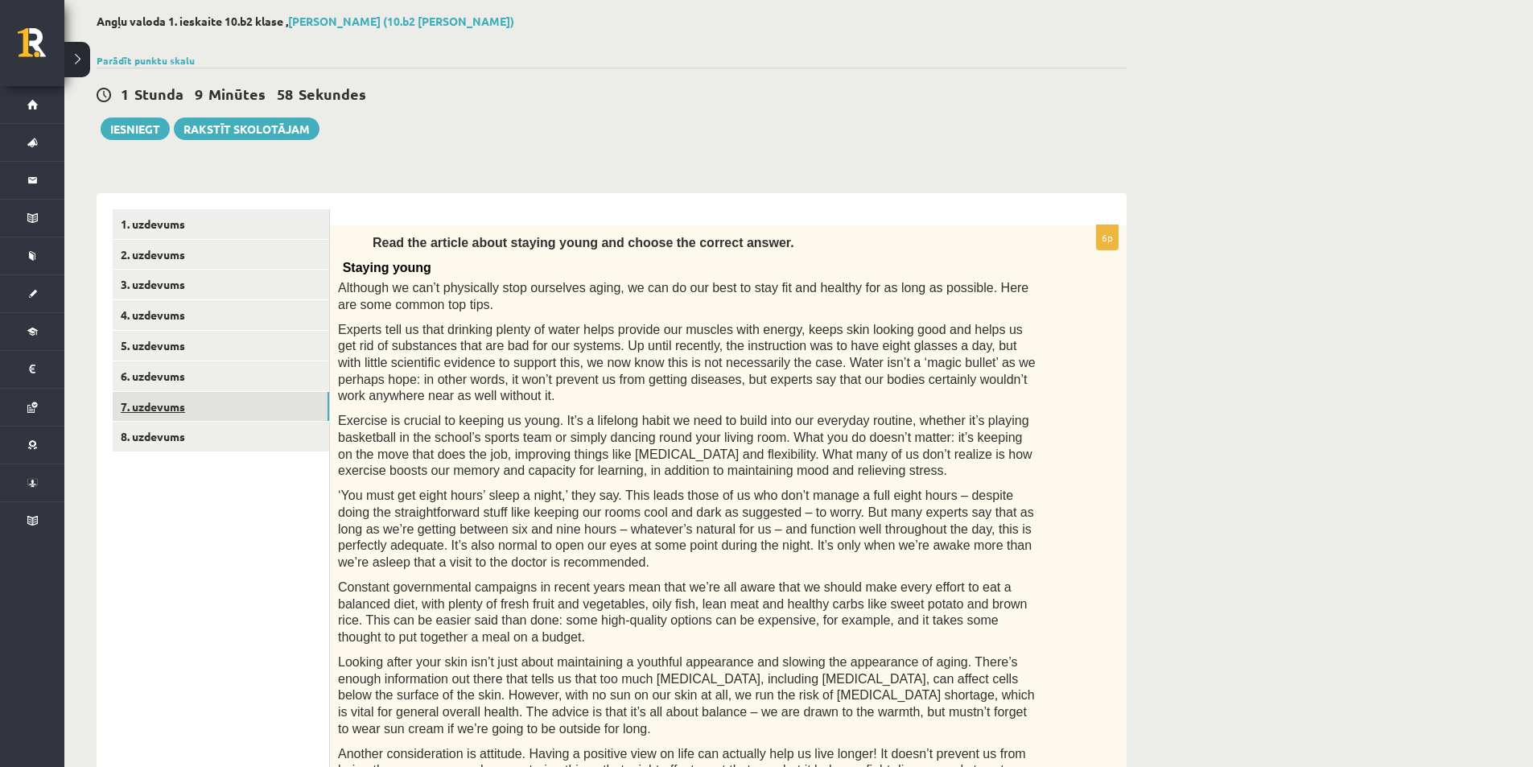
click at [231, 410] on link "7. uzdevums" at bounding box center [221, 407] width 216 height 30
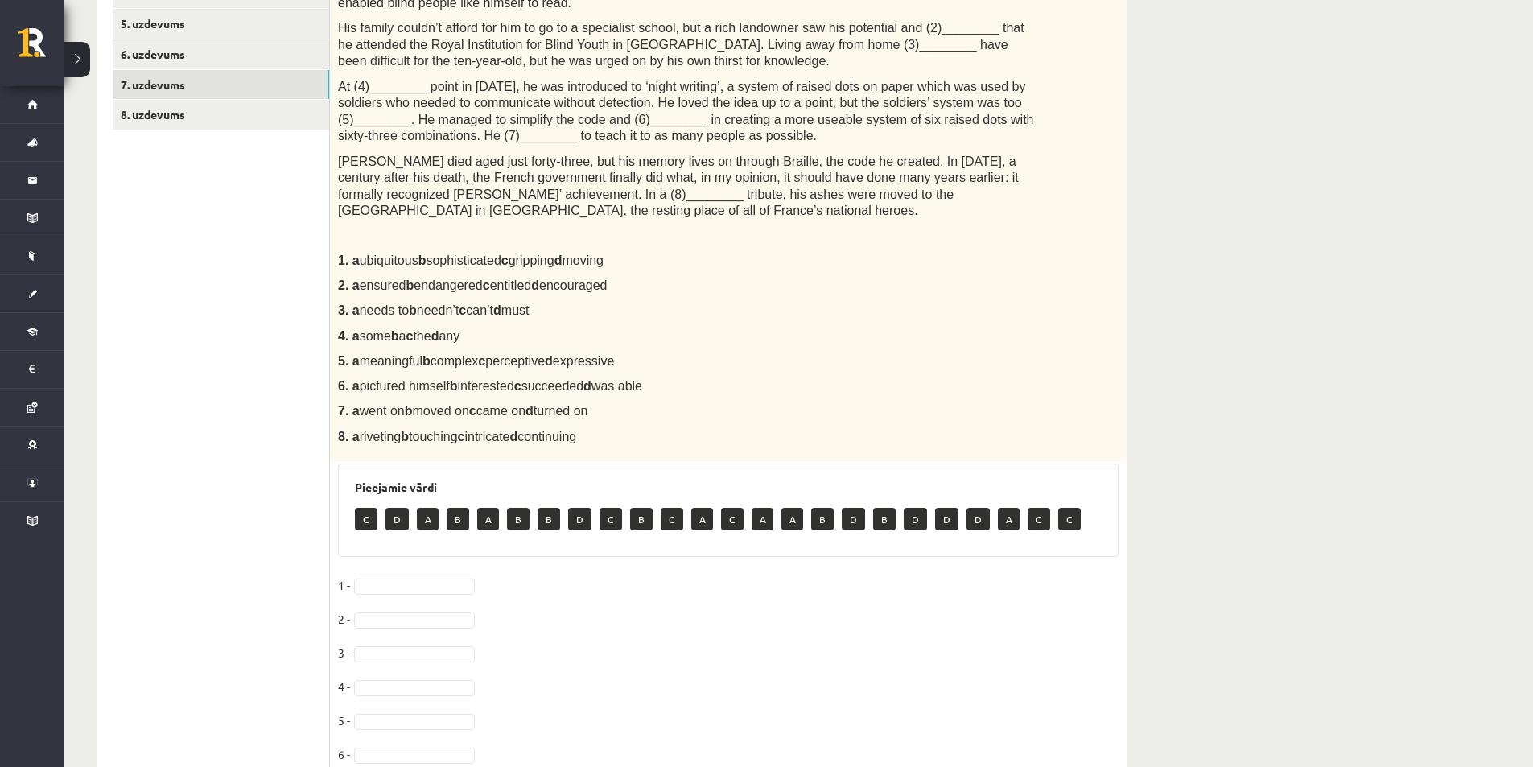
scroll to position [241, 0]
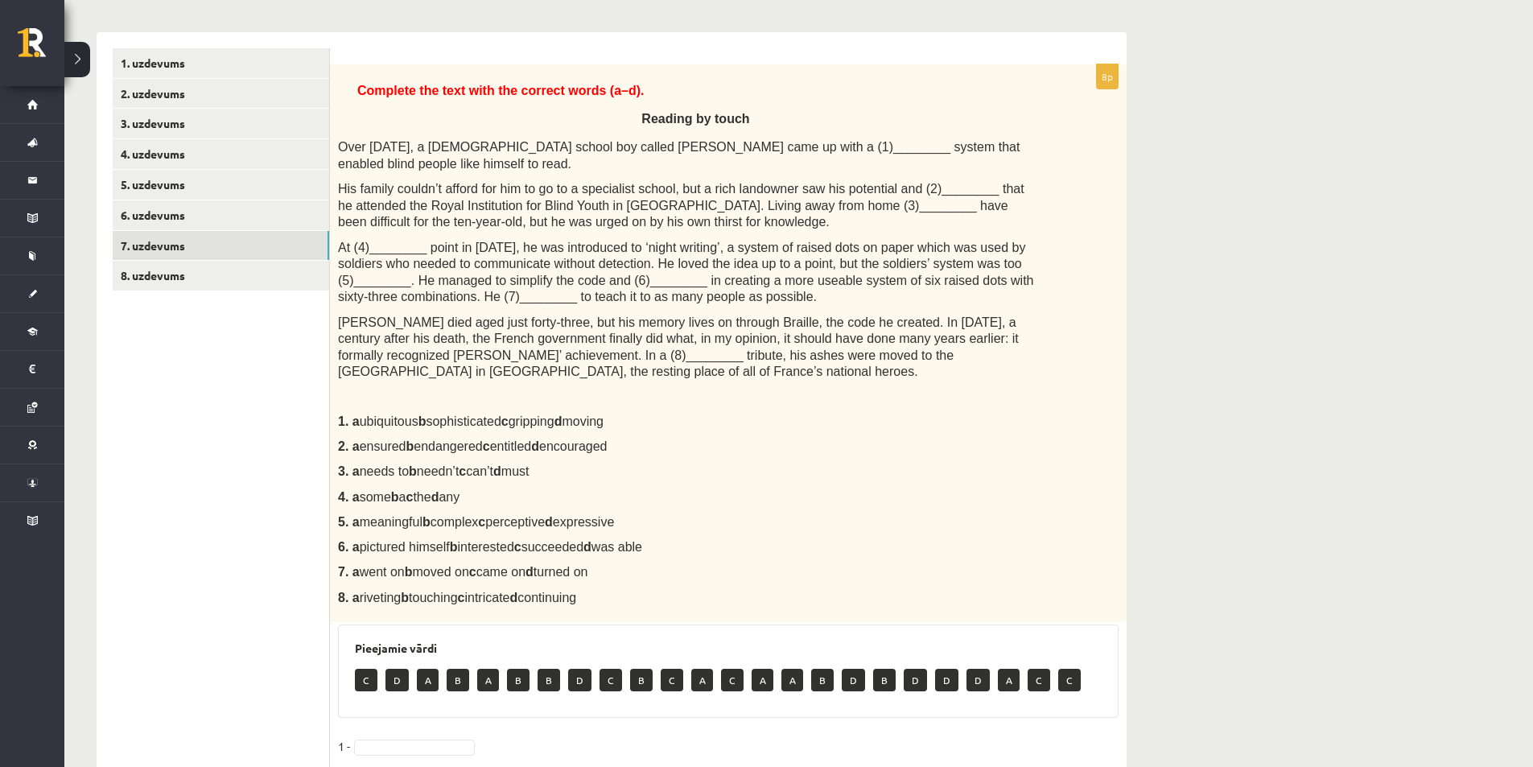
click at [783, 148] on span "Over 200 years ago, a French school boy called Louis Braille came up with a (1)…" at bounding box center [679, 155] width 682 height 31
click at [773, 146] on span "Over 200 years ago, a French school boy called Louis Braille came up with a (1)…" at bounding box center [679, 155] width 682 height 31
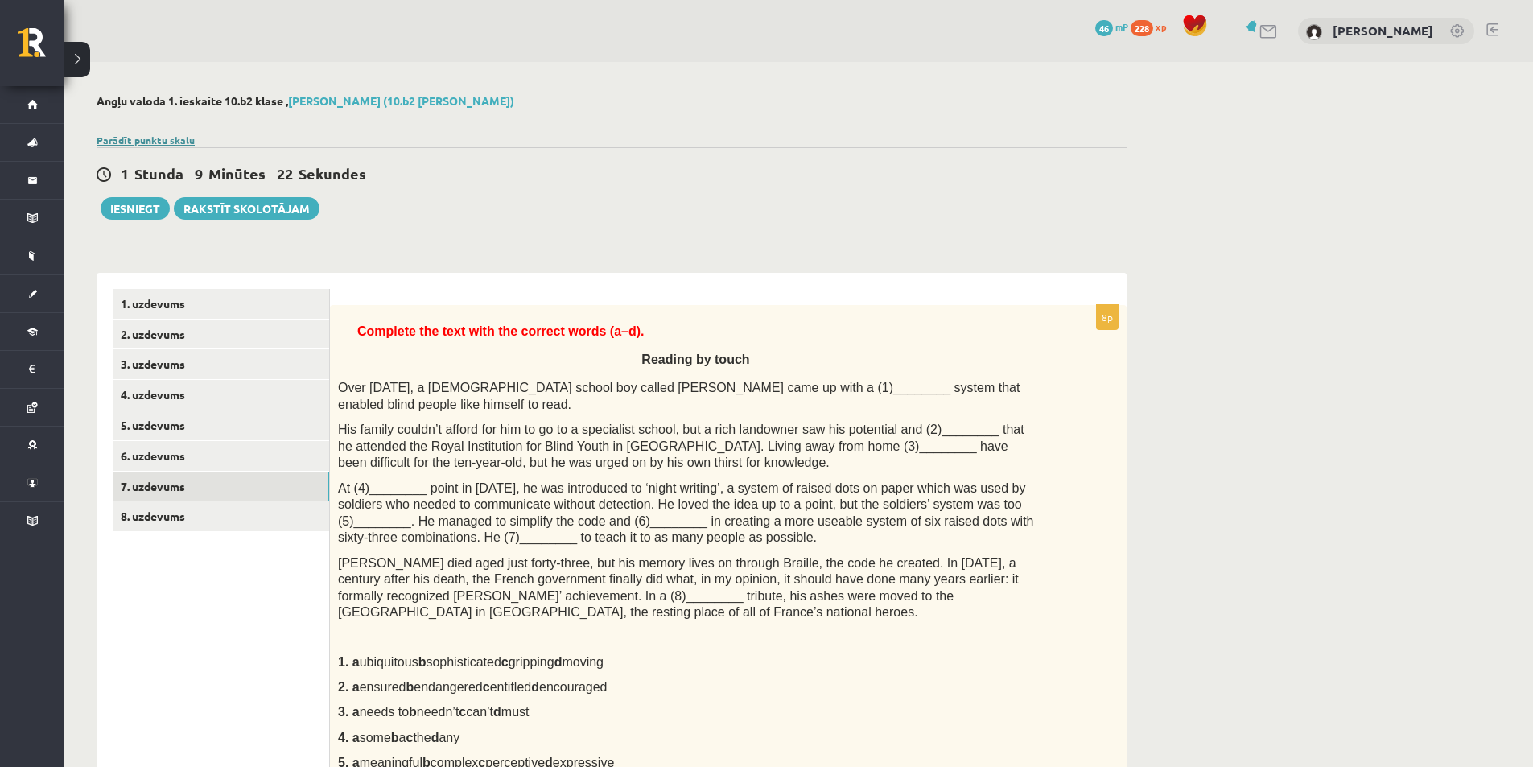
click at [188, 138] on link "Parādīt punktu skalu" at bounding box center [146, 140] width 98 height 13
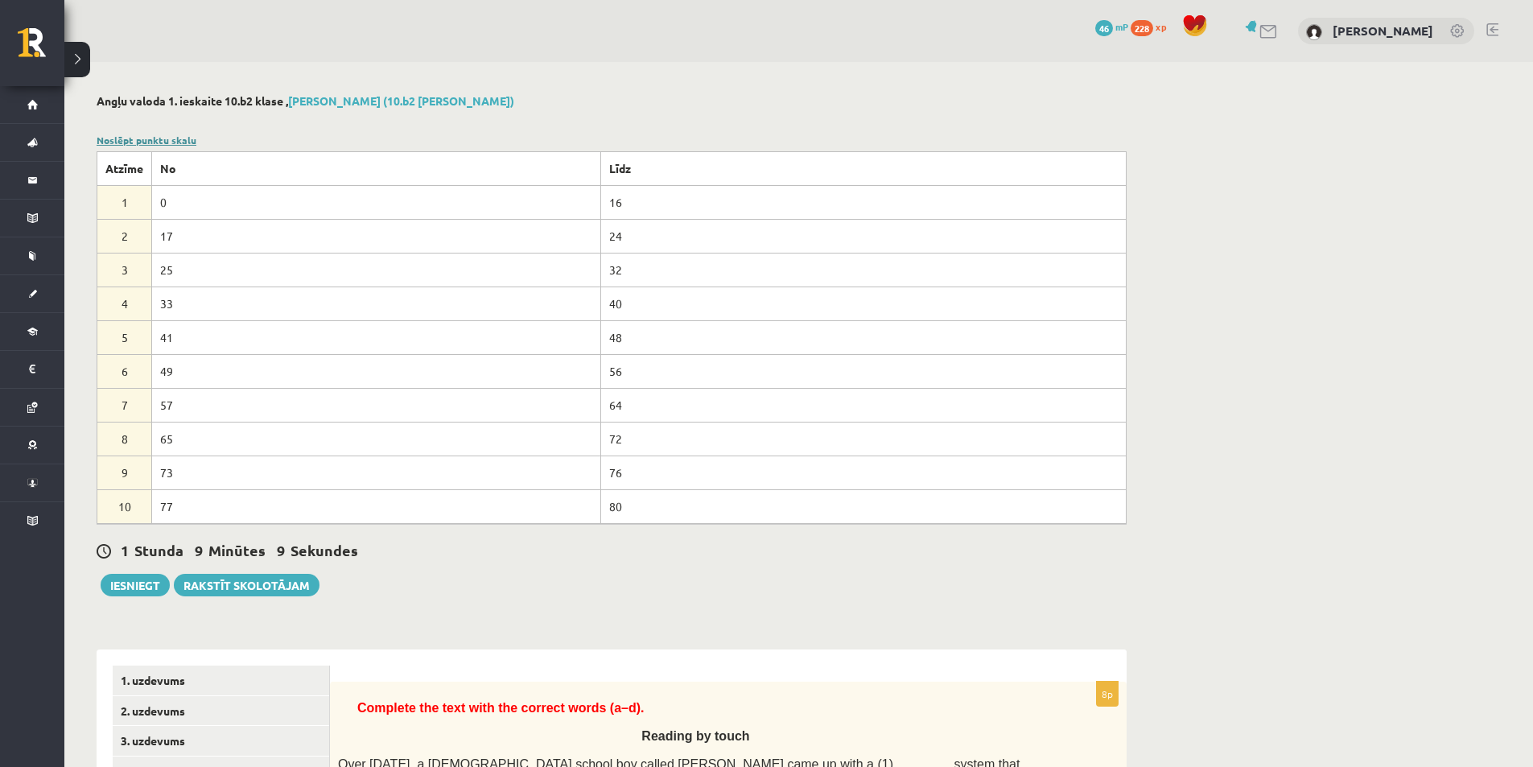
click at [155, 138] on link "Noslēpt punktu skalu" at bounding box center [147, 140] width 100 height 13
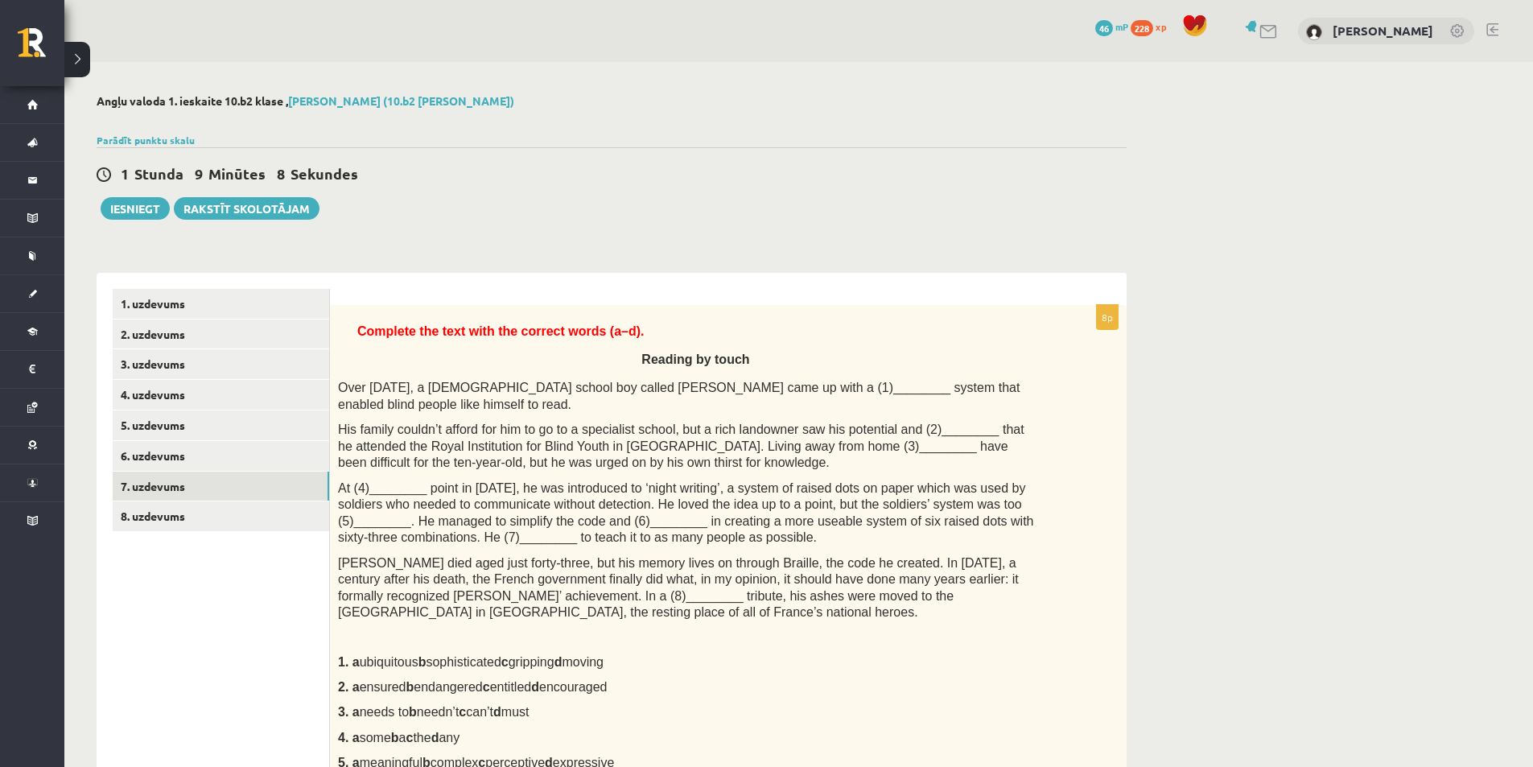
scroll to position [241, 0]
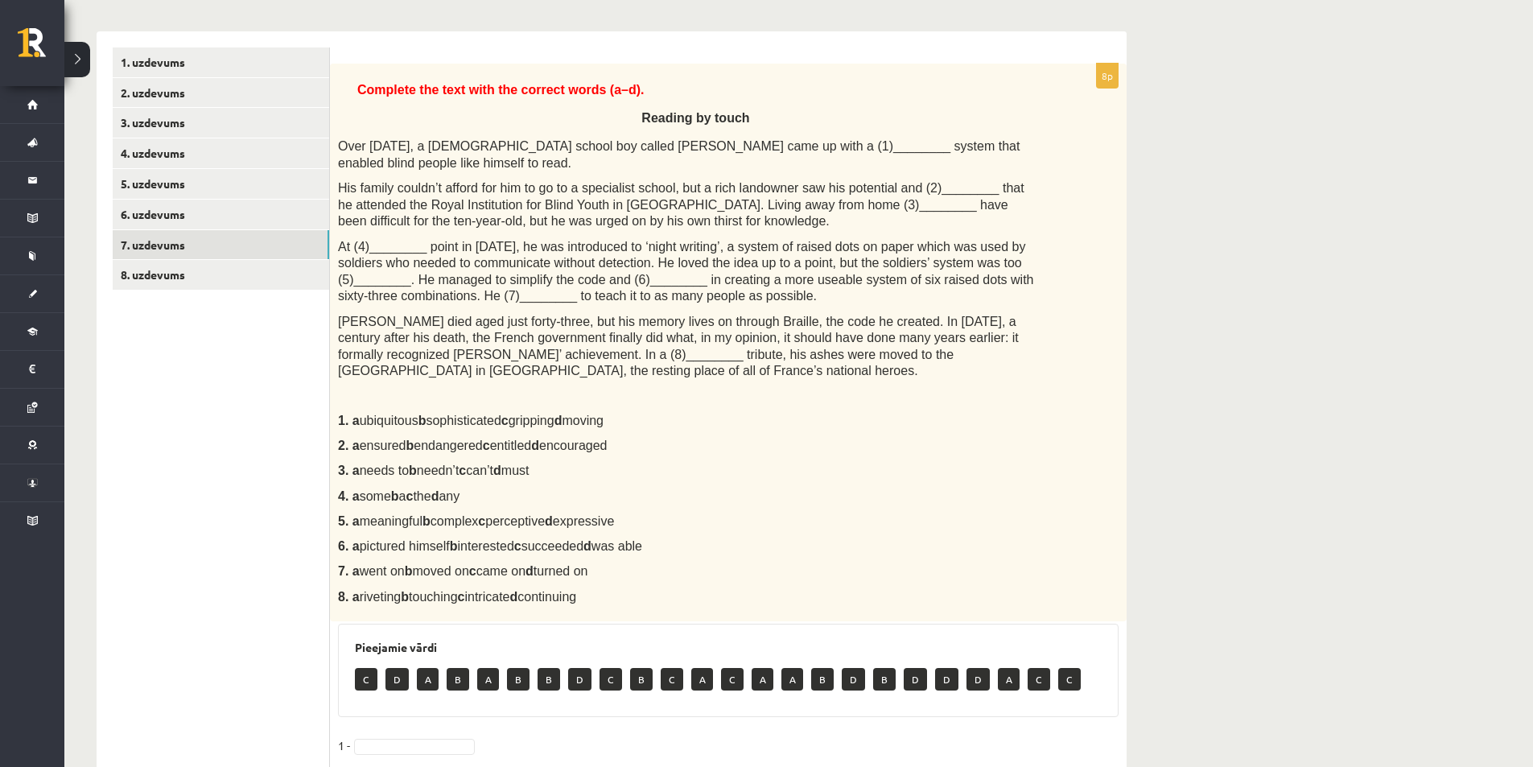
drag, startPoint x: 336, startPoint y: 142, endPoint x: 838, endPoint y: 571, distance: 659.9
click at [834, 574] on div "Complete the text with the correct words (a–d). Reading by touch Over 200 years…" at bounding box center [728, 343] width 797 height 558
click at [393, 110] on p "Reading by touch" at bounding box center [695, 116] width 685 height 23
drag, startPoint x: 340, startPoint y: 143, endPoint x: 743, endPoint y: 568, distance: 585.7
click at [742, 569] on div "Complete the text with the correct words (a–d). Reading by touch Over 200 years…" at bounding box center [728, 343] width 797 height 558
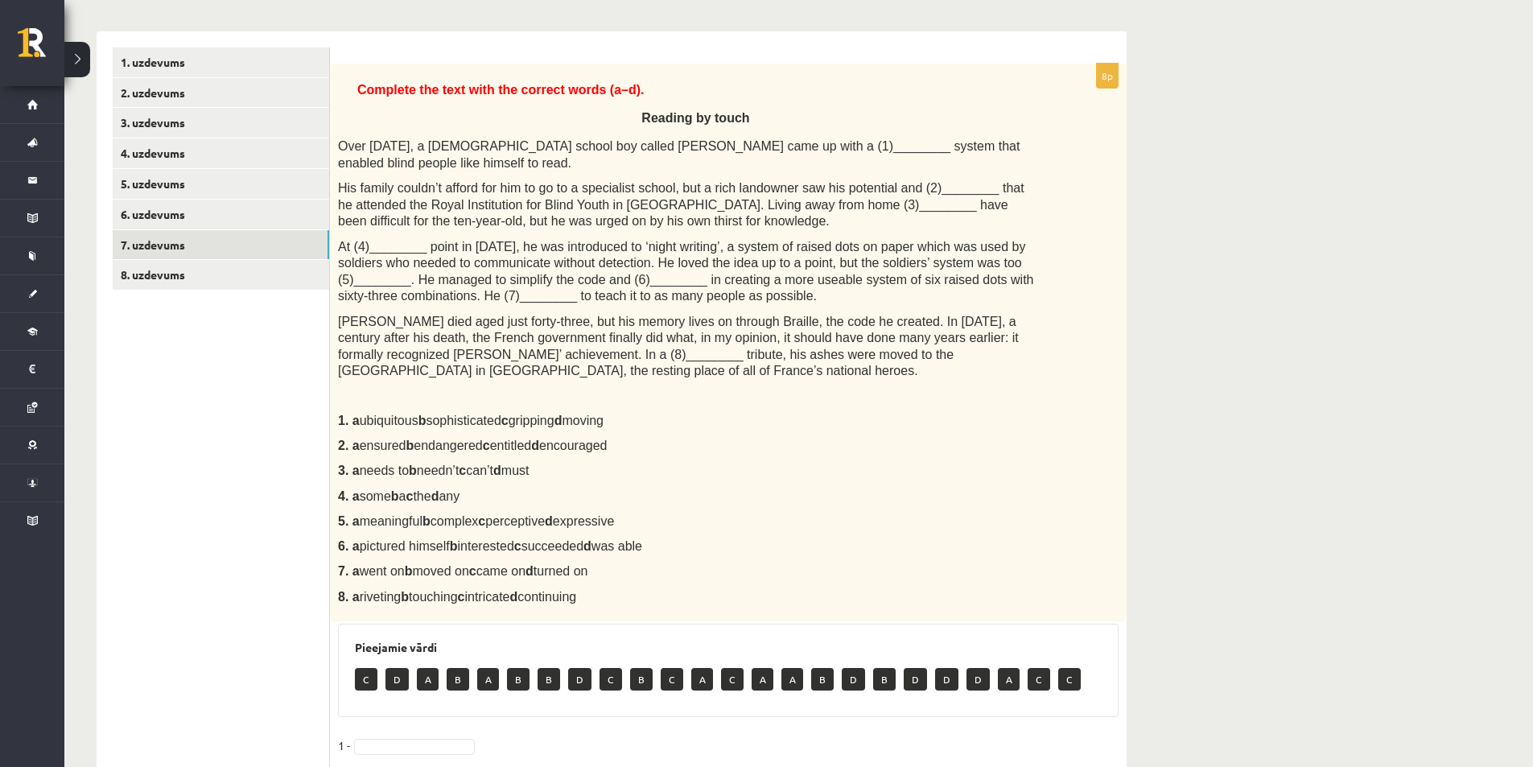
click at [711, 490] on div "Complete the text with the correct words (a–d). Reading by touch Over 200 years…" at bounding box center [728, 343] width 797 height 558
click at [779, 513] on p "5. a meaningful b complex c perceptive d expressive" at bounding box center [688, 521] width 700 height 17
click at [303, 402] on ul "1. uzdevums 2. uzdevums 3. uzdevums 4. uzdevums 5. uzdevums 6. uzdevums 7. uzde…" at bounding box center [221, 529] width 217 height 964
drag, startPoint x: 338, startPoint y: 143, endPoint x: 626, endPoint y: 584, distance: 526.8
click at [625, 584] on div "Complete the text with the correct words (a–d). Reading by touch Over 200 years…" at bounding box center [728, 343] width 797 height 558
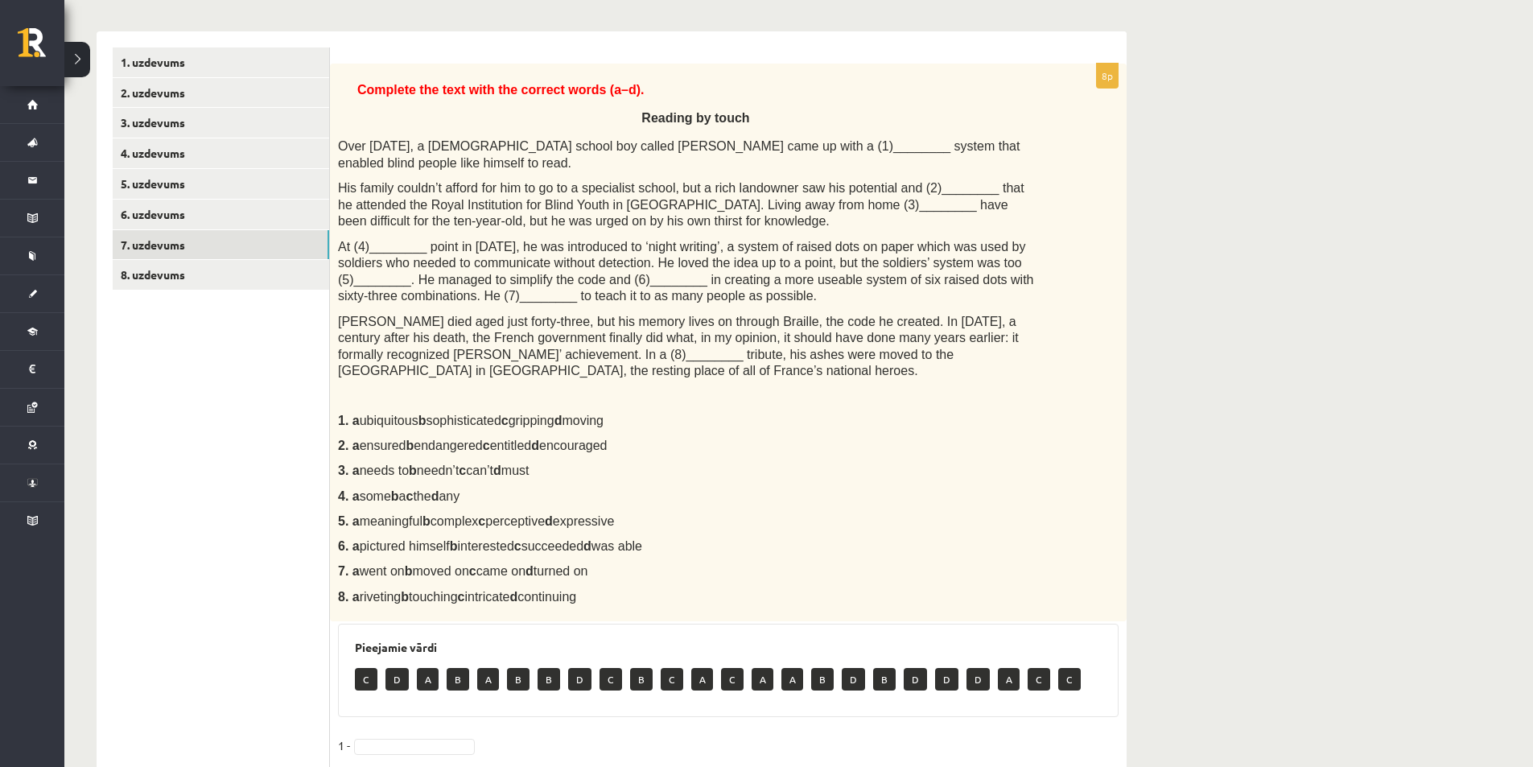
scroll to position [161, 0]
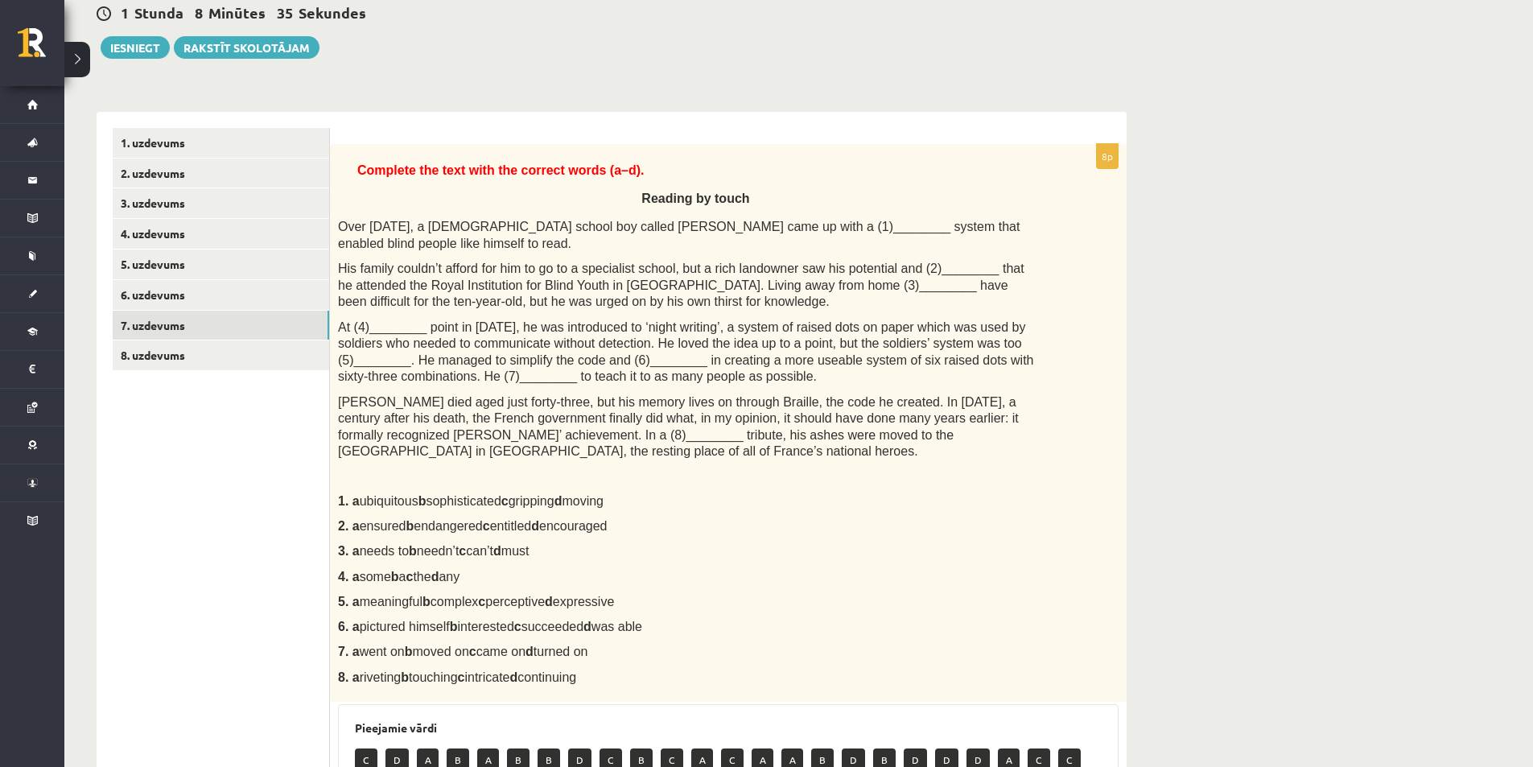
click at [1035, 542] on p "3. a needs to b needn’t c can’t d must" at bounding box center [688, 550] width 700 height 17
click at [1210, 410] on div "Angļu valoda 1. ieskaite 10.b2 klase , Artis Meļķis (10.b2 klase) Parādīt punkt…" at bounding box center [798, 520] width 1469 height 1239
click at [785, 160] on div "Complete the text with the correct words (a–d). Reading by touch Over 200 years…" at bounding box center [728, 423] width 797 height 558
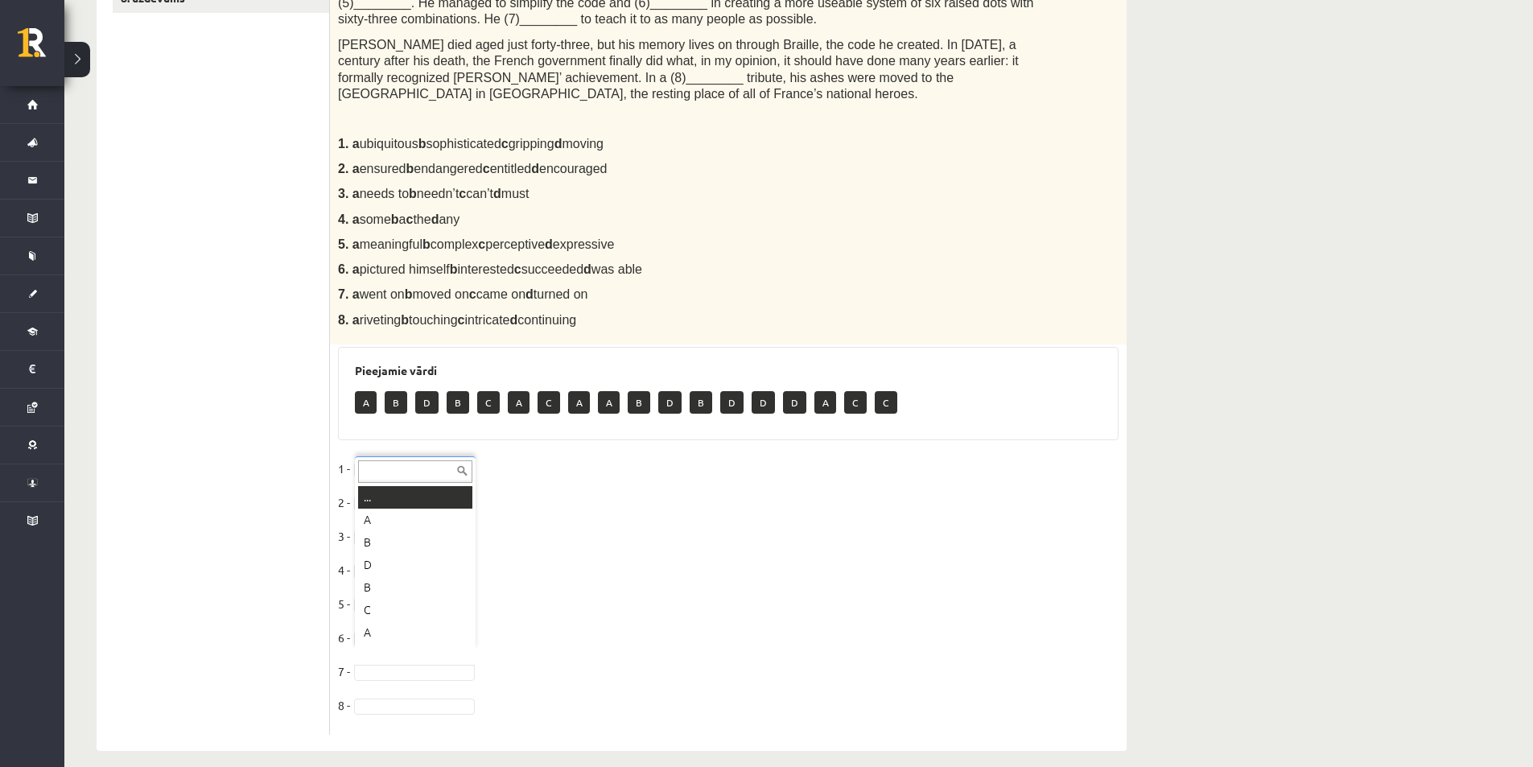
scroll to position [19, 0]
click at [396, 680] on fieldset "1 - B * 2 - A * 3 - C * 4 - C * 5 - B * 6 - D * 7 - A * 8 -" at bounding box center [728, 591] width 781 height 270
click at [398, 698] on span at bounding box center [414, 705] width 129 height 14
drag, startPoint x: 1155, startPoint y: 558, endPoint x: 1171, endPoint y: 554, distance: 16.8
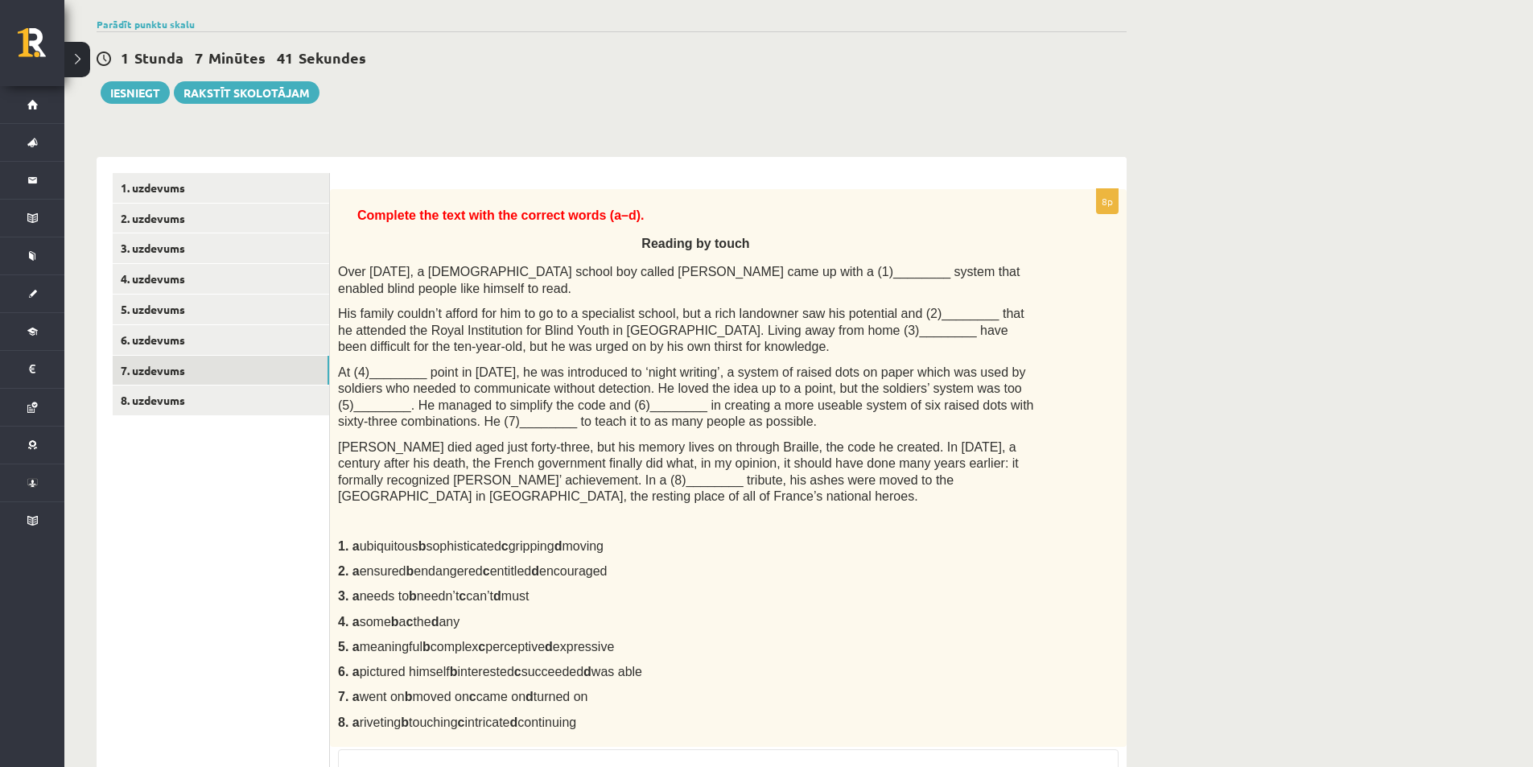
scroll to position [35, 0]
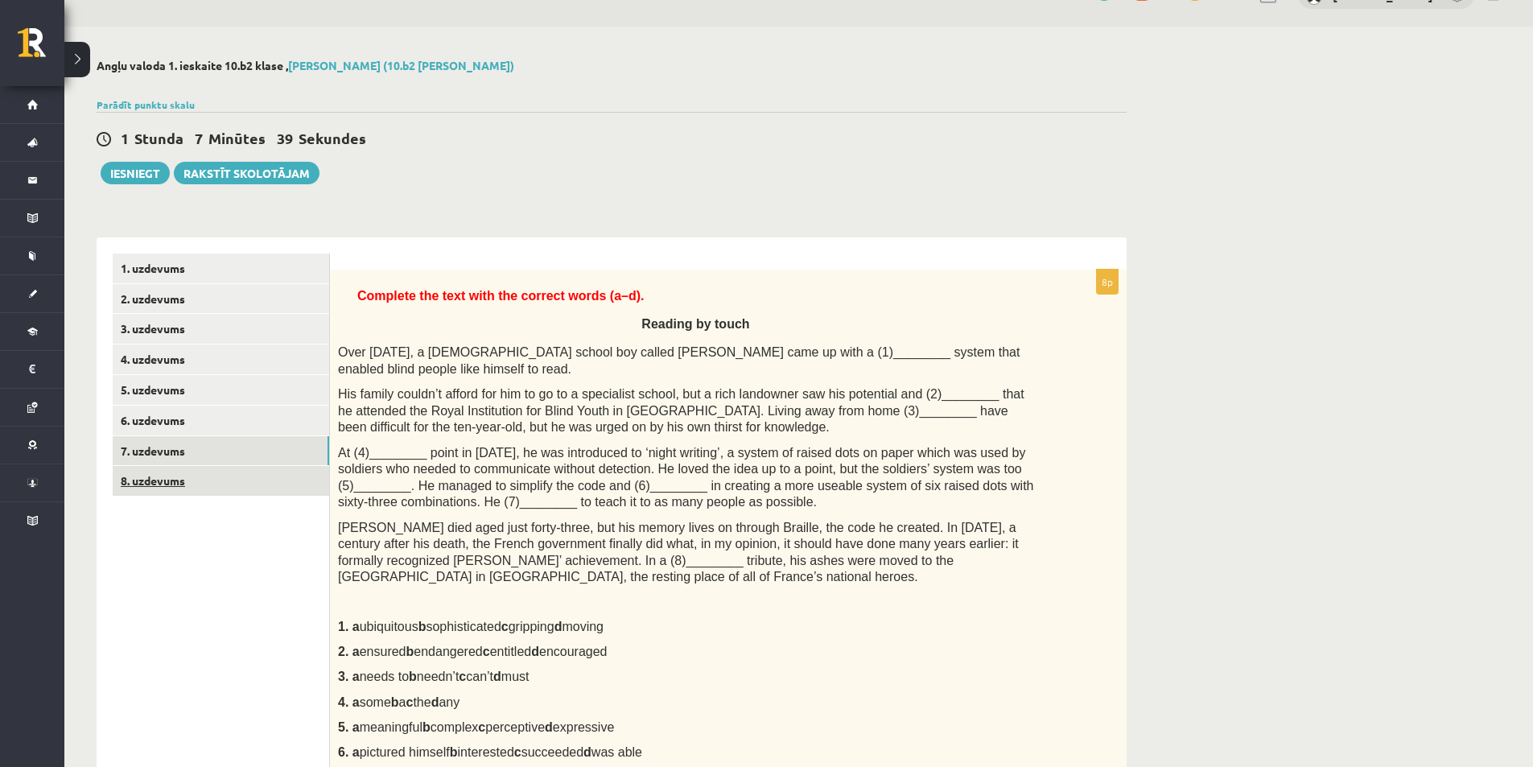
click at [278, 483] on link "8. uzdevums" at bounding box center [221, 481] width 216 height 30
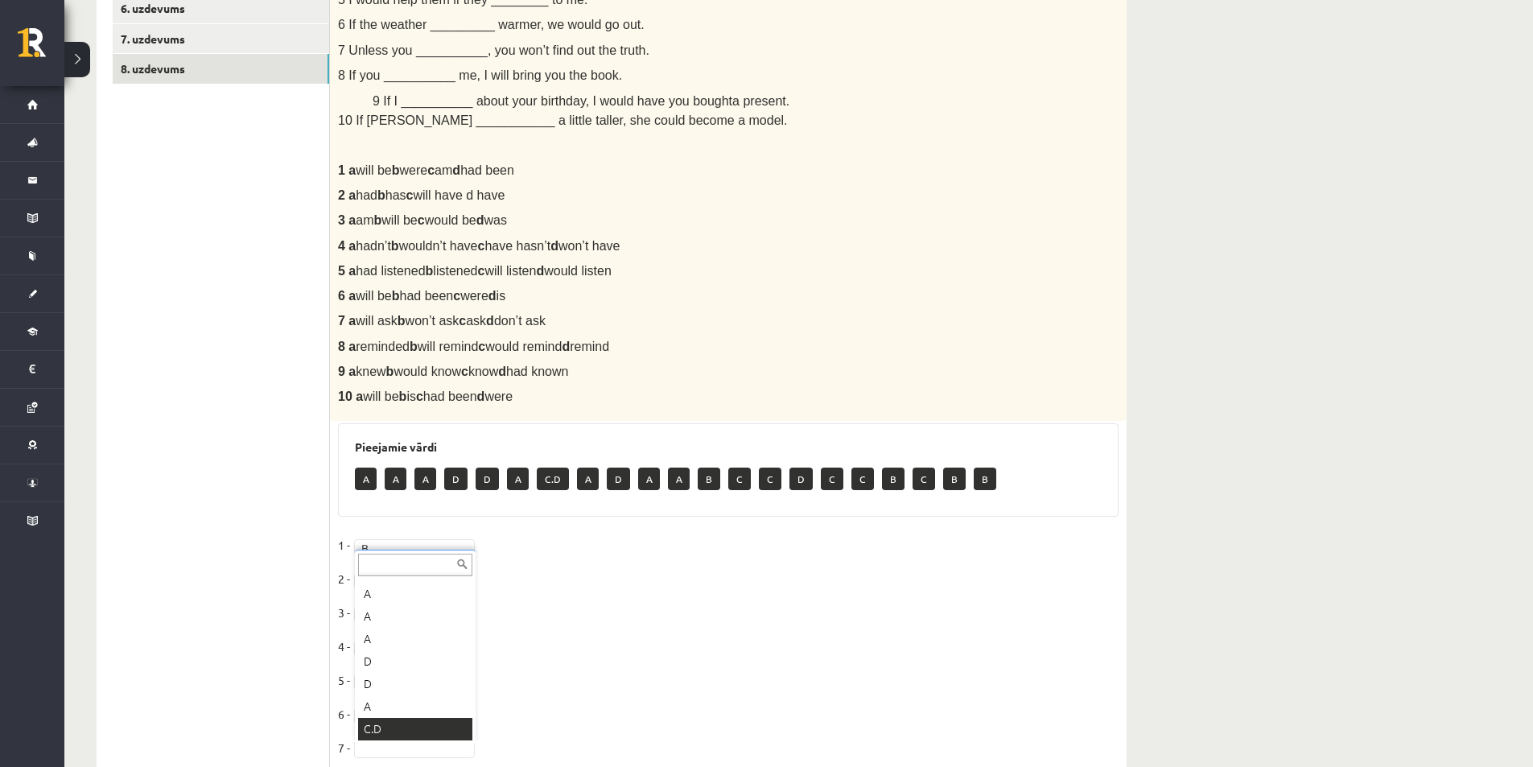
scroll to position [608, 0]
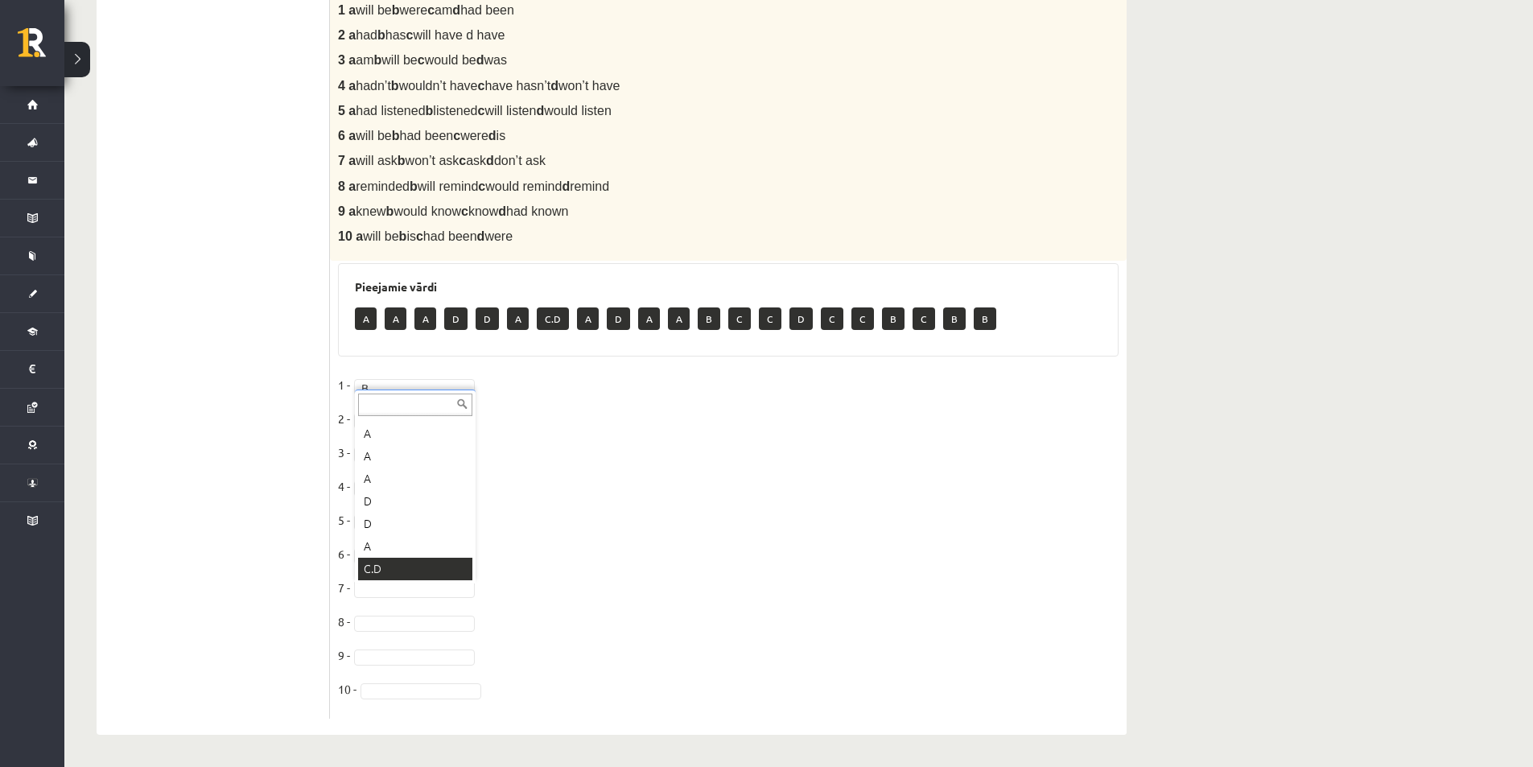
drag, startPoint x: 234, startPoint y: 598, endPoint x: 289, endPoint y: 592, distance: 55.0
drag, startPoint x: 393, startPoint y: 690, endPoint x: 365, endPoint y: 687, distance: 28.3
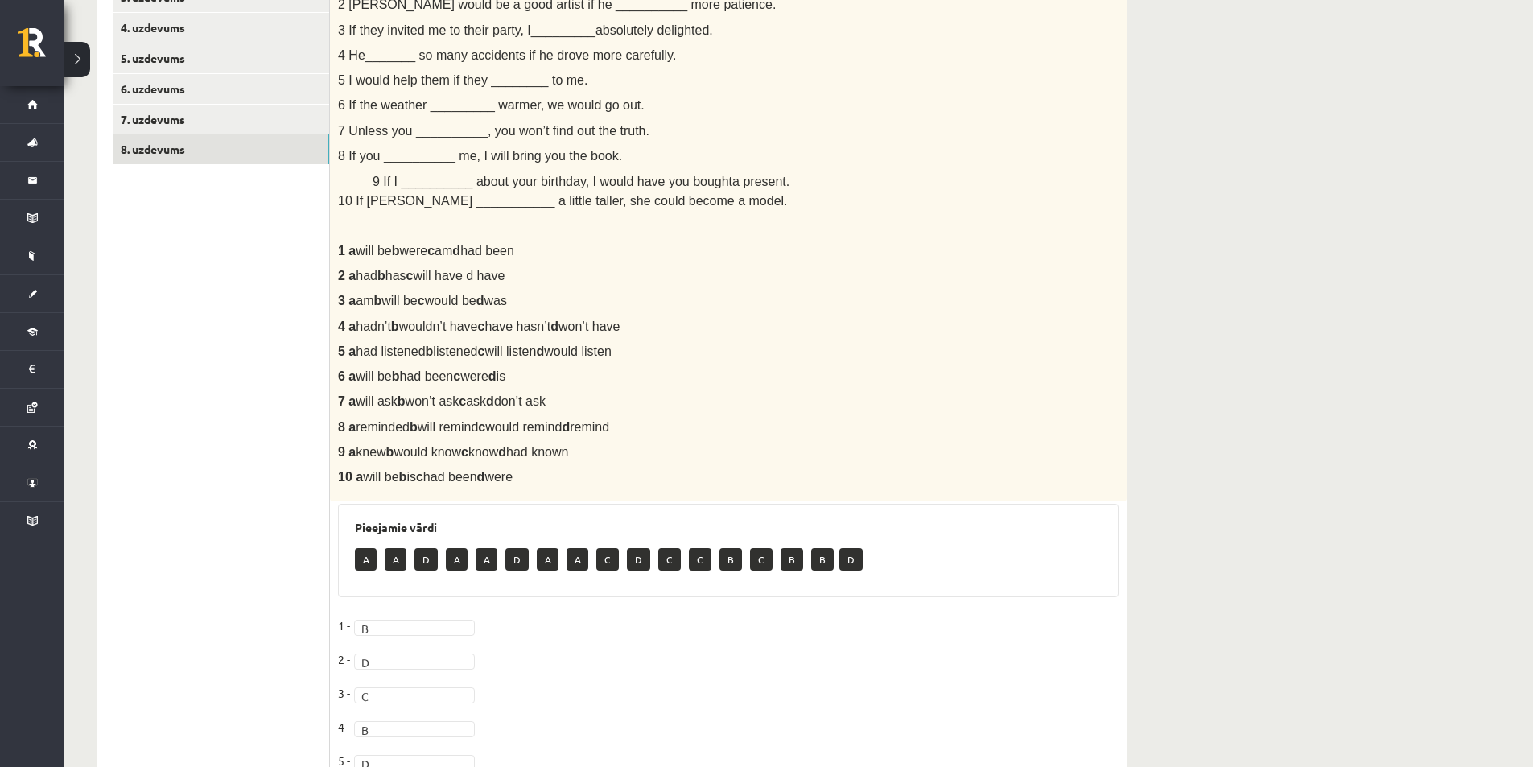
scroll to position [126, 0]
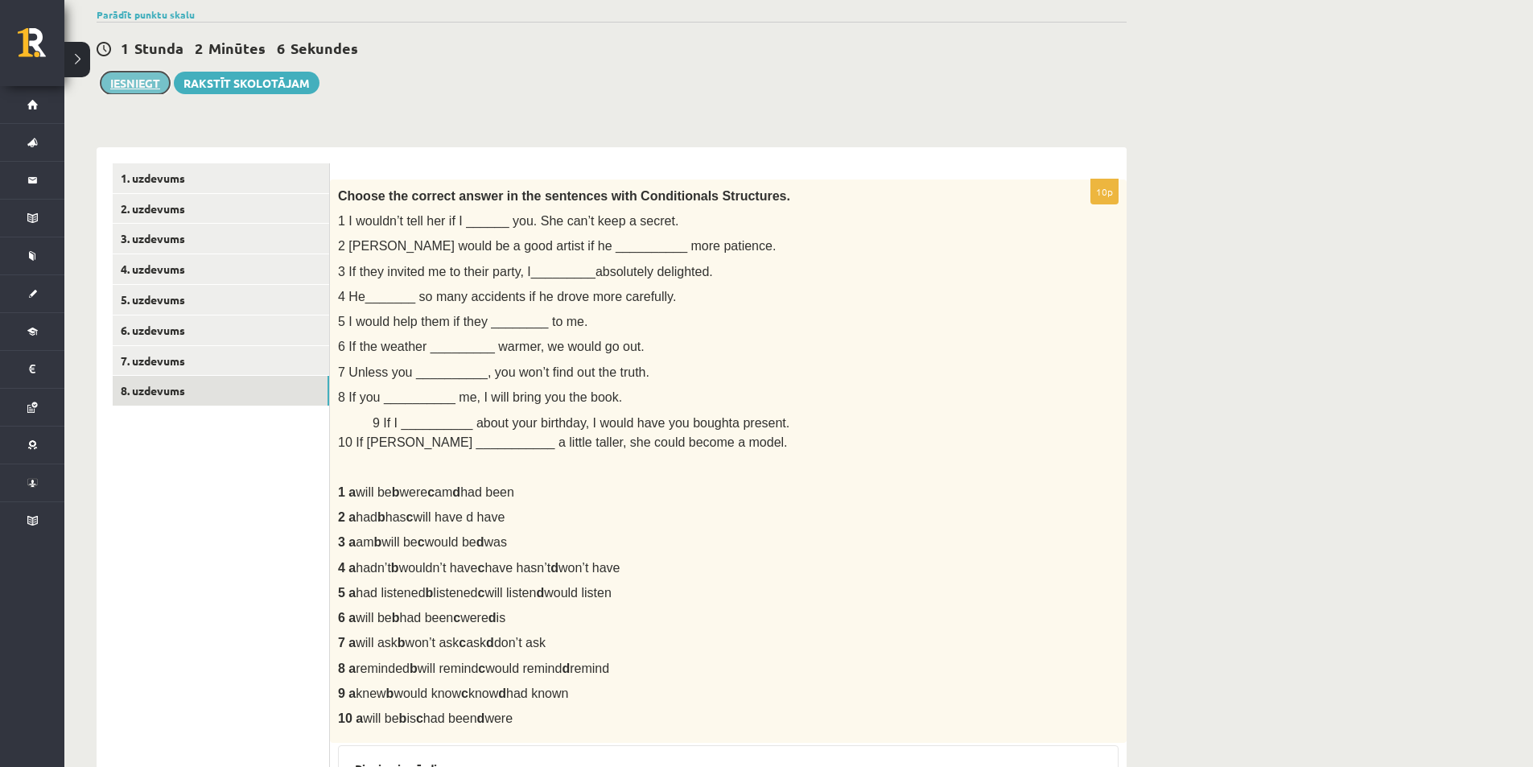
click at [142, 86] on button "Iesniegt" at bounding box center [135, 83] width 69 height 23
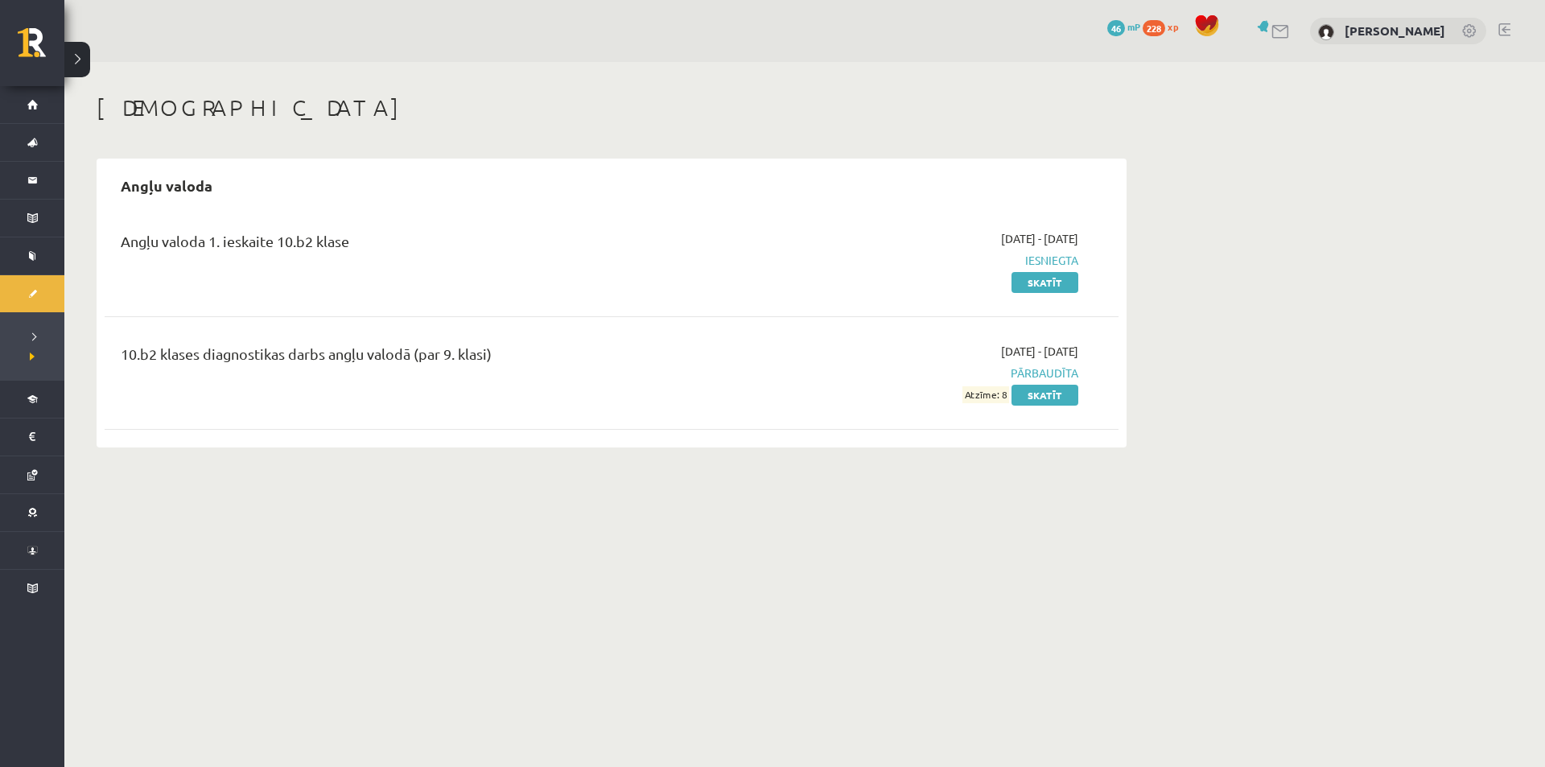
click at [896, 547] on body "0 Dāvanas 46 mP 228 xp [PERSON_NAME] Sākums Aktuāli Kā mācīties eSKOLĀ Kontakti…" at bounding box center [772, 383] width 1545 height 767
click at [1054, 287] on link "Skatīt" at bounding box center [1045, 282] width 67 height 21
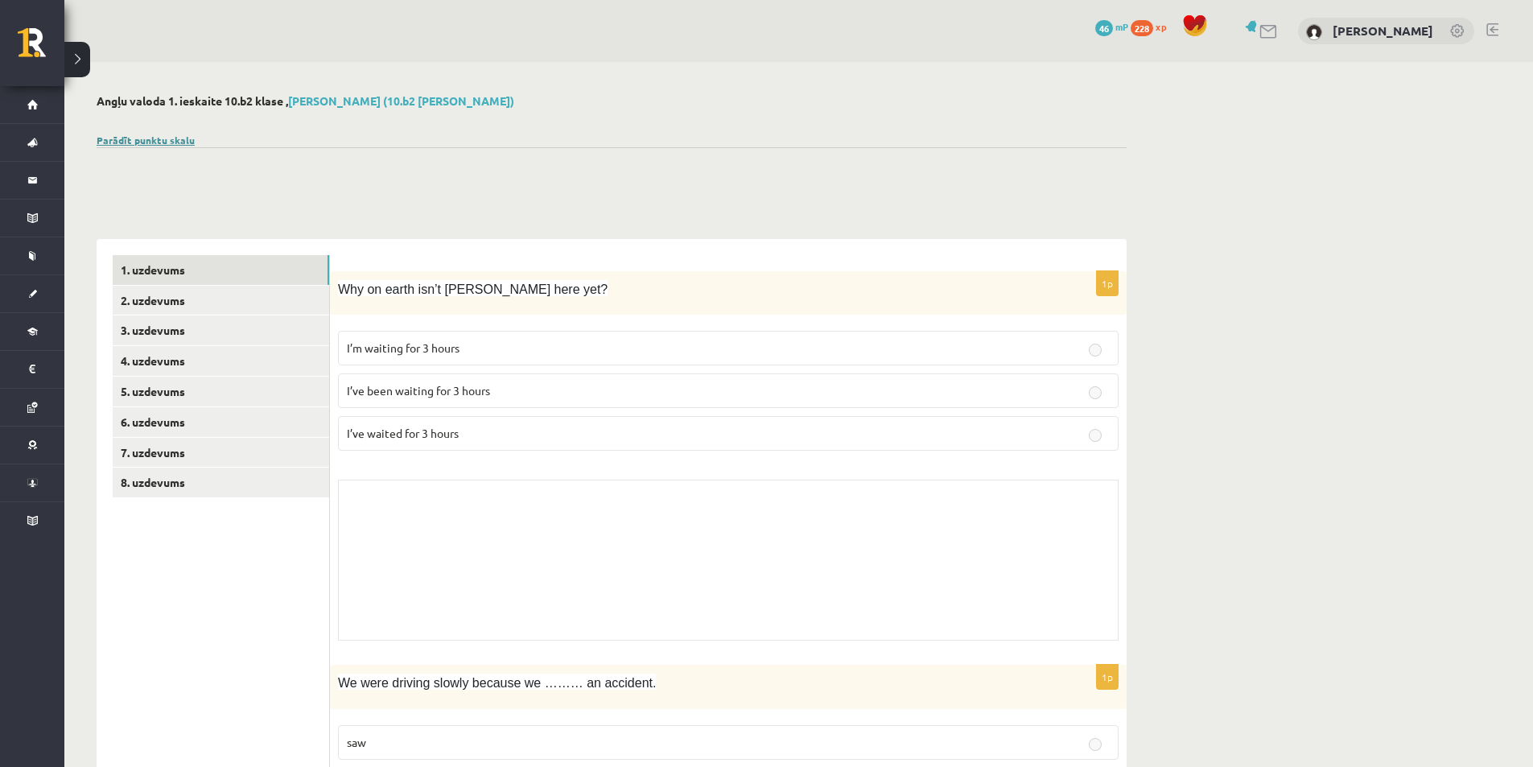
click at [169, 139] on link "Parādīt punktu skalu" at bounding box center [146, 140] width 98 height 13
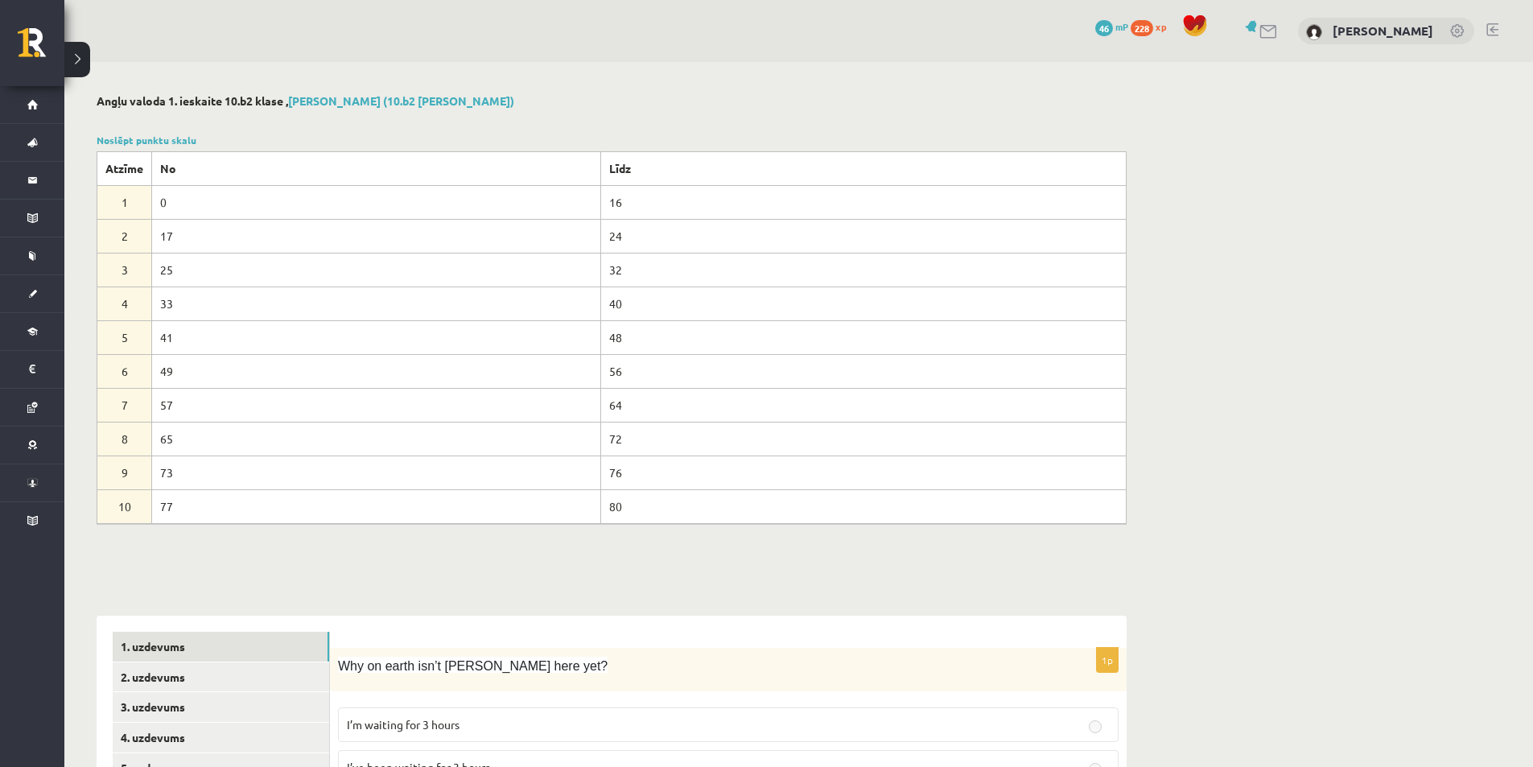
click at [184, 556] on div at bounding box center [612, 543] width 1030 height 39
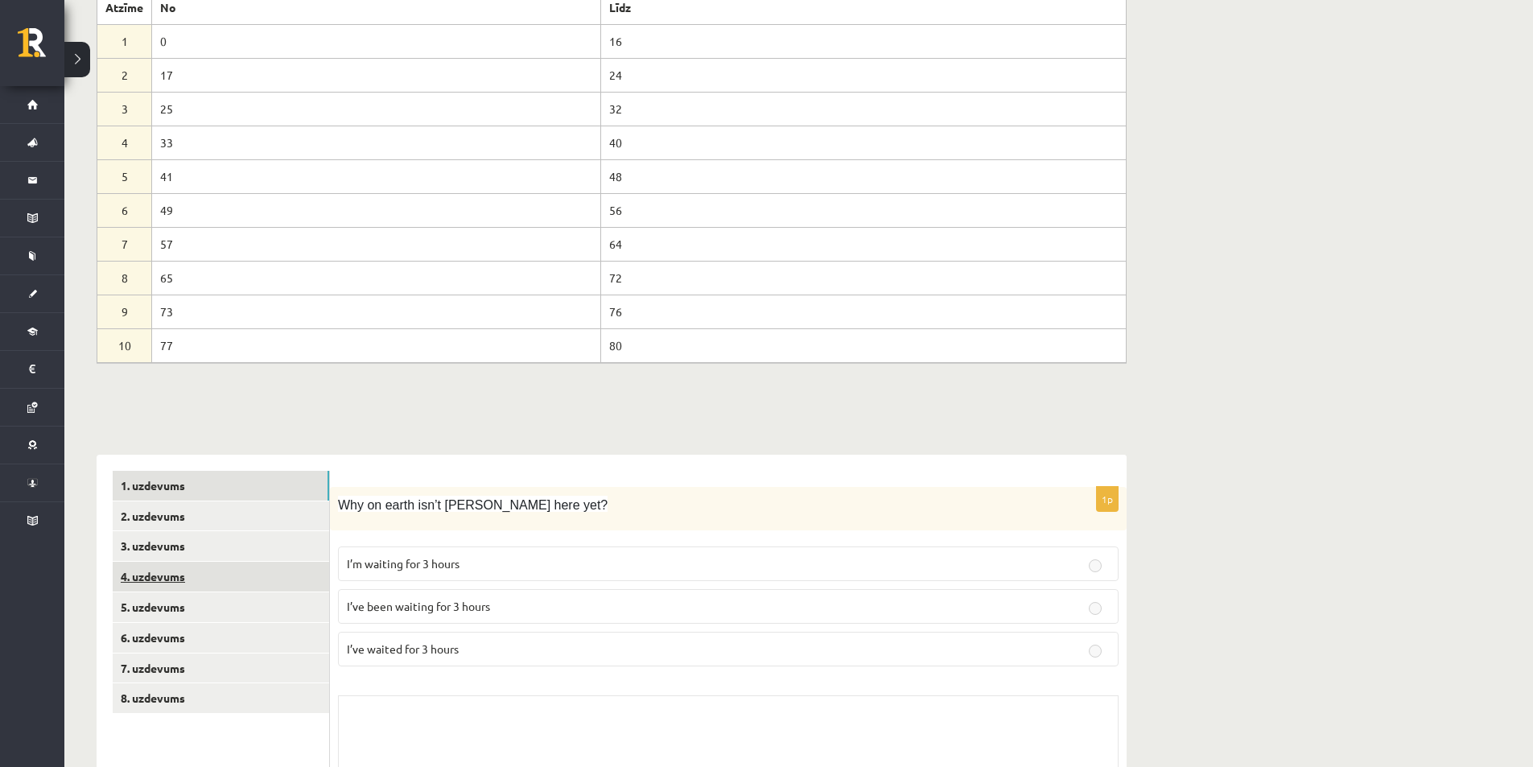
scroll to position [322, 0]
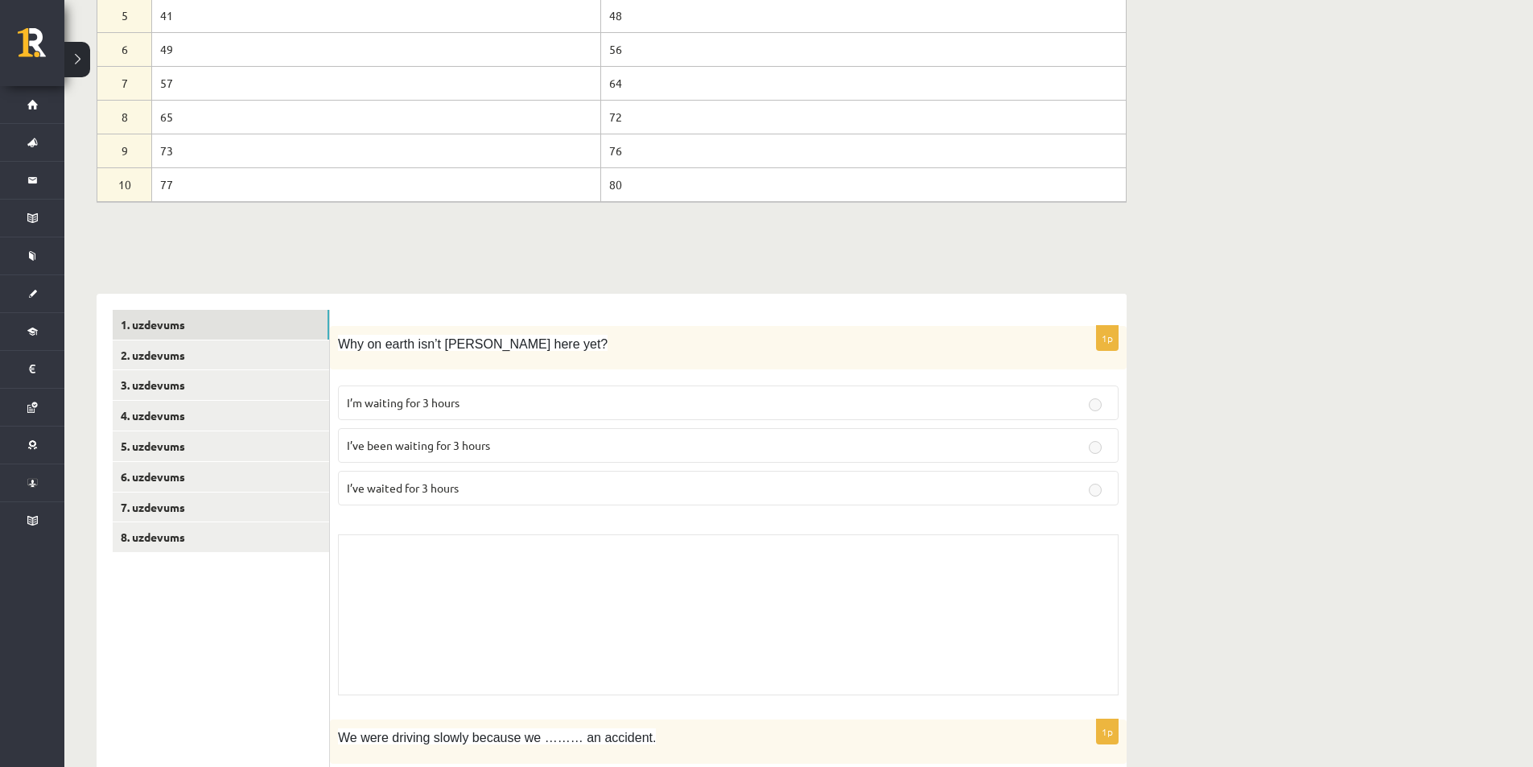
click at [1099, 422] on fieldset "I’m waiting for 3 hours I’ve been waiting for 3 hours I’ve waited for 3 hours" at bounding box center [728, 443] width 781 height 133
click at [1098, 416] on label "I’m waiting for 3 hours" at bounding box center [728, 402] width 781 height 35
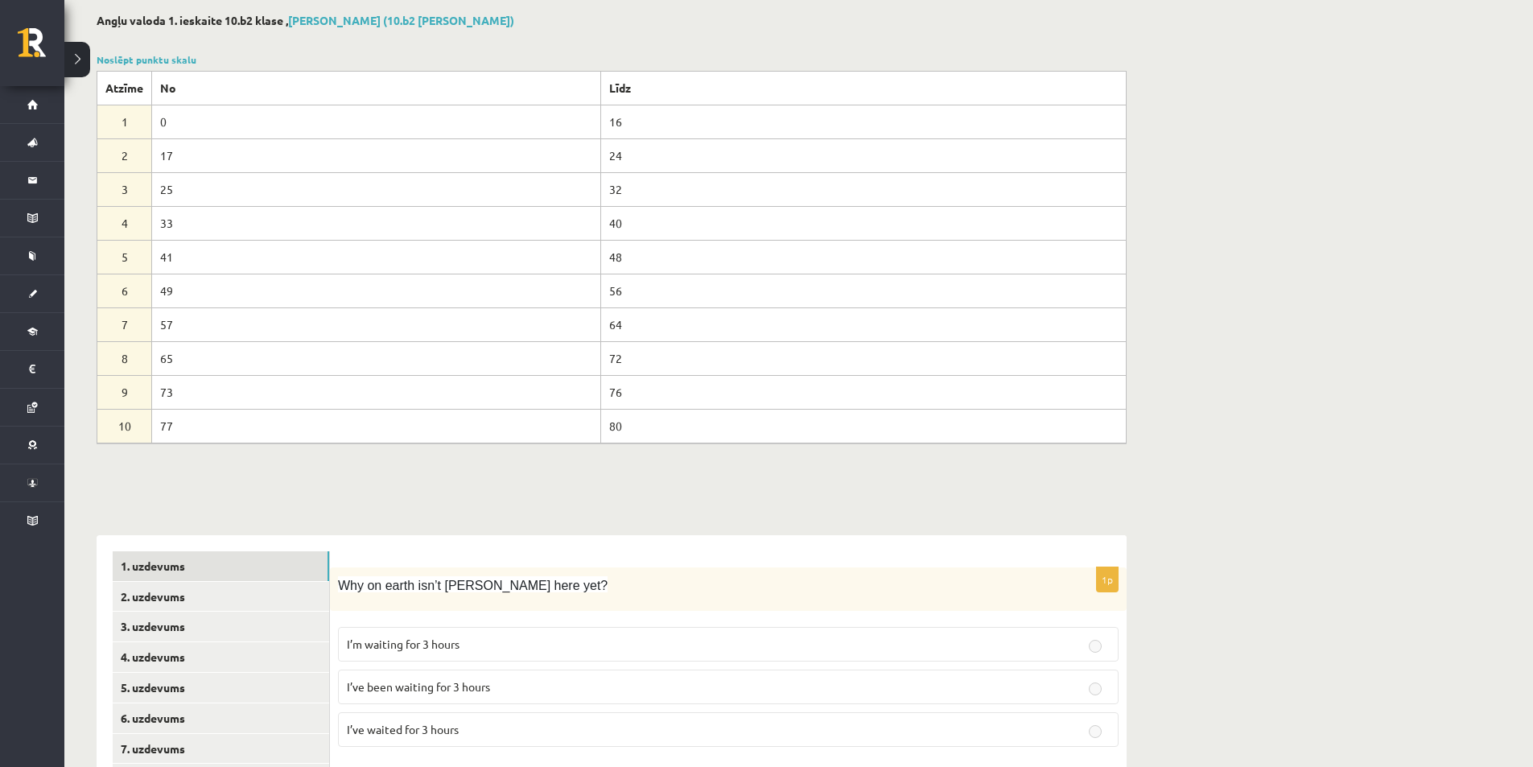
scroll to position [0, 0]
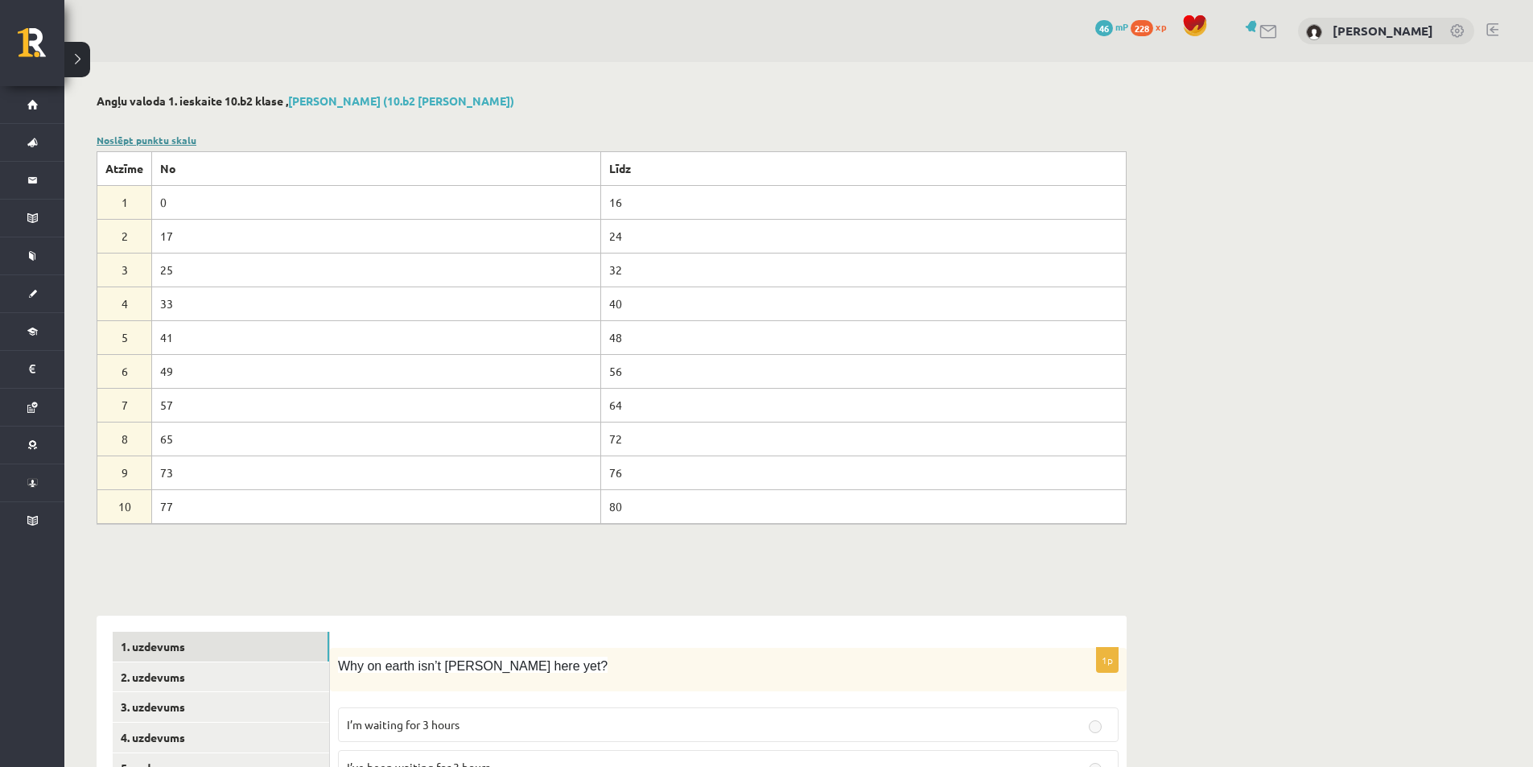
click at [146, 146] on div "Noslēpt punktu skalu Atzīme No Līdz 1 0 16 2 17 24 3 25 32 4 33 40 5 41 48 6 49…" at bounding box center [612, 328] width 1030 height 391
click at [145, 144] on link "Noslēpt punktu skalu" at bounding box center [147, 140] width 100 height 13
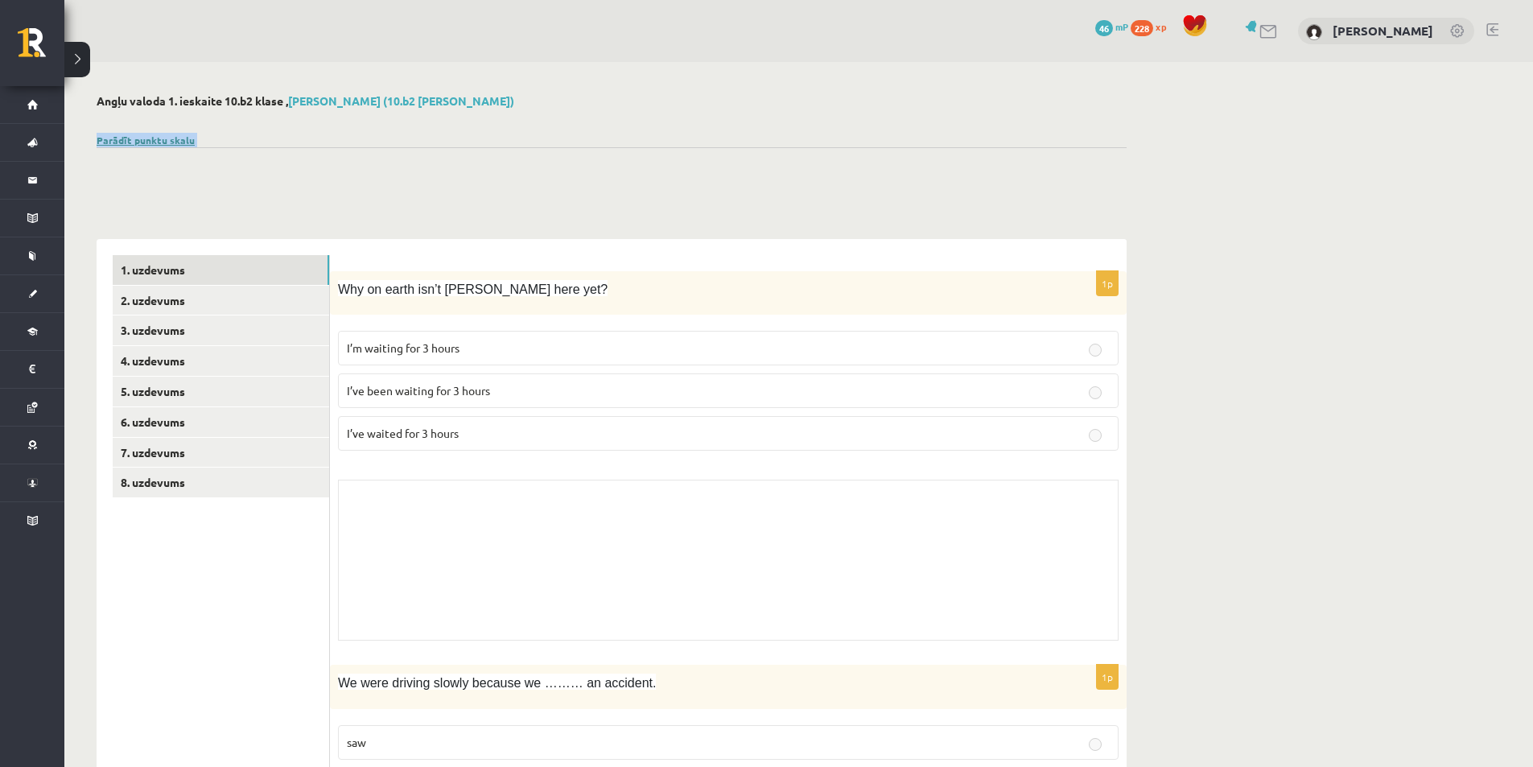
click at [139, 142] on link "Parādīt punktu skalu" at bounding box center [146, 140] width 98 height 13
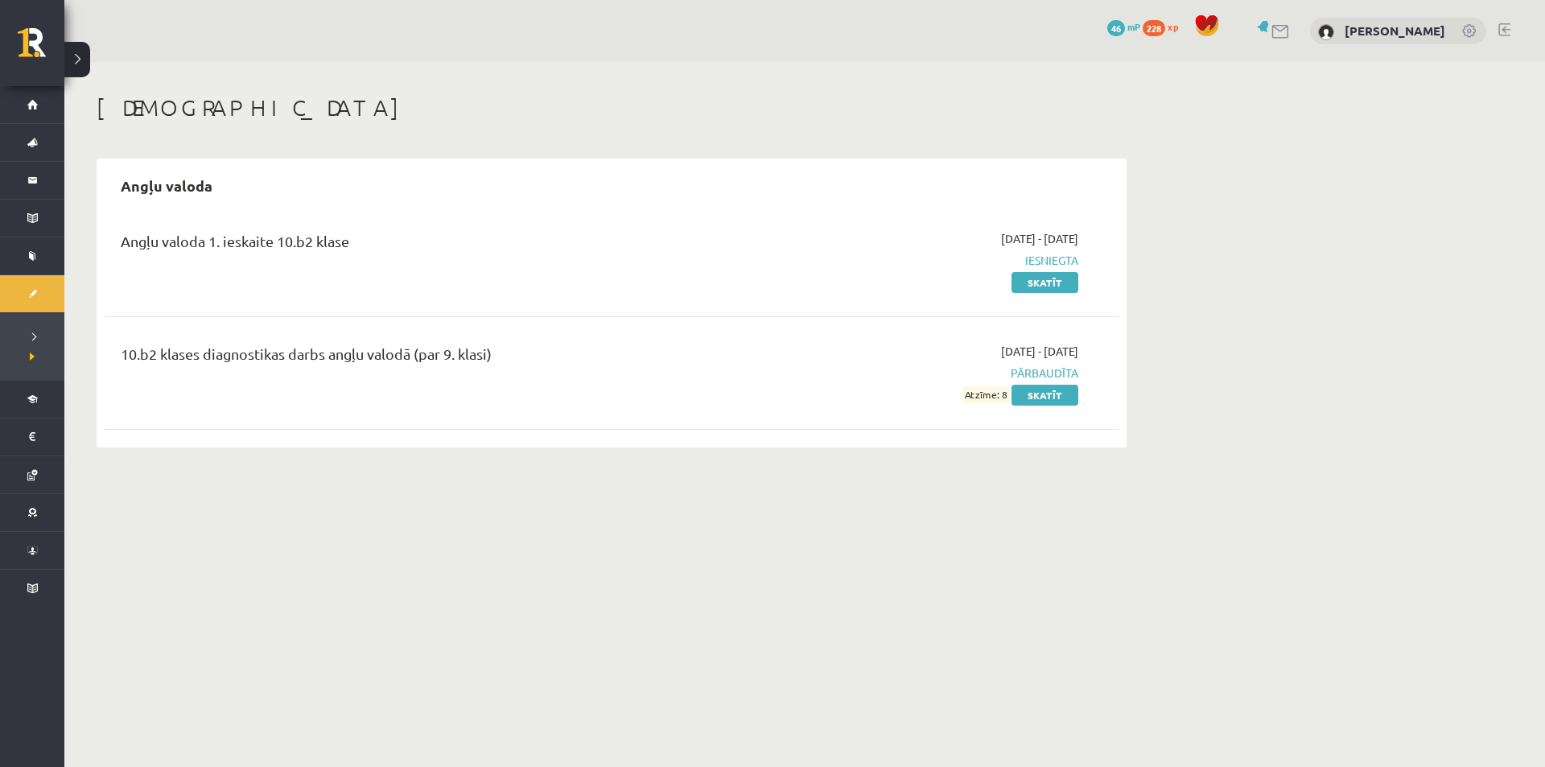
click at [1251, 157] on div "[DEMOGRAPHIC_DATA] Angļu valoda Angļu valoda 1. ieskaite 10.b2 klase [DATE] - […" at bounding box center [804, 271] width 1481 height 418
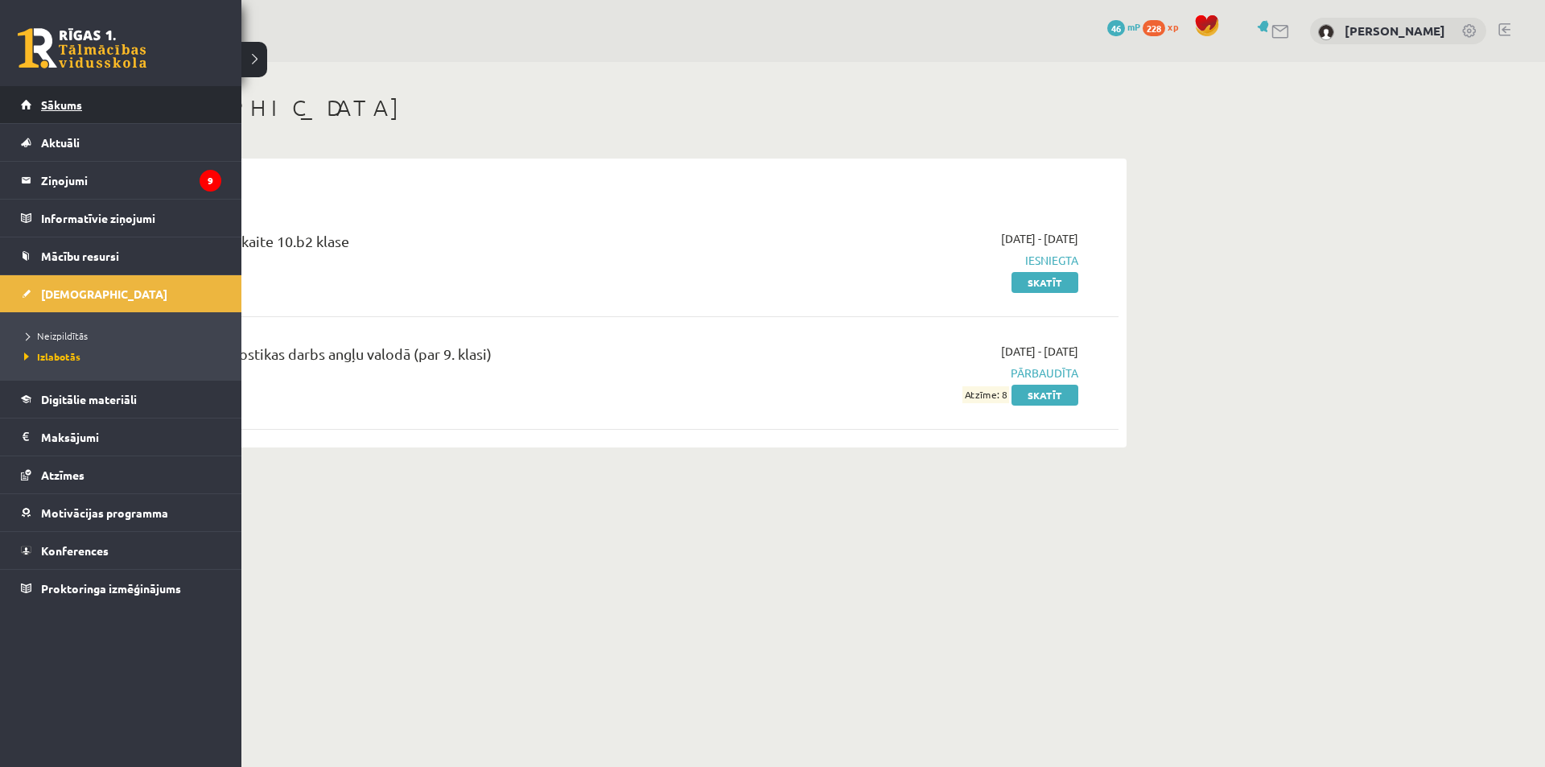
click at [127, 105] on link "Sākums" at bounding box center [121, 104] width 200 height 37
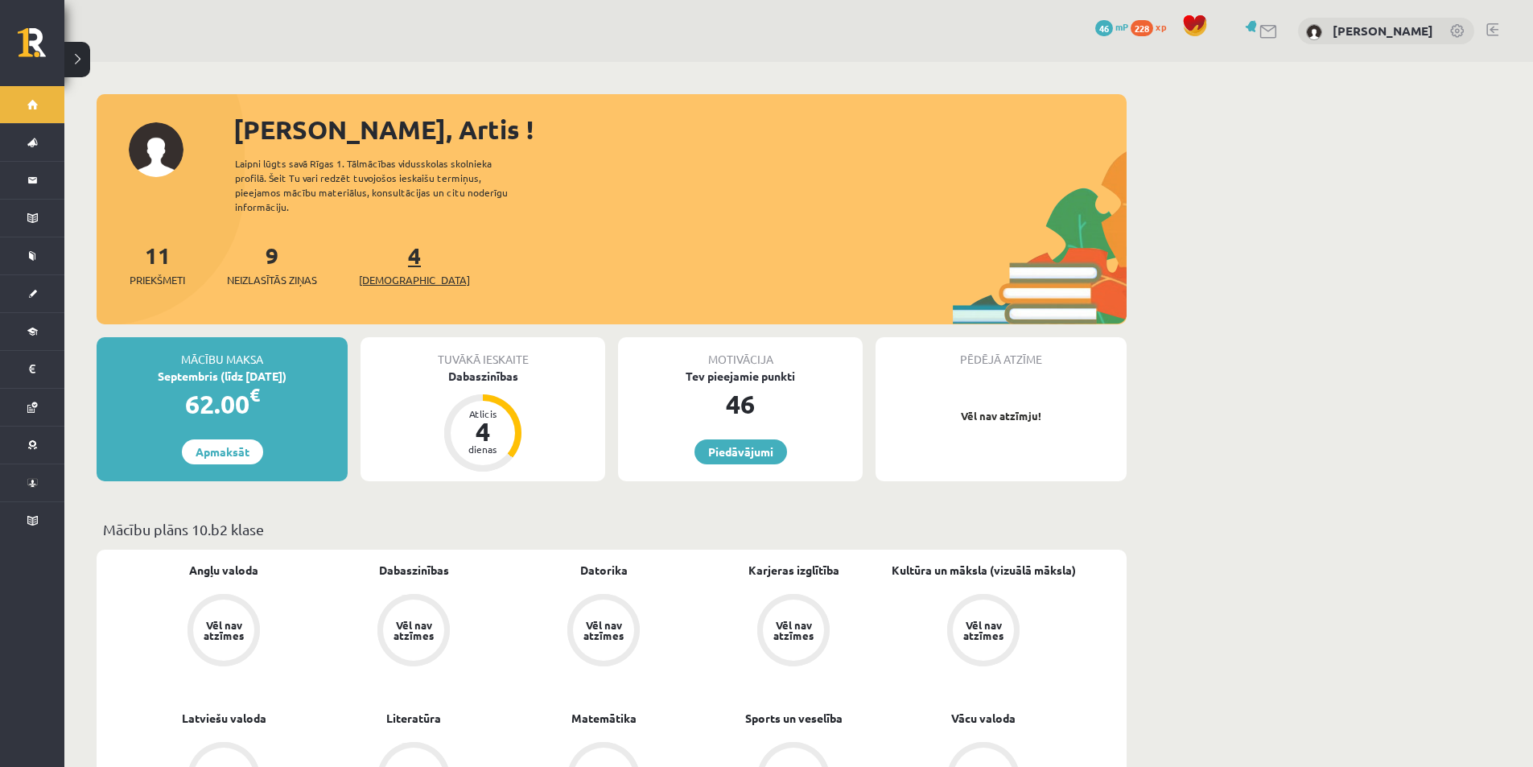
click at [394, 274] on span "[DEMOGRAPHIC_DATA]" at bounding box center [414, 280] width 111 height 16
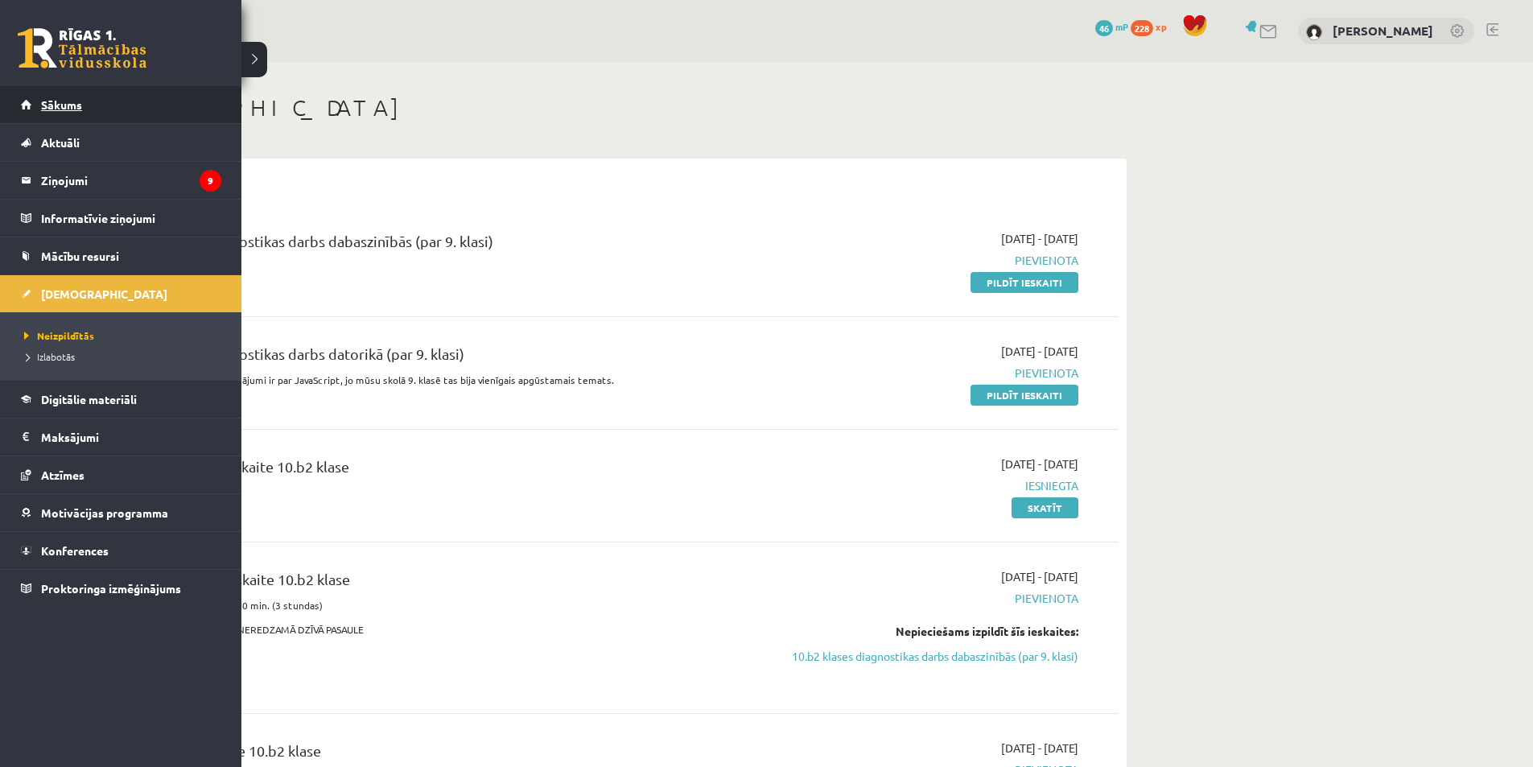
click at [133, 105] on link "Sākums" at bounding box center [121, 104] width 200 height 37
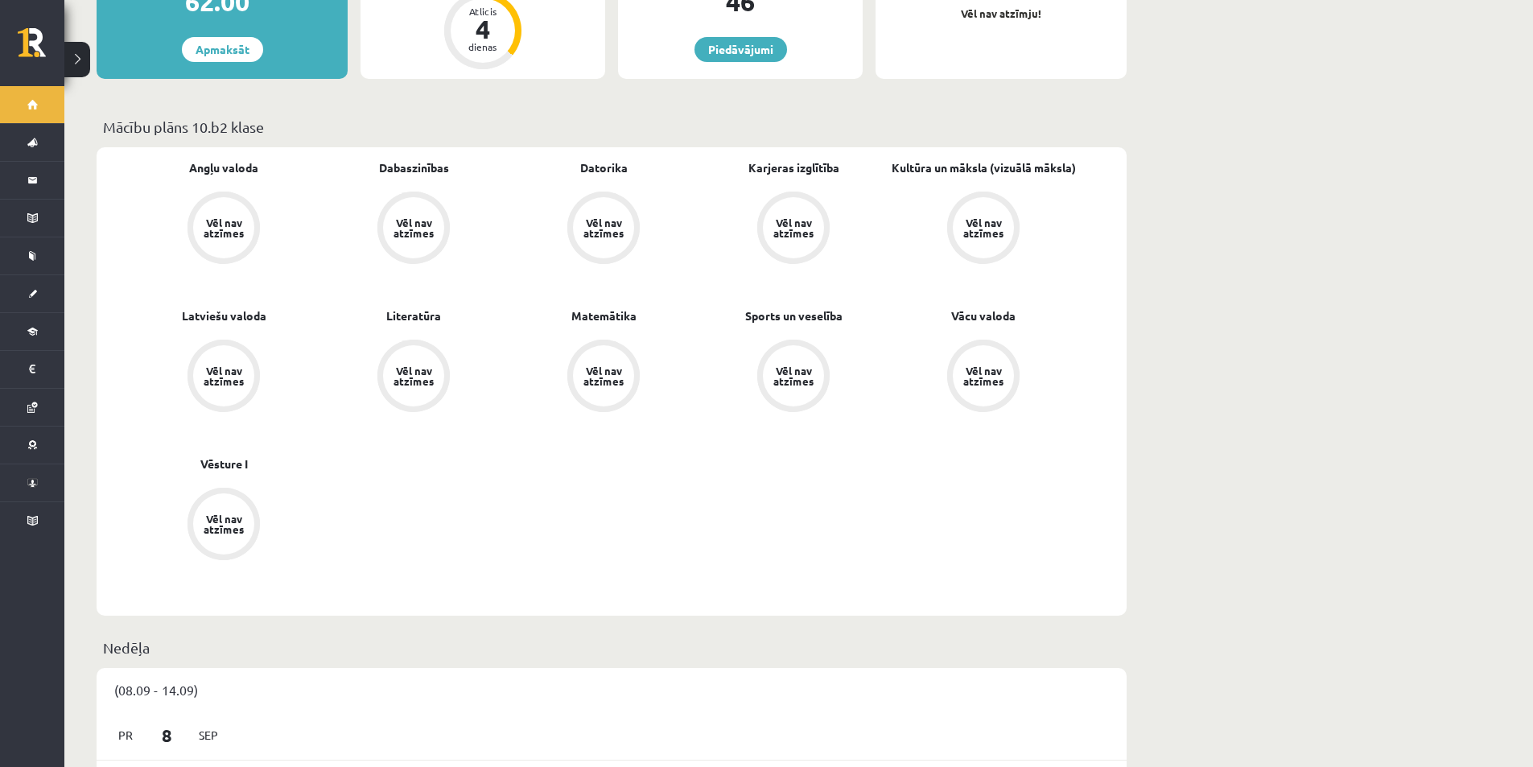
scroll to position [80, 0]
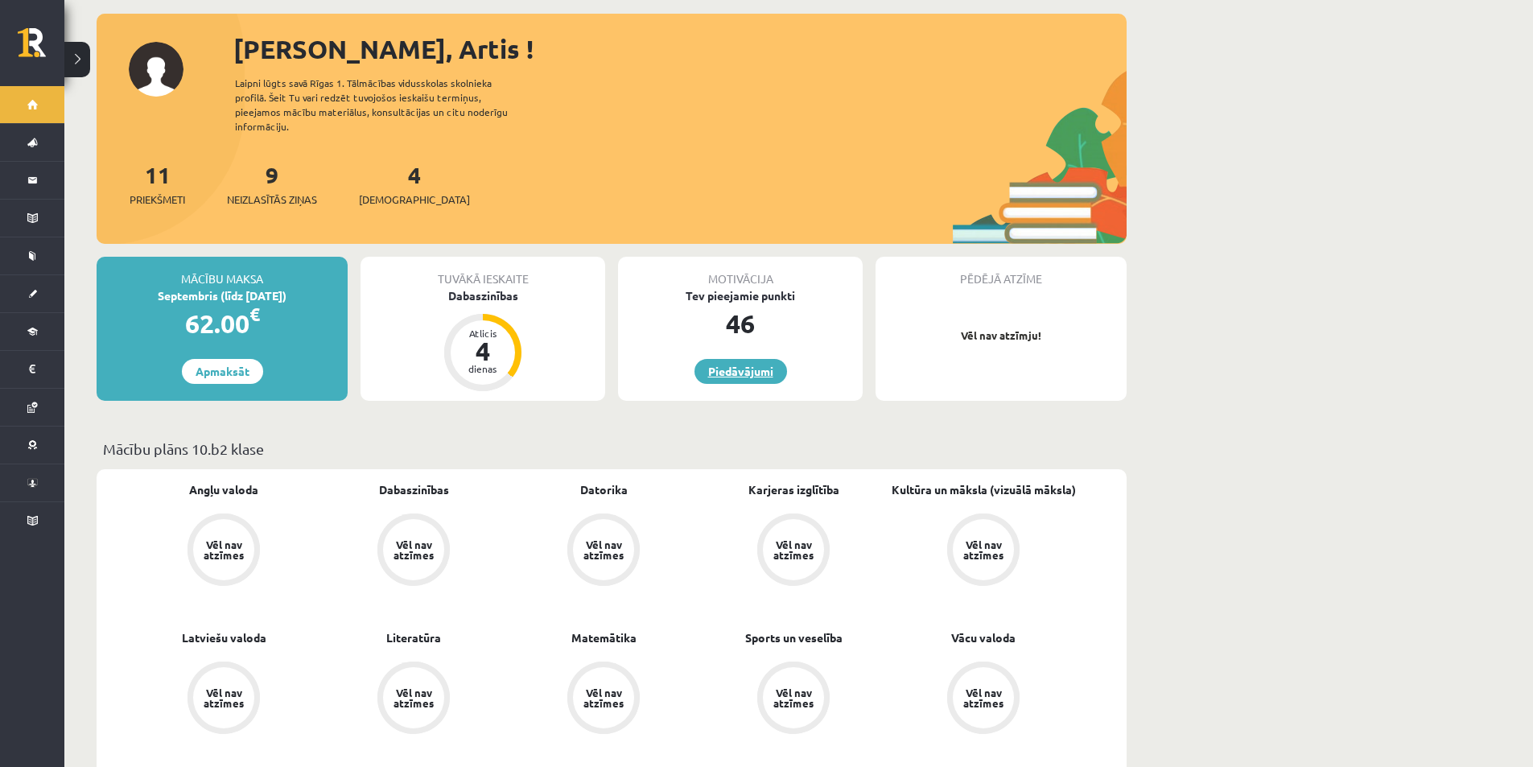
click at [712, 376] on link "Piedāvājumi" at bounding box center [740, 371] width 93 height 25
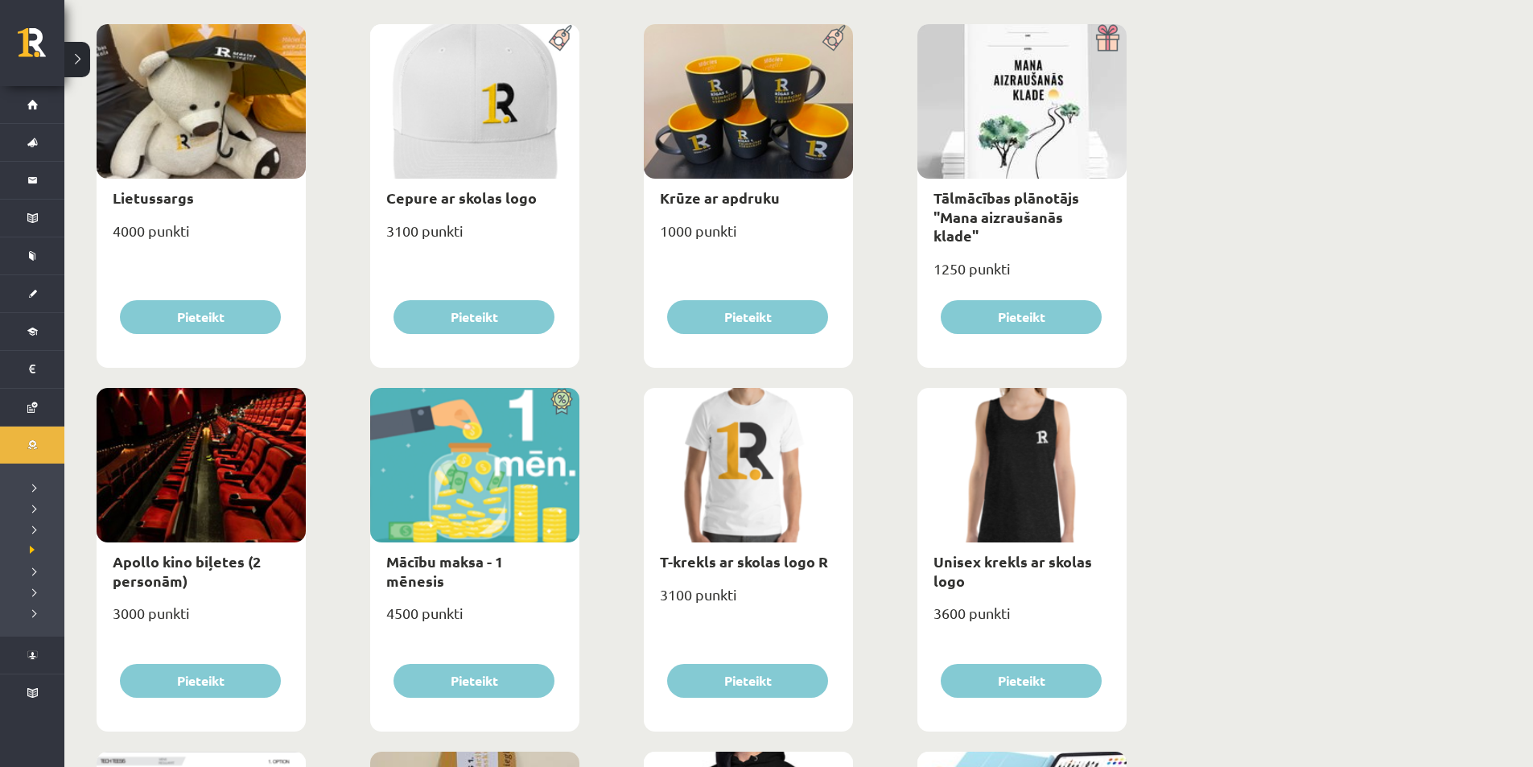
scroll to position [563, 0]
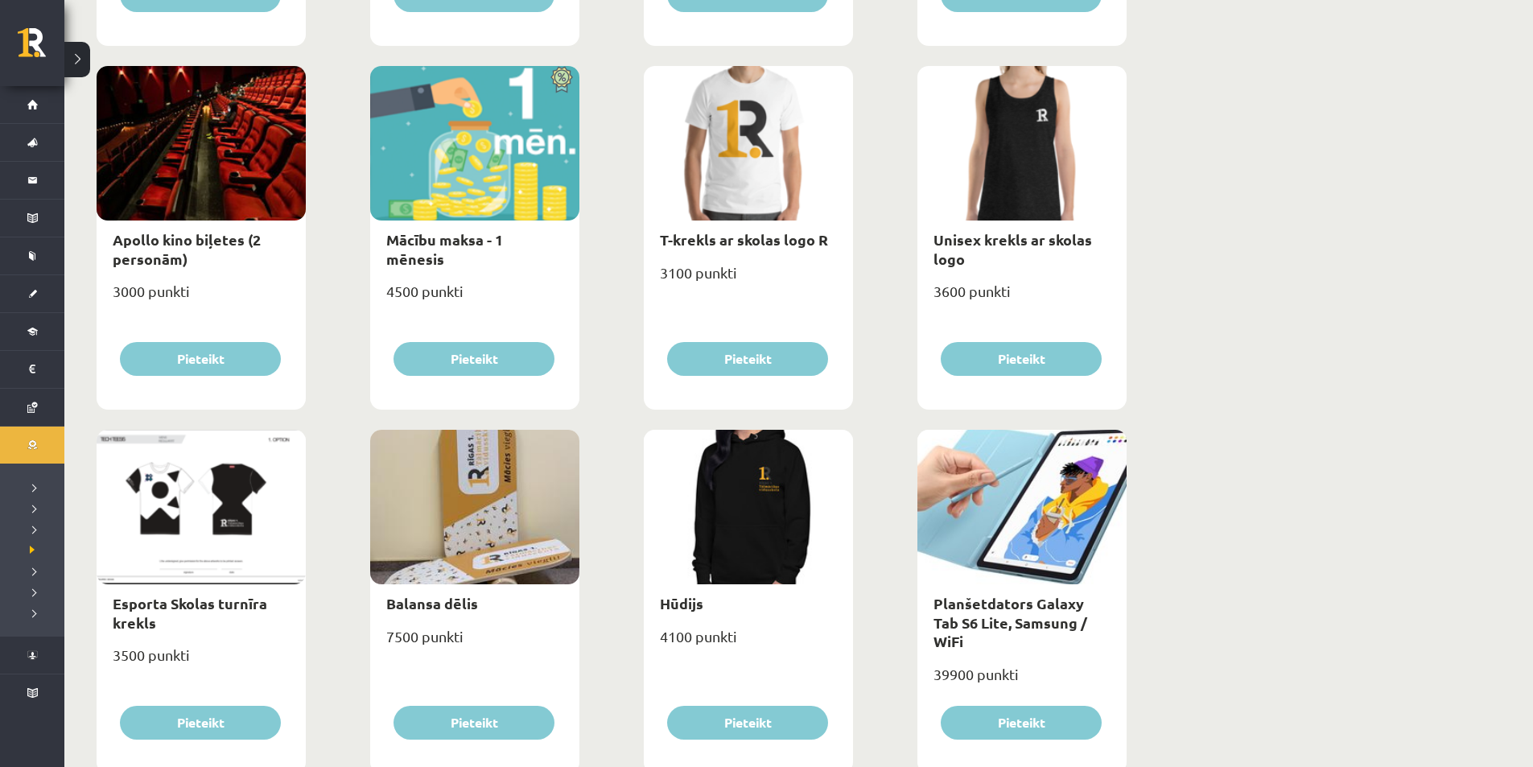
click at [225, 488] on div at bounding box center [201, 507] width 209 height 155
drag, startPoint x: 233, startPoint y: 550, endPoint x: 213, endPoint y: 649, distance: 100.1
click at [233, 553] on div at bounding box center [201, 507] width 209 height 155
click at [163, 612] on link "Esporta Skolas turnīra krekls" at bounding box center [190, 612] width 155 height 37
type input "*"
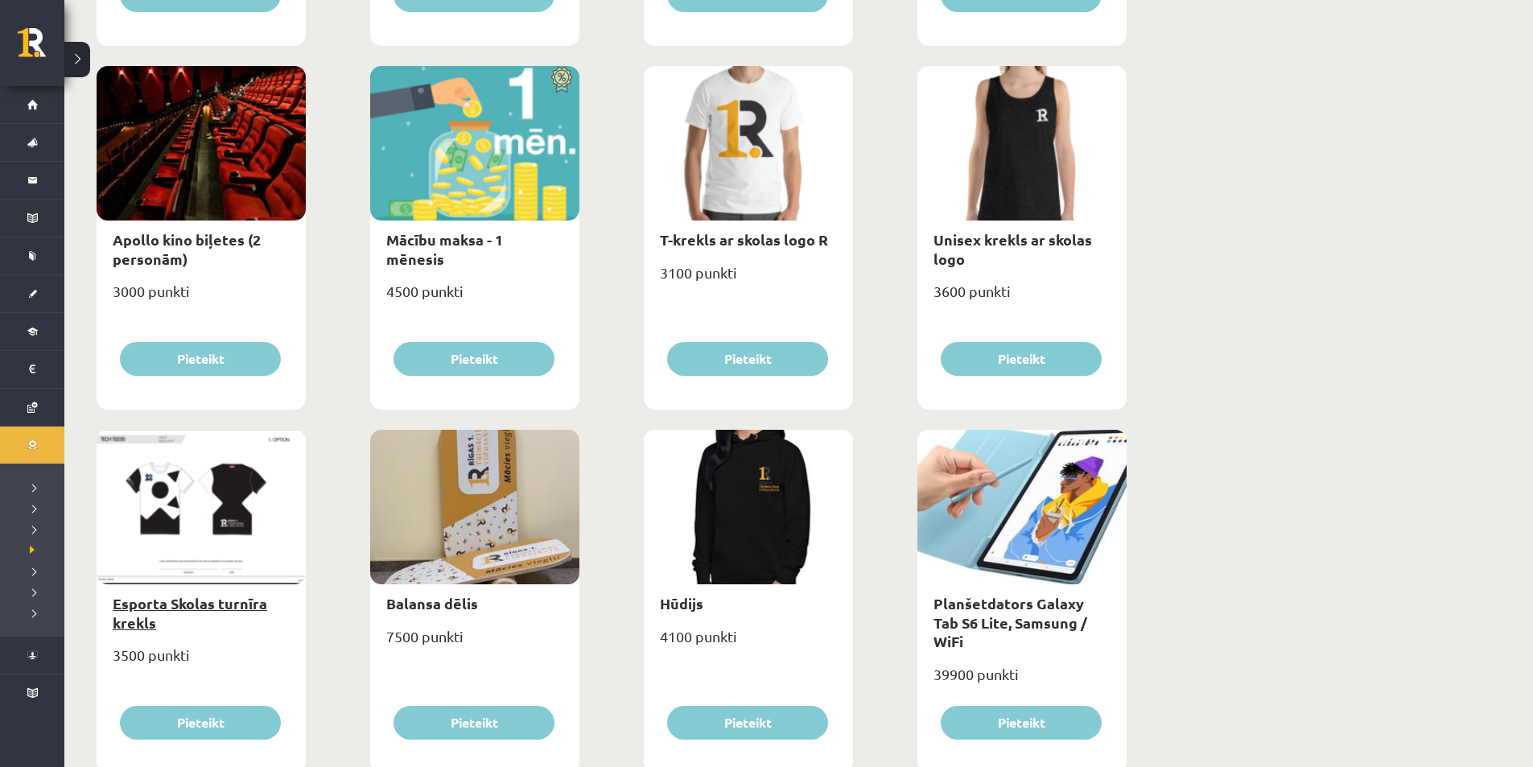
select select "*"
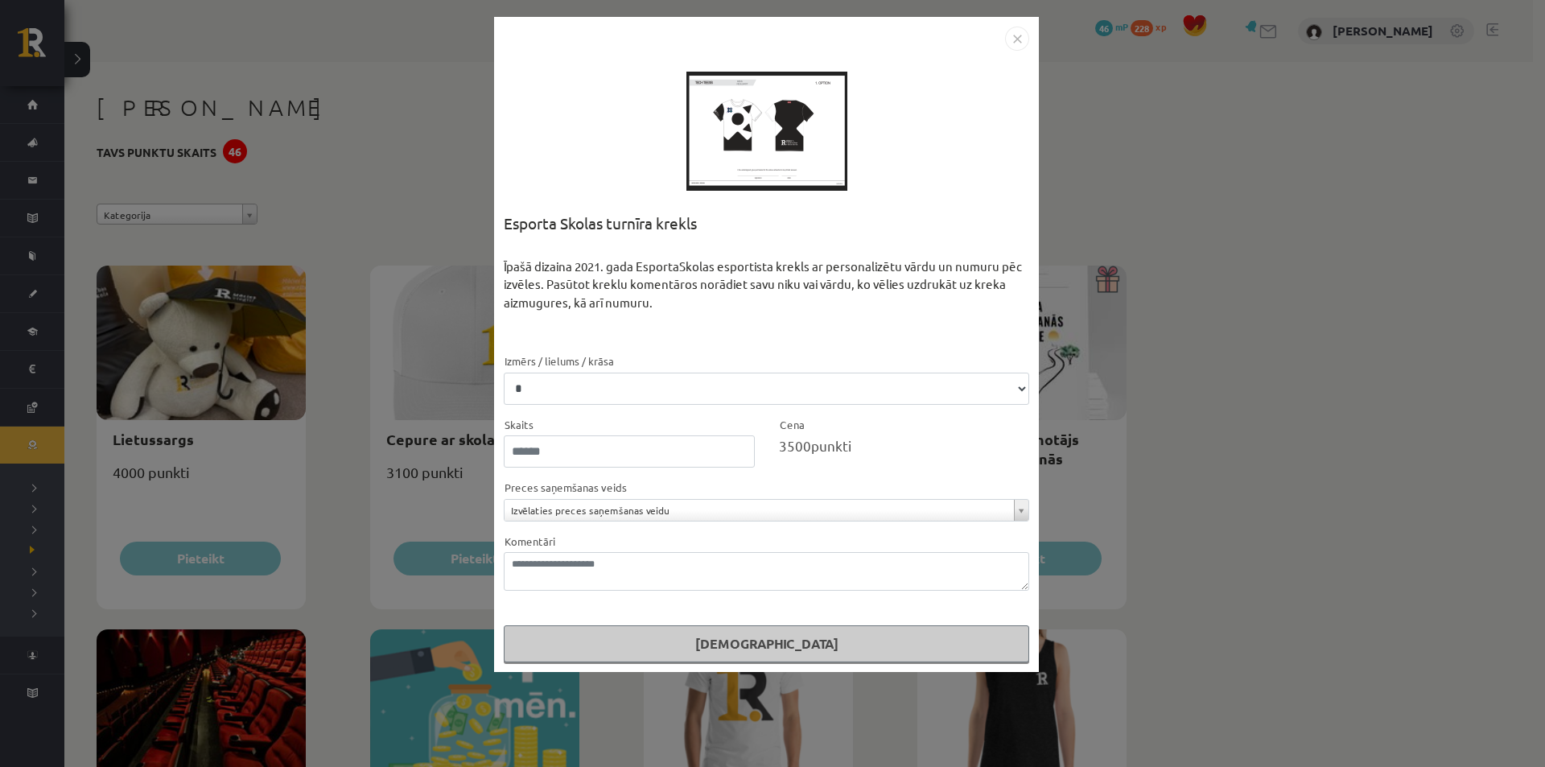
click at [750, 110] on div at bounding box center [766, 131] width 161 height 161
click at [1020, 40] on img "Close" at bounding box center [1017, 39] width 24 height 24
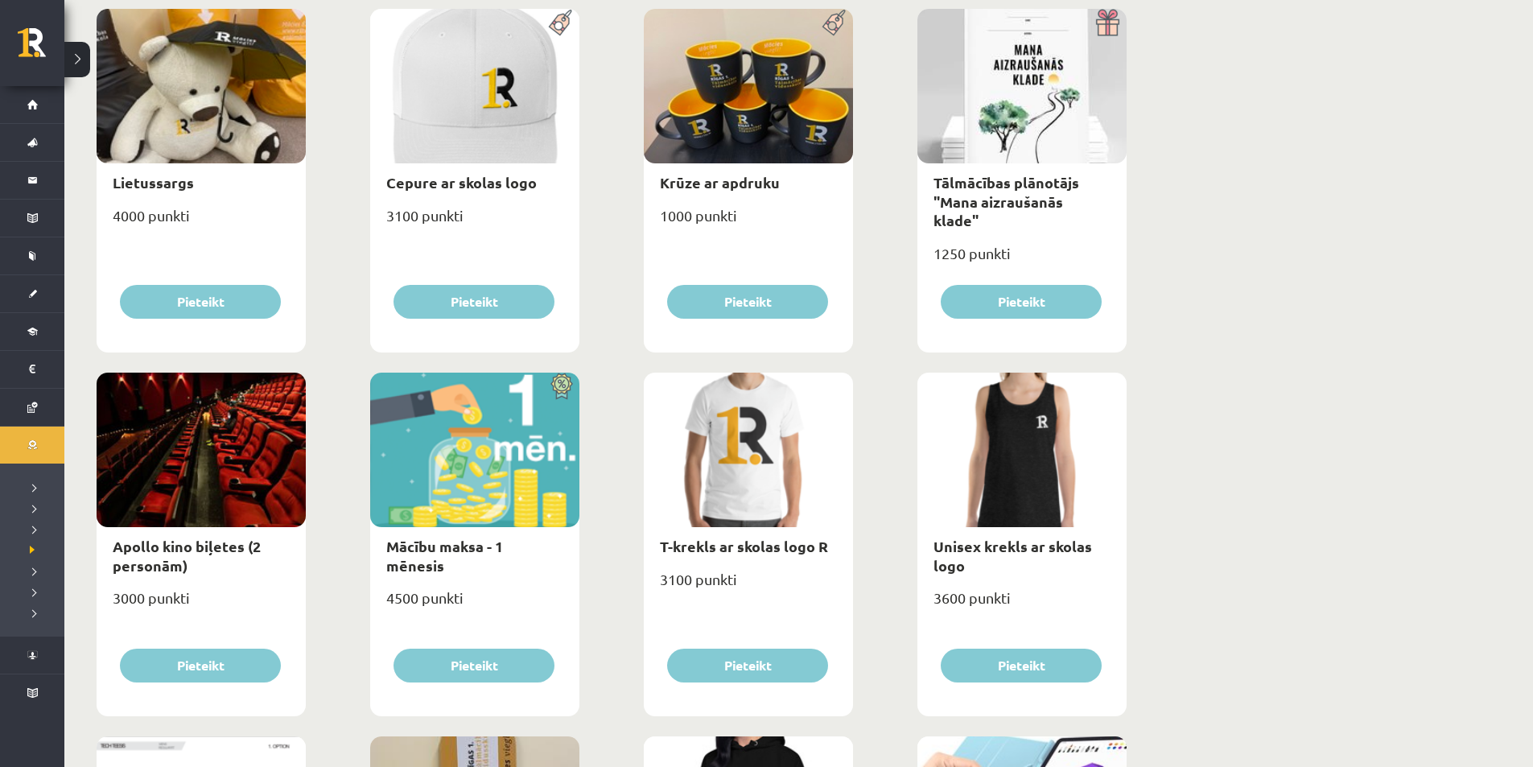
scroll to position [176, 0]
